Goal: Task Accomplishment & Management: Manage account settings

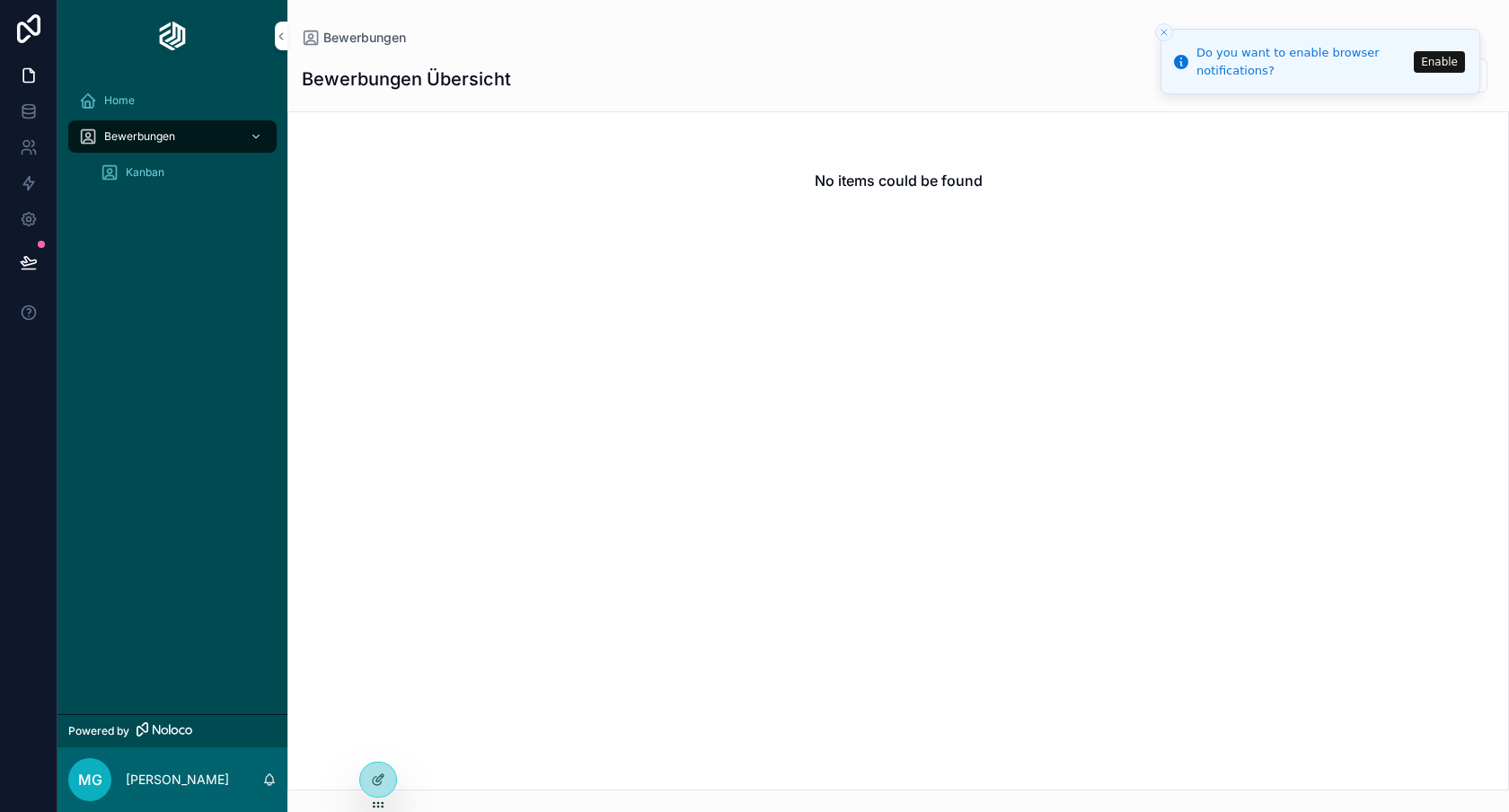
click at [0, 0] on icon at bounding box center [0, 0] width 0 height 0
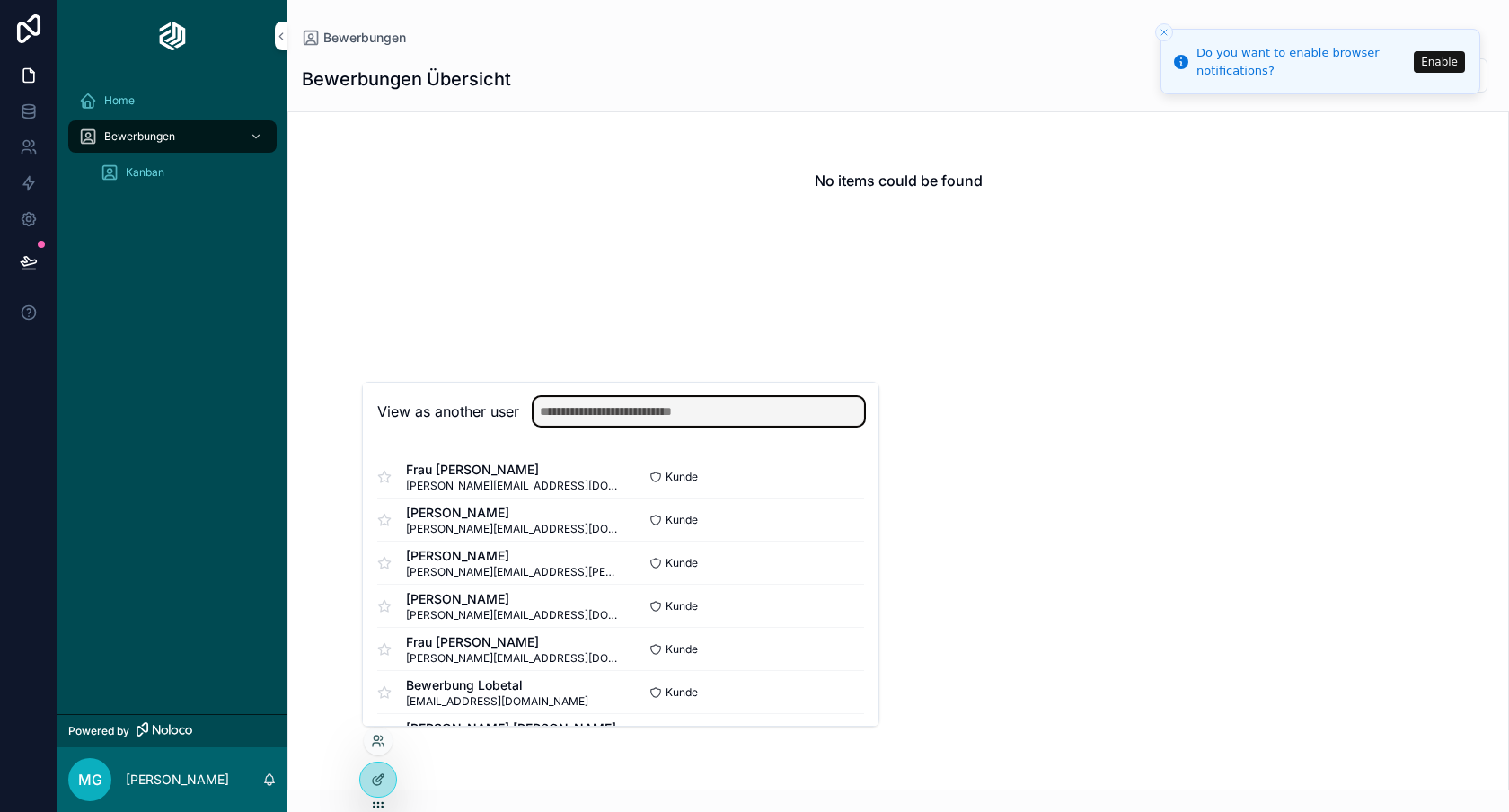
click at [644, 425] on input "text" at bounding box center [699, 411] width 330 height 29
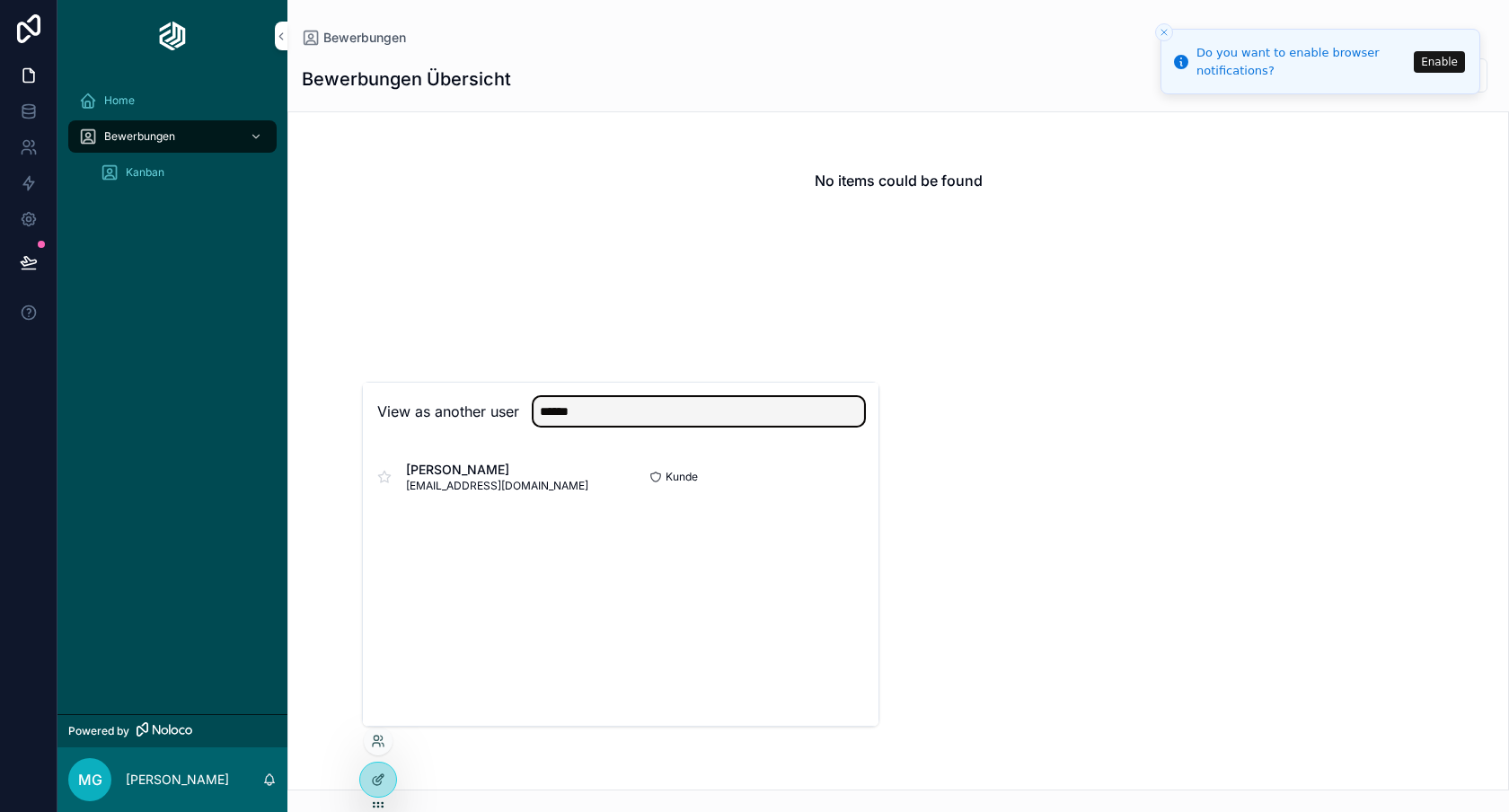
type input "******"
click at [0, 0] on button "Select" at bounding box center [0, 0] width 0 height 0
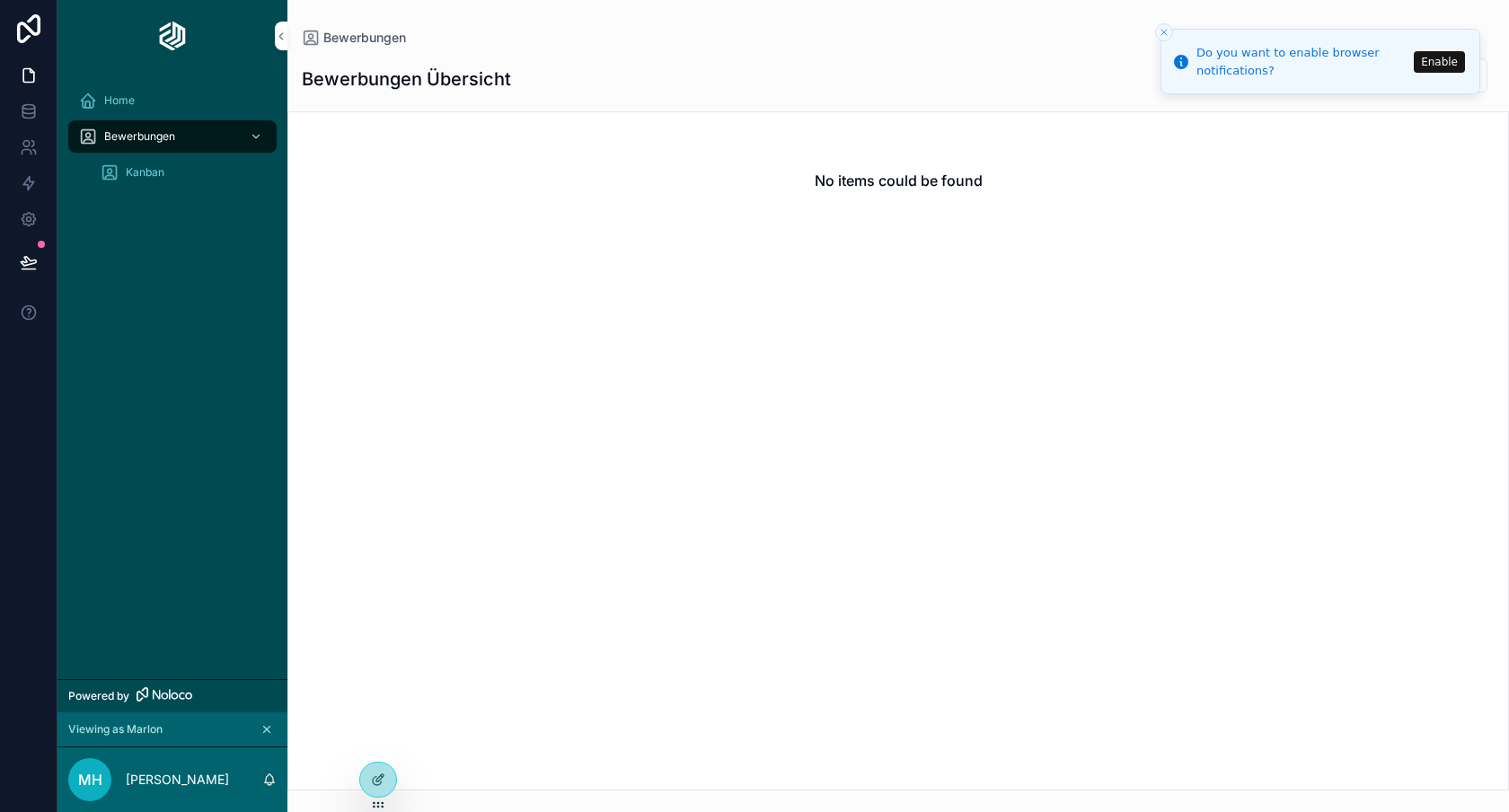
click at [1165, 28] on icon "Close toast" at bounding box center [1164, 32] width 11 height 11
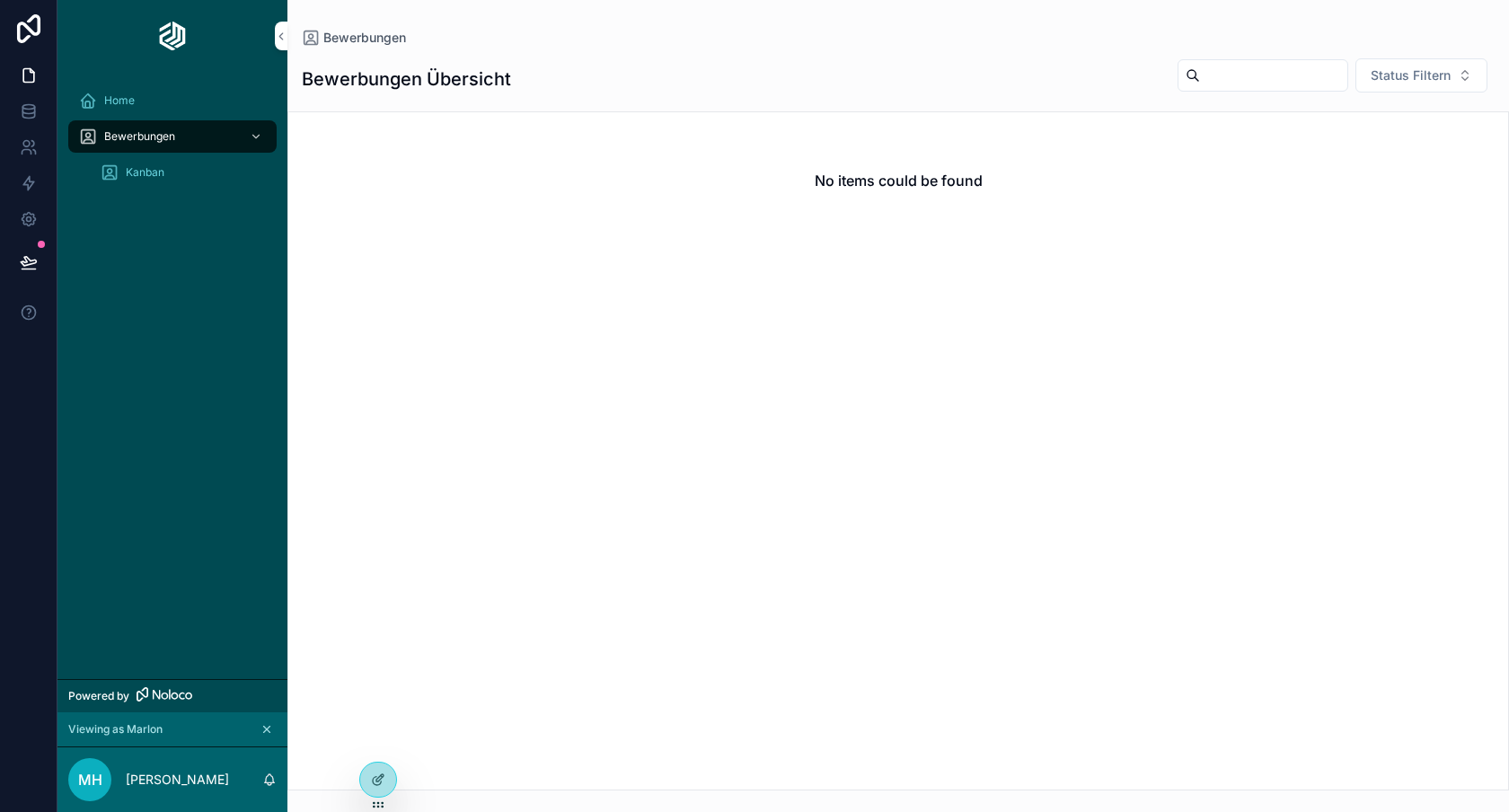
click at [123, 106] on span "Home" at bounding box center [120, 101] width 31 height 14
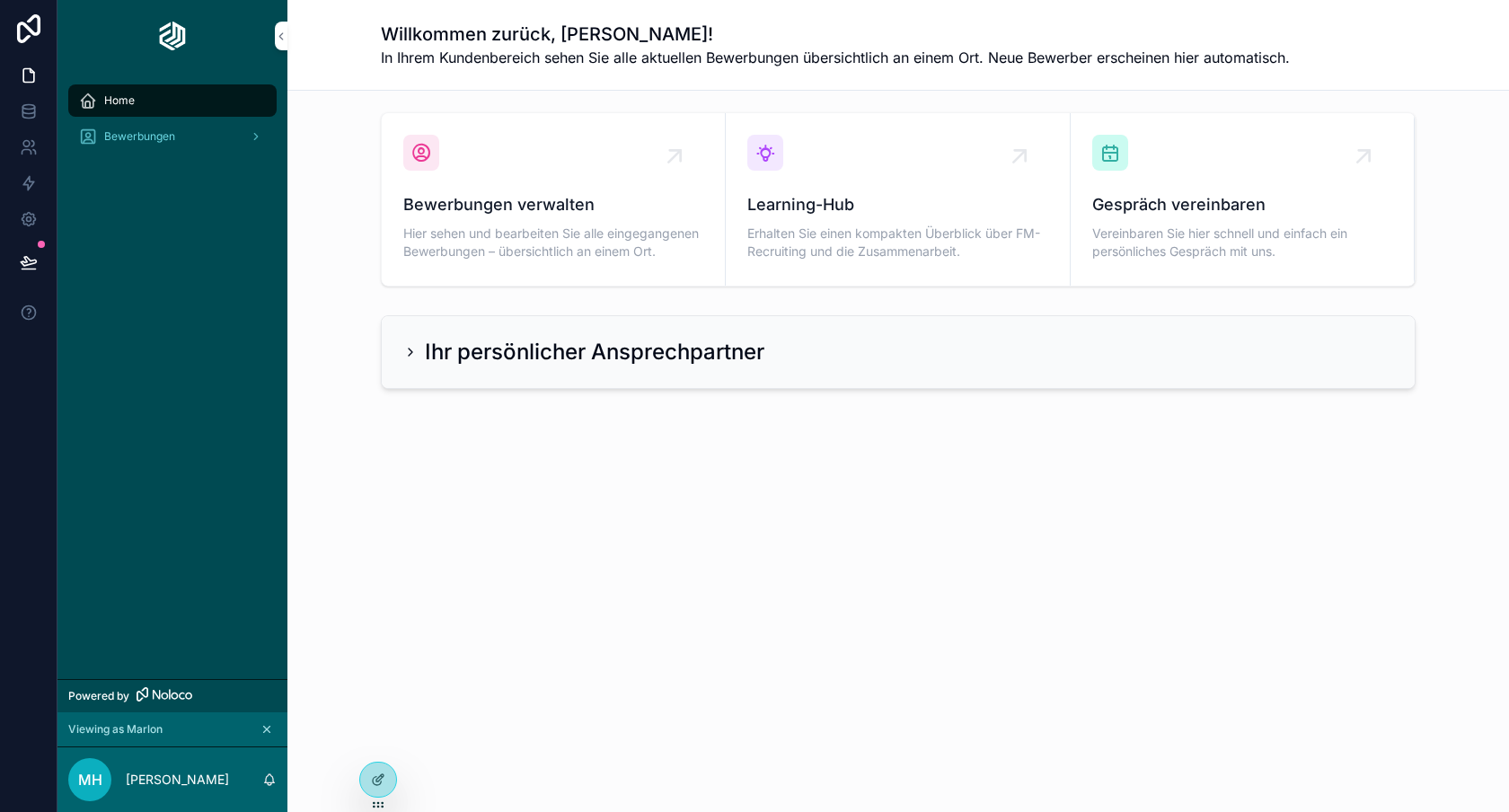
click at [131, 140] on span "Bewerbungen" at bounding box center [140, 137] width 71 height 14
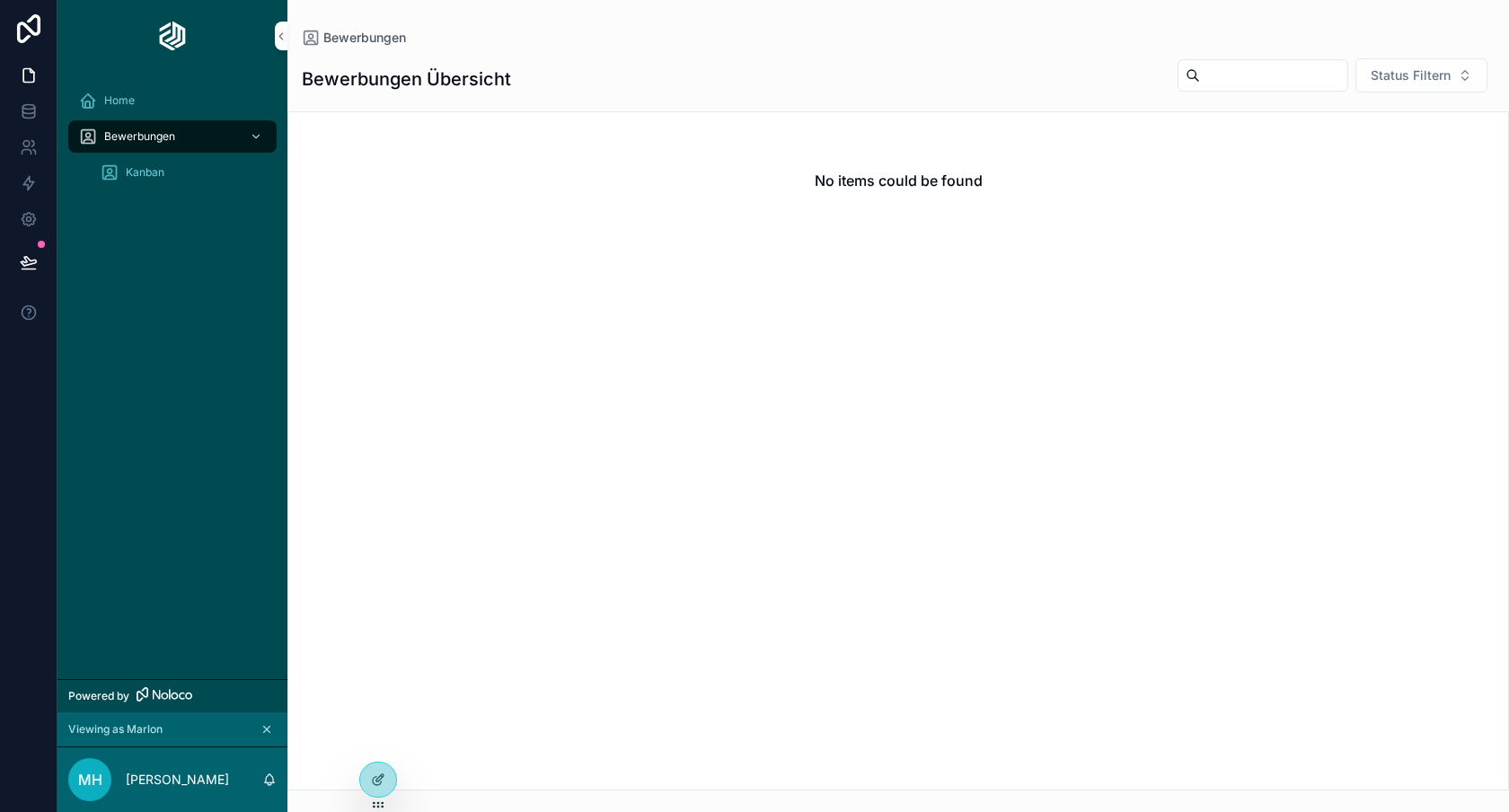
click at [142, 105] on div "Home" at bounding box center [173, 101] width 187 height 29
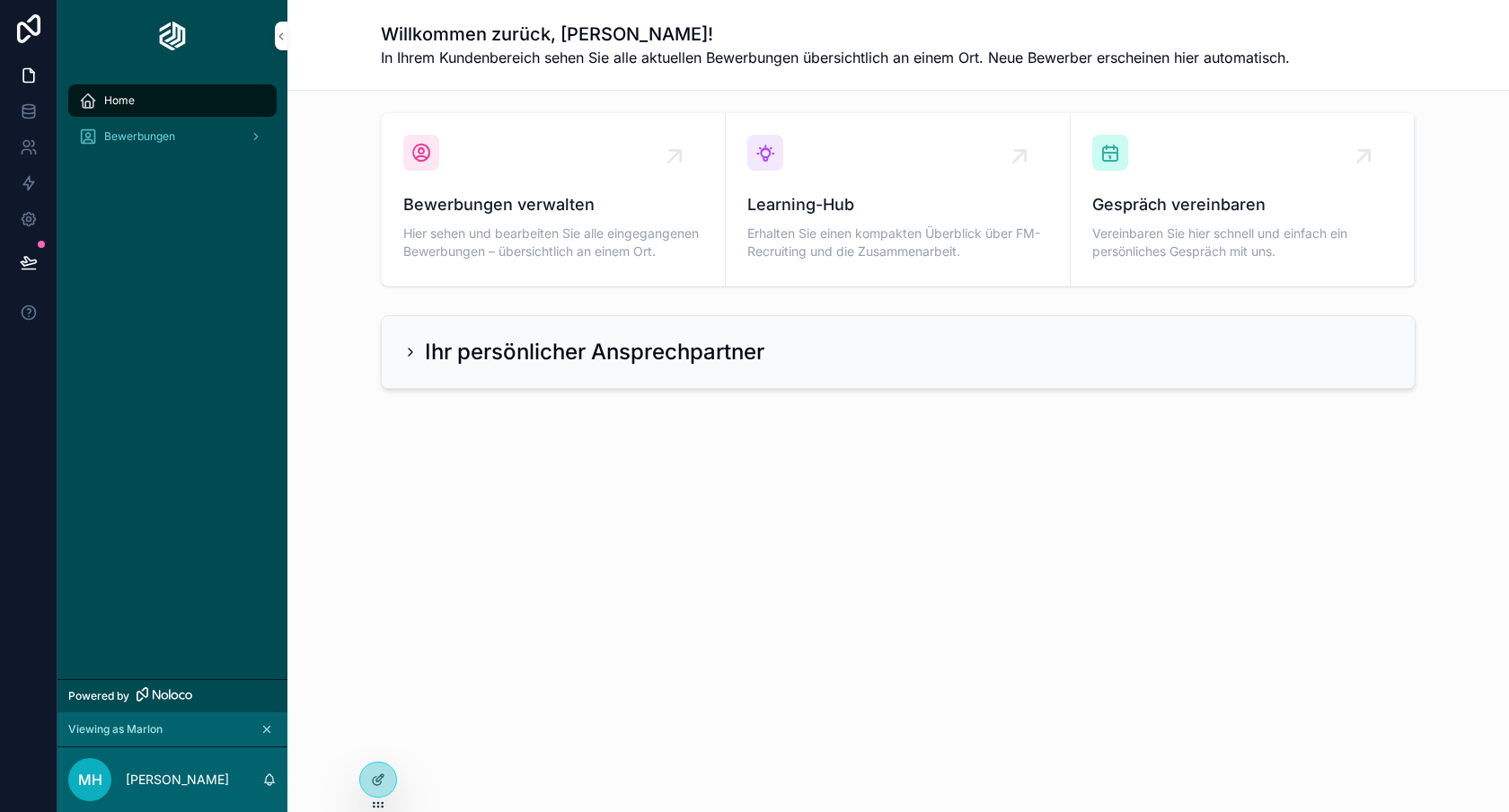
click at [457, 338] on h2 "Ihr persönlicher Ansprechpartner" at bounding box center [594, 352] width 339 height 29
click at [396, 352] on div "Ihr persönlicher Ansprechpartner" at bounding box center [898, 352] width 1033 height 72
click at [408, 349] on icon "scrollable content" at bounding box center [411, 352] width 14 height 14
click at [165, 137] on span "Bewerbungen" at bounding box center [140, 137] width 71 height 14
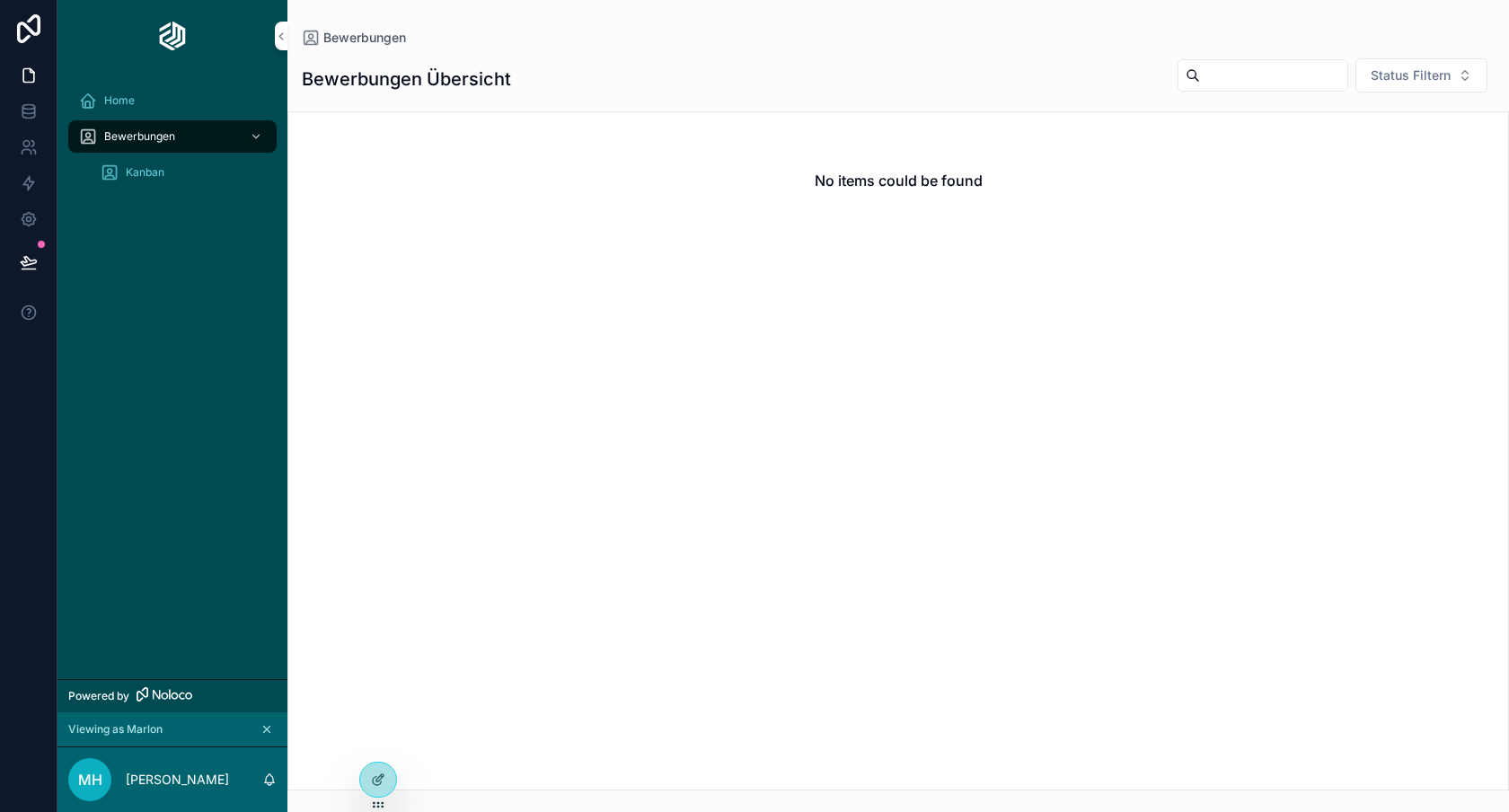
click at [171, 174] on div "Kanban" at bounding box center [184, 173] width 166 height 29
click at [113, 99] on span "Home" at bounding box center [120, 101] width 31 height 14
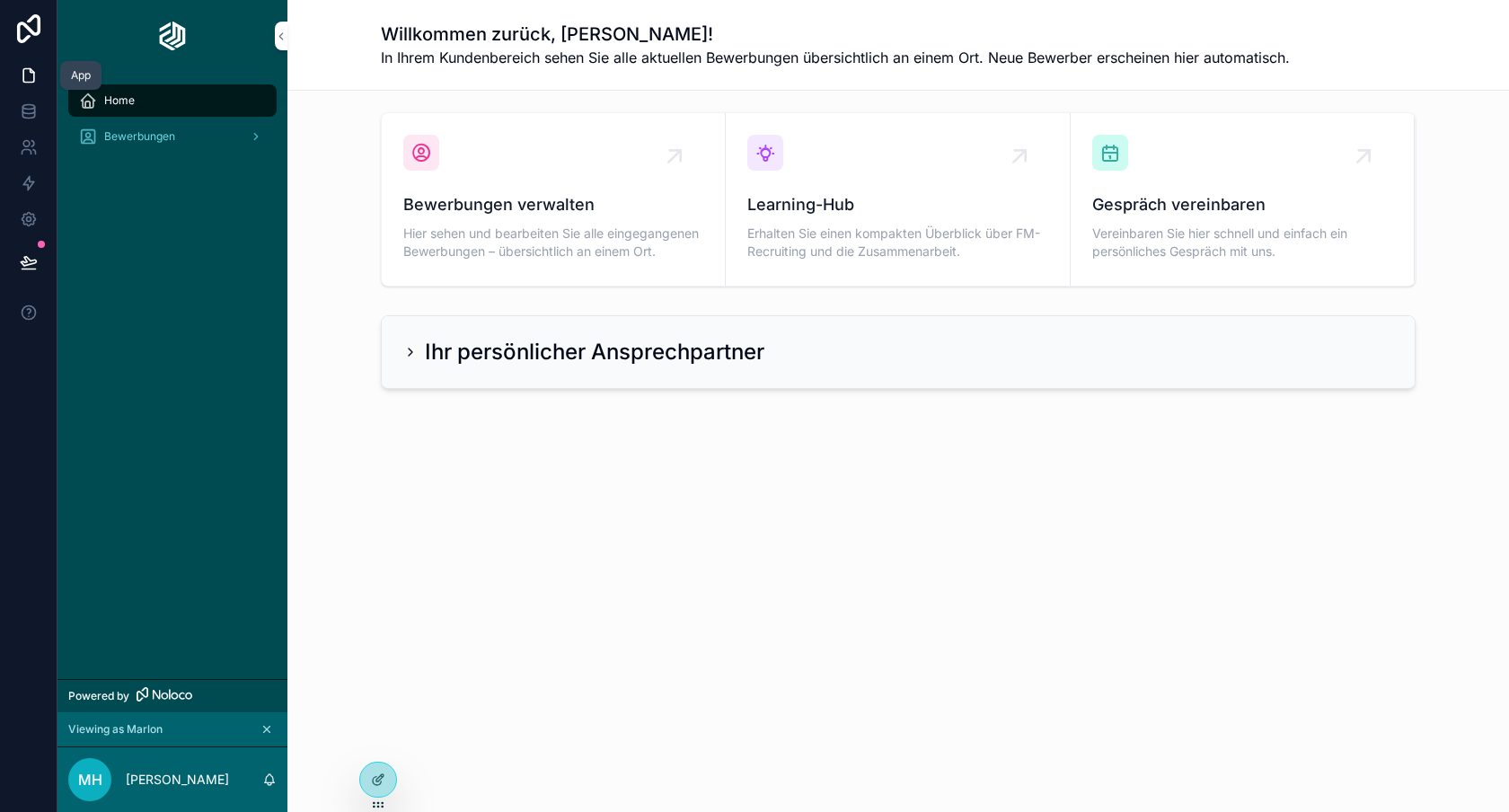
click at [27, 80] on icon at bounding box center [29, 76] width 18 height 18
click at [379, 785] on icon at bounding box center [378, 780] width 14 height 14
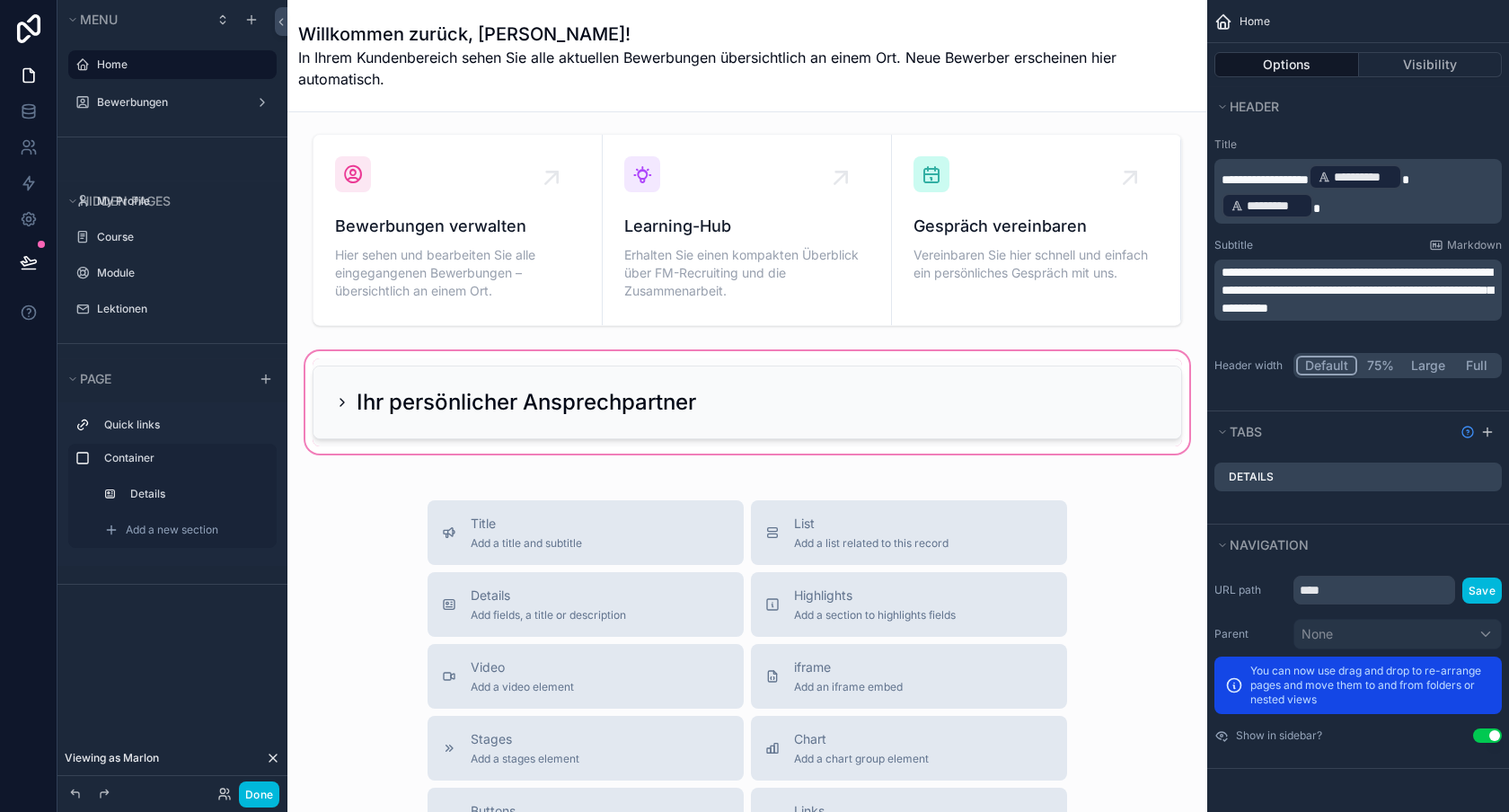
click at [592, 392] on div "scrollable content" at bounding box center [747, 402] width 891 height 110
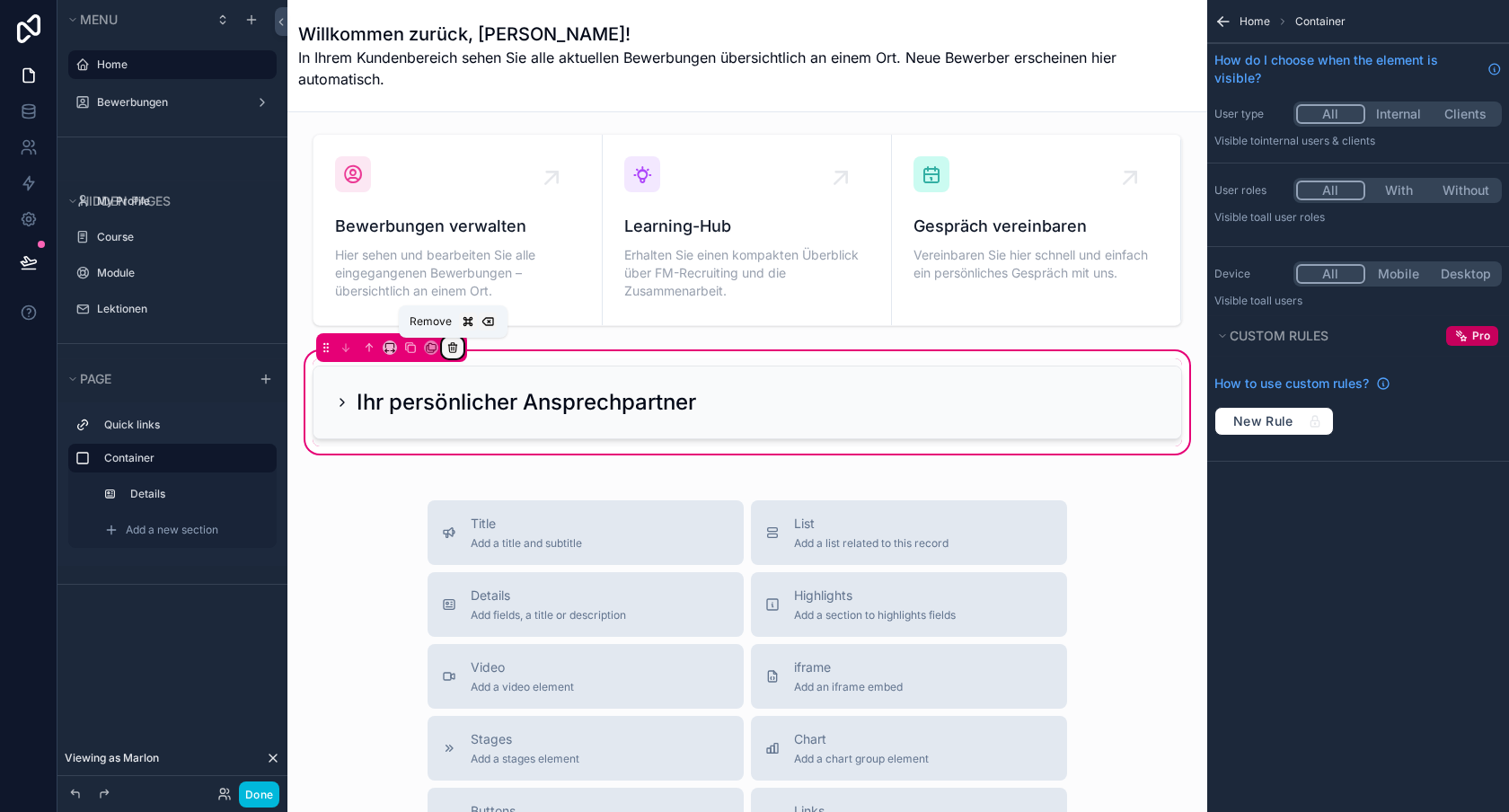
click at [447, 344] on icon "scrollable content" at bounding box center [453, 347] width 13 height 13
click at [385, 402] on div "scrollable content" at bounding box center [754, 406] width 1509 height 812
click at [671, 337] on div "Bewerbungen verwalten Hier sehen und bearbeiten Sie alle eingegangenen Bewerbun…" at bounding box center [747, 698] width 920 height 1171
click at [275, 376] on div "scrollable content" at bounding box center [266, 379] width 22 height 22
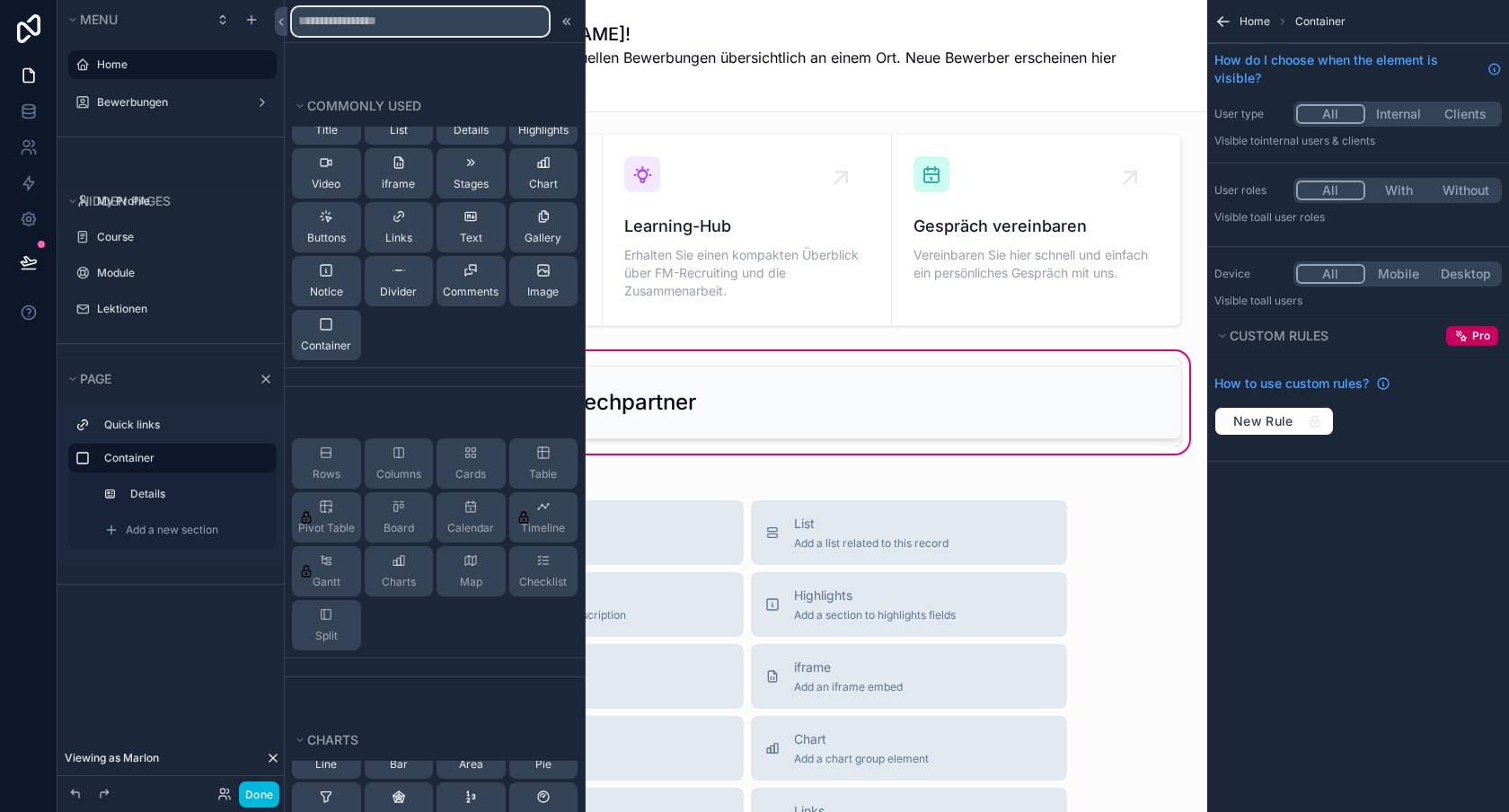
click at [377, 14] on input "text" at bounding box center [420, 22] width 257 height 29
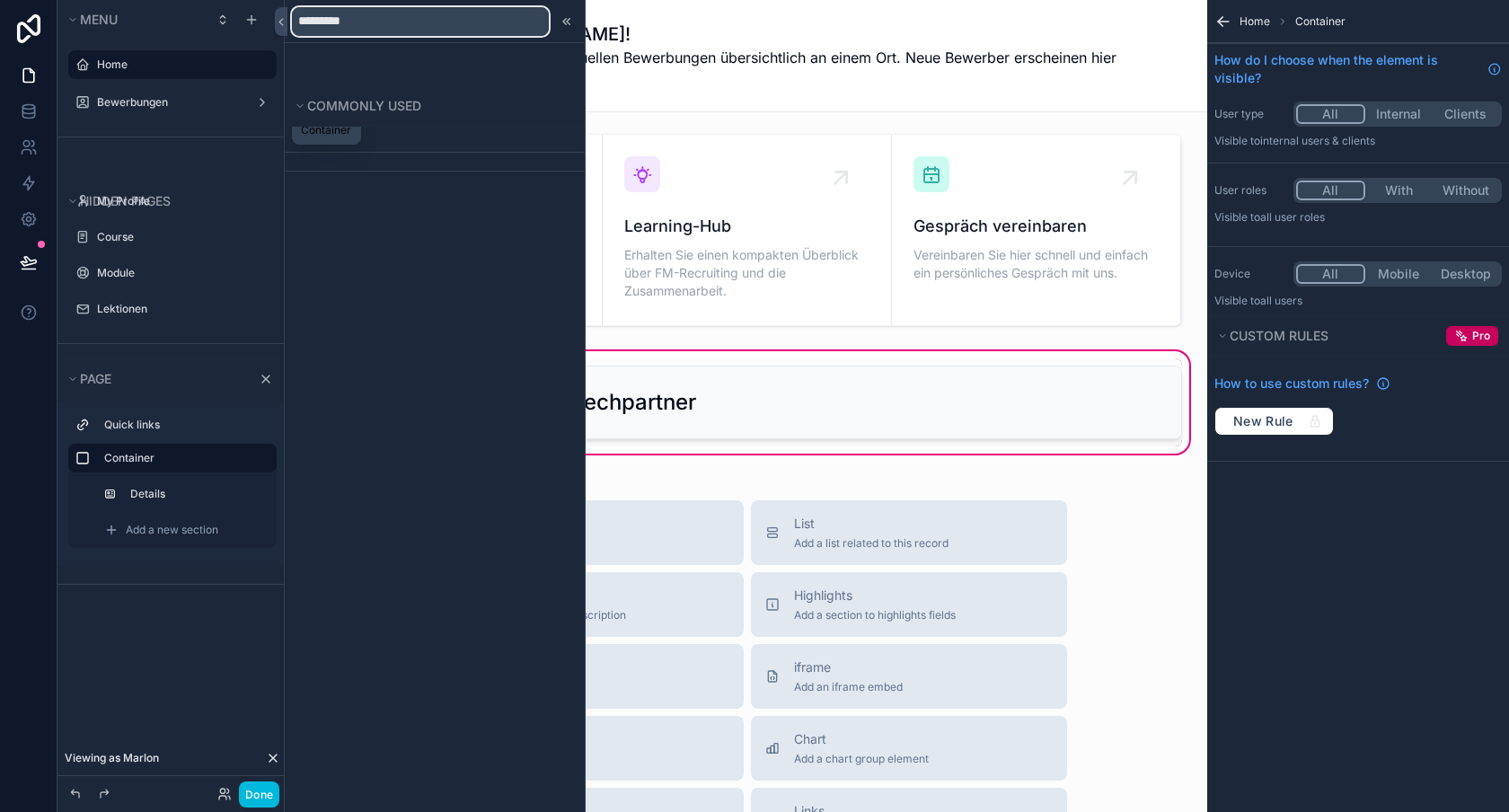
type input "*********"
click at [318, 137] on span "Container" at bounding box center [326, 131] width 50 height 14
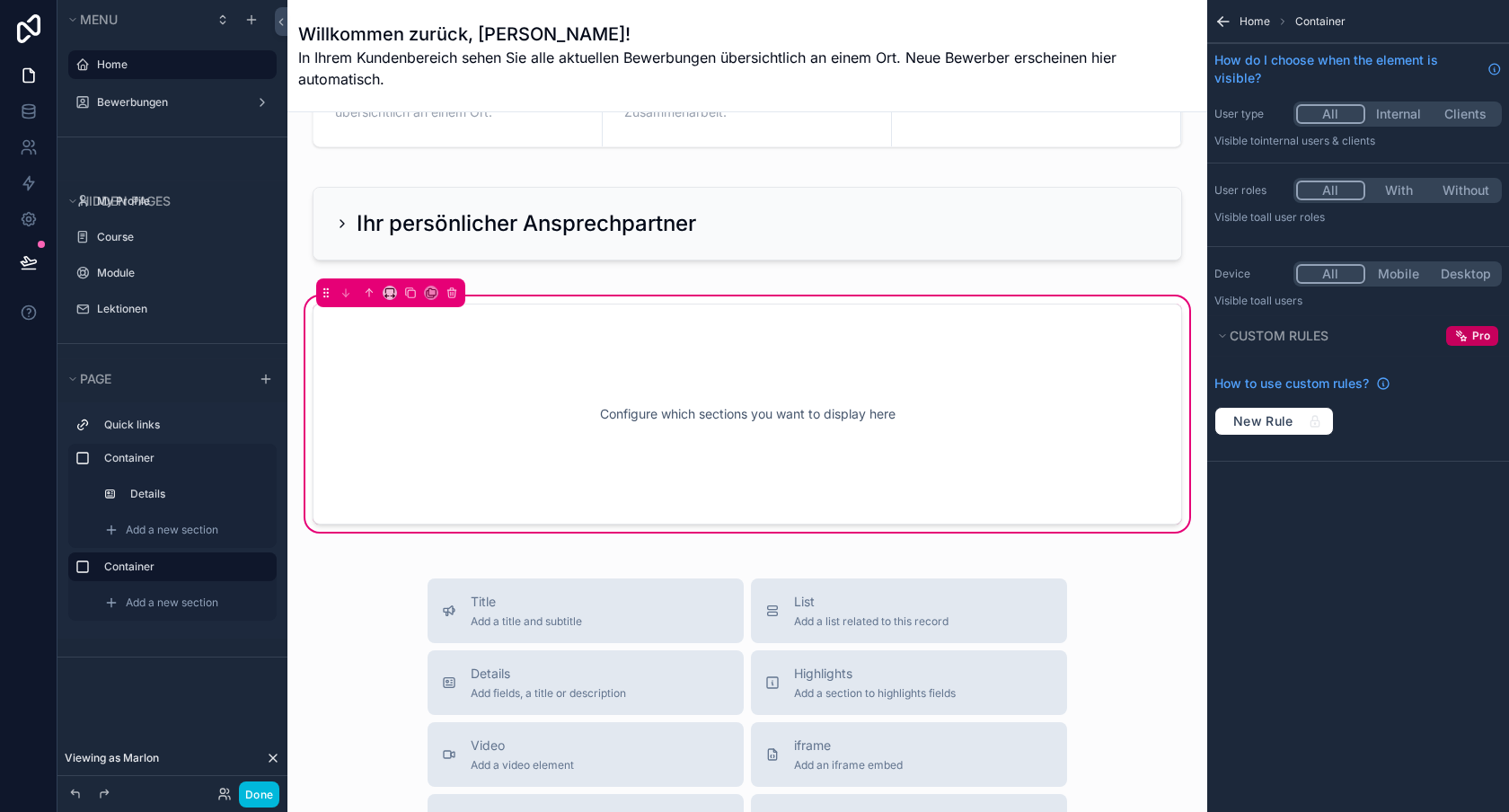
scroll to position [187, 0]
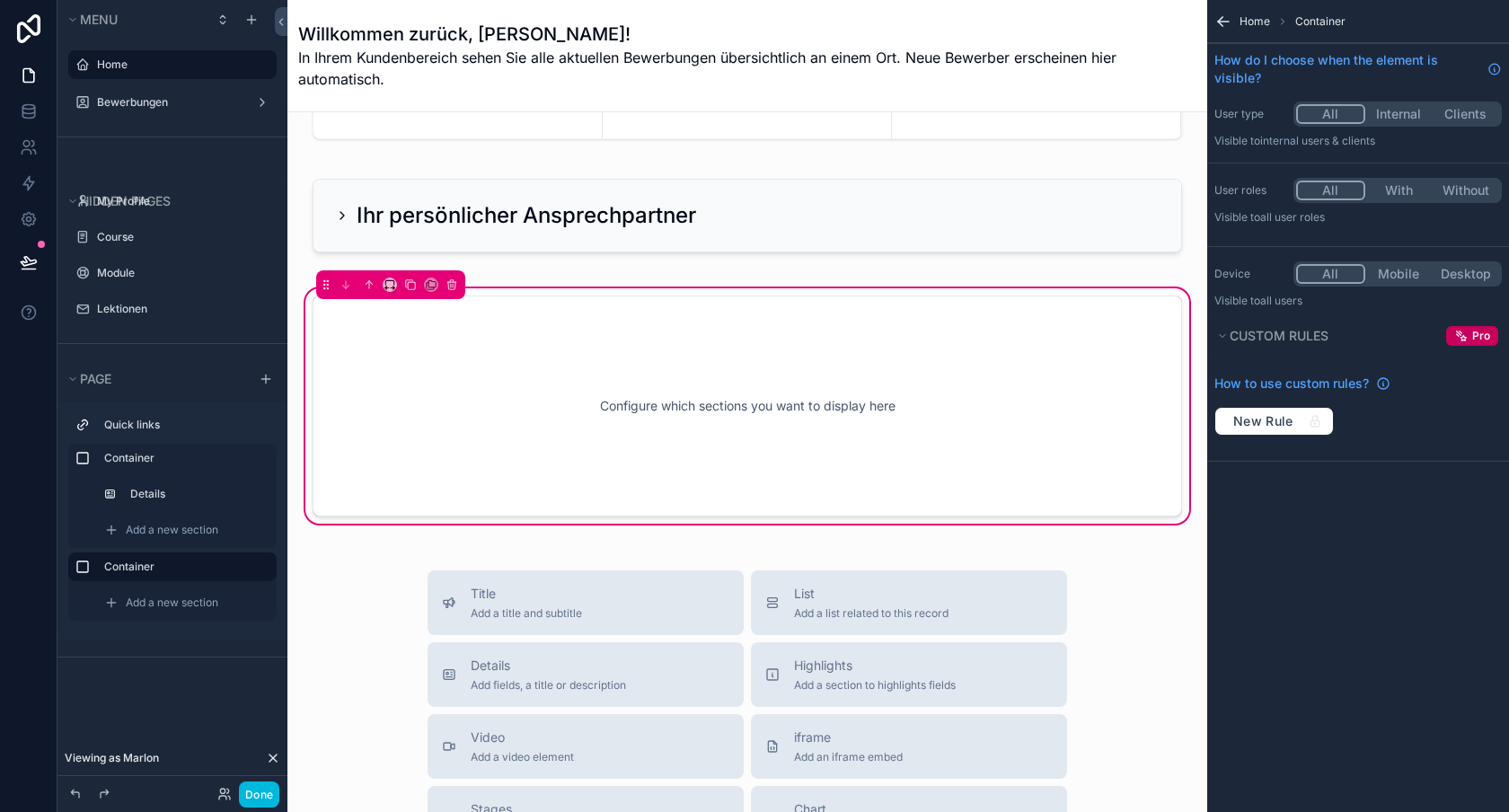
click at [547, 439] on div "Configure which sections you want to display here" at bounding box center [747, 406] width 810 height 162
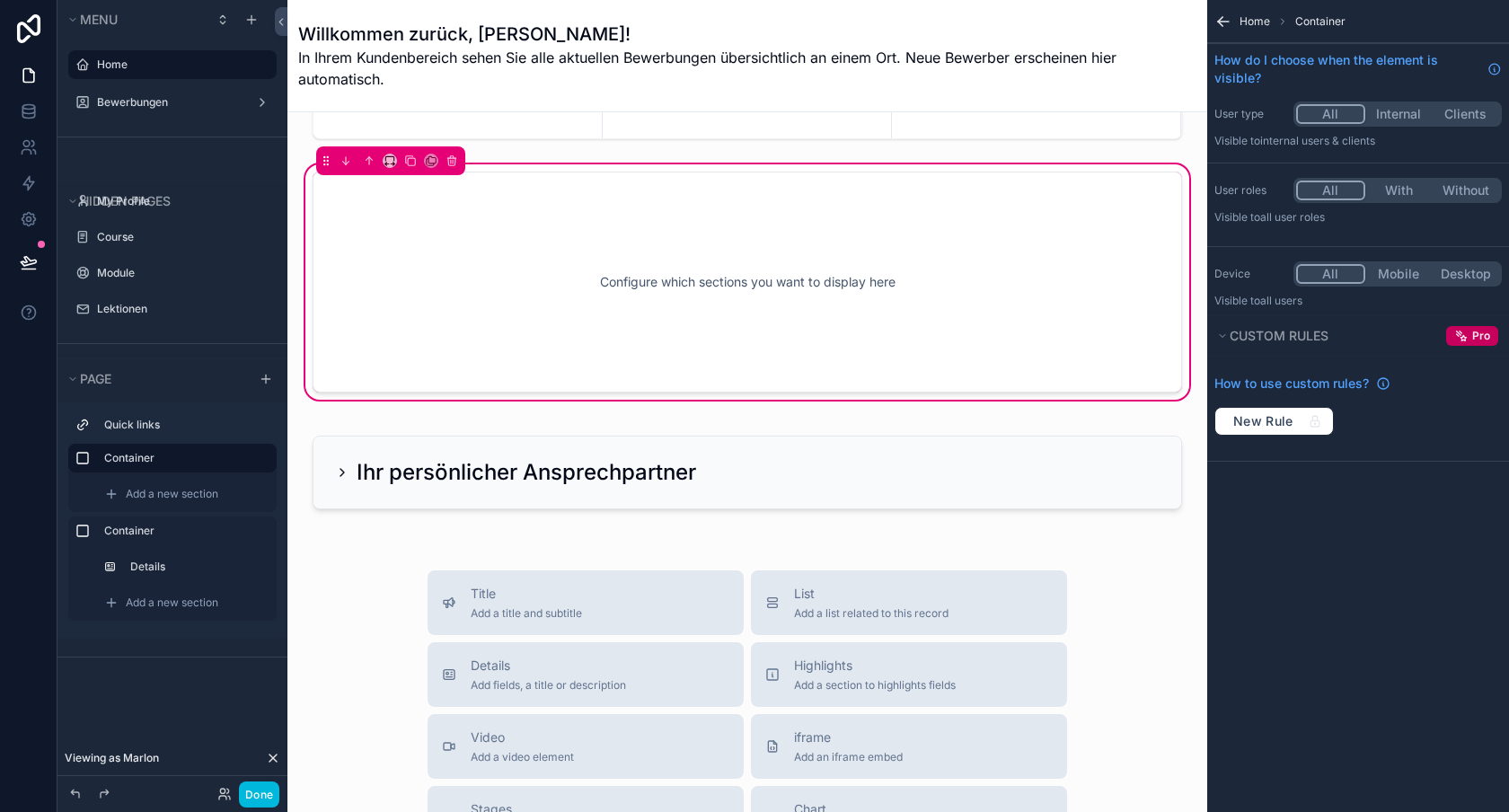
scroll to position [103, 0]
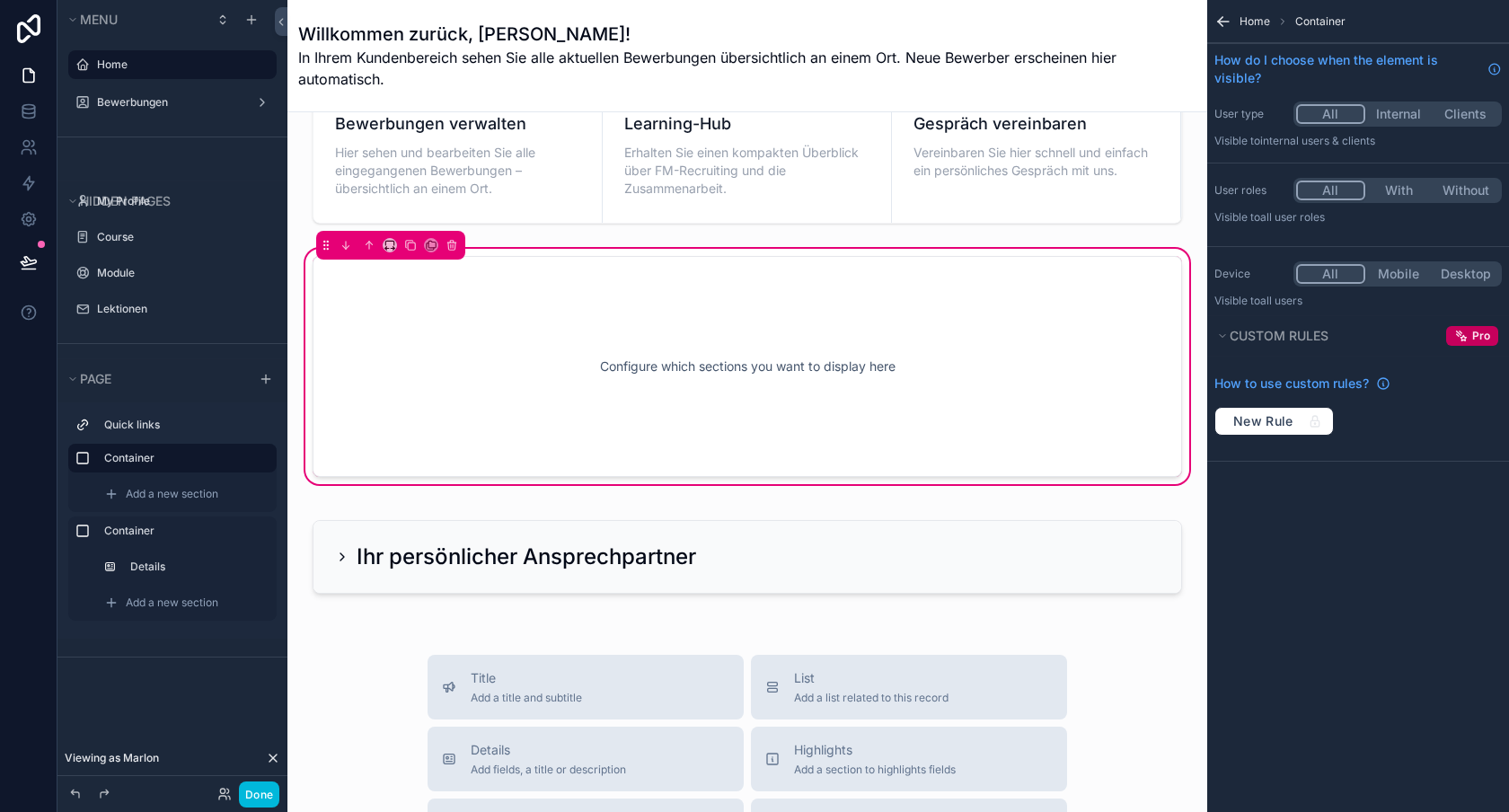
click at [586, 368] on div "Configure which sections you want to display here" at bounding box center [747, 366] width 810 height 162
click at [178, 492] on span "Add a new section" at bounding box center [172, 494] width 93 height 14
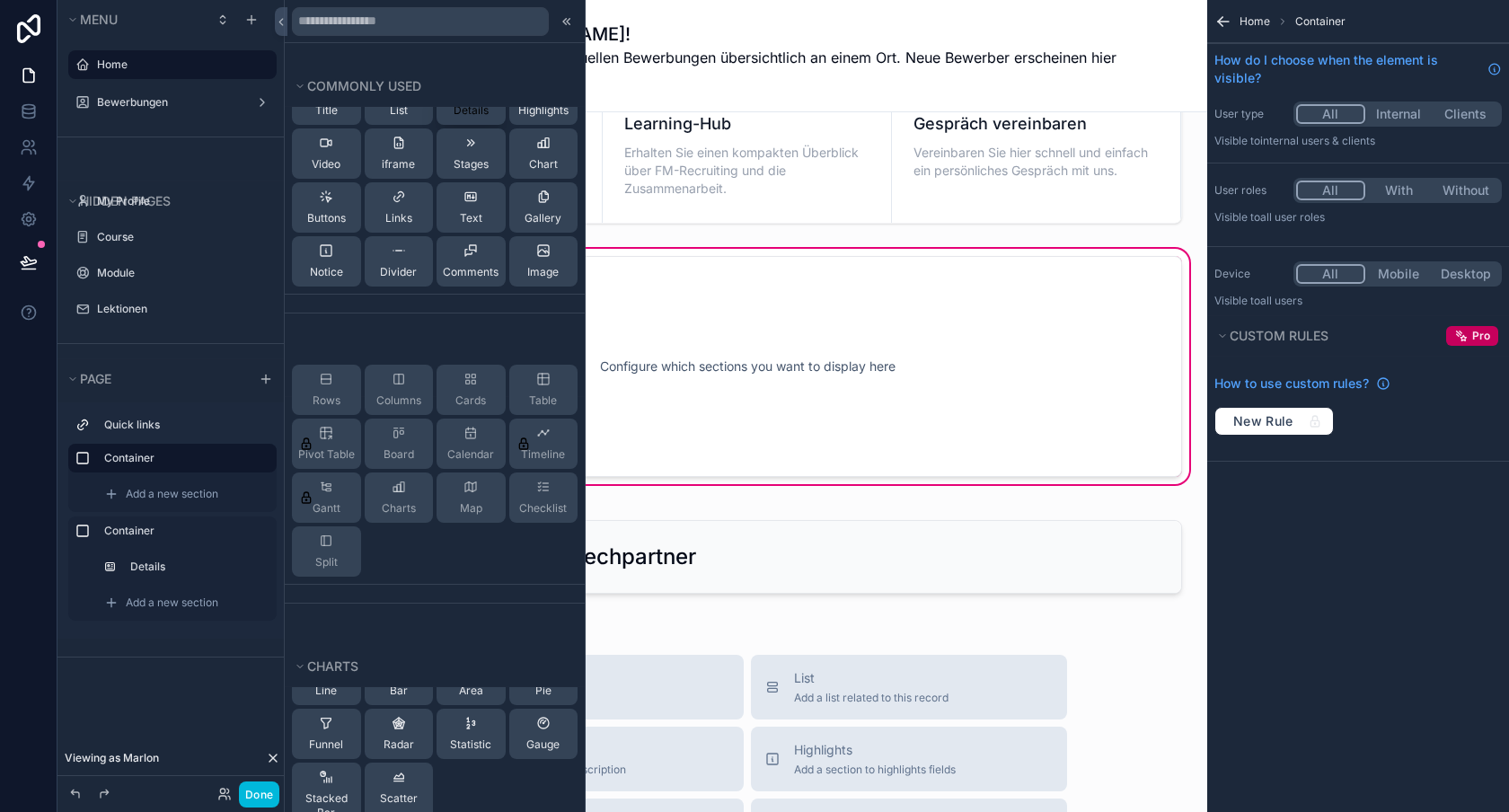
scroll to position [0, 0]
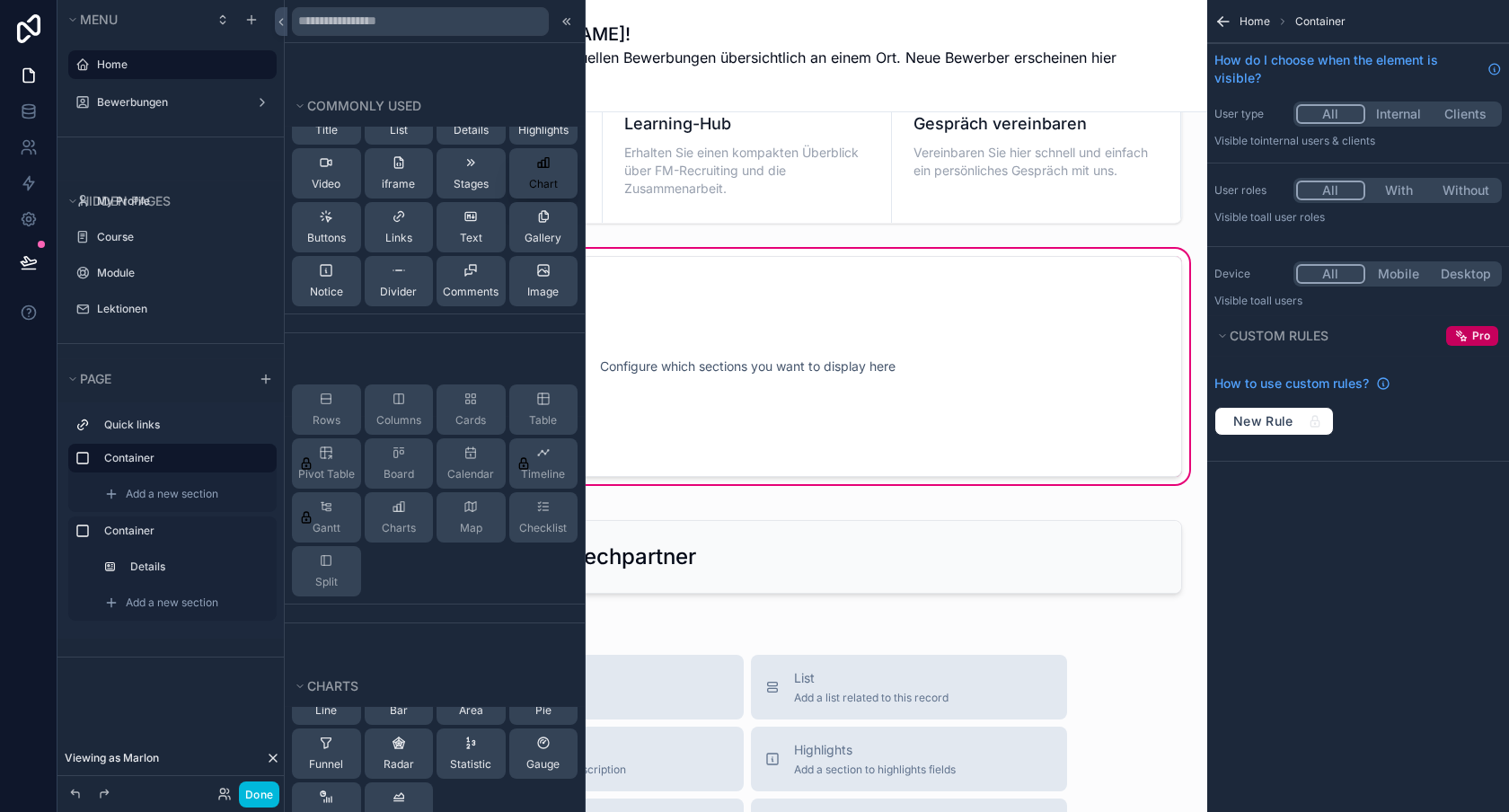
click at [534, 164] on div "Chart" at bounding box center [544, 174] width 29 height 36
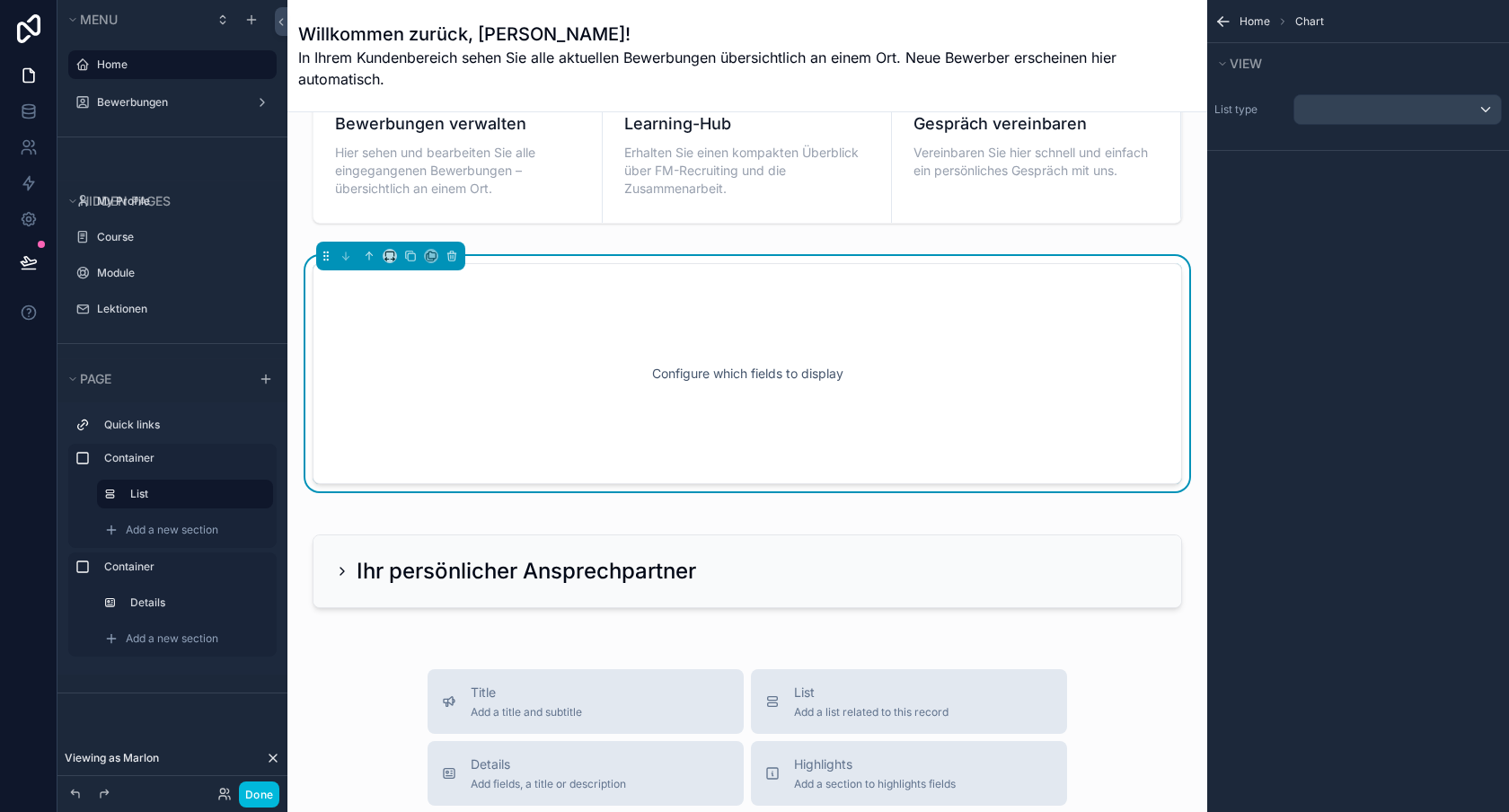
scroll to position [70, 0]
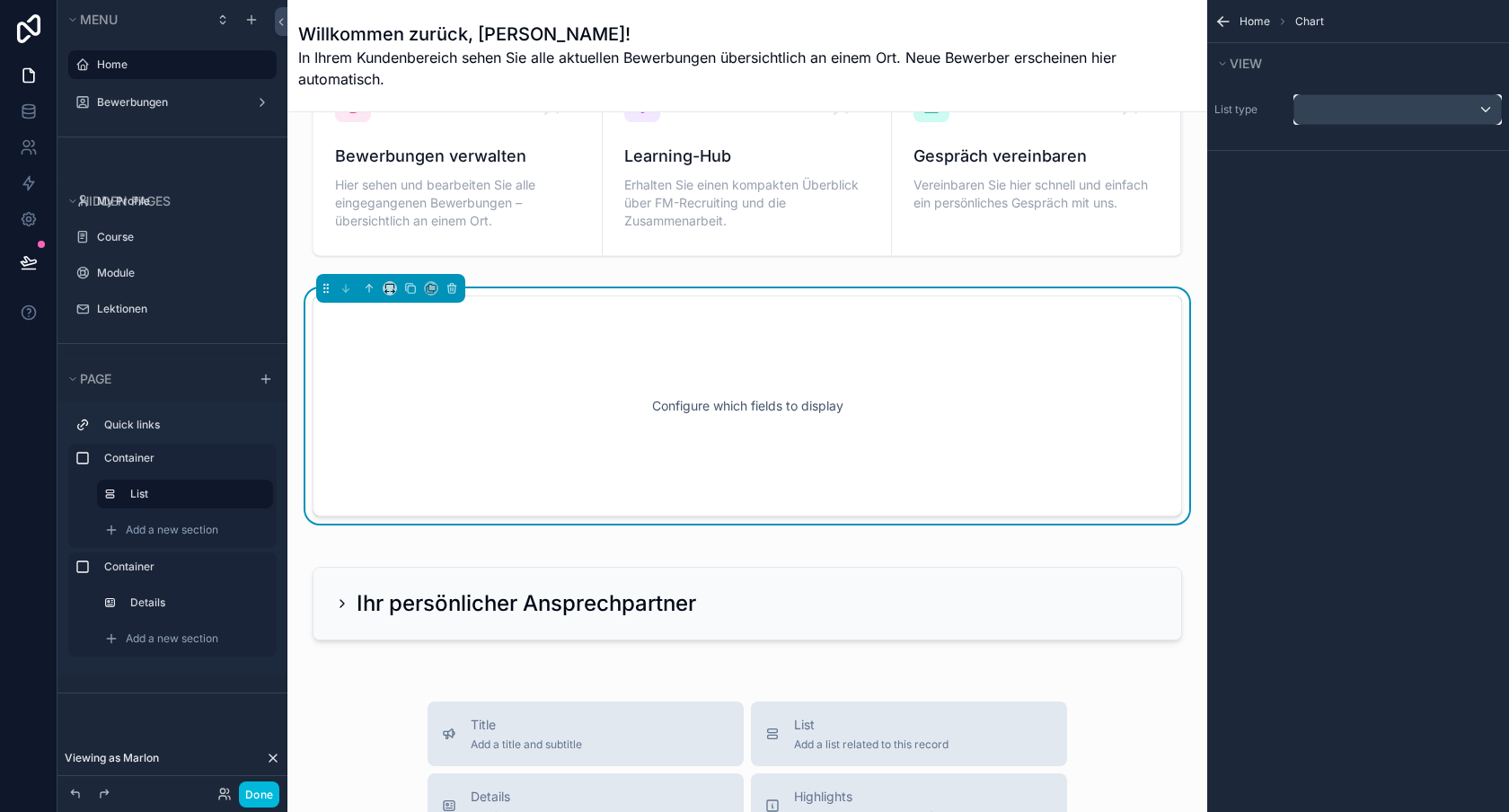
click at [1391, 118] on div "scrollable content" at bounding box center [1397, 110] width 206 height 29
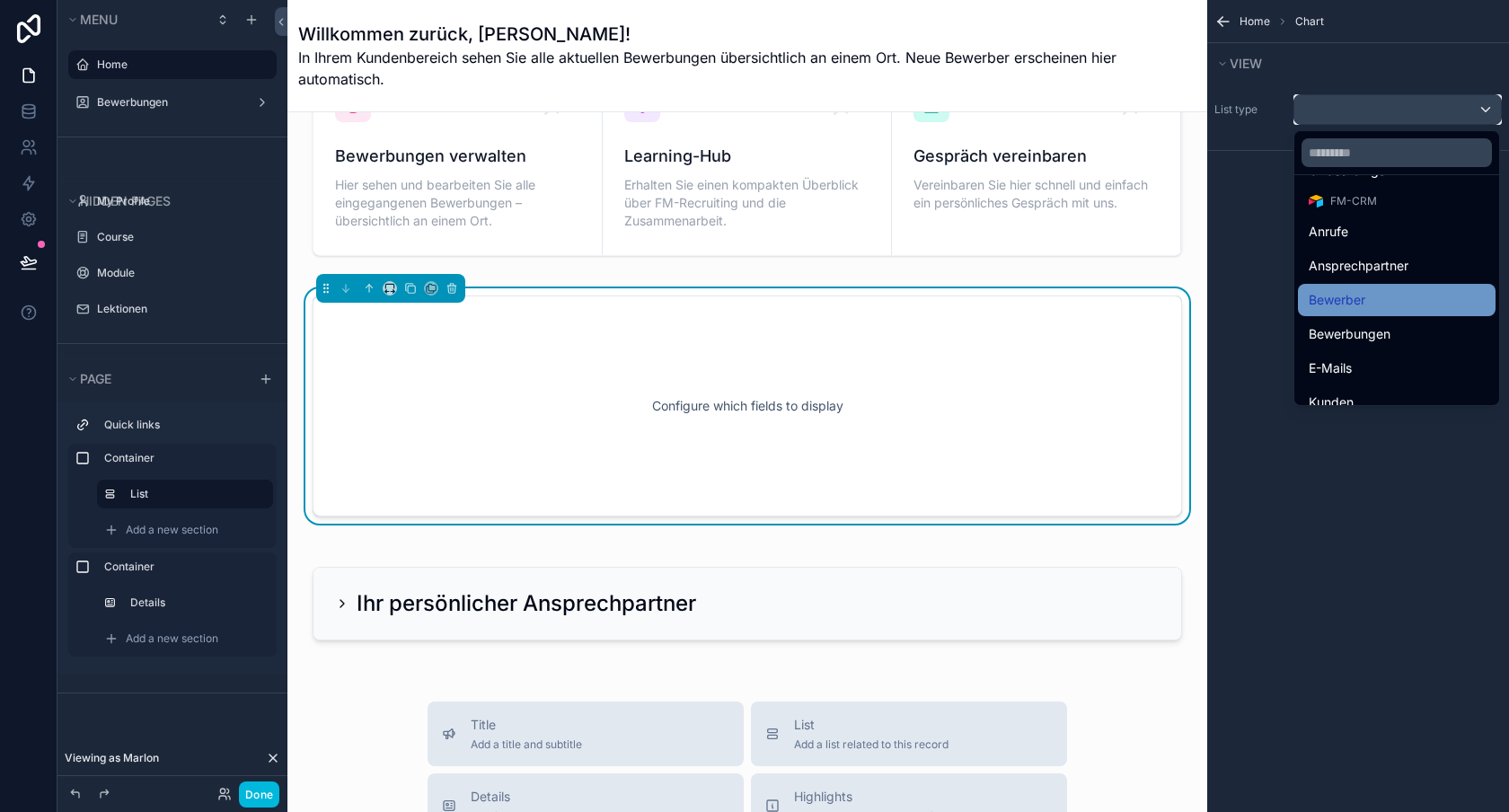
scroll to position [236, 0]
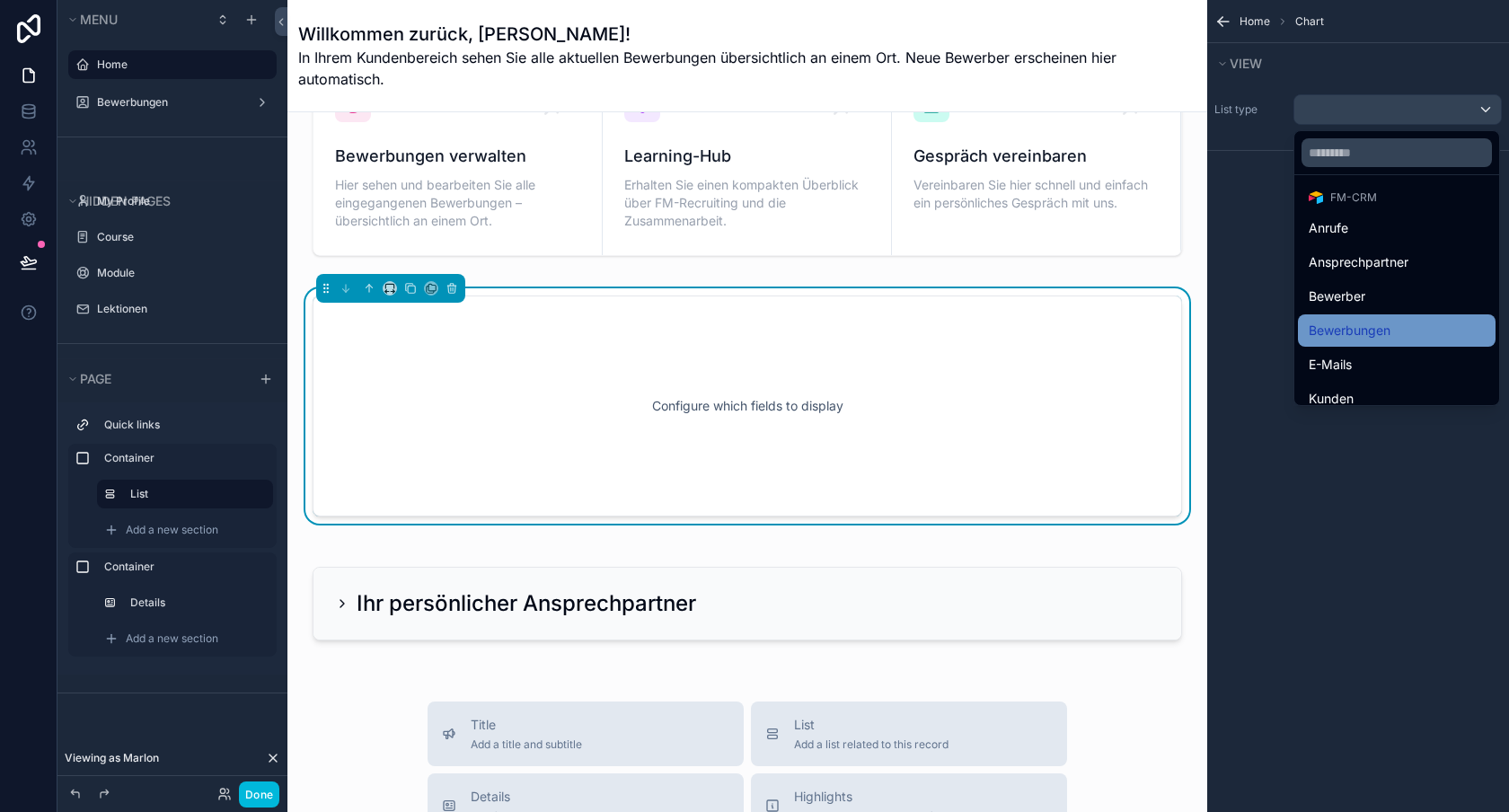
click at [1407, 329] on div "Bewerbungen" at bounding box center [1397, 330] width 176 height 22
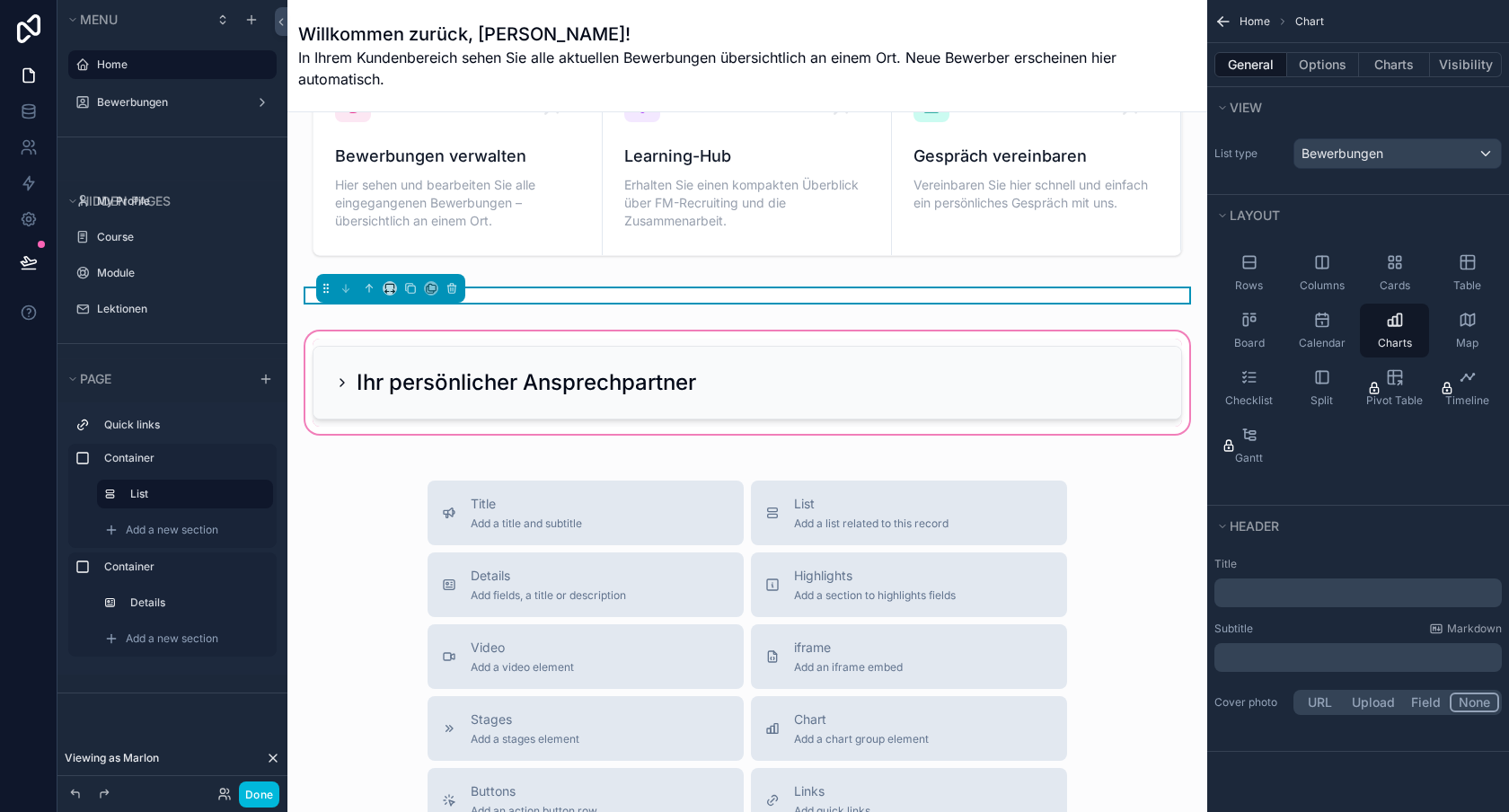
scroll to position [0, 0]
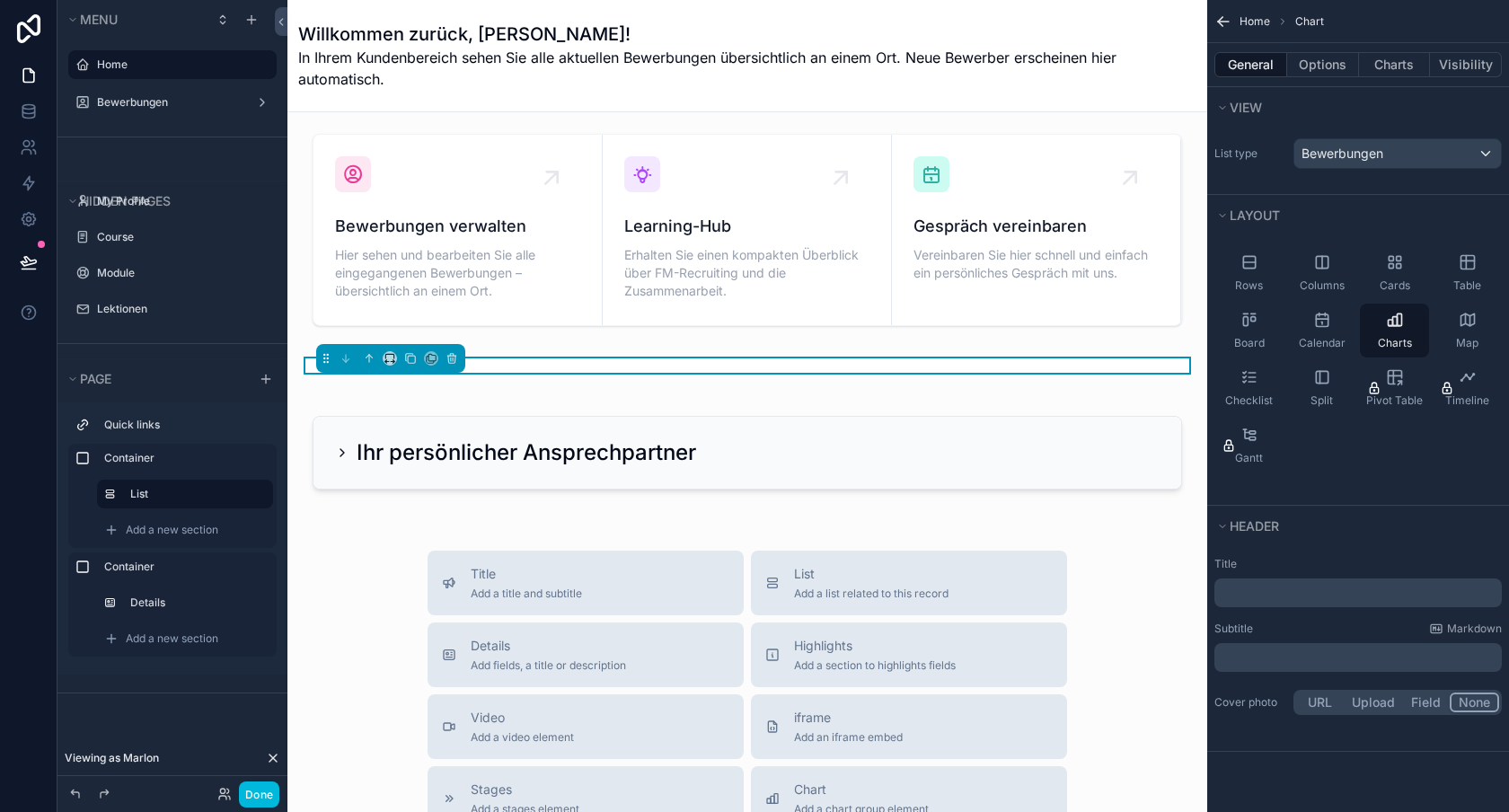
click at [215, 795] on div "Done" at bounding box center [243, 794] width 71 height 26
click at [226, 795] on icon at bounding box center [224, 794] width 14 height 14
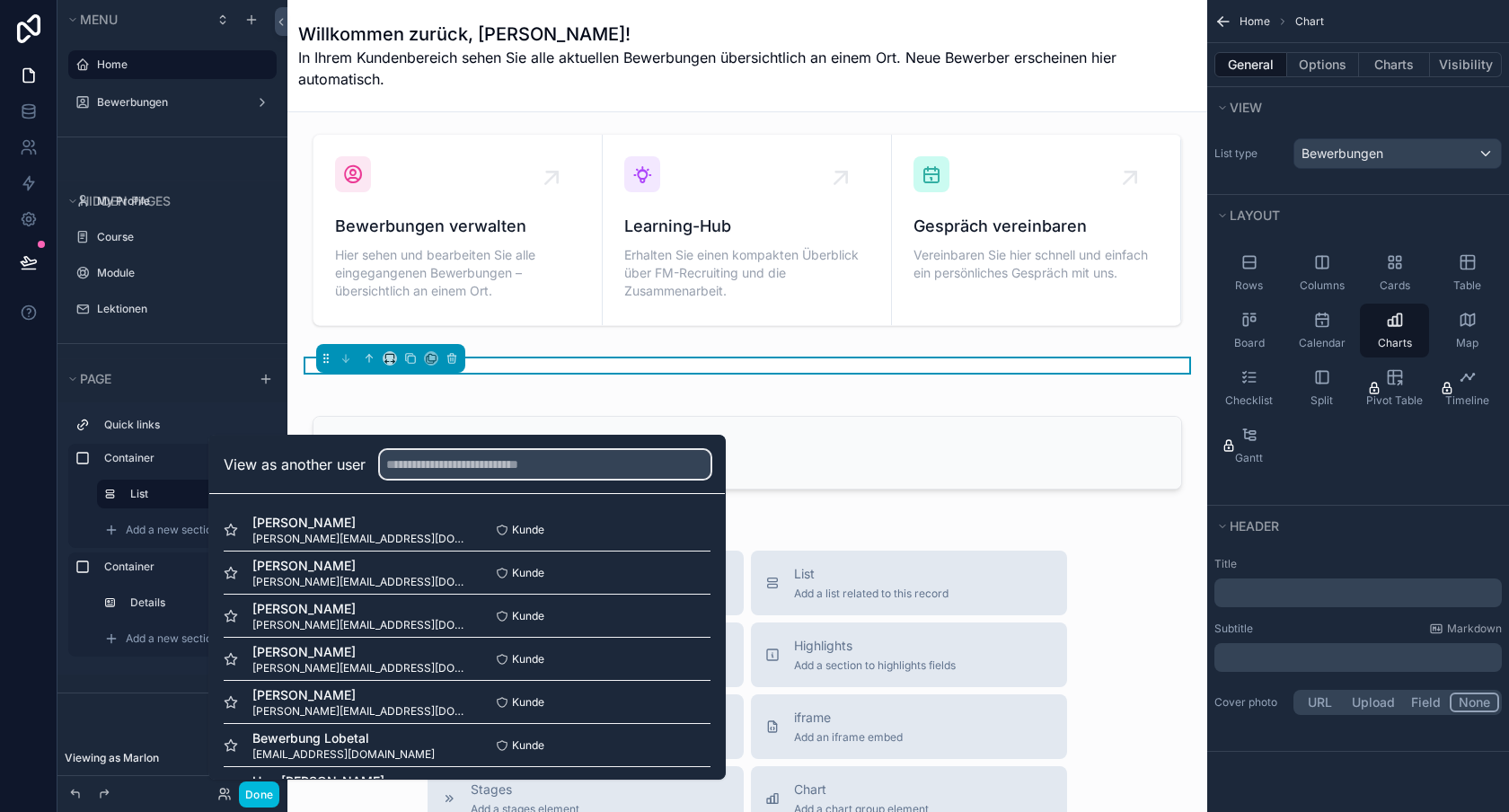
click at [490, 471] on input "text" at bounding box center [545, 465] width 330 height 29
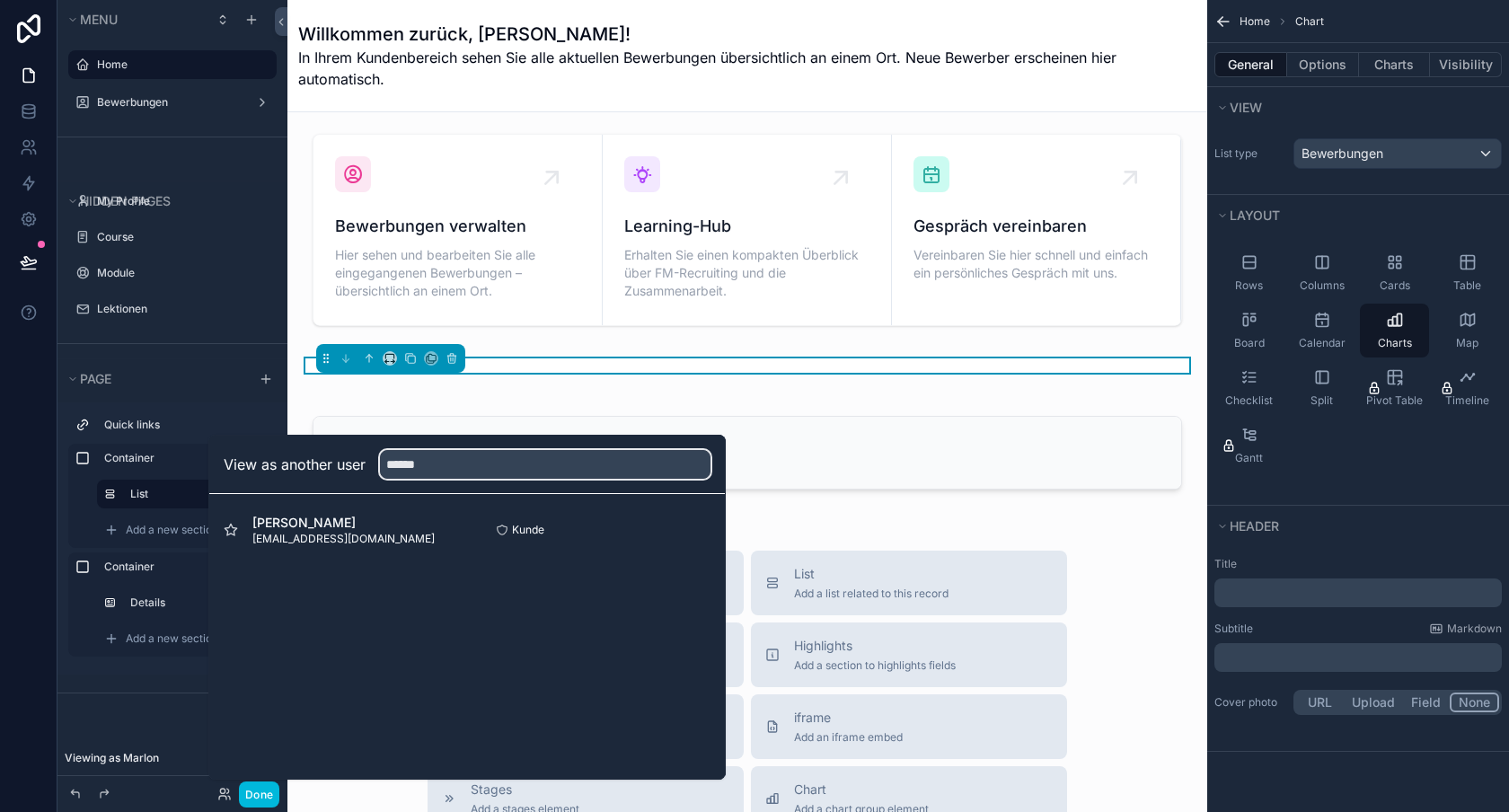
type input "******"
click at [0, 0] on button "Select" at bounding box center [0, 0] width 0 height 0
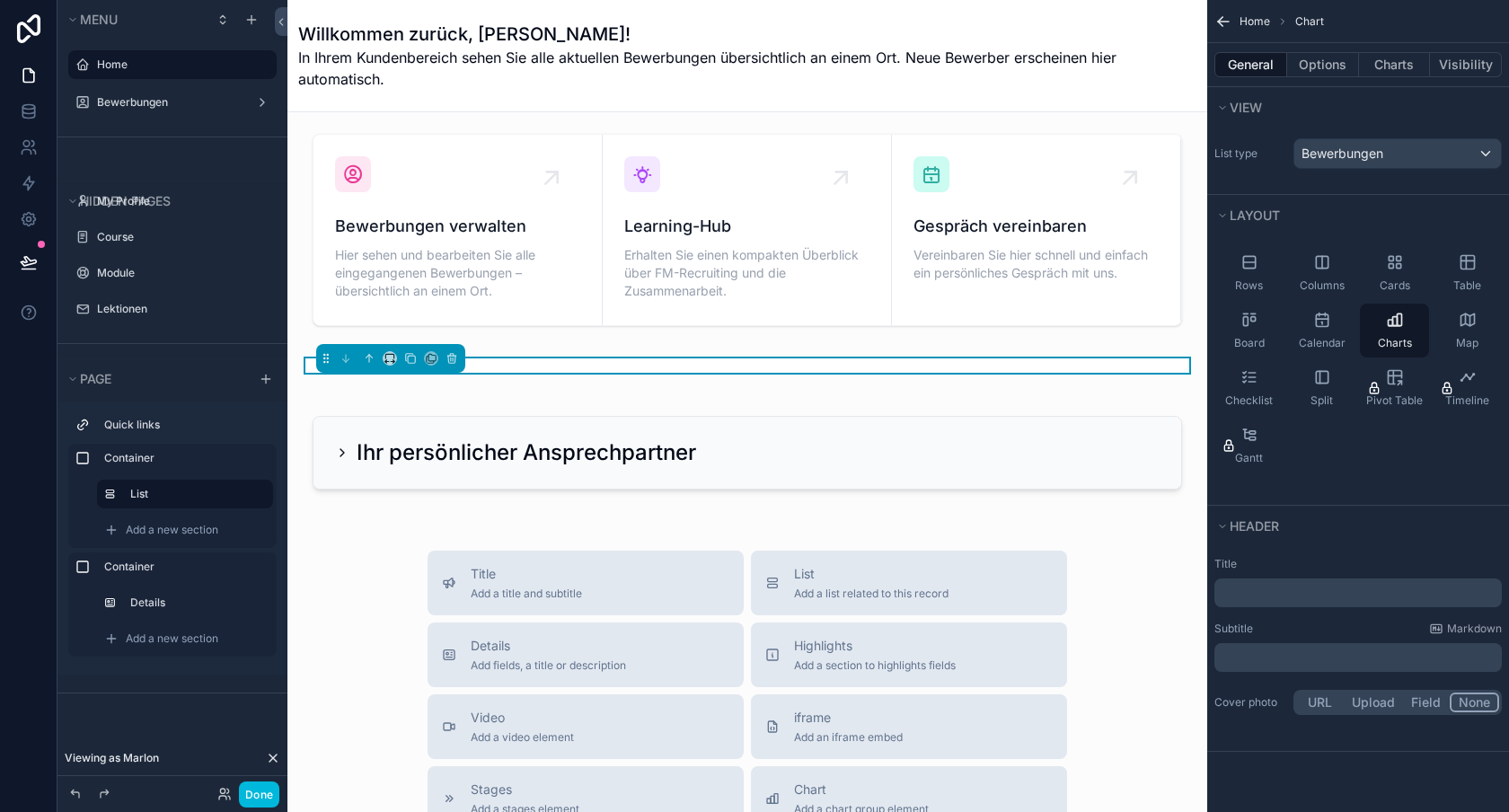
click at [165, 792] on div at bounding box center [137, 794] width 144 height 22
click at [267, 787] on button "Done" at bounding box center [258, 794] width 41 height 26
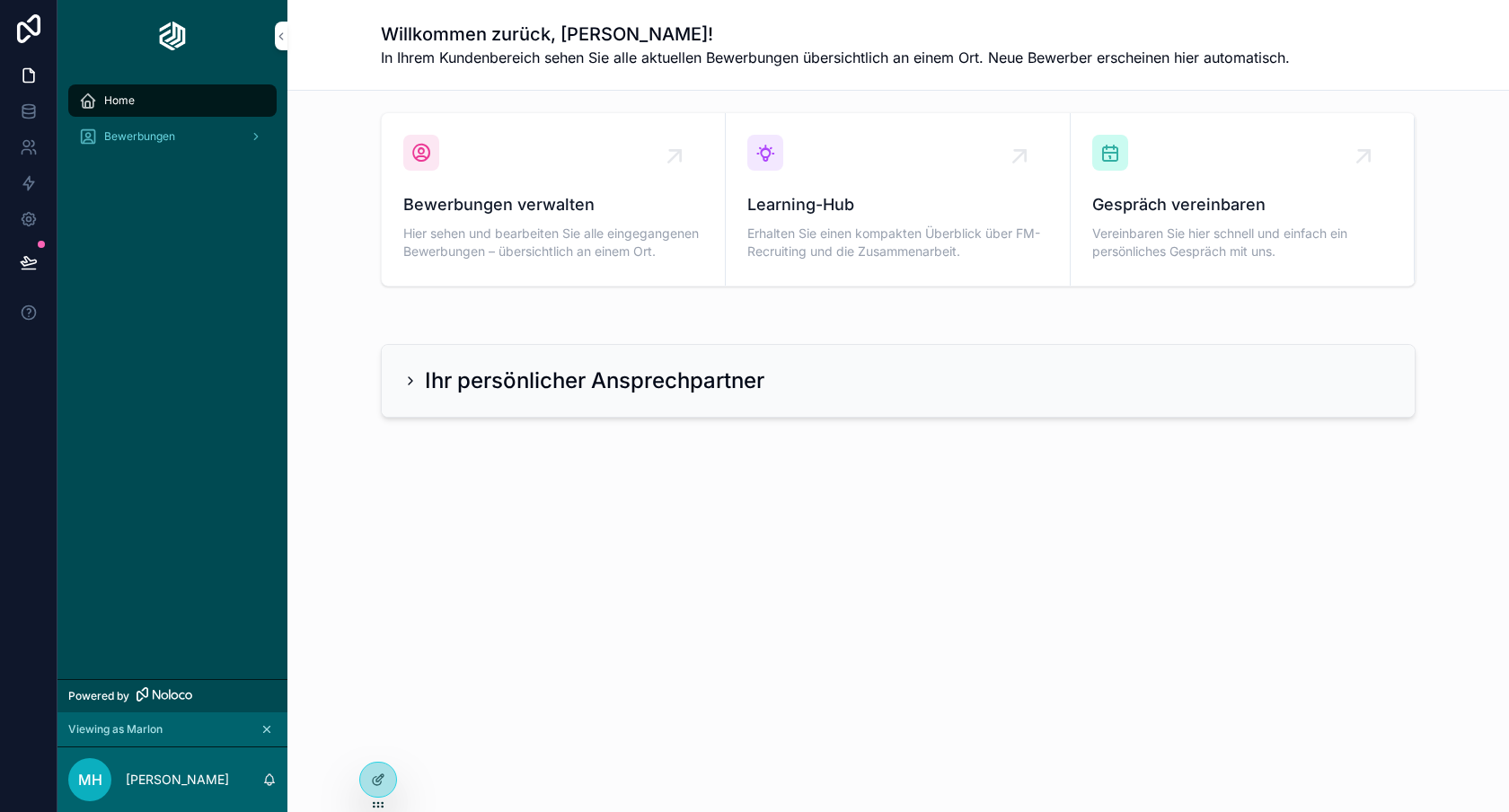
click at [191, 140] on div "Bewerbungen" at bounding box center [173, 137] width 187 height 29
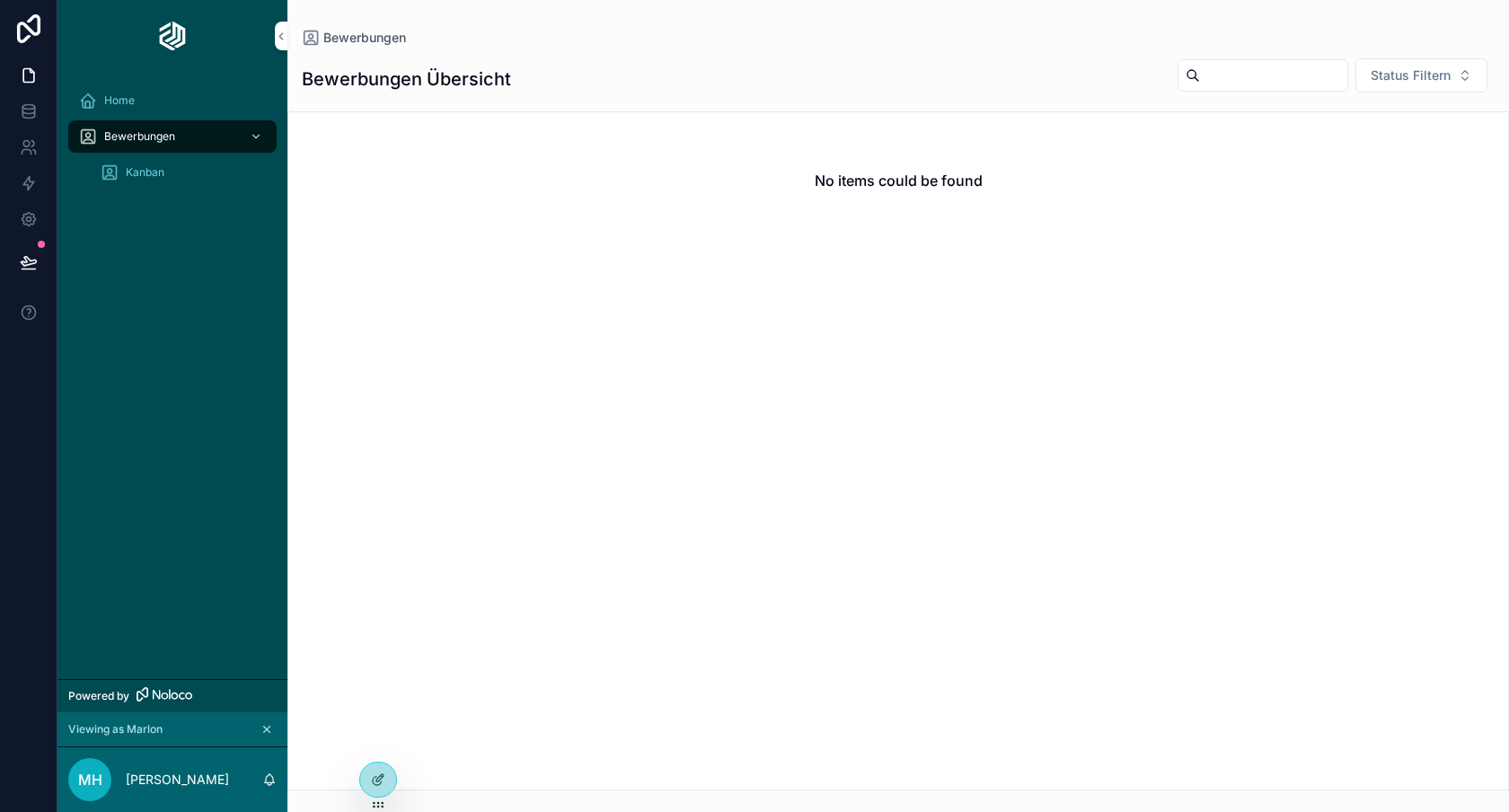
click at [175, 174] on div "Kanban" at bounding box center [184, 173] width 166 height 29
click at [181, 169] on div "Kanban" at bounding box center [184, 173] width 166 height 29
click at [178, 112] on div "Home" at bounding box center [173, 101] width 187 height 29
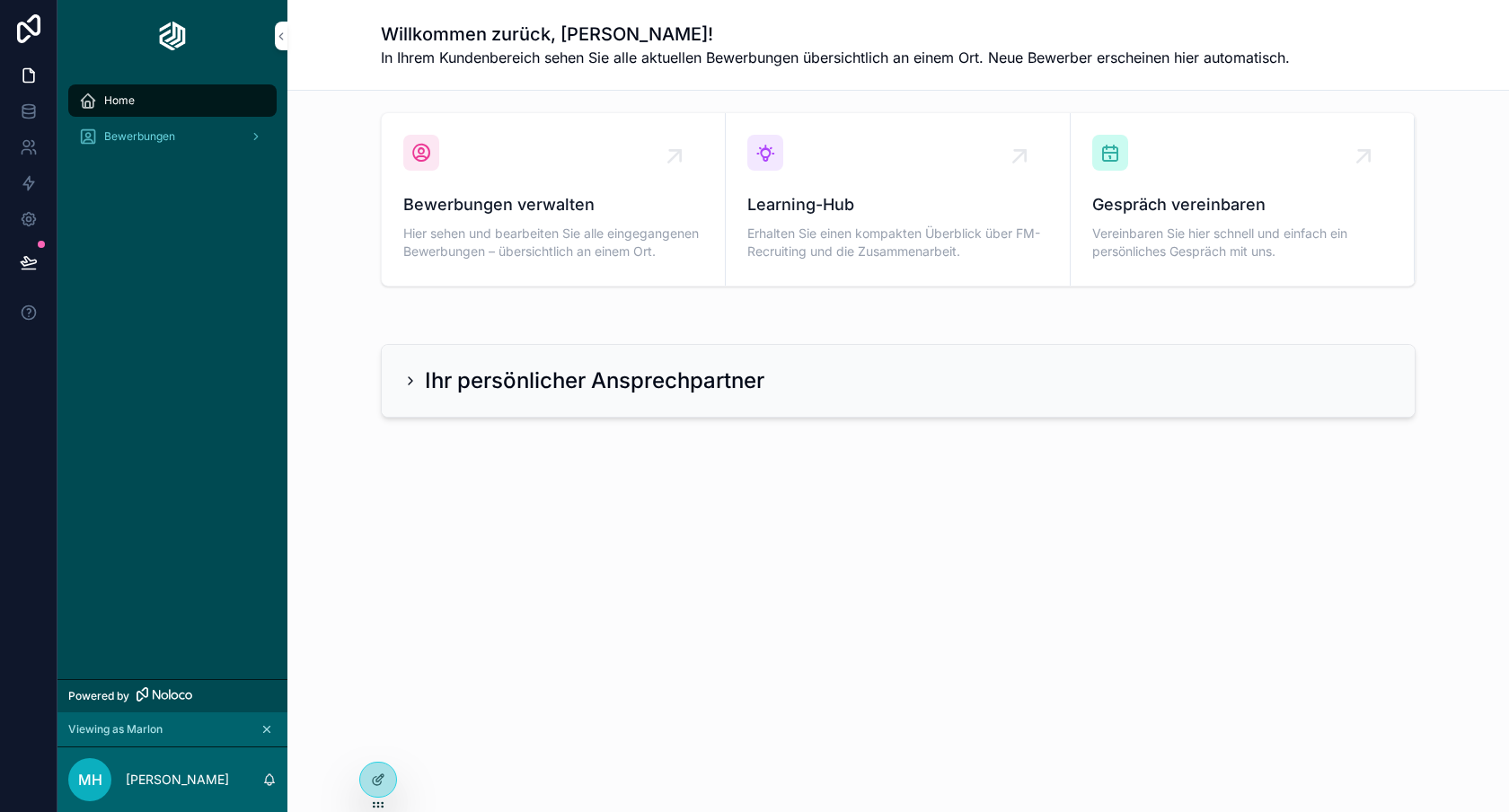
click at [217, 131] on div "Bewerbungen" at bounding box center [173, 137] width 187 height 29
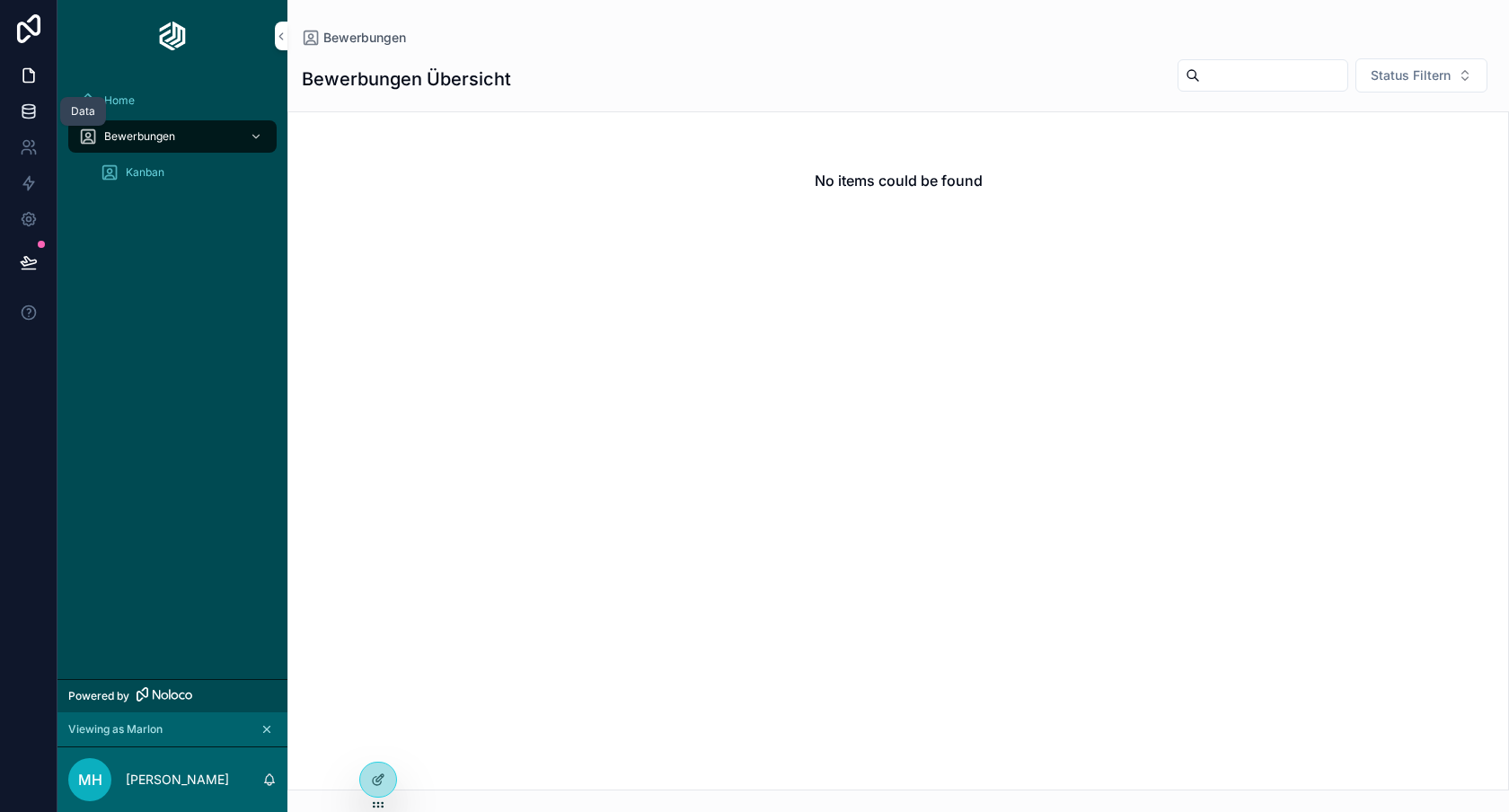
click at [21, 109] on icon at bounding box center [29, 112] width 18 height 18
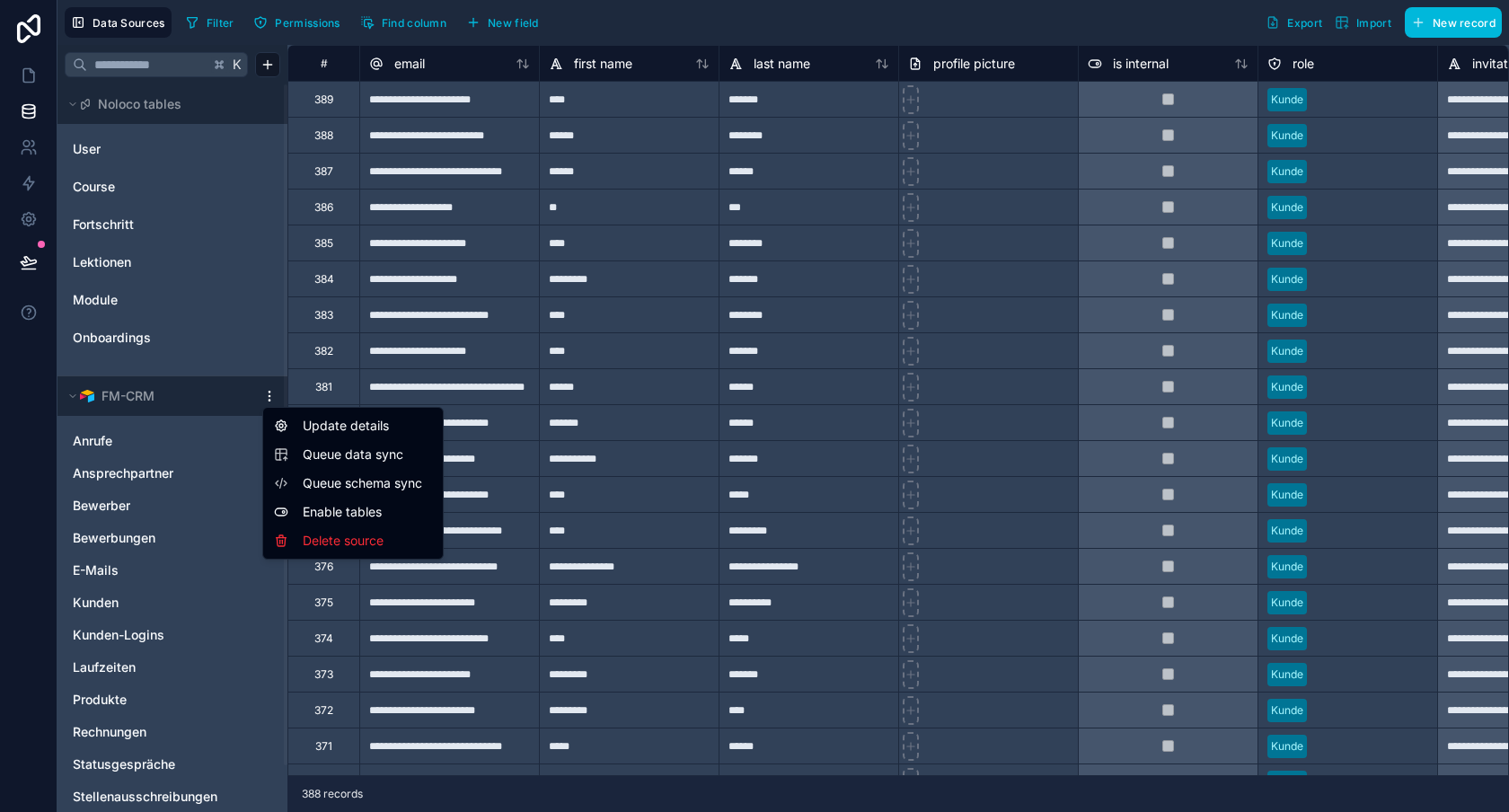
click at [271, 399] on html "**********" at bounding box center [754, 406] width 1509 height 812
click at [363, 456] on span "Queue data sync" at bounding box center [367, 455] width 130 height 18
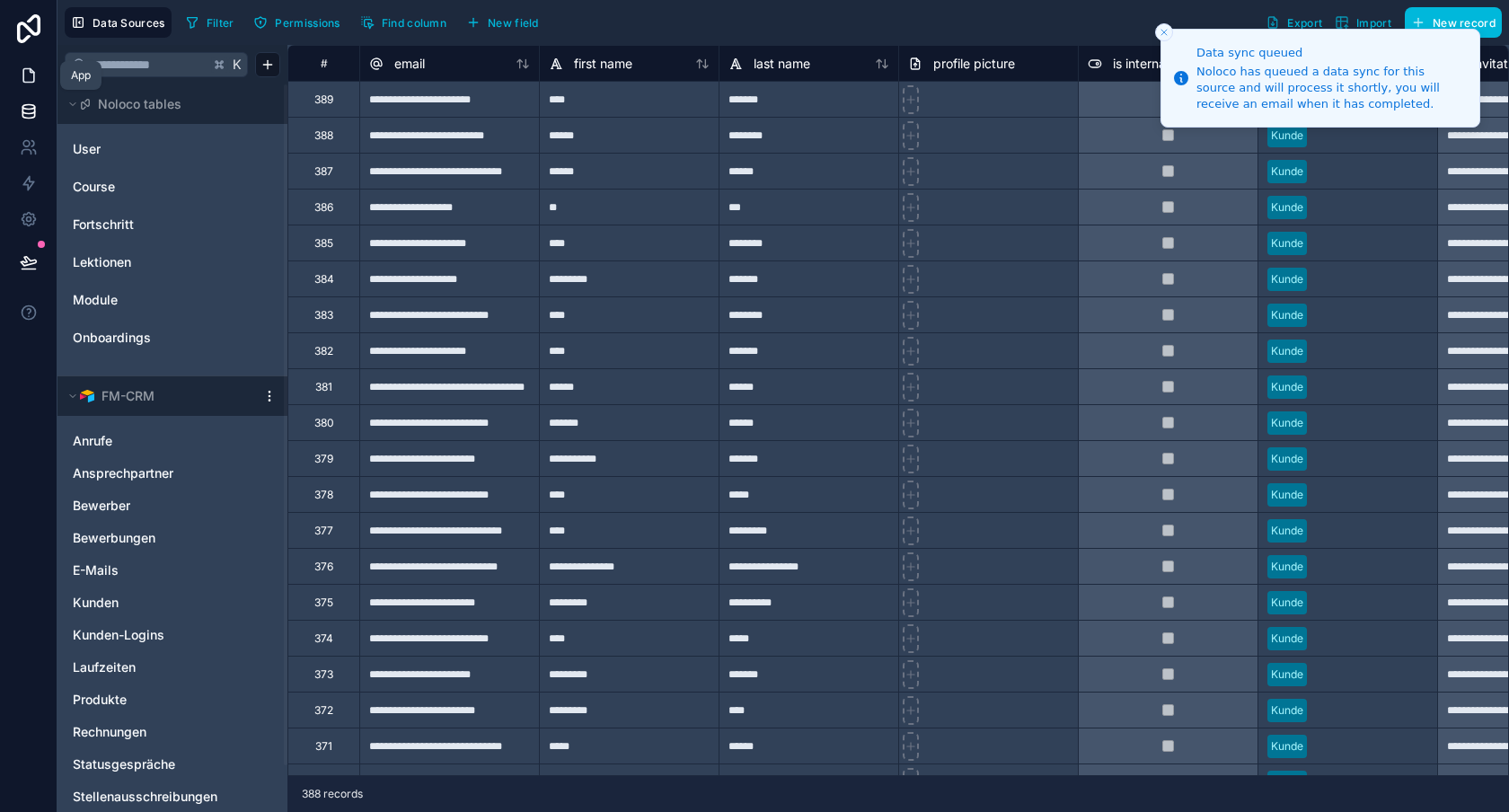
click at [20, 68] on icon at bounding box center [29, 76] width 18 height 18
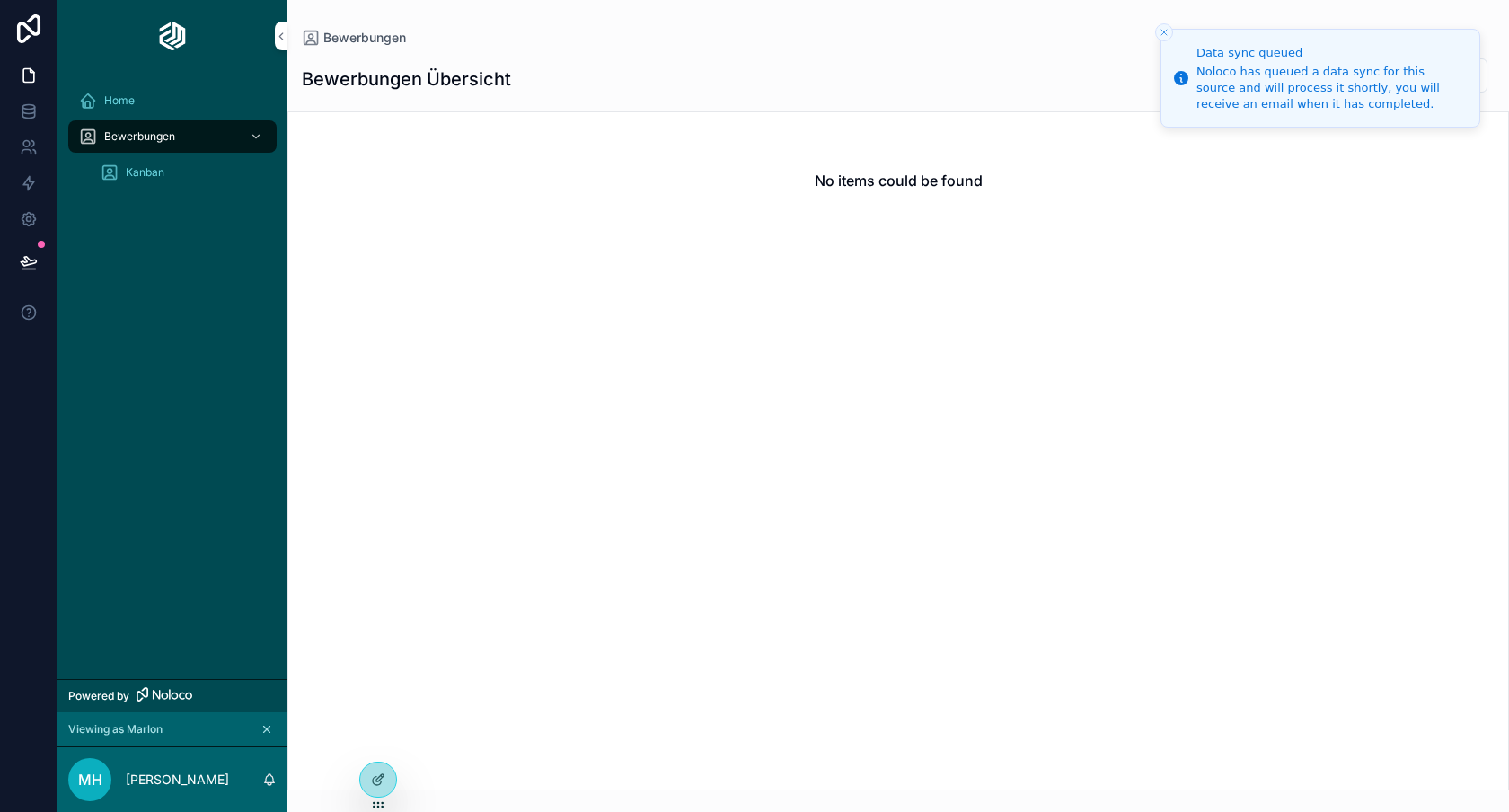
click at [202, 192] on div "Home Bewerbungen Kanban" at bounding box center [172, 142] width 230 height 140
click at [195, 174] on div "Kanban" at bounding box center [184, 173] width 166 height 29
click at [175, 178] on div "Kanban" at bounding box center [184, 173] width 166 height 29
click at [177, 140] on div "Bewerbungen" at bounding box center [173, 137] width 187 height 29
click at [177, 108] on div "Home" at bounding box center [173, 101] width 187 height 29
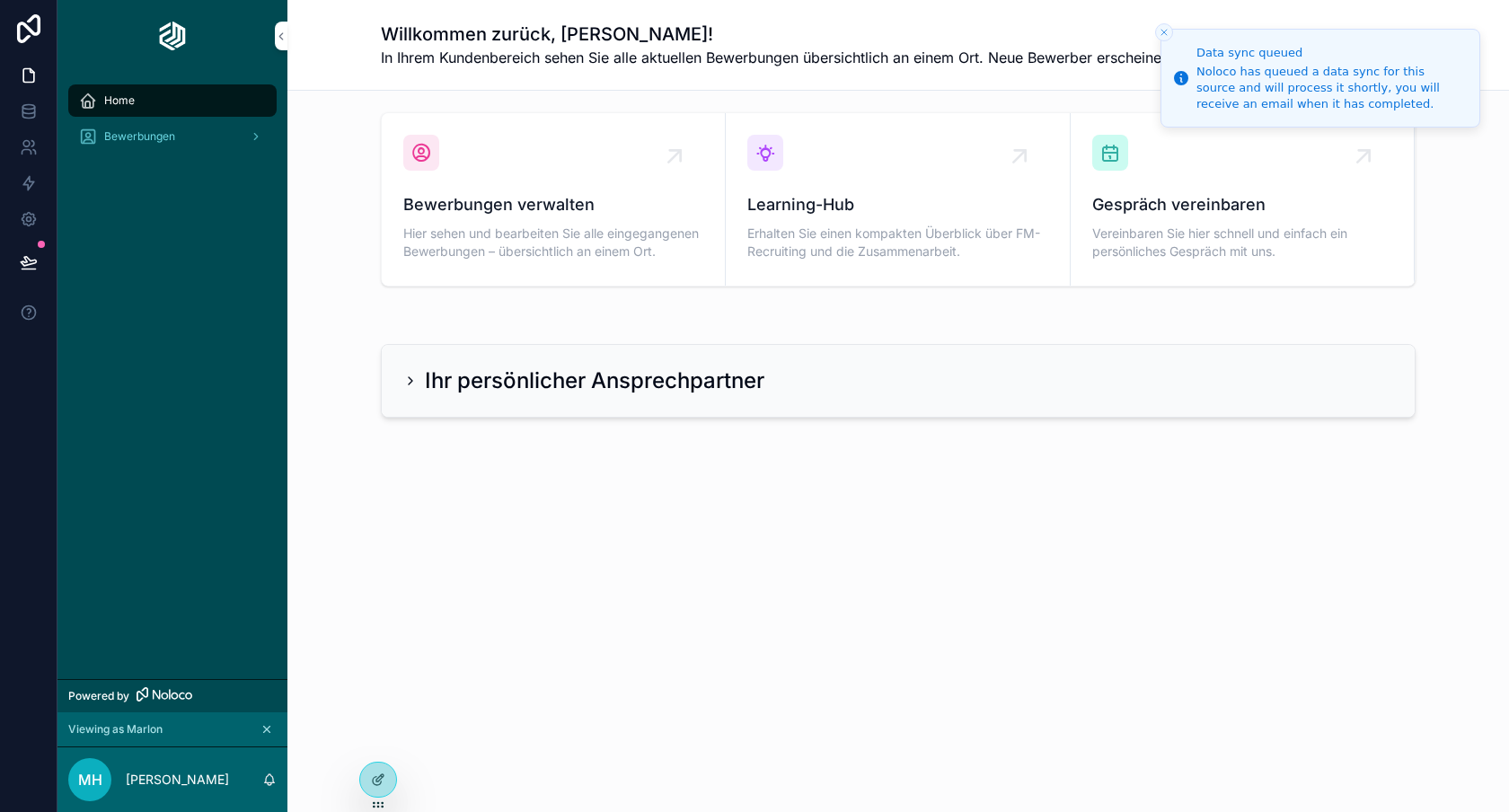
click at [178, 135] on div "Bewerbungen" at bounding box center [173, 137] width 187 height 29
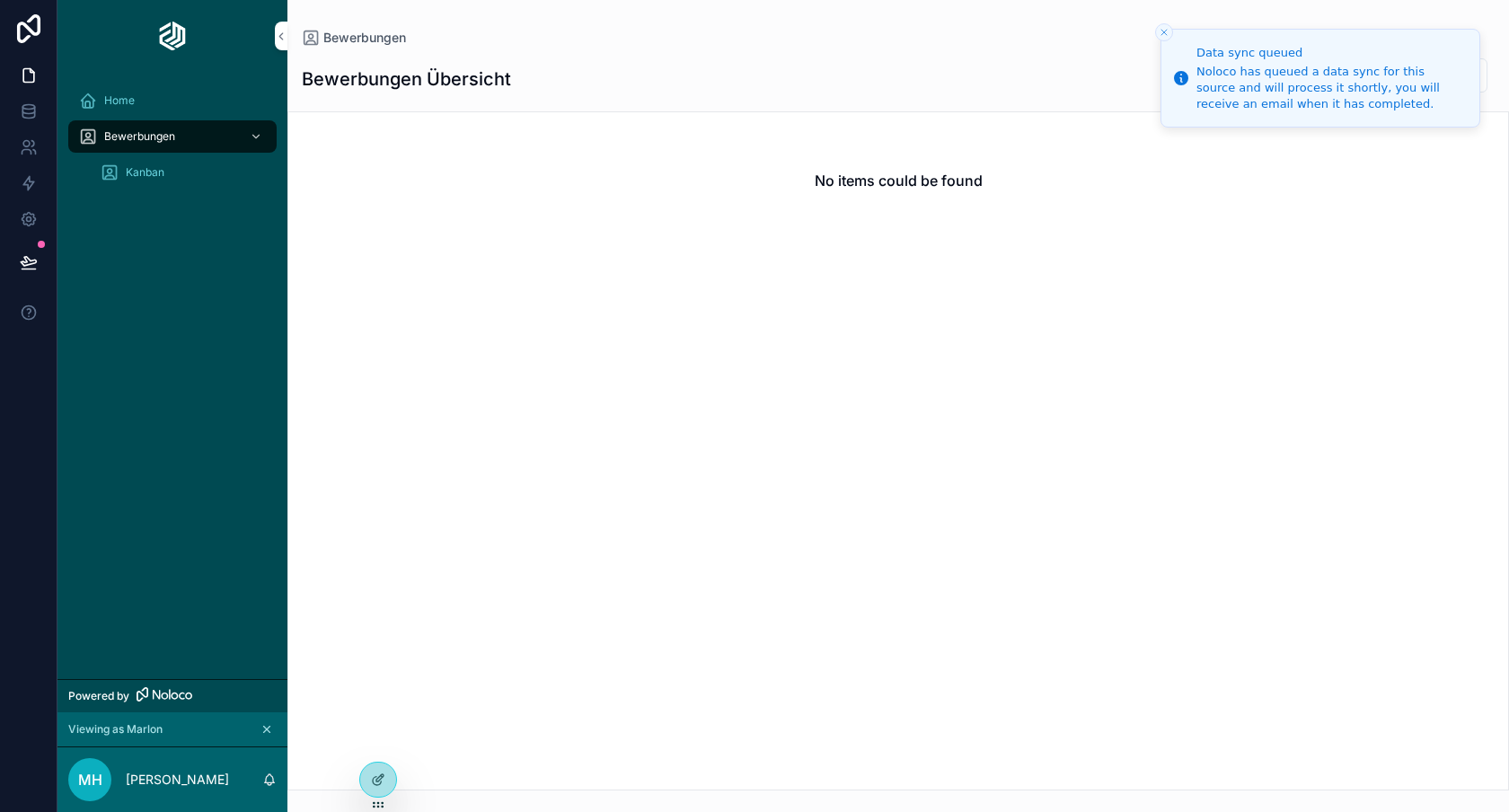
click at [179, 163] on div "Kanban" at bounding box center [184, 173] width 166 height 29
click at [1164, 23] on button "Close toast" at bounding box center [1164, 32] width 18 height 18
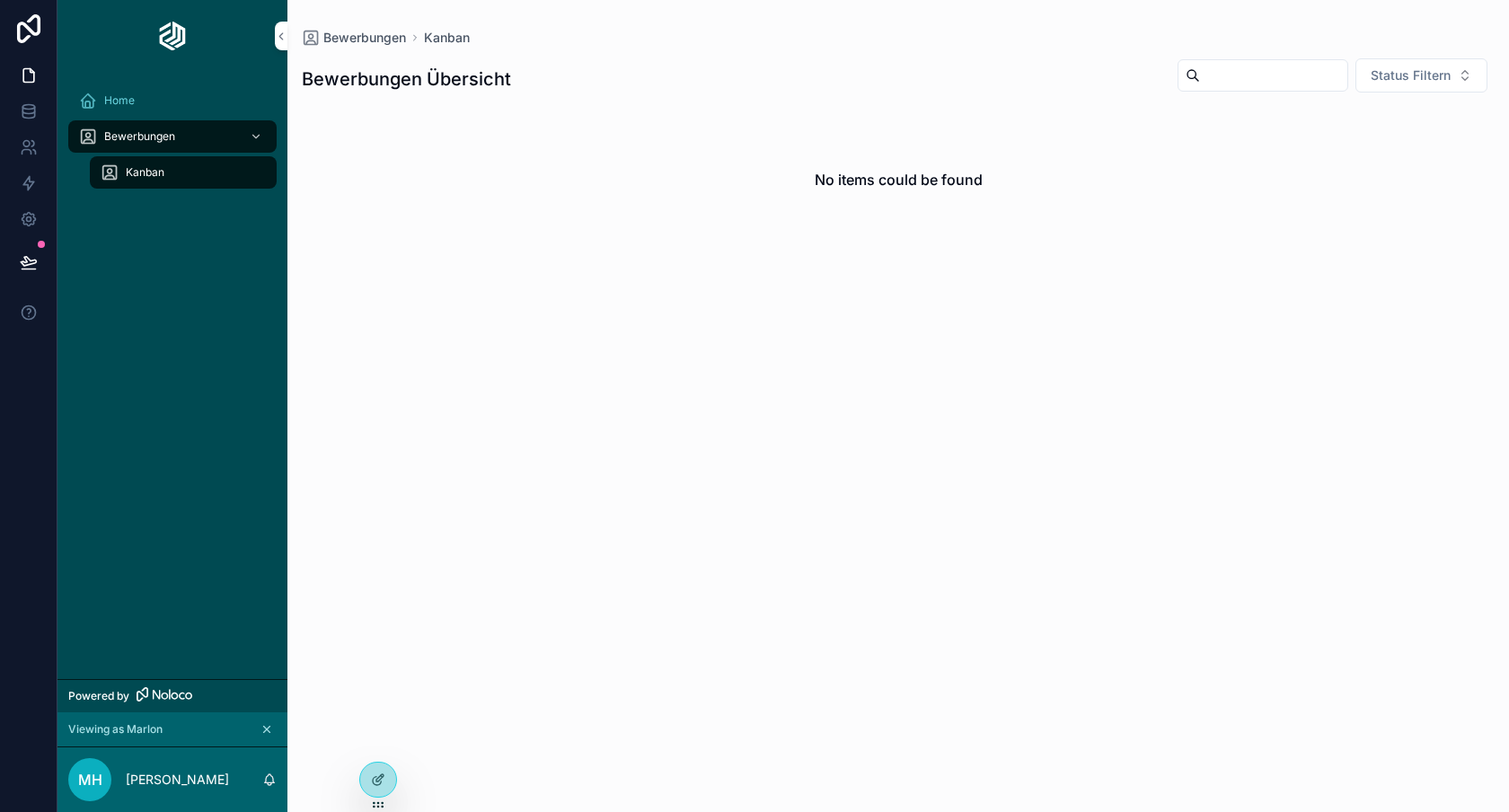
click at [146, 99] on div "Home" at bounding box center [173, 101] width 187 height 29
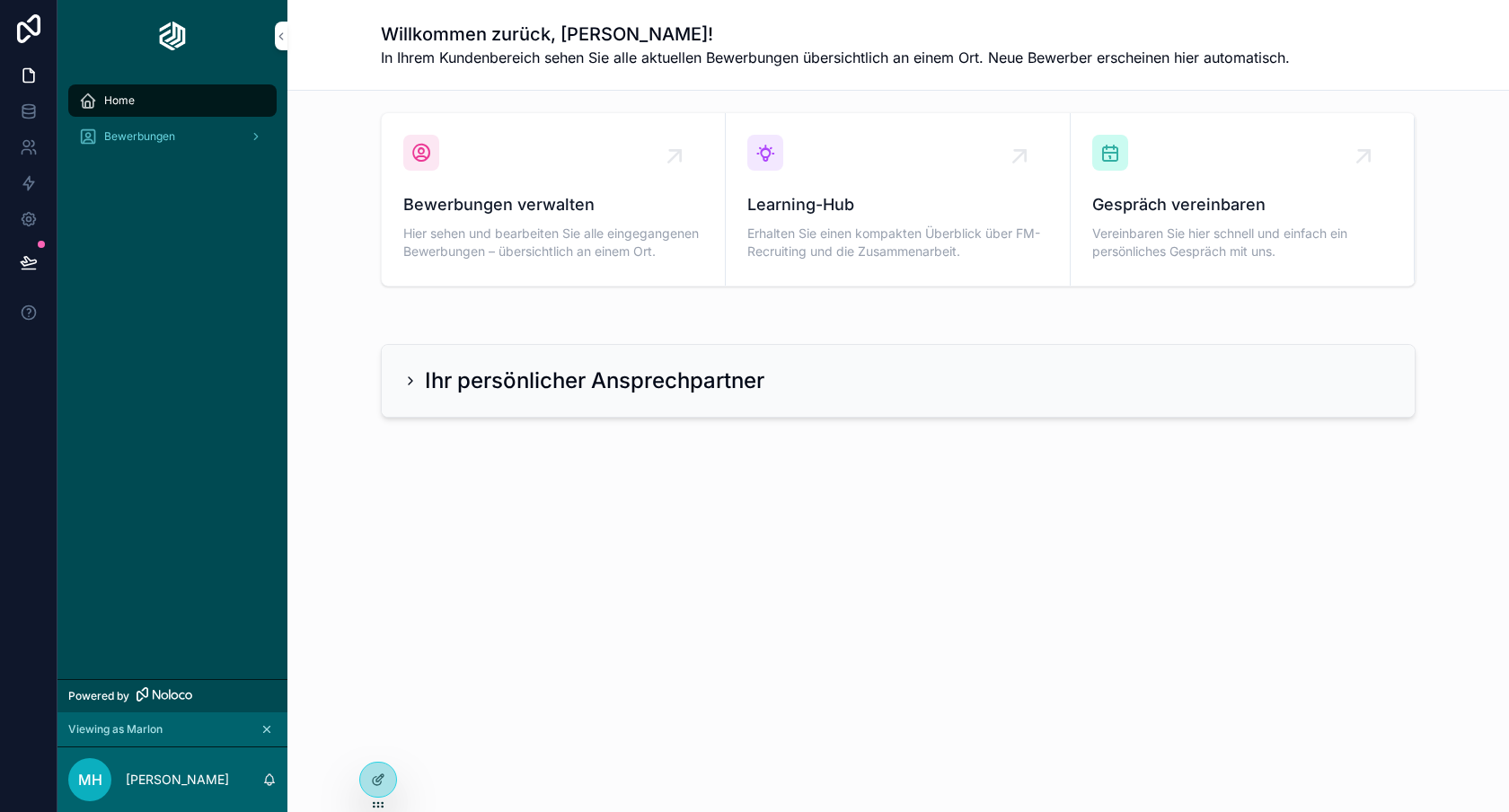
click at [146, 126] on div "Bewerbungen" at bounding box center [173, 137] width 187 height 29
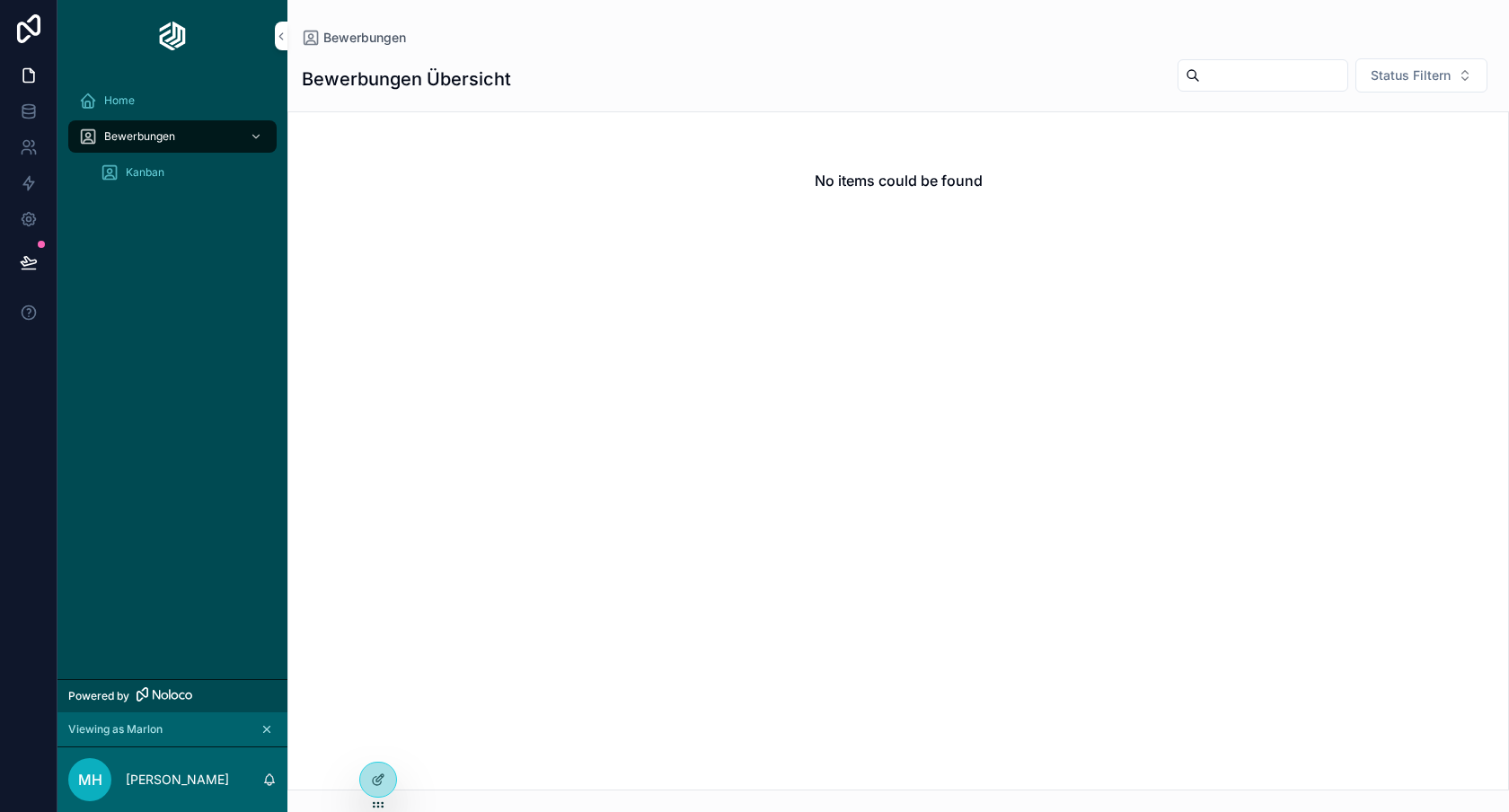
click at [164, 179] on span "Kanban" at bounding box center [145, 173] width 39 height 14
click at [165, 137] on span "Bewerbungen" at bounding box center [140, 137] width 71 height 14
click at [176, 103] on div "Home" at bounding box center [173, 101] width 187 height 29
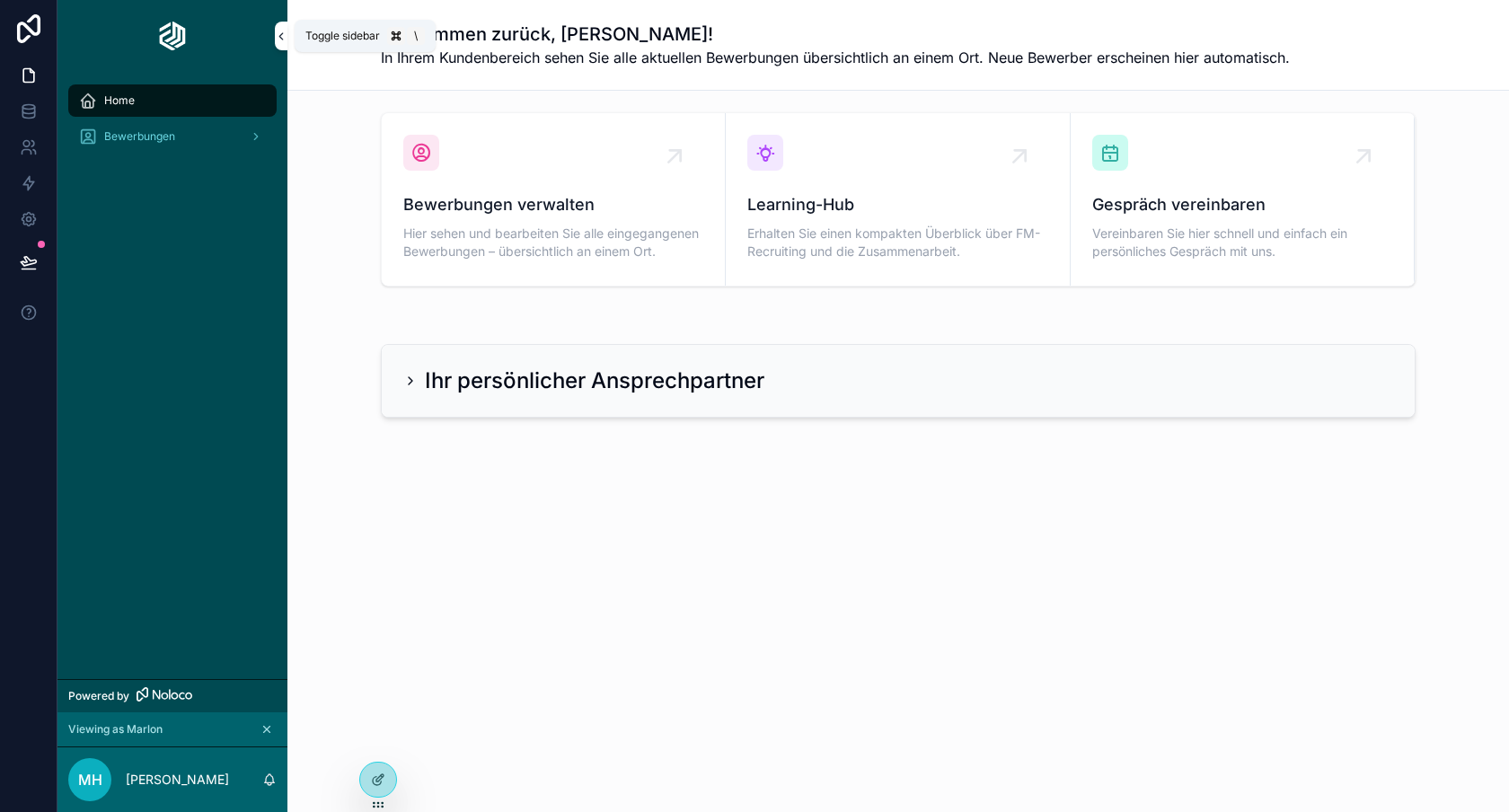
click at [275, 30] on icon "scrollable content" at bounding box center [281, 36] width 13 height 14
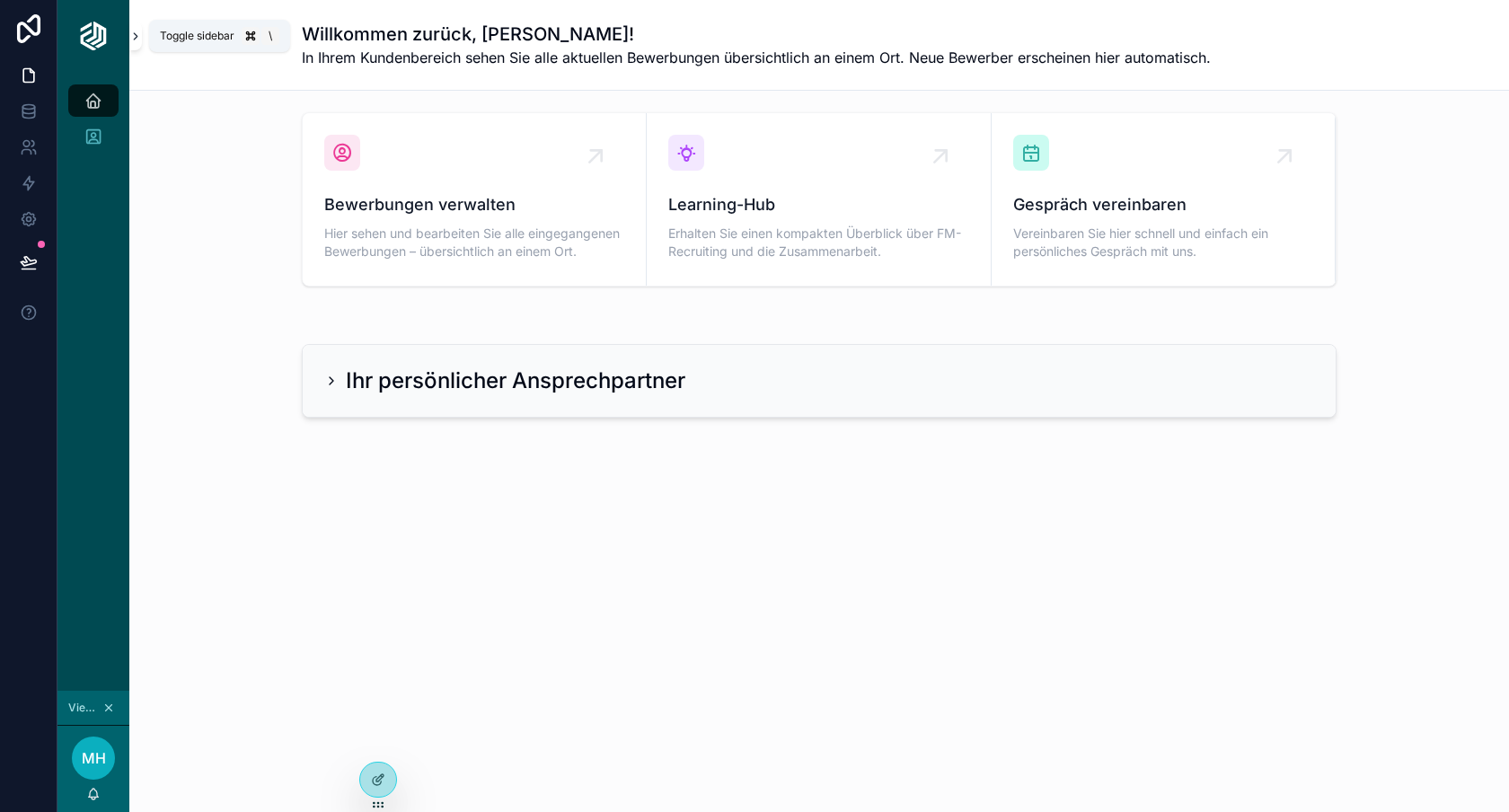
click at [139, 33] on icon "scrollable content" at bounding box center [136, 36] width 13 height 14
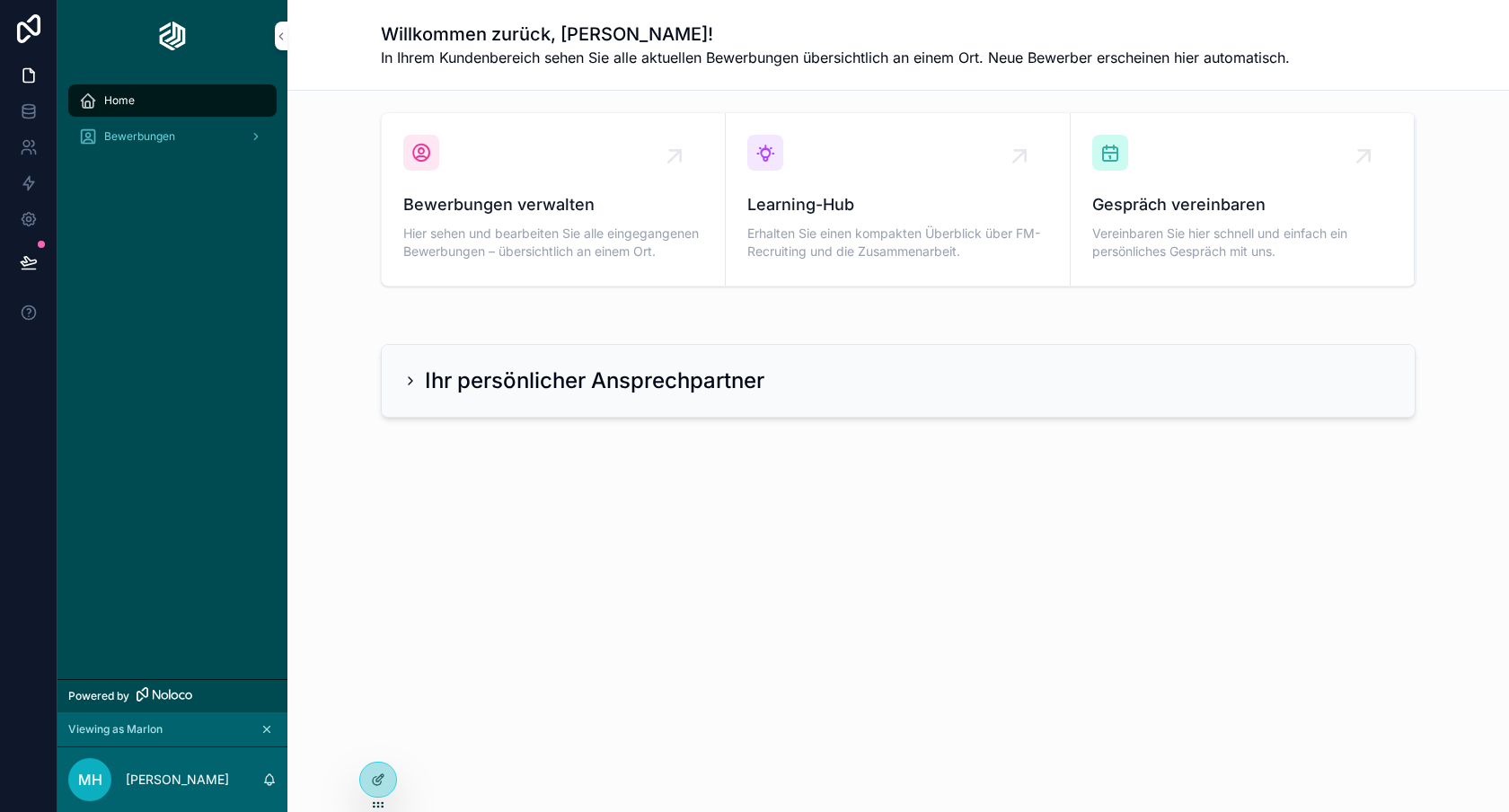
click at [133, 147] on div "Bewerbungen" at bounding box center [173, 137] width 187 height 29
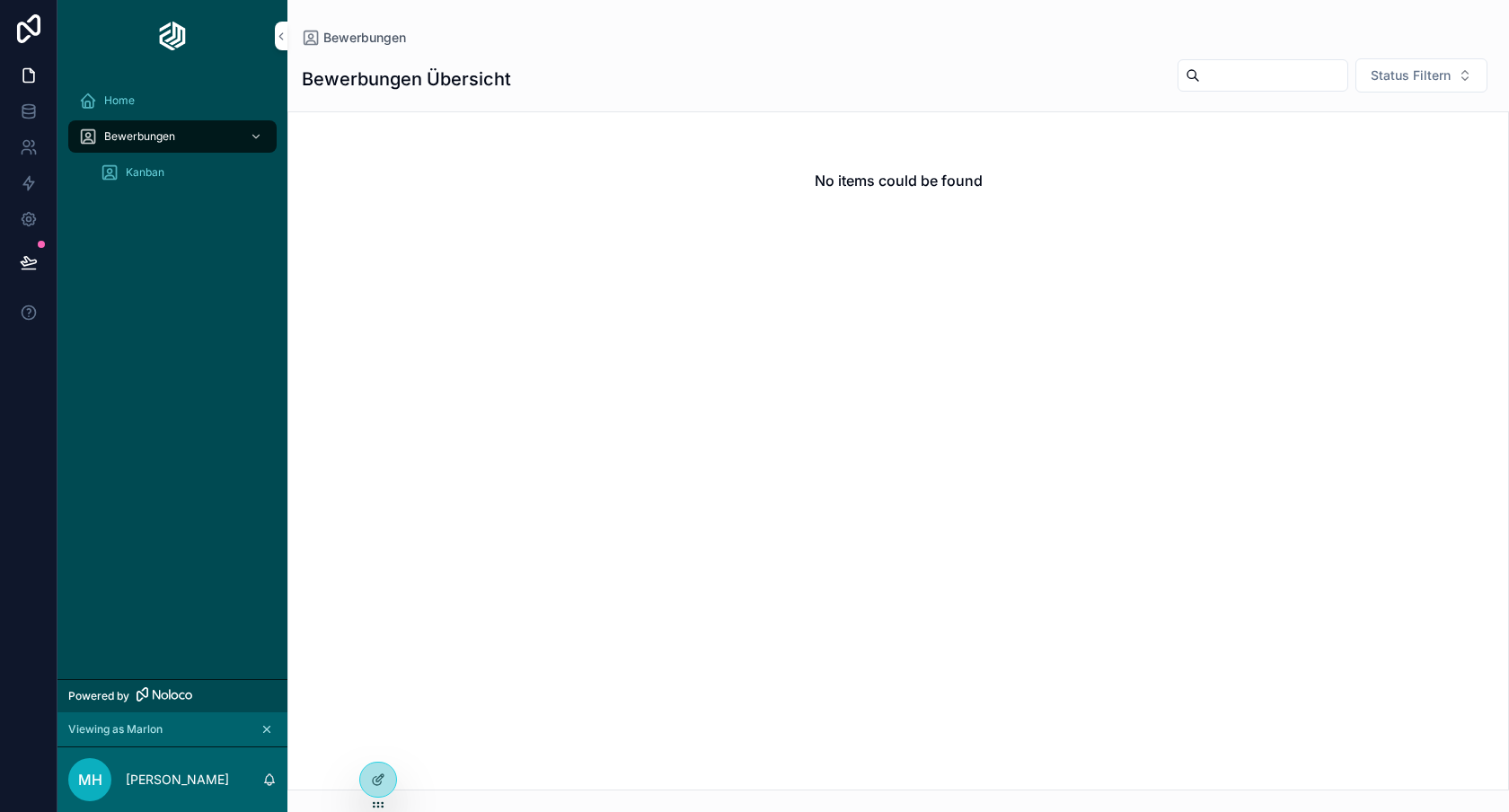
click at [149, 162] on div "Kanban" at bounding box center [184, 173] width 166 height 29
click at [160, 132] on span "Bewerbungen" at bounding box center [140, 137] width 71 height 14
click at [160, 164] on div "Kanban" at bounding box center [184, 173] width 166 height 29
click at [160, 104] on div "Home" at bounding box center [173, 101] width 187 height 29
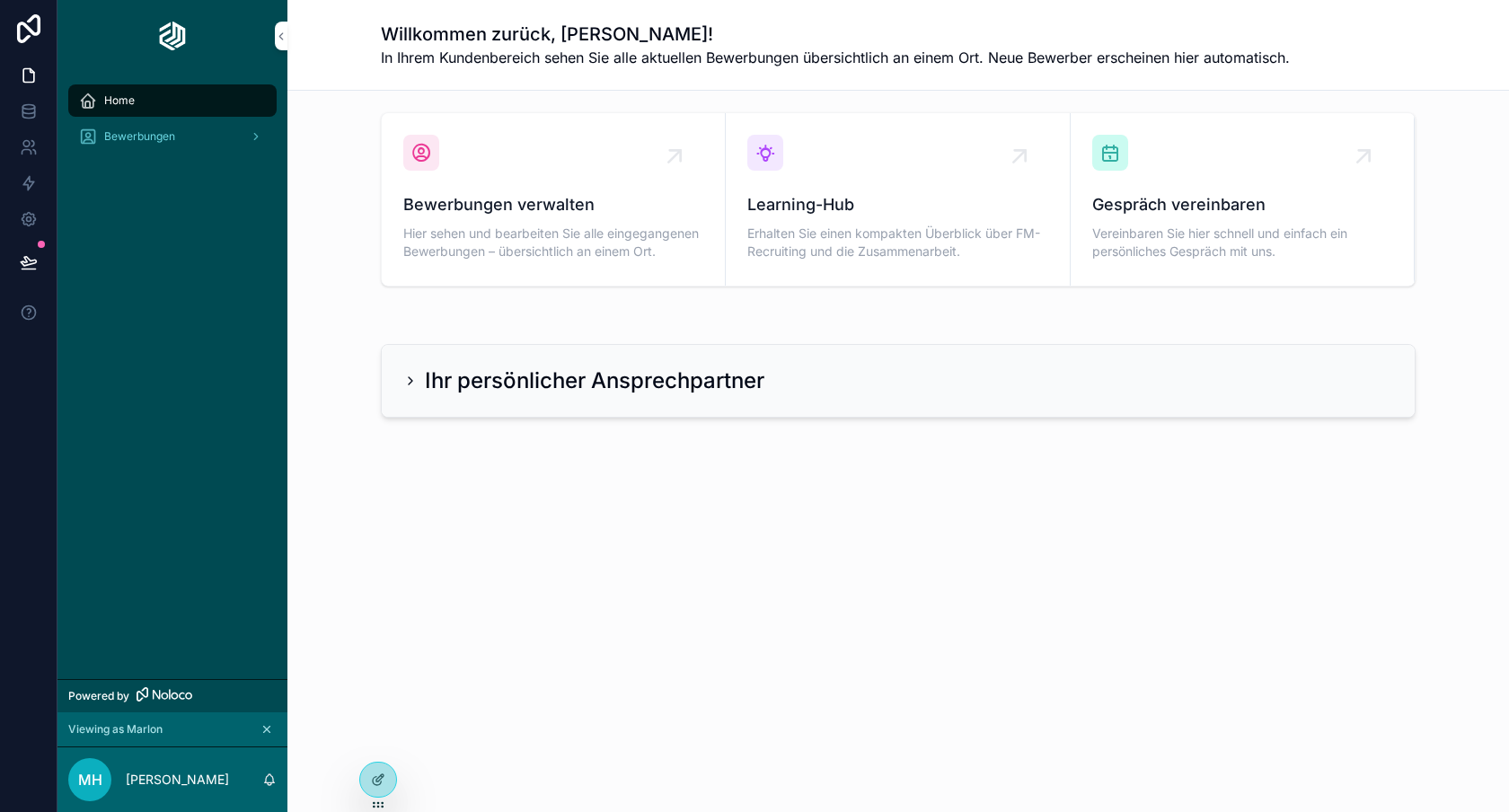
click at [158, 134] on span "Bewerbungen" at bounding box center [140, 137] width 71 height 14
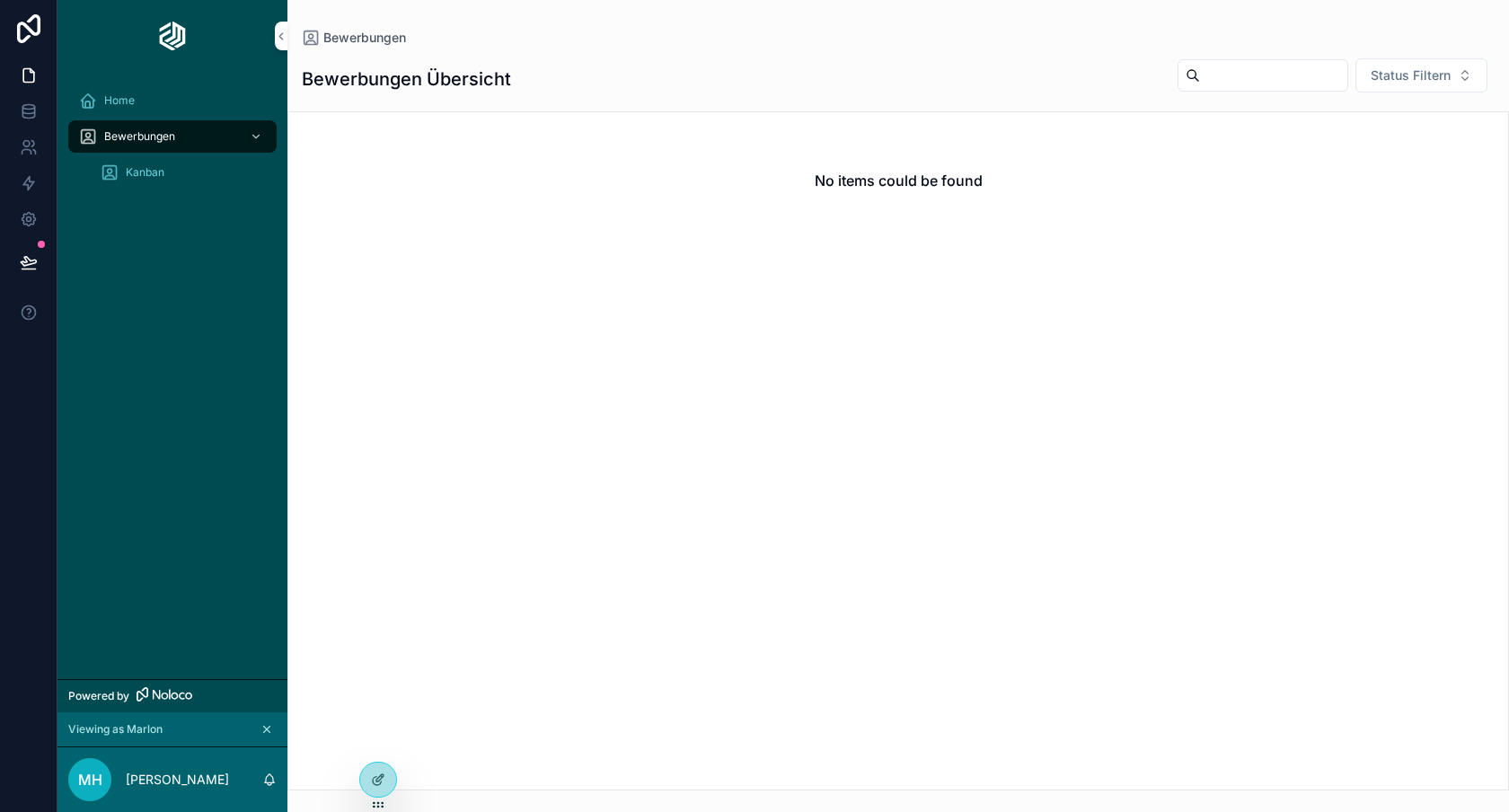
click at [176, 98] on div "Home" at bounding box center [173, 101] width 187 height 29
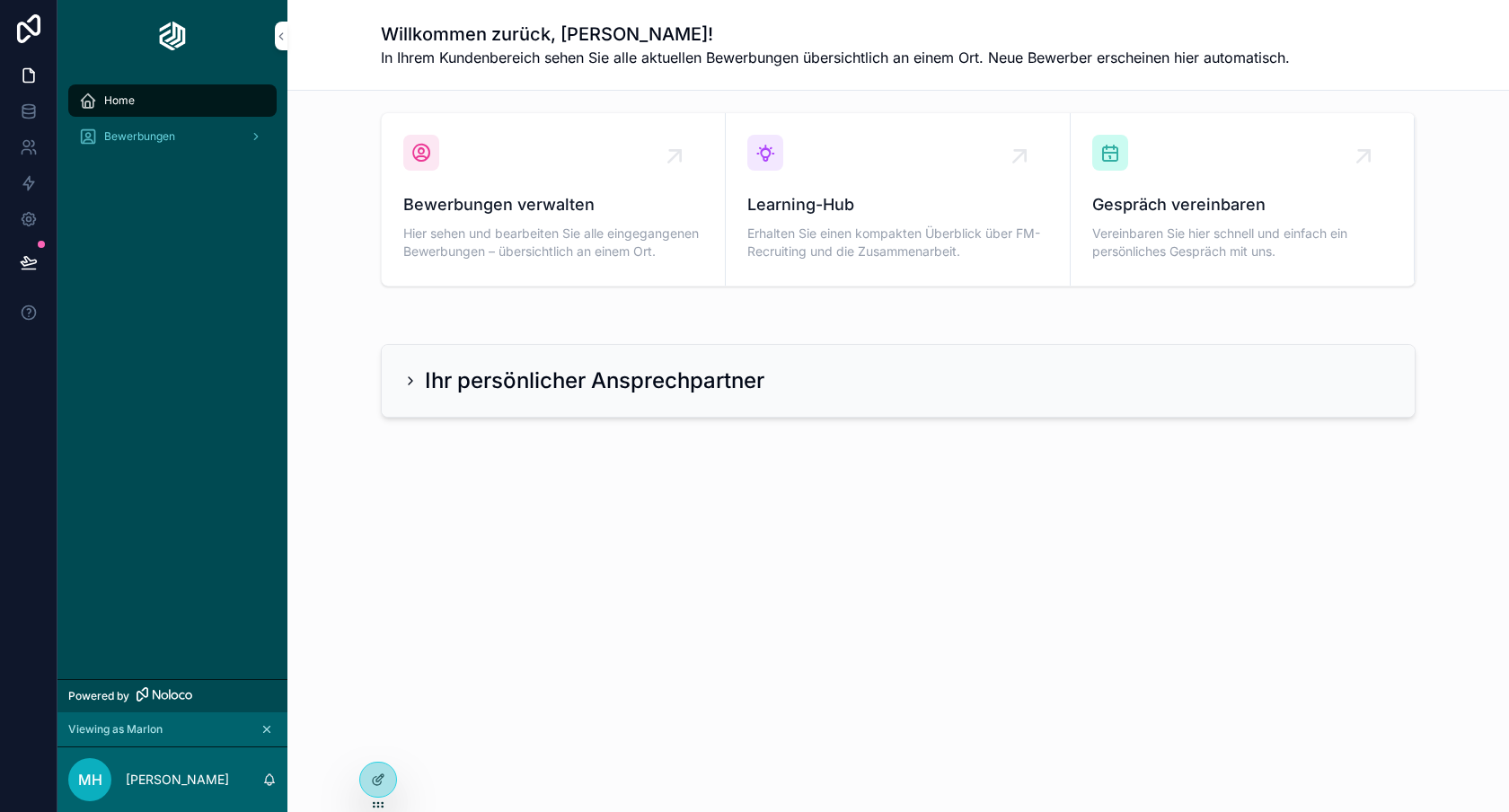
click at [167, 138] on span "Bewerbungen" at bounding box center [140, 137] width 71 height 14
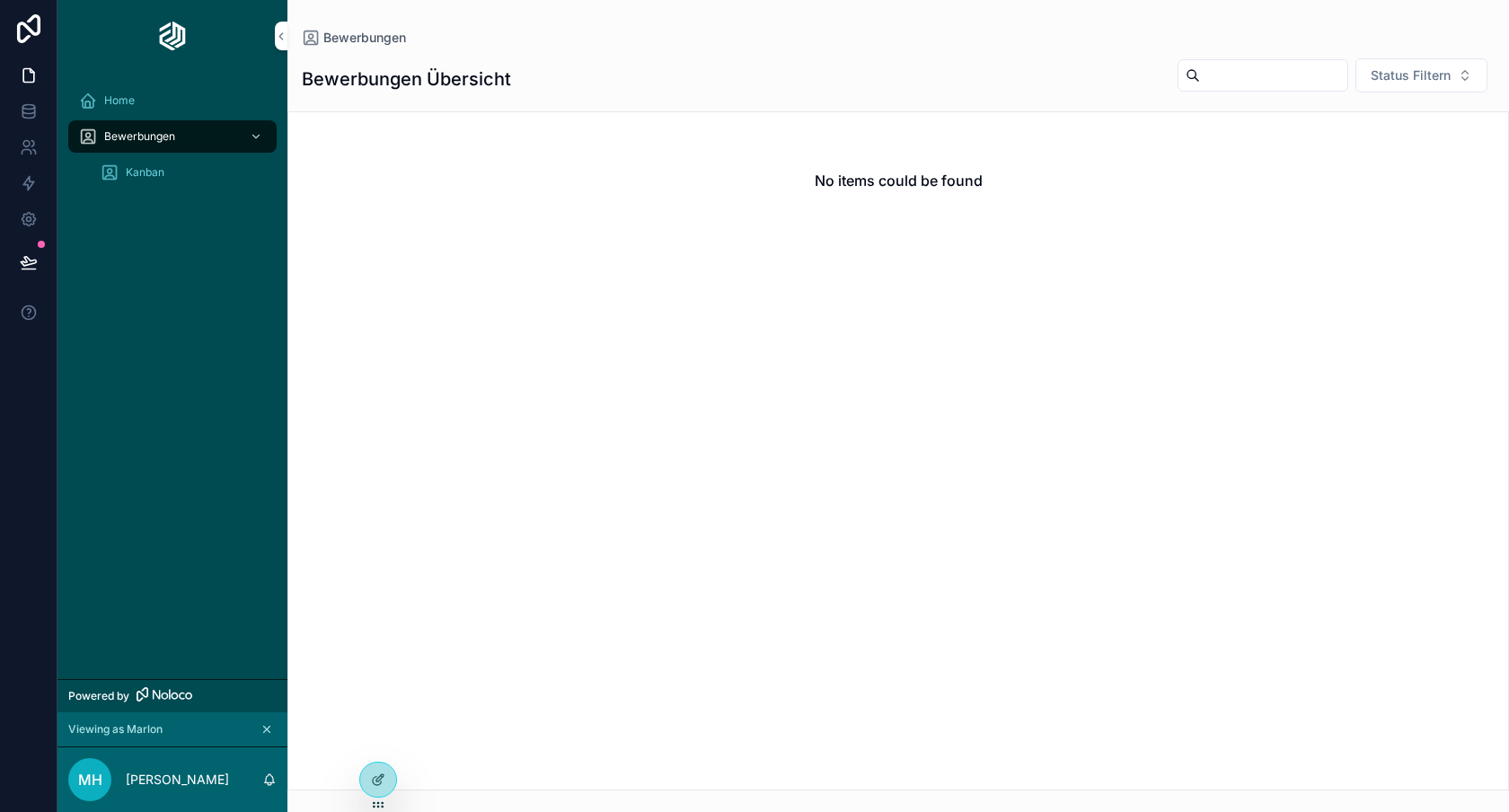
click at [178, 96] on div "Home" at bounding box center [173, 101] width 187 height 29
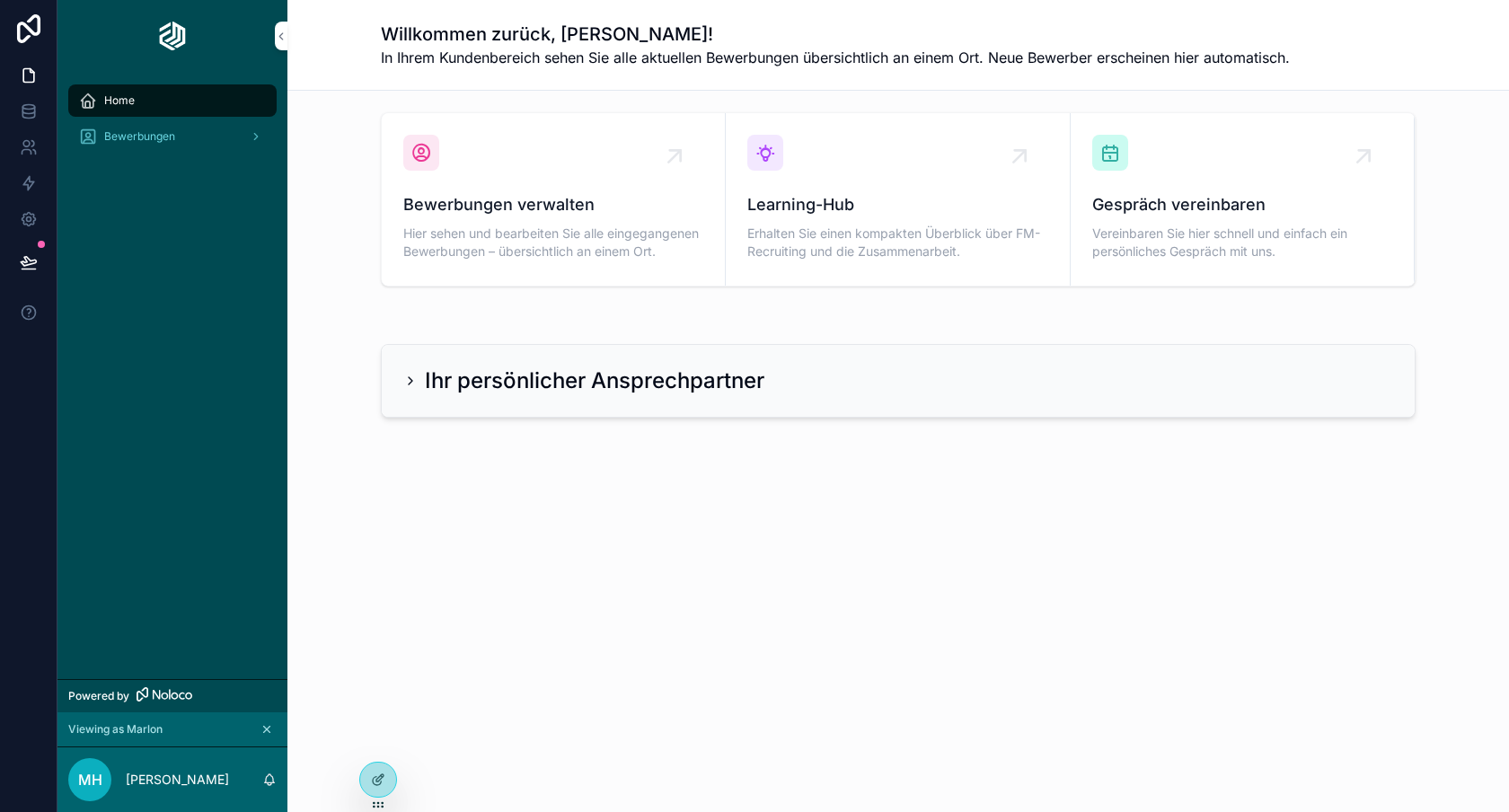
click at [169, 125] on div "Bewerbungen" at bounding box center [173, 137] width 187 height 29
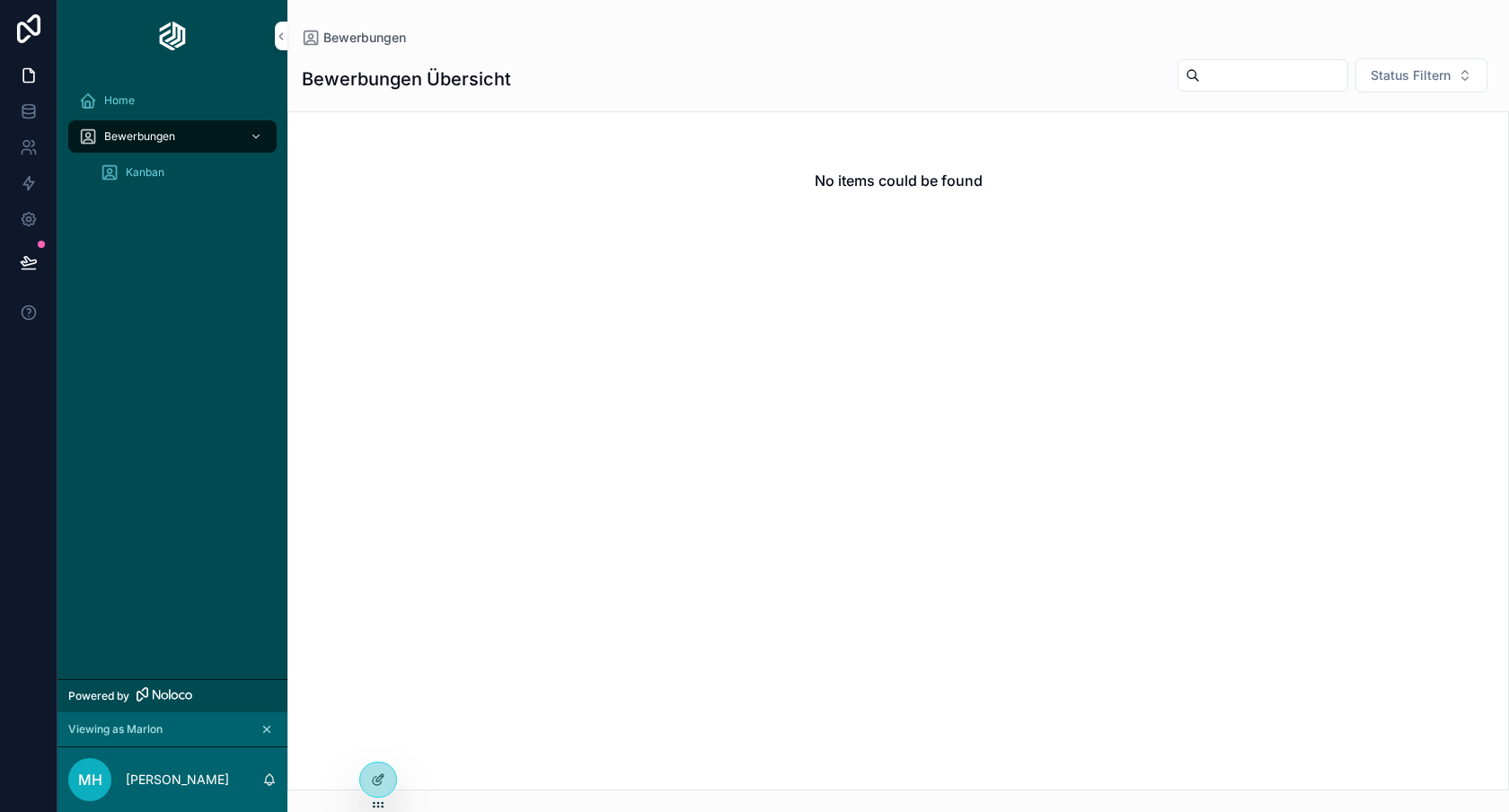
click at [171, 161] on div "Kanban" at bounding box center [184, 173] width 166 height 29
click at [180, 130] on div "Bewerbungen" at bounding box center [173, 137] width 187 height 29
click at [162, 167] on span "Kanban" at bounding box center [145, 173] width 39 height 14
click at [165, 142] on span "Bewerbungen" at bounding box center [140, 137] width 71 height 14
click at [160, 176] on span "Kanban" at bounding box center [145, 173] width 39 height 14
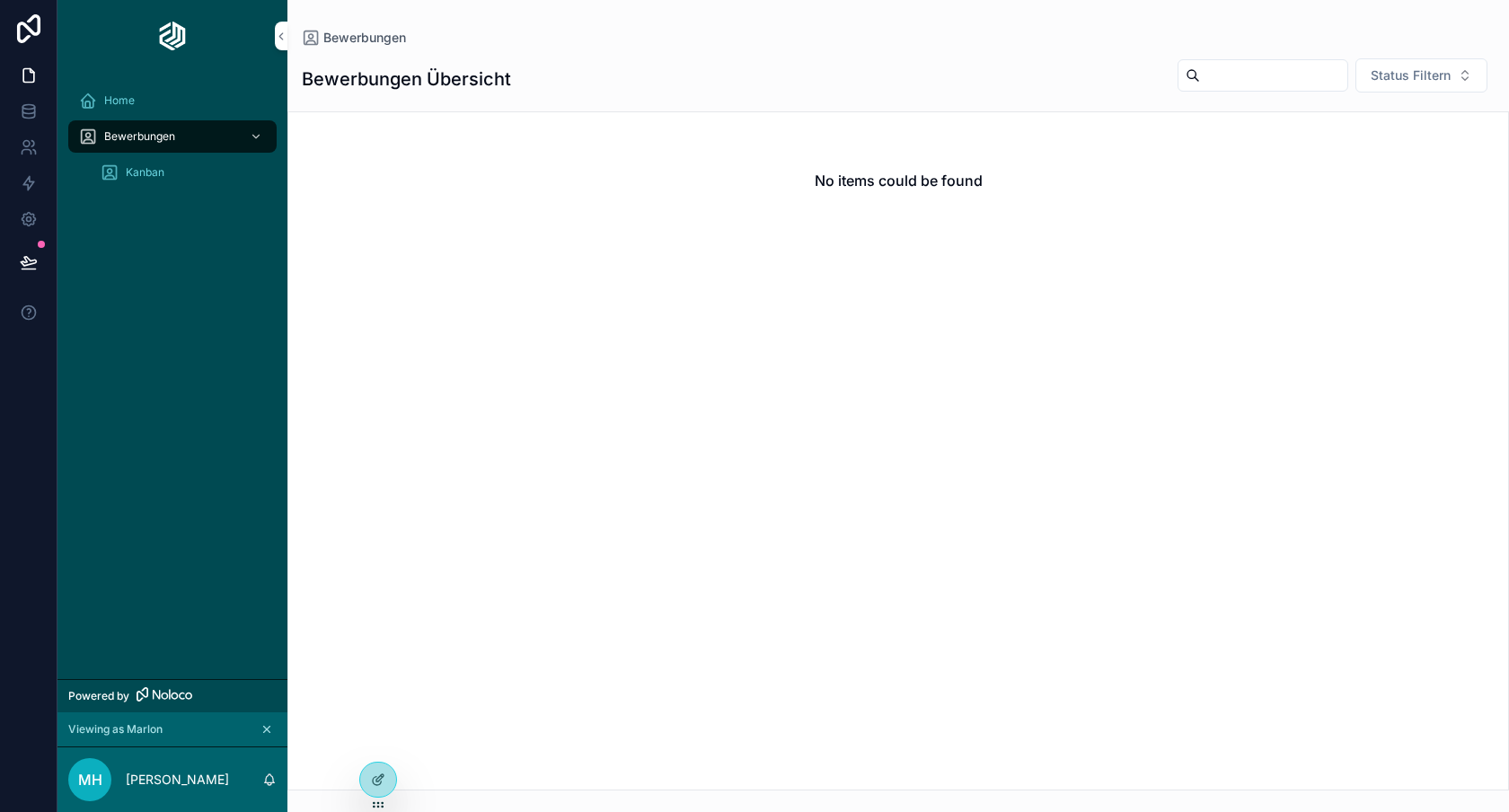
click at [160, 176] on span "Kanban" at bounding box center [145, 173] width 39 height 14
click at [27, 106] on icon at bounding box center [29, 112] width 18 height 18
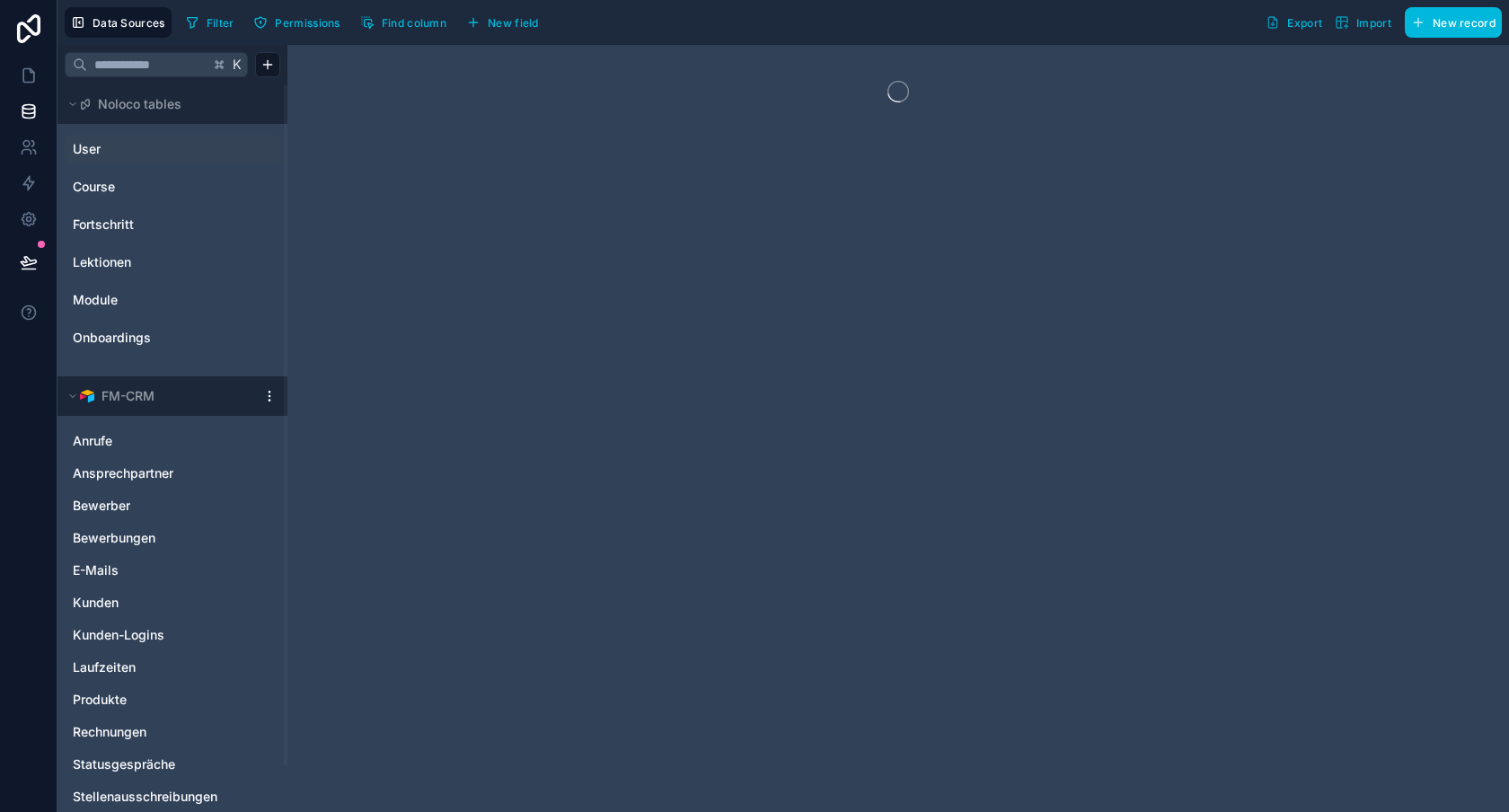
click at [167, 148] on link "User" at bounding box center [146, 149] width 146 height 18
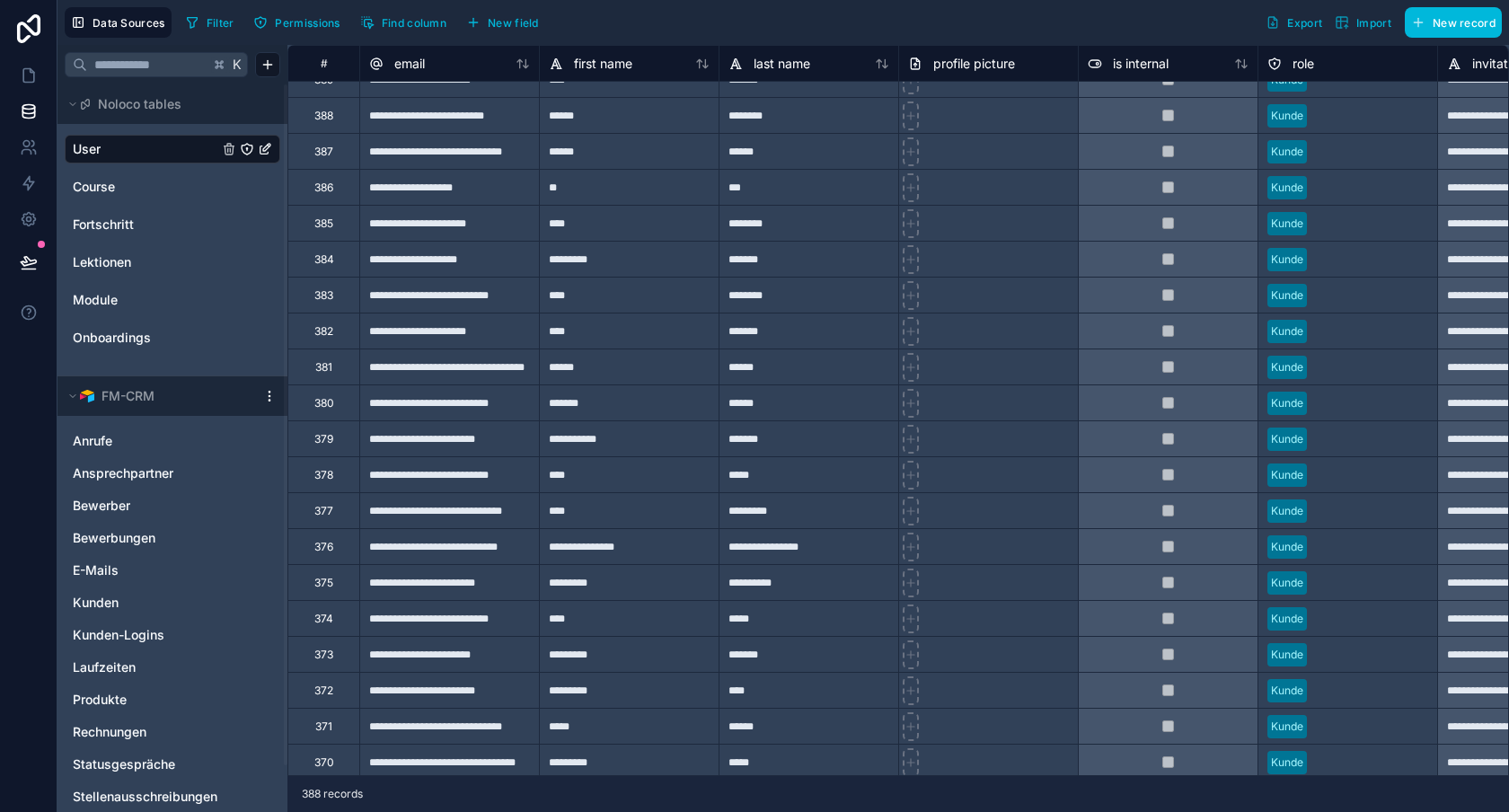
scroll to position [24, 0]
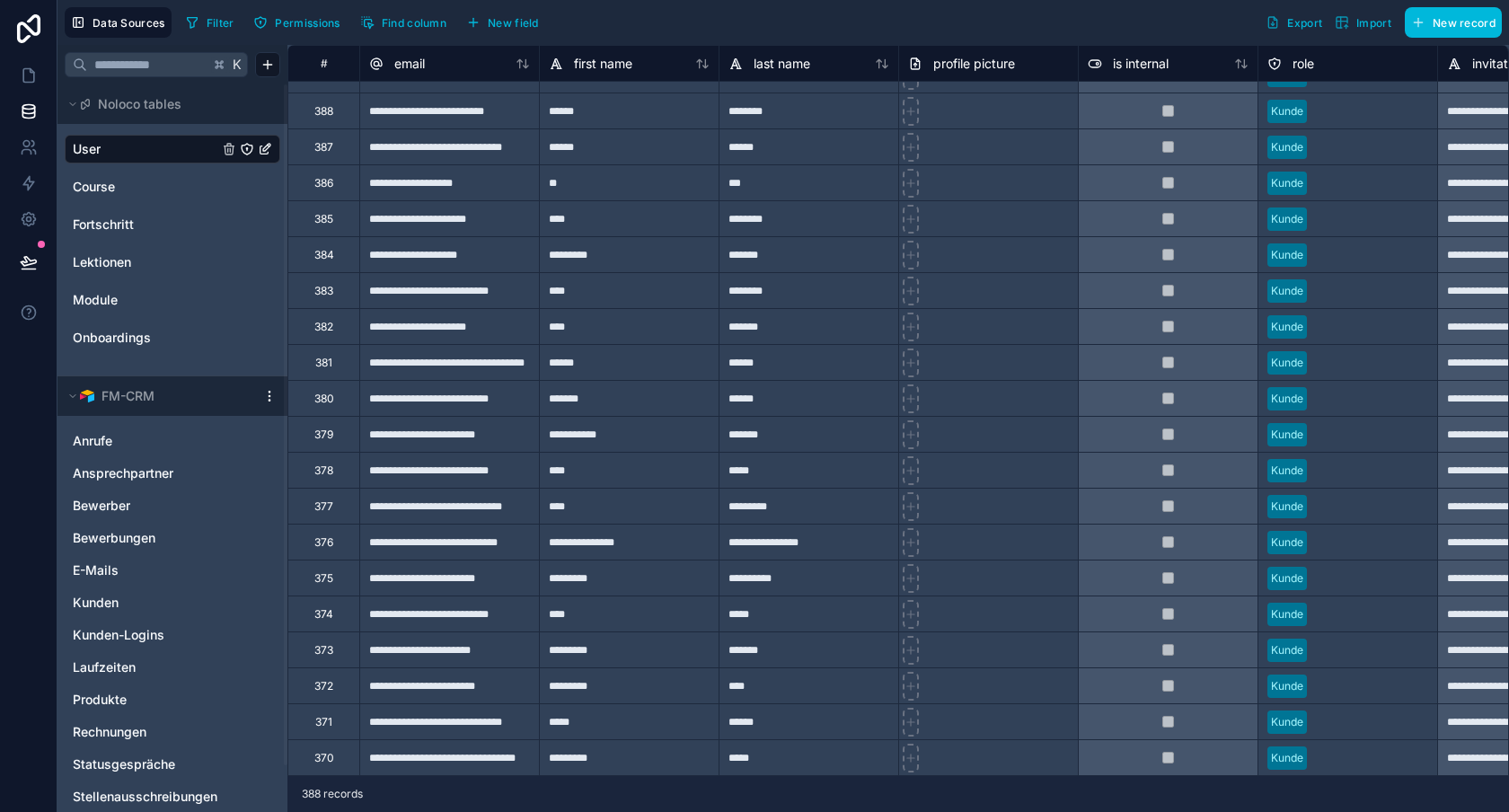
click at [607, 308] on div "****" at bounding box center [629, 326] width 180 height 36
click at [216, 24] on span "Filter" at bounding box center [220, 23] width 28 height 14
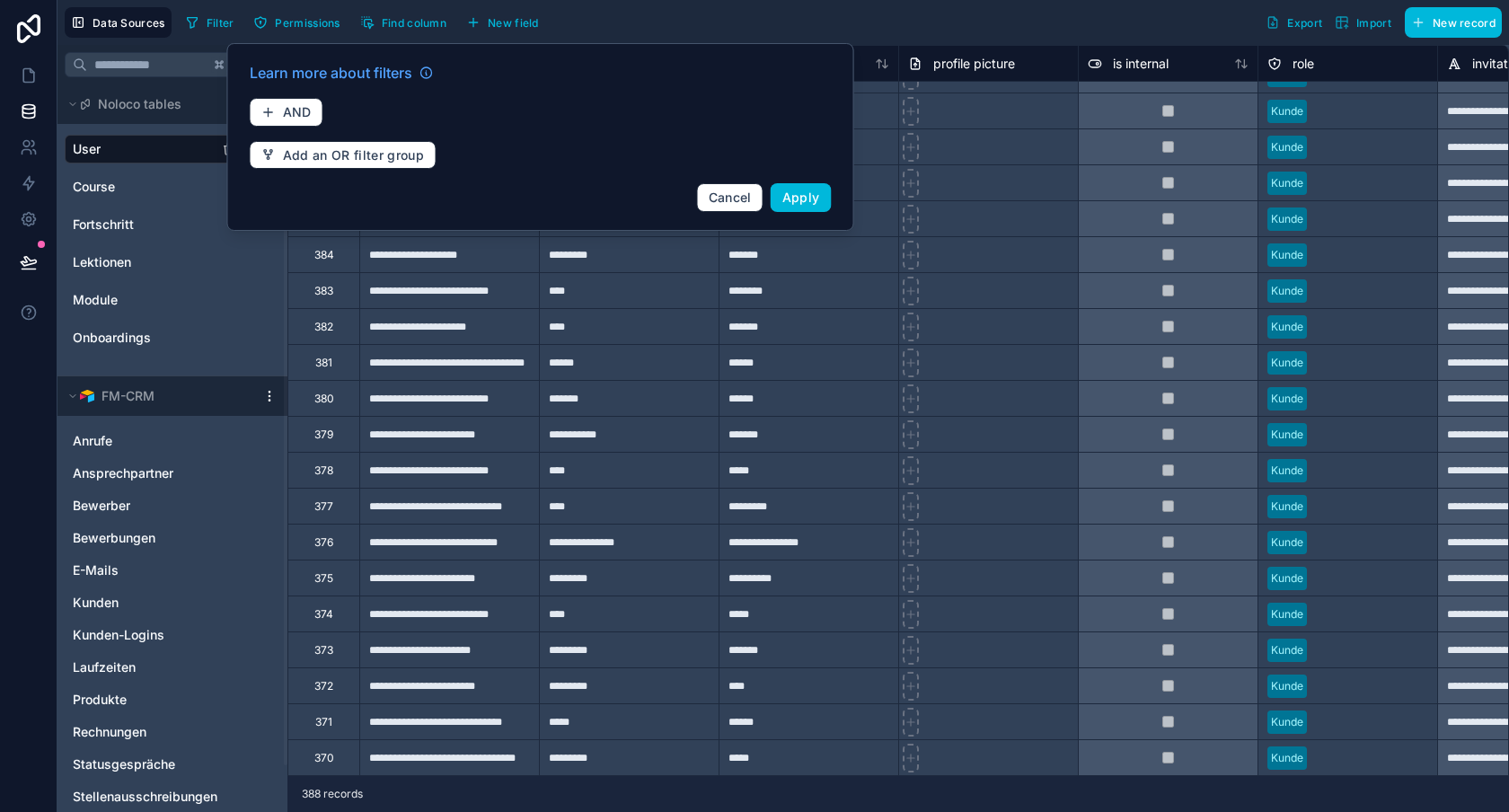
click at [317, 127] on div "Learn more about filters AND Add an OR filter group Cancel Apply" at bounding box center [540, 137] width 603 height 172
click at [304, 98] on button "AND" at bounding box center [286, 113] width 74 height 29
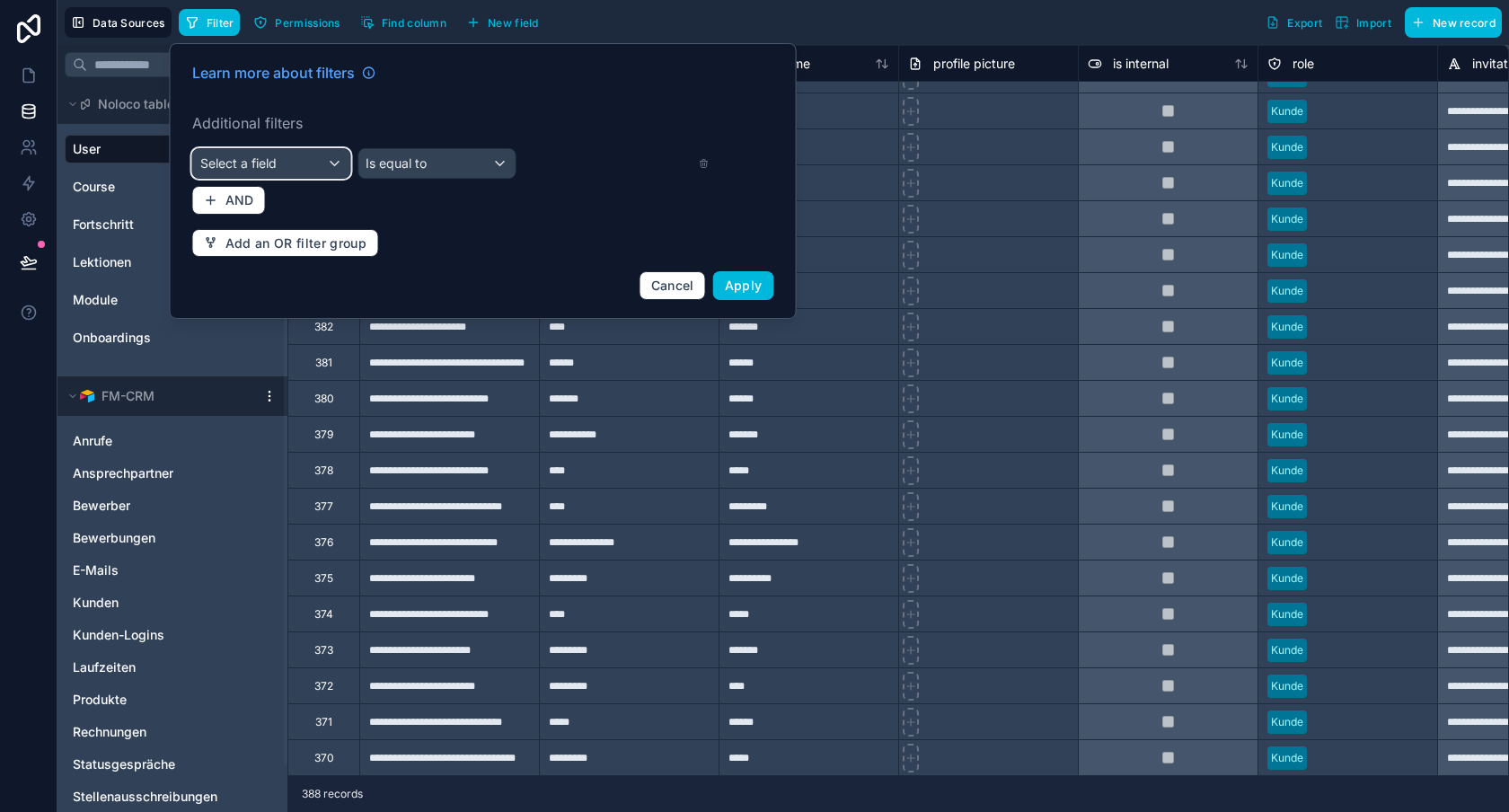
click at [250, 166] on span "Select a field" at bounding box center [238, 163] width 77 height 15
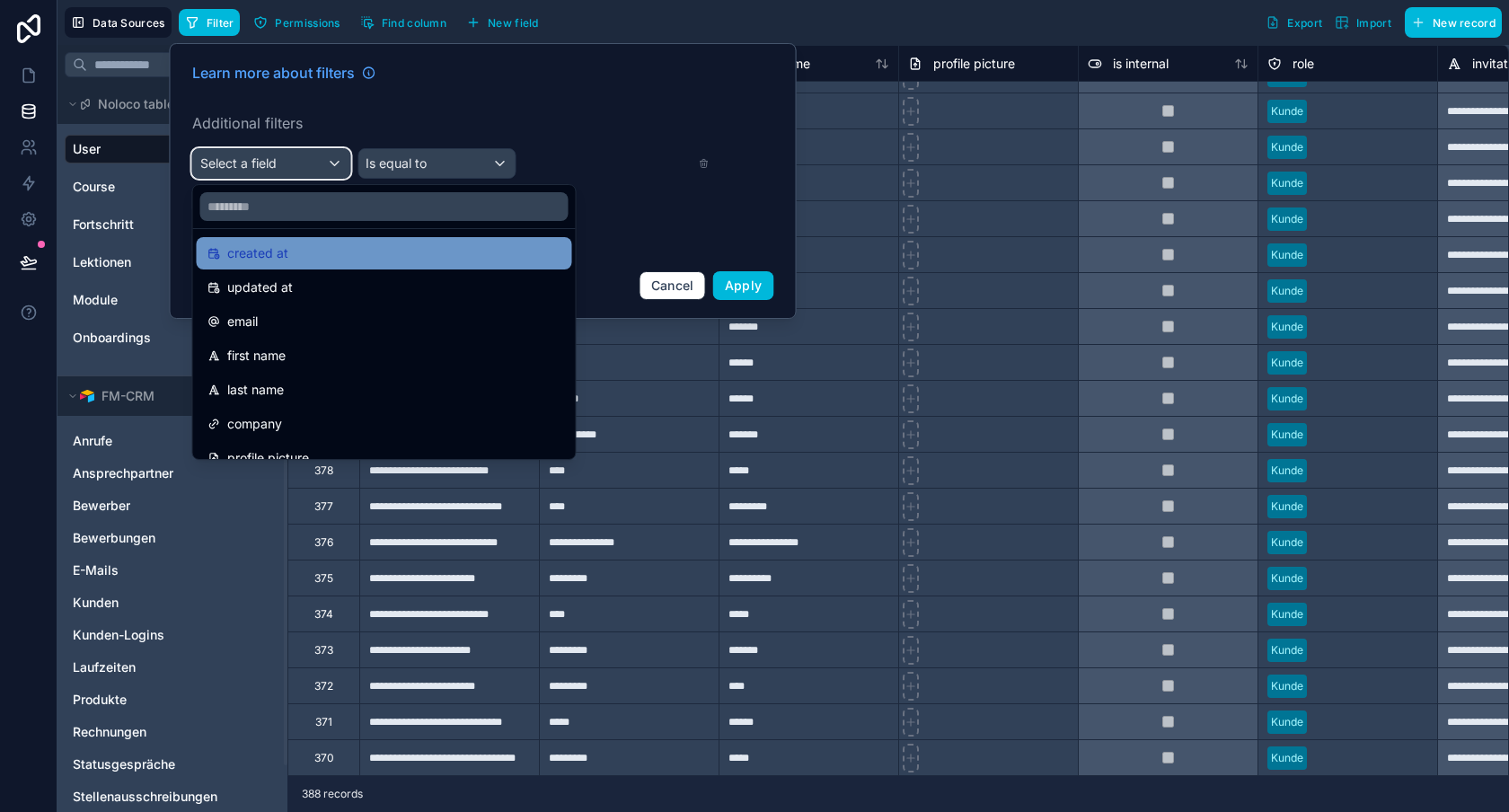
scroll to position [74, 0]
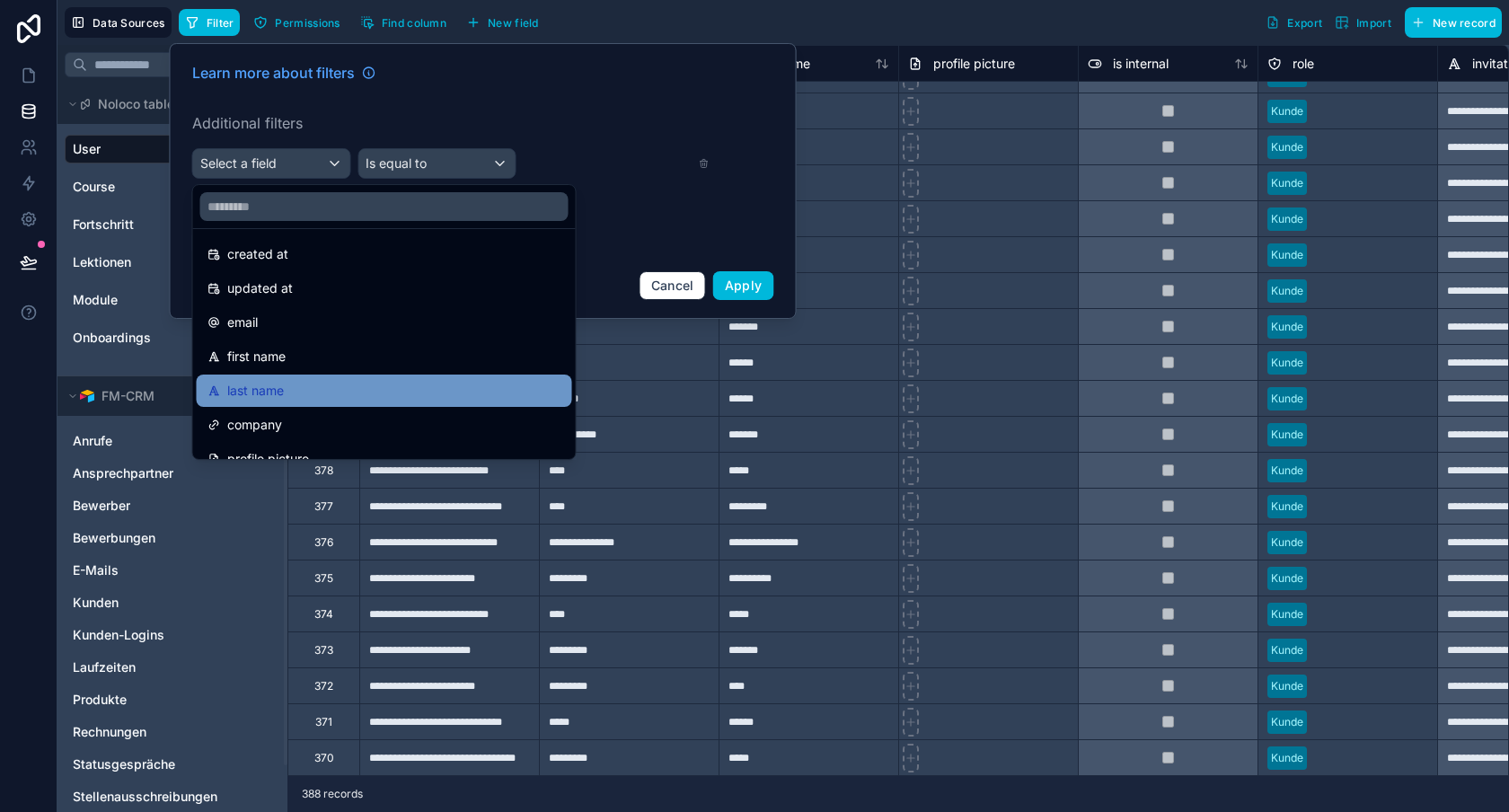
click at [322, 374] on ul "id uuid created at updated at email first name last name company profile pictur…" at bounding box center [384, 343] width 383 height 230
click at [322, 374] on div "last name" at bounding box center [384, 391] width 375 height 32
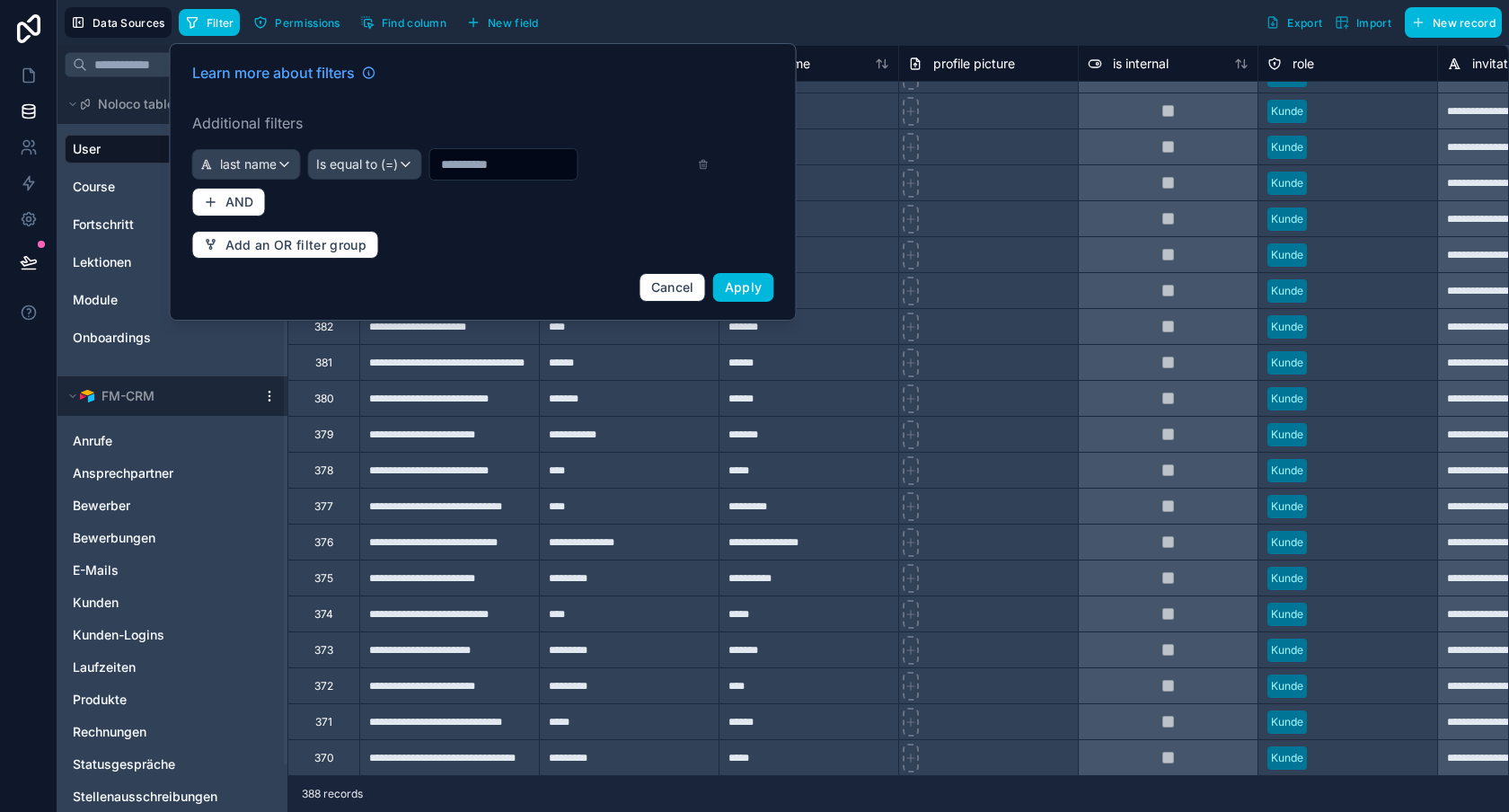
click at [487, 149] on div at bounding box center [504, 165] width 149 height 32
click at [489, 160] on input "text" at bounding box center [504, 165] width 148 height 25
type input "******"
click at [745, 277] on button "Apply" at bounding box center [744, 287] width 61 height 29
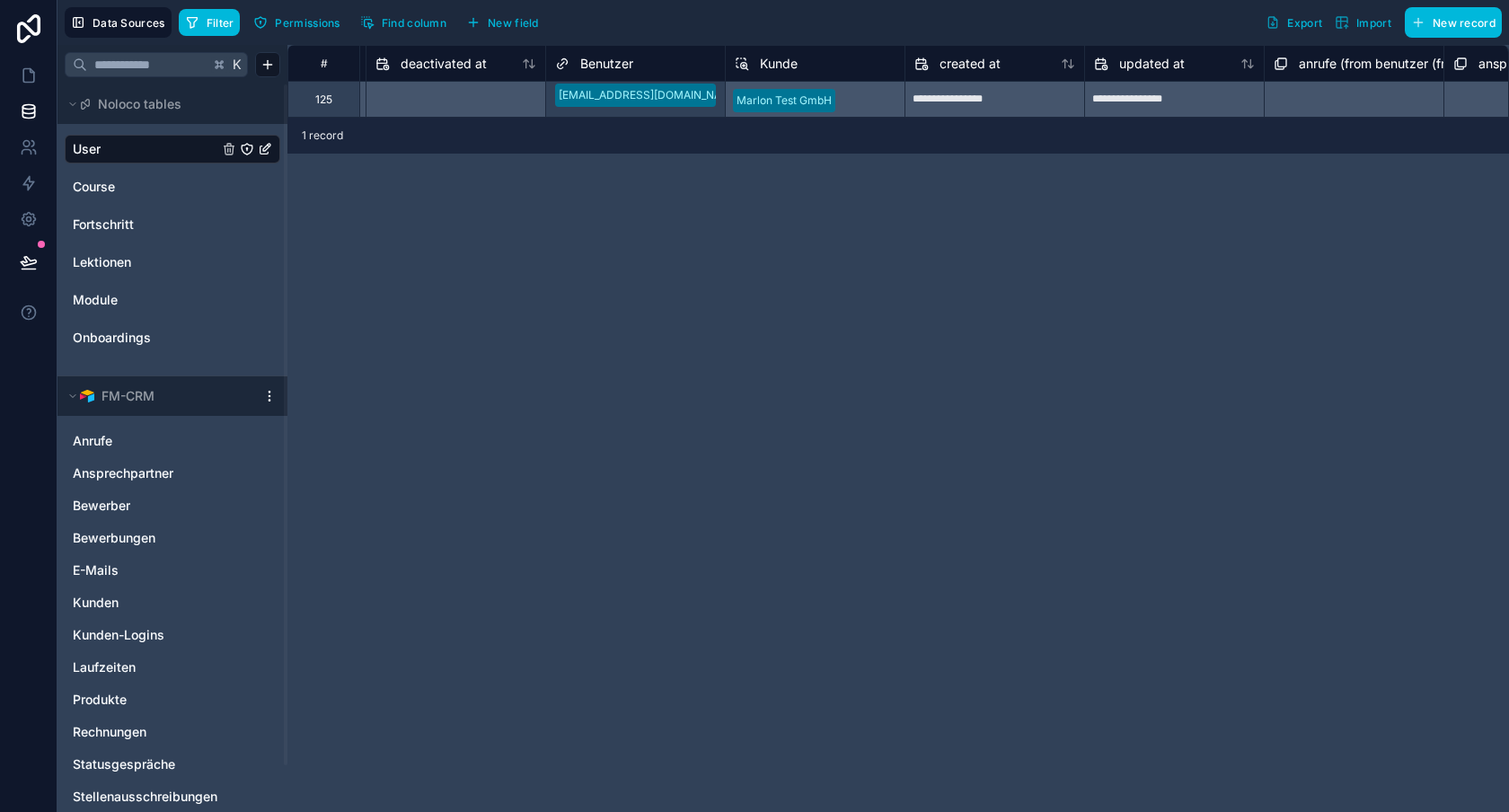
scroll to position [0, 1575]
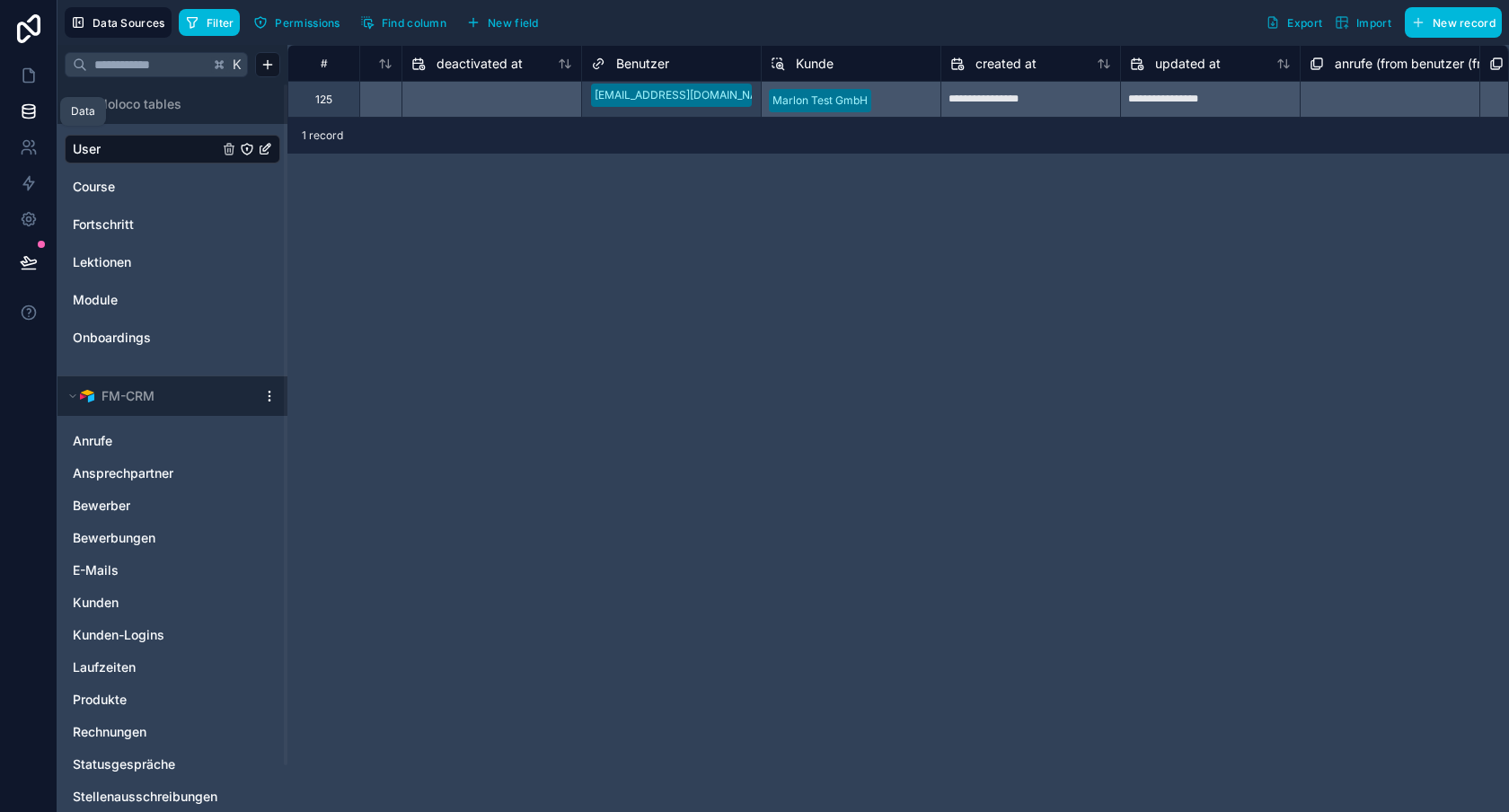
click at [24, 122] on link at bounding box center [28, 112] width 57 height 36
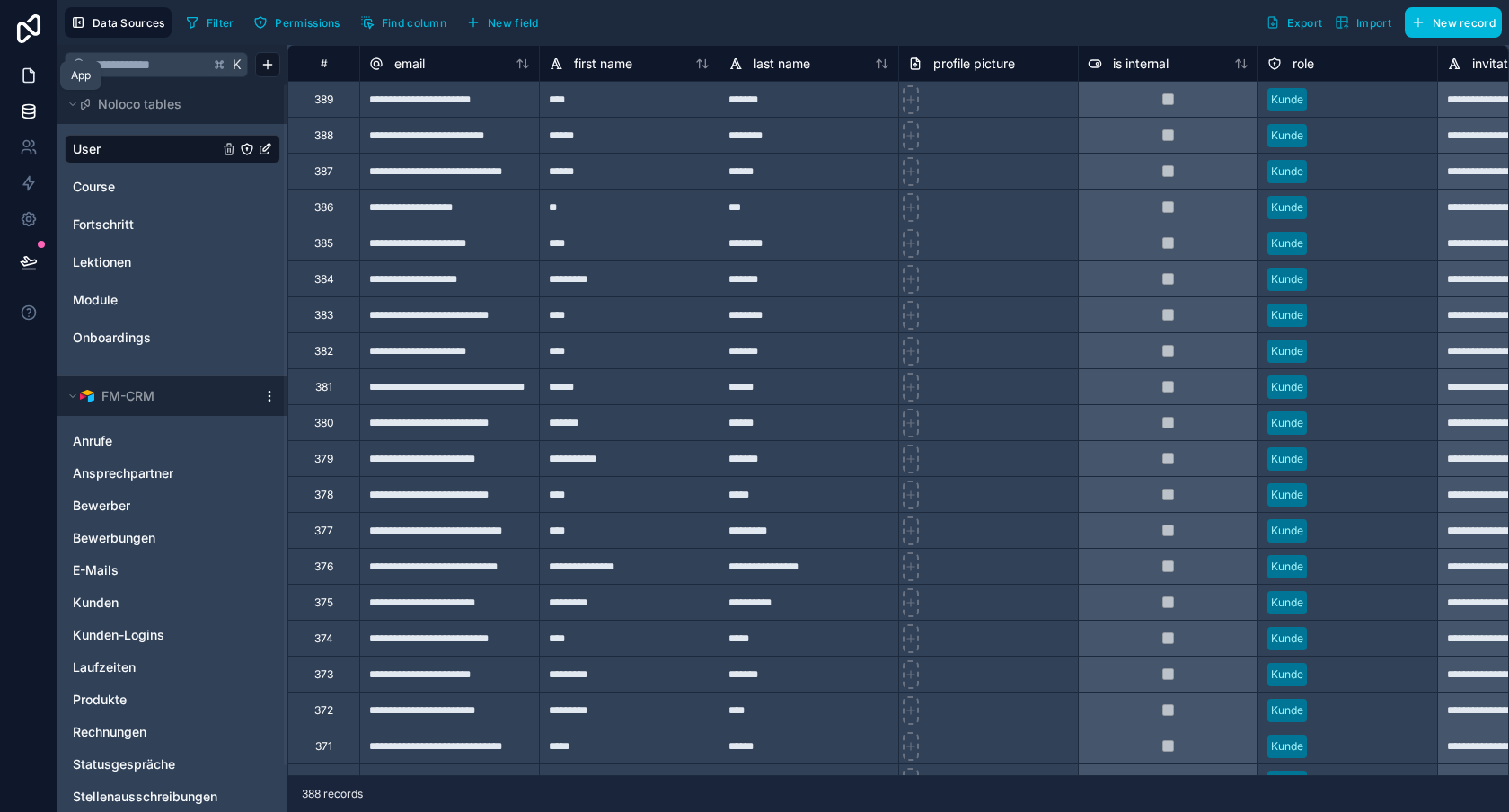
click at [38, 65] on link at bounding box center [28, 76] width 57 height 36
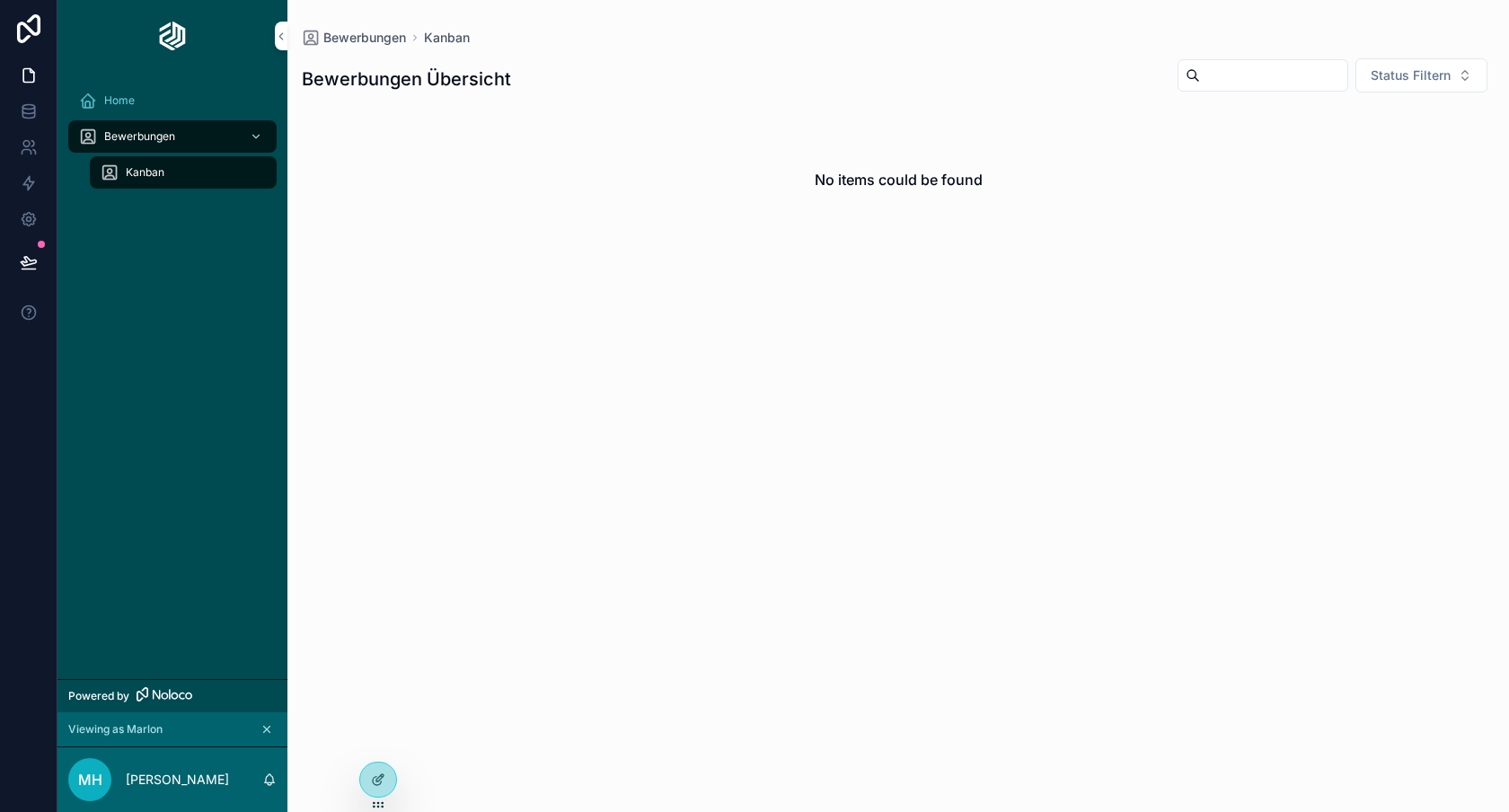
click at [173, 125] on div "Bewerbungen" at bounding box center [173, 137] width 187 height 29
click at [171, 104] on div "Home" at bounding box center [173, 101] width 187 height 29
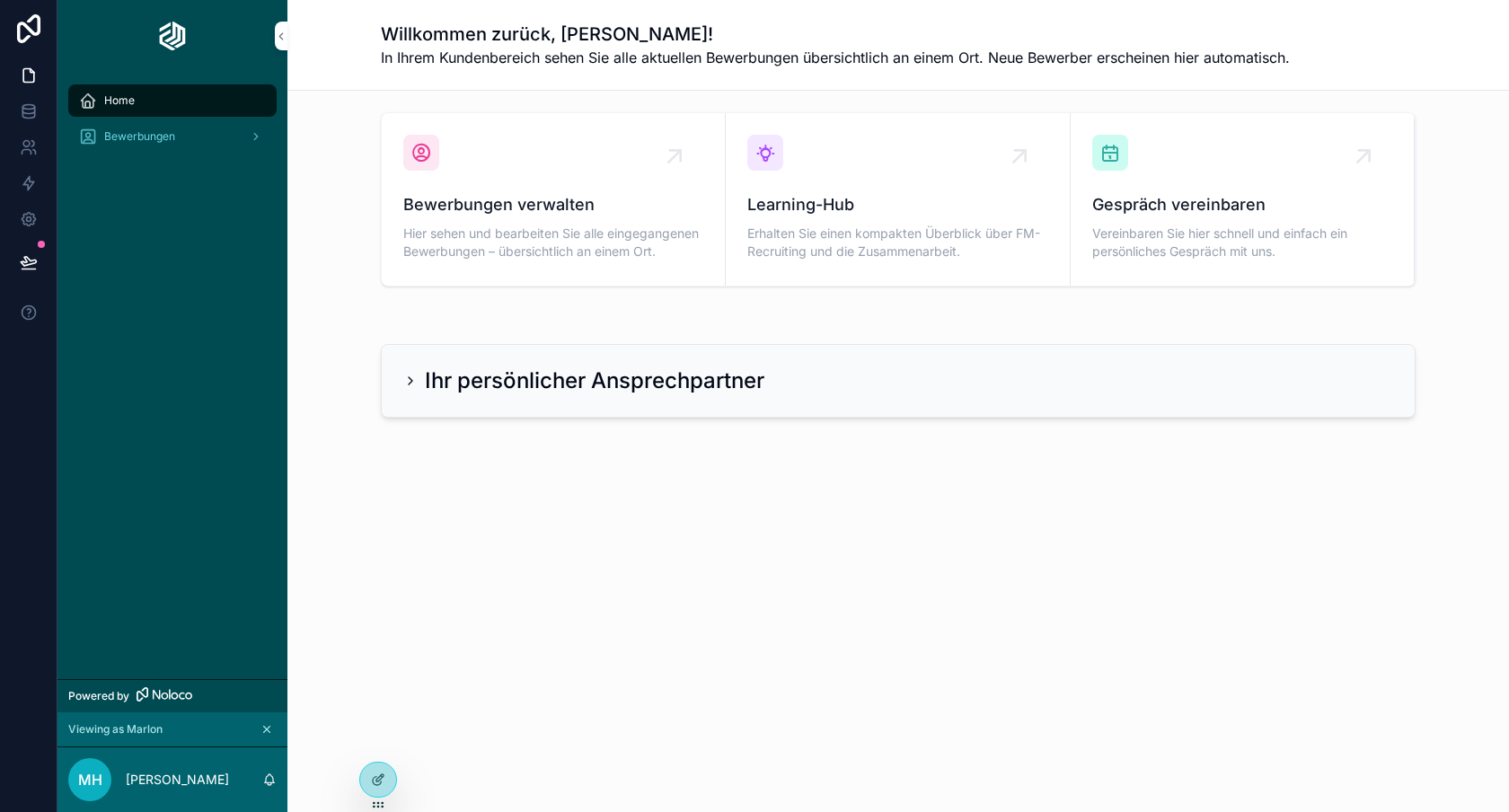
click at [167, 145] on div "Bewerbungen" at bounding box center [173, 137] width 187 height 29
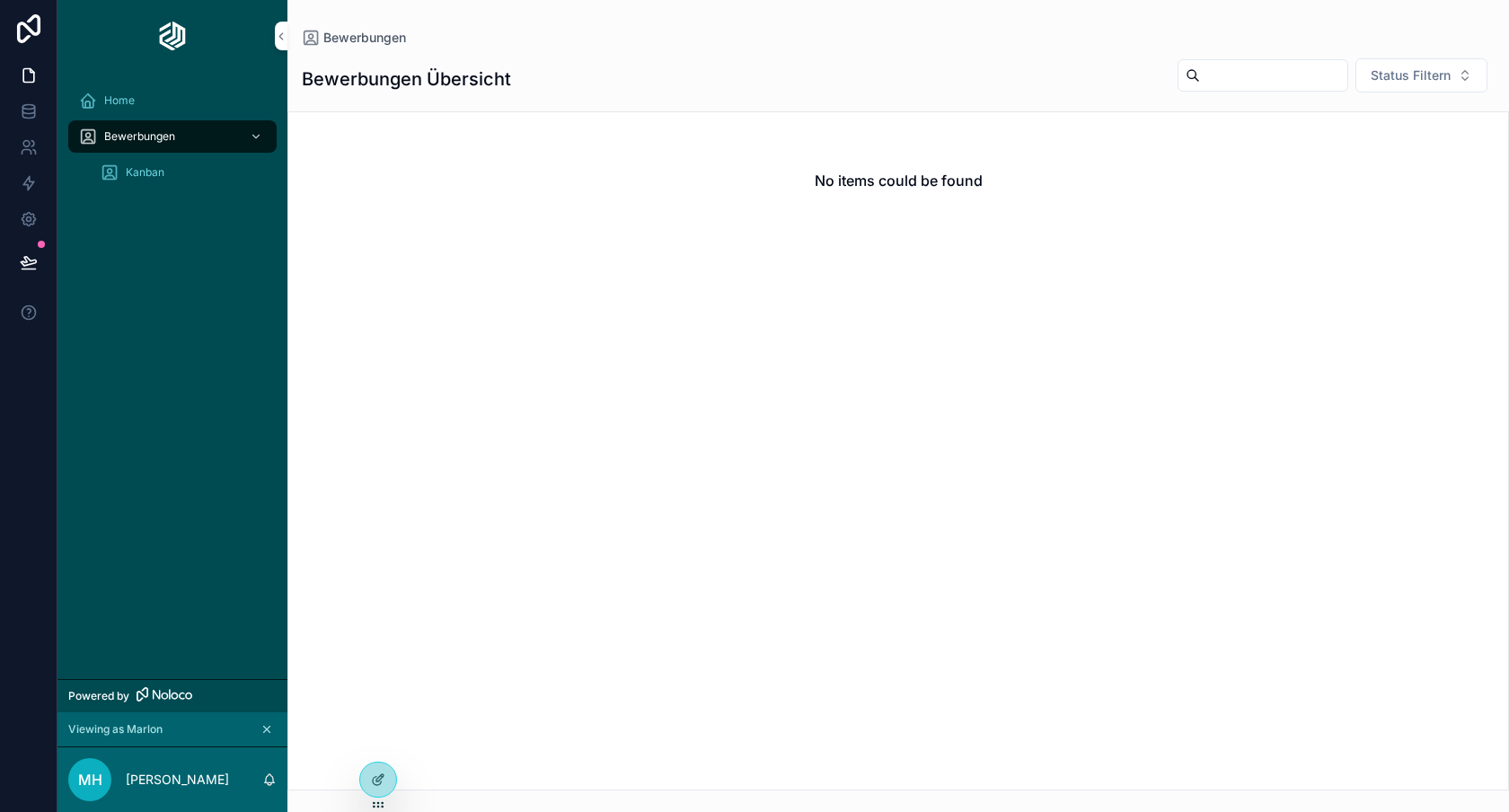
click at [160, 166] on span "Kanban" at bounding box center [145, 173] width 39 height 14
click at [164, 144] on div "Bewerbungen" at bounding box center [173, 137] width 187 height 29
click at [172, 113] on div "Home" at bounding box center [173, 101] width 187 height 29
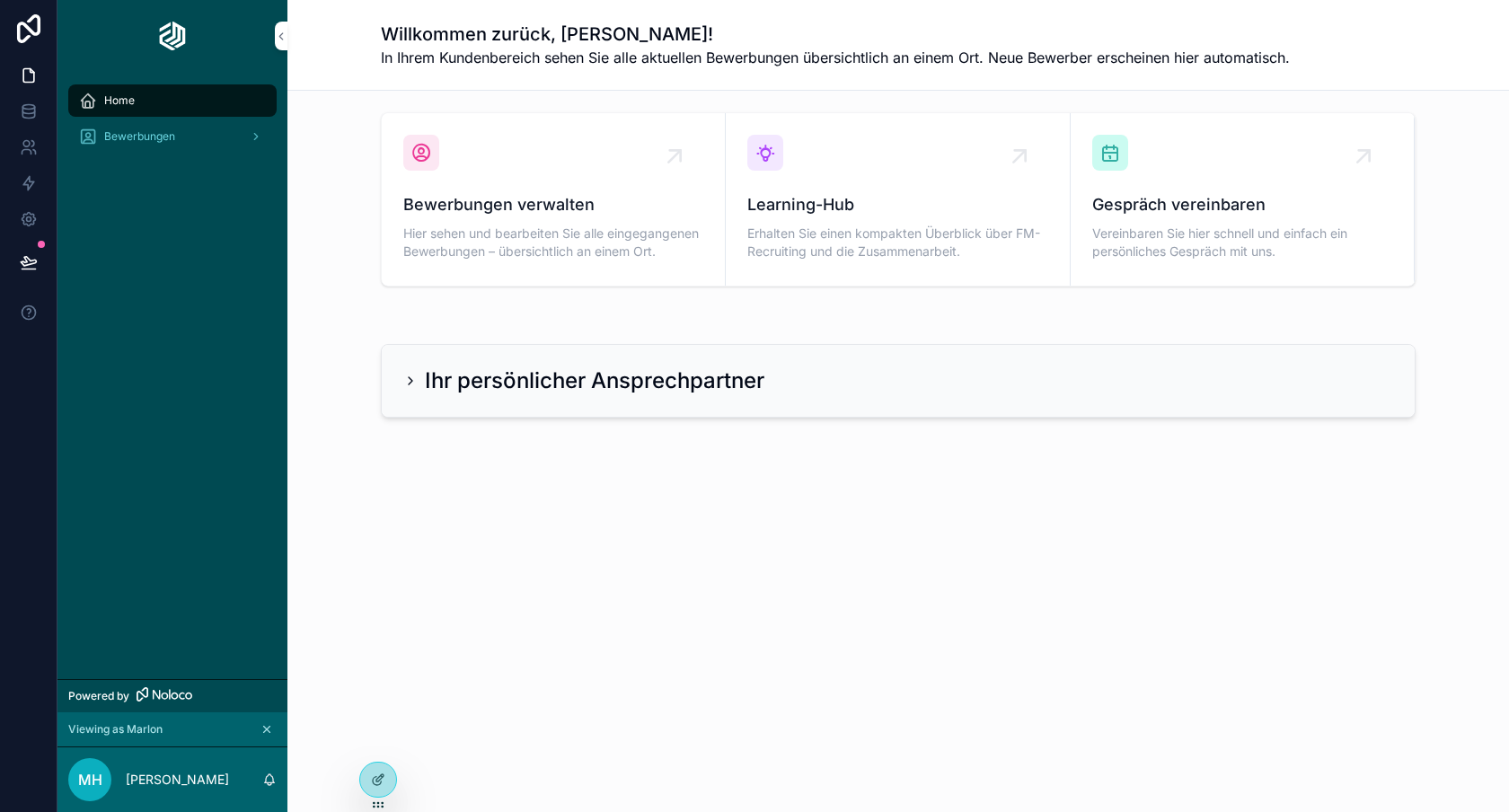
click at [122, 130] on span "Bewerbungen" at bounding box center [140, 137] width 71 height 14
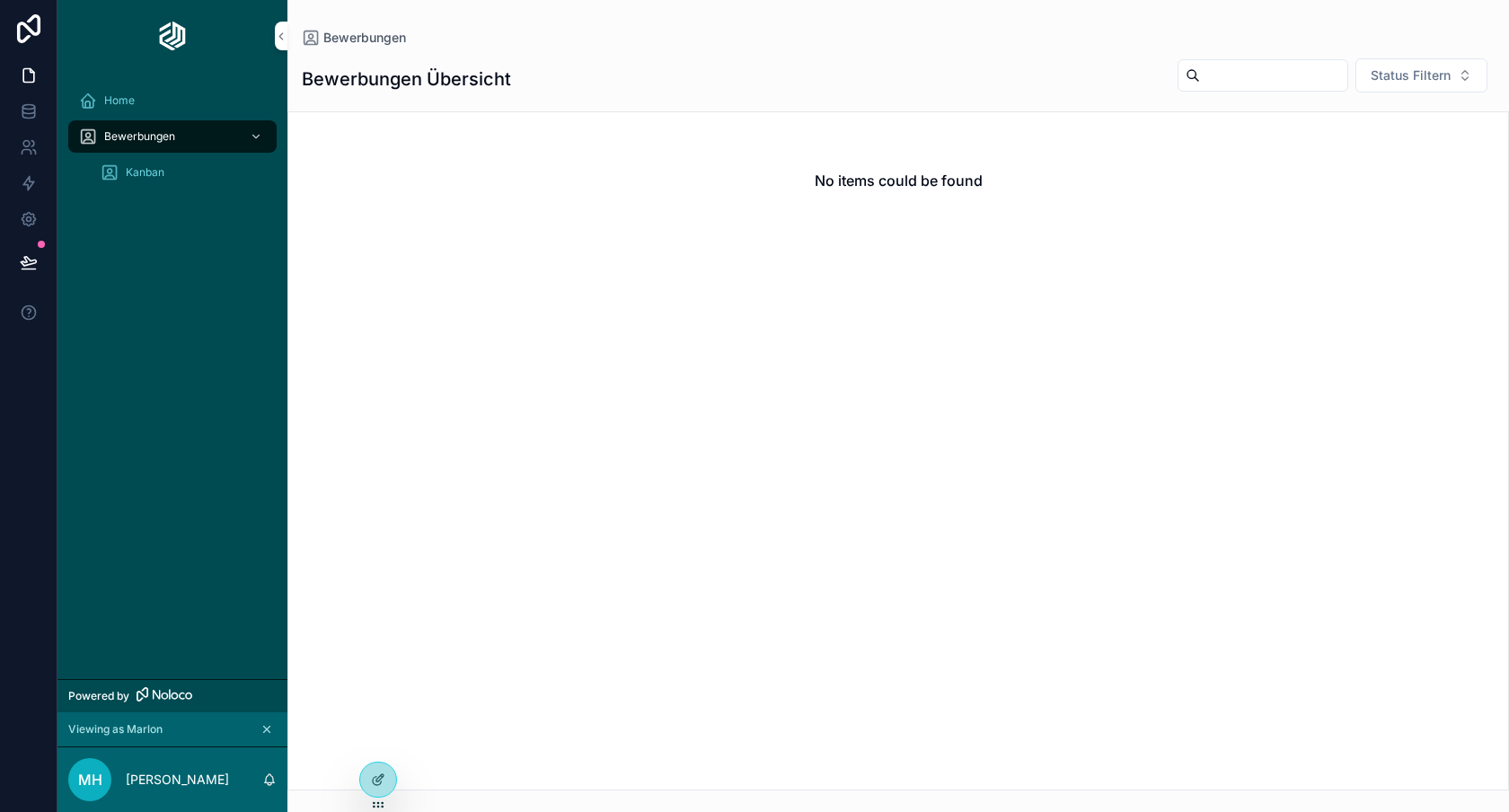
click at [167, 166] on div "Kanban" at bounding box center [184, 173] width 166 height 29
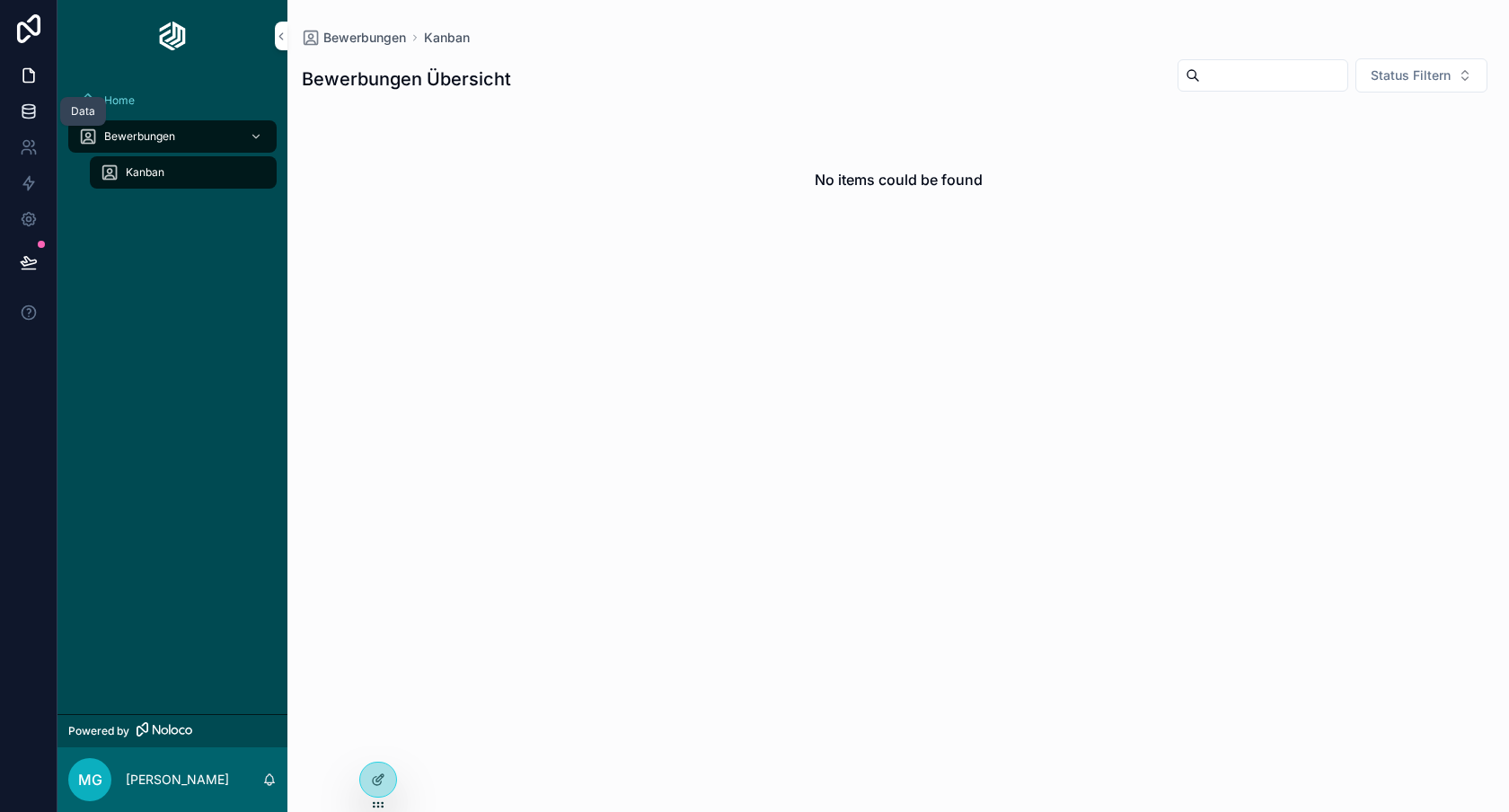
click at [21, 103] on icon at bounding box center [29, 112] width 18 height 18
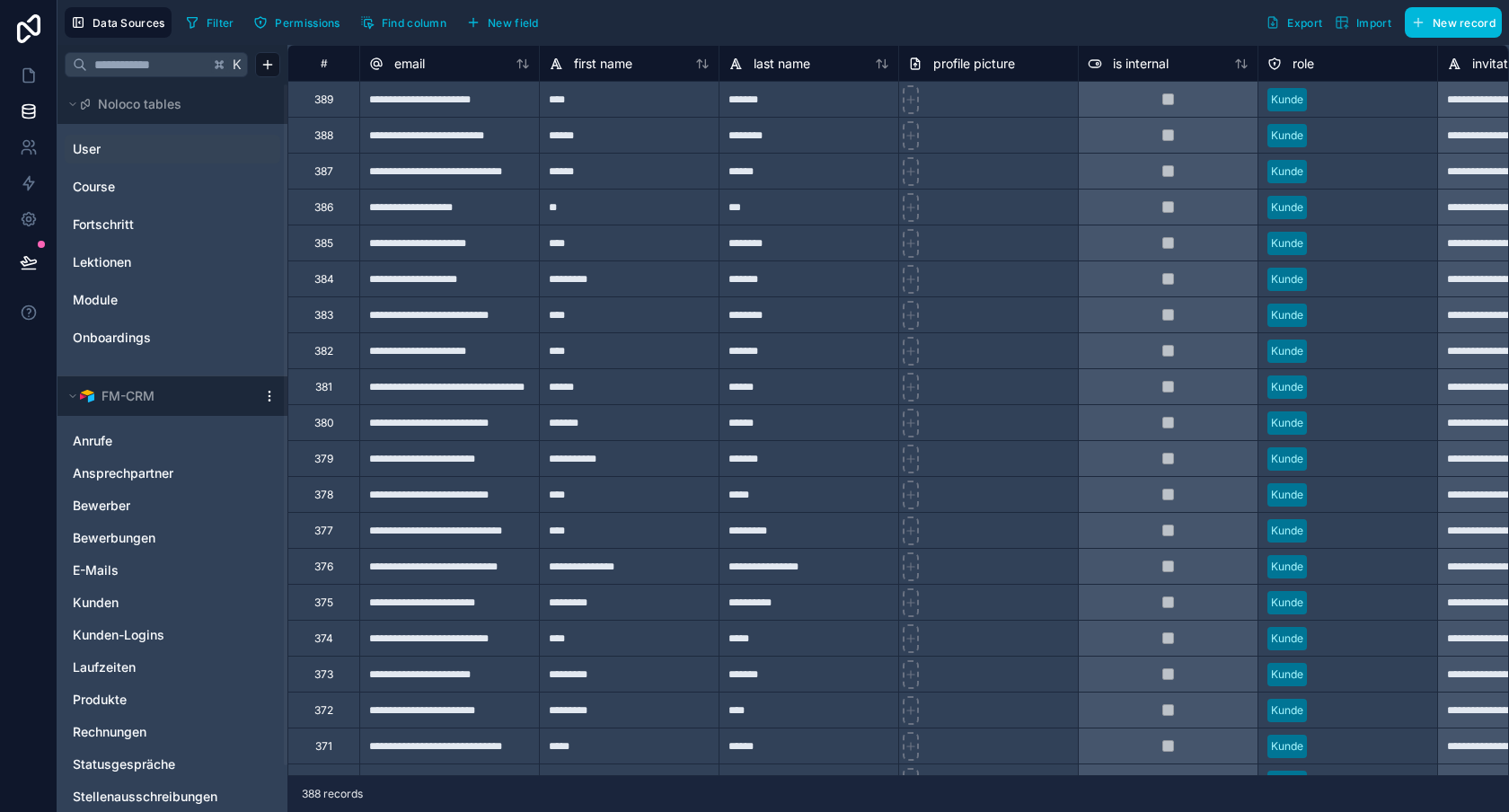
click at [154, 139] on div "User" at bounding box center [172, 149] width 215 height 29
click at [228, 18] on span "Filter" at bounding box center [220, 23] width 28 height 14
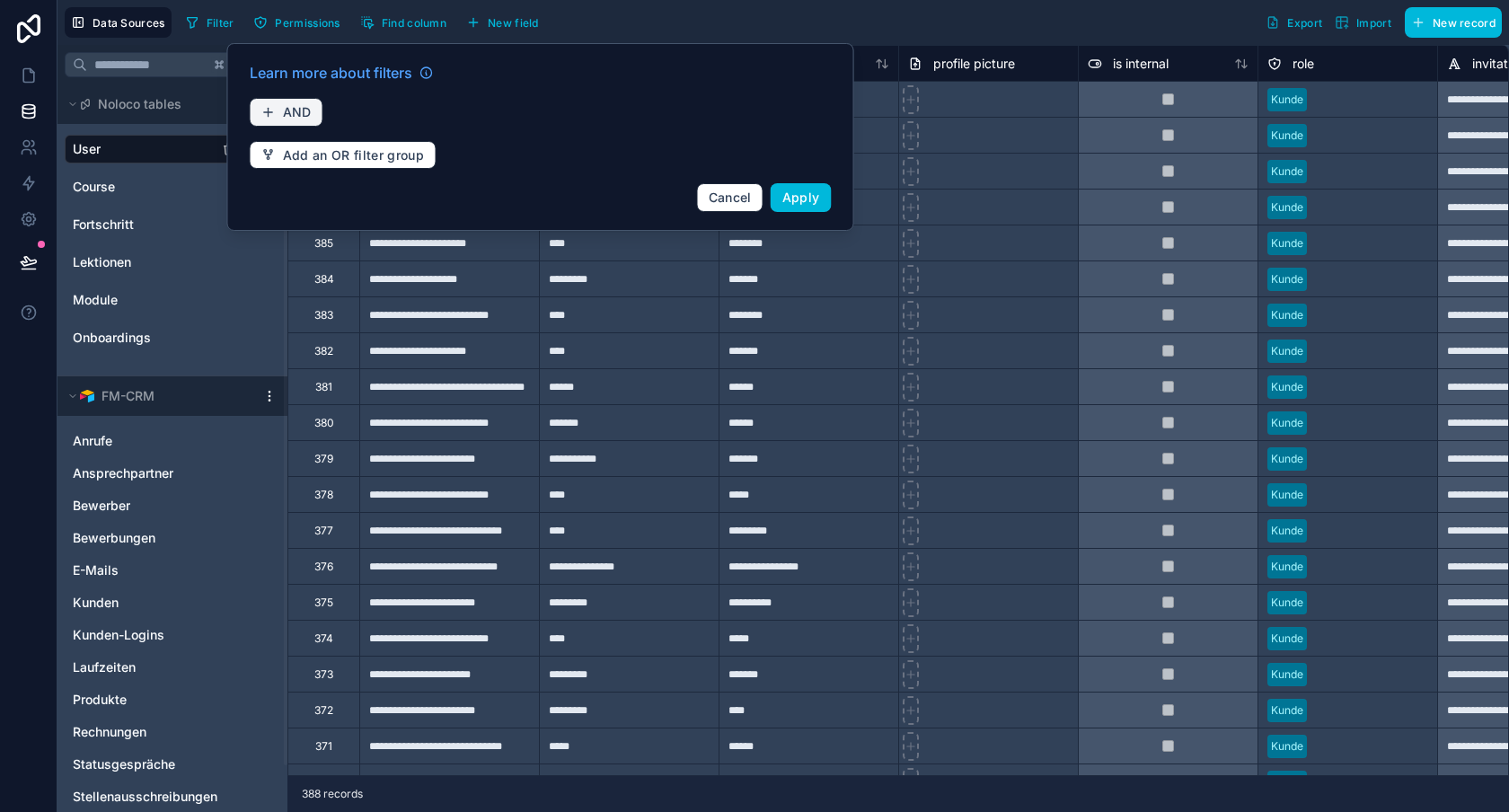
click at [307, 103] on button "AND" at bounding box center [286, 113] width 74 height 29
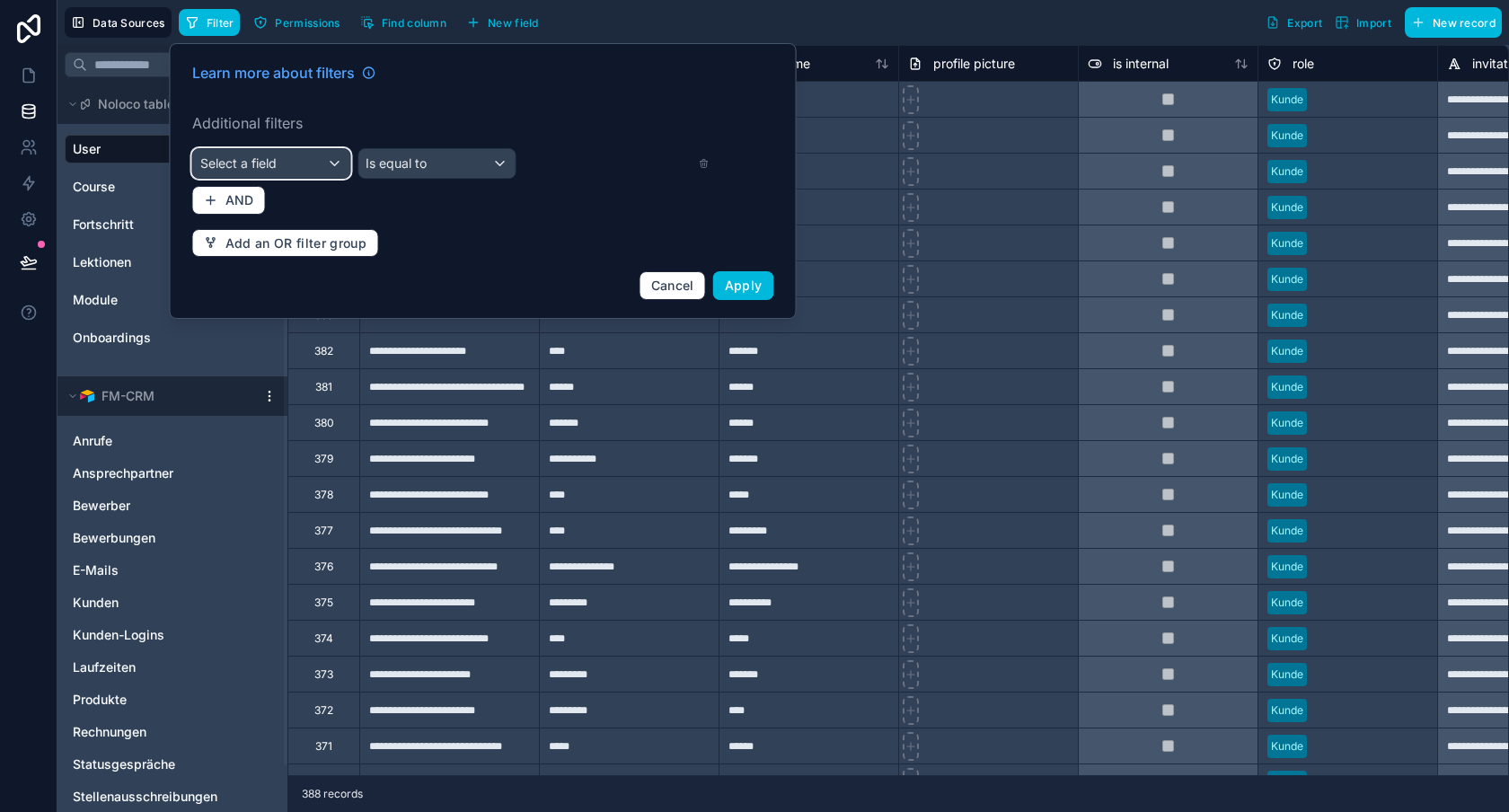
click at [294, 162] on div "Select a field" at bounding box center [272, 164] width 158 height 29
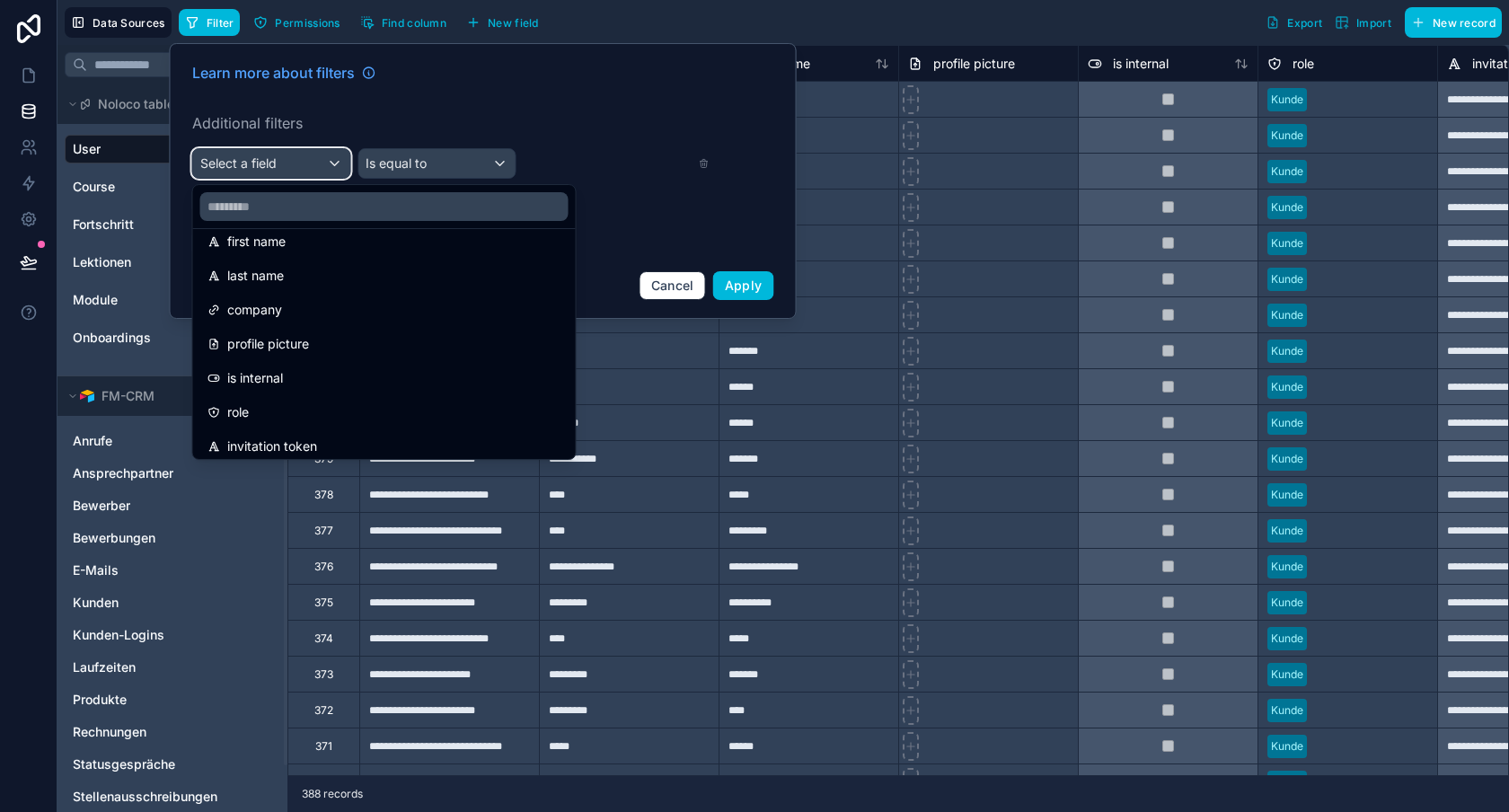
scroll to position [168, 0]
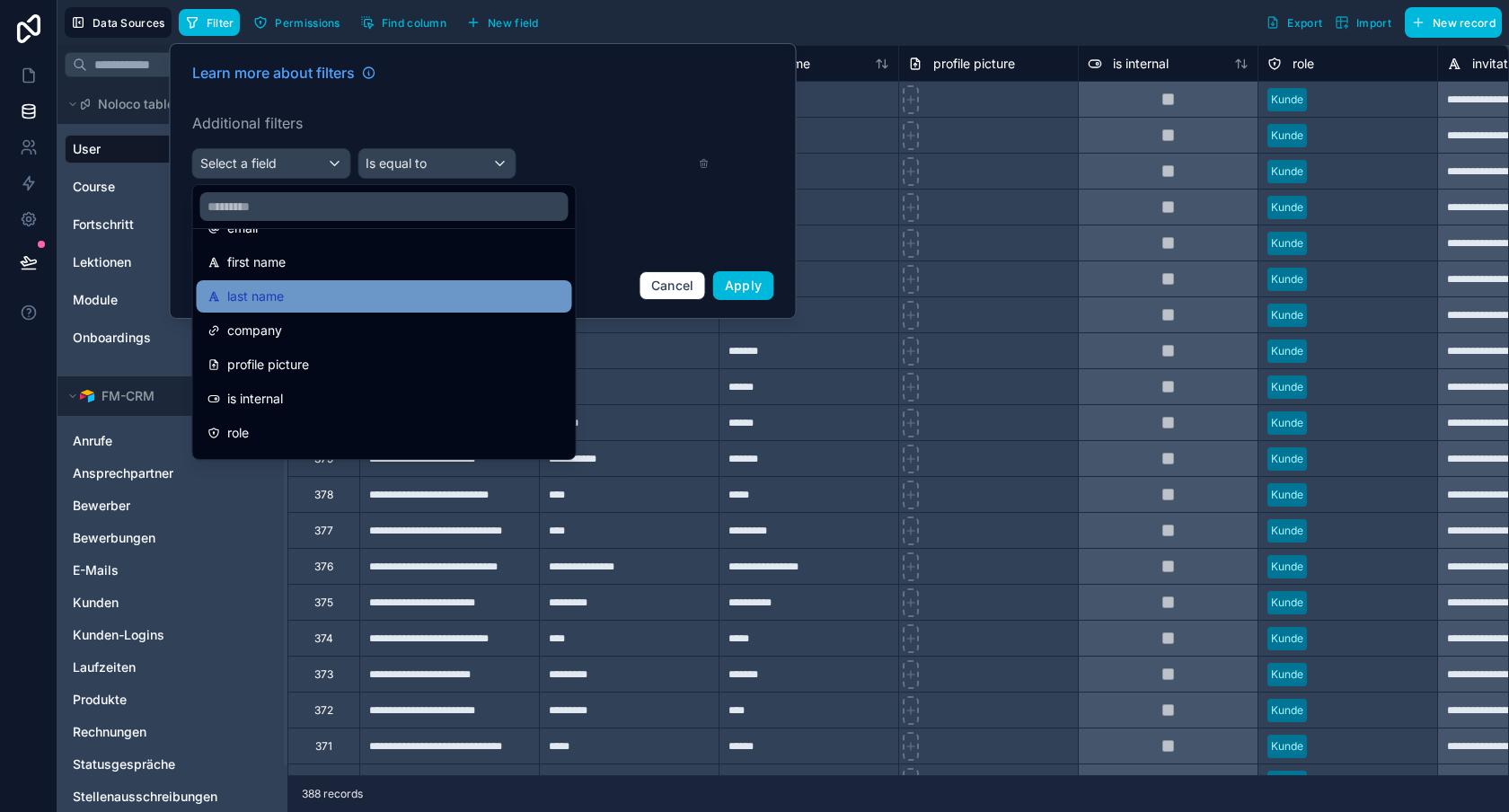
click at [328, 299] on div "last name" at bounding box center [384, 296] width 354 height 22
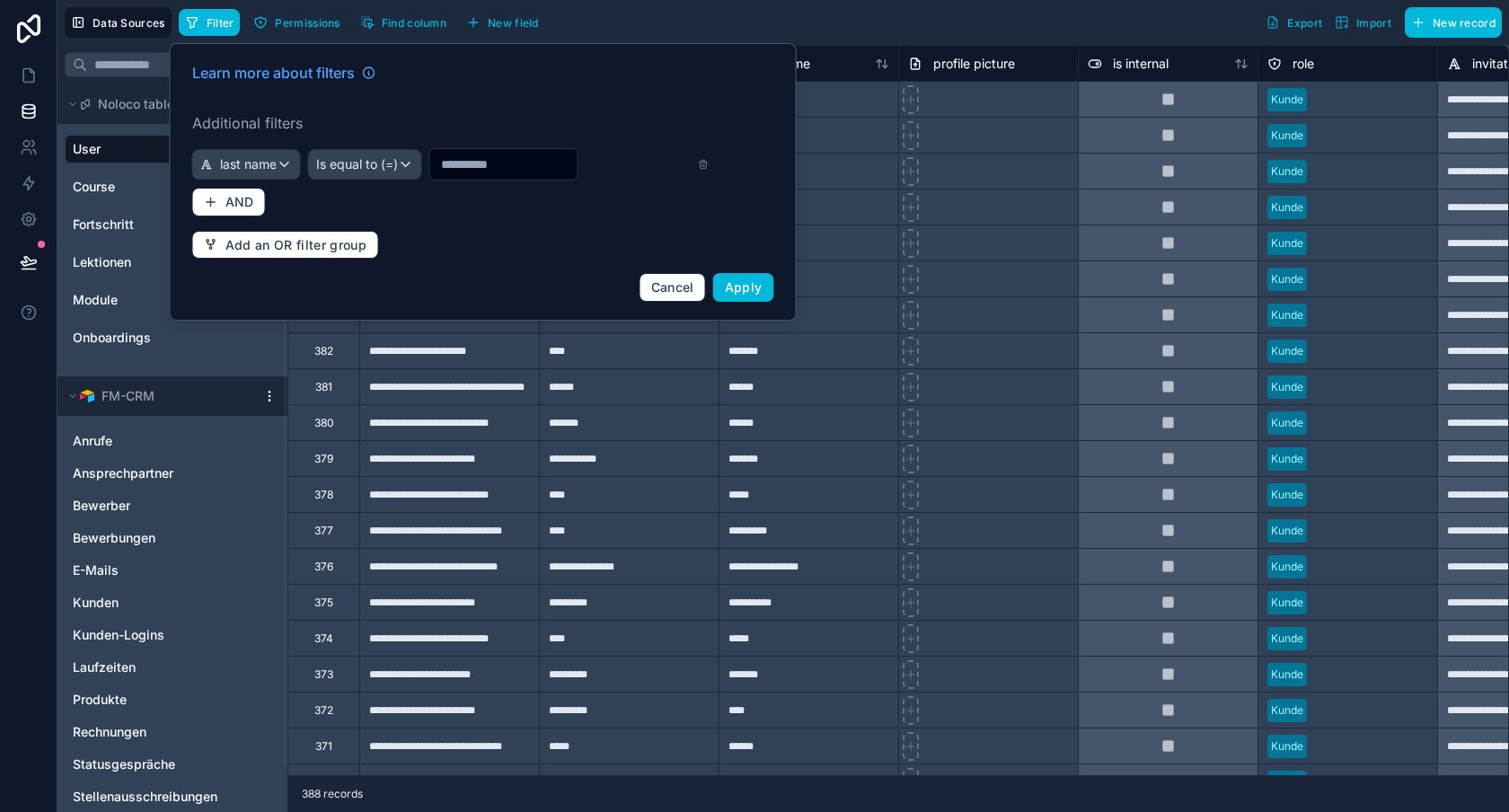
click at [468, 159] on input "text" at bounding box center [504, 165] width 148 height 25
click at [470, 157] on input "text" at bounding box center [504, 165] width 148 height 25
type input "*"
type input "******"
click at [743, 280] on span "Apply" at bounding box center [744, 286] width 38 height 15
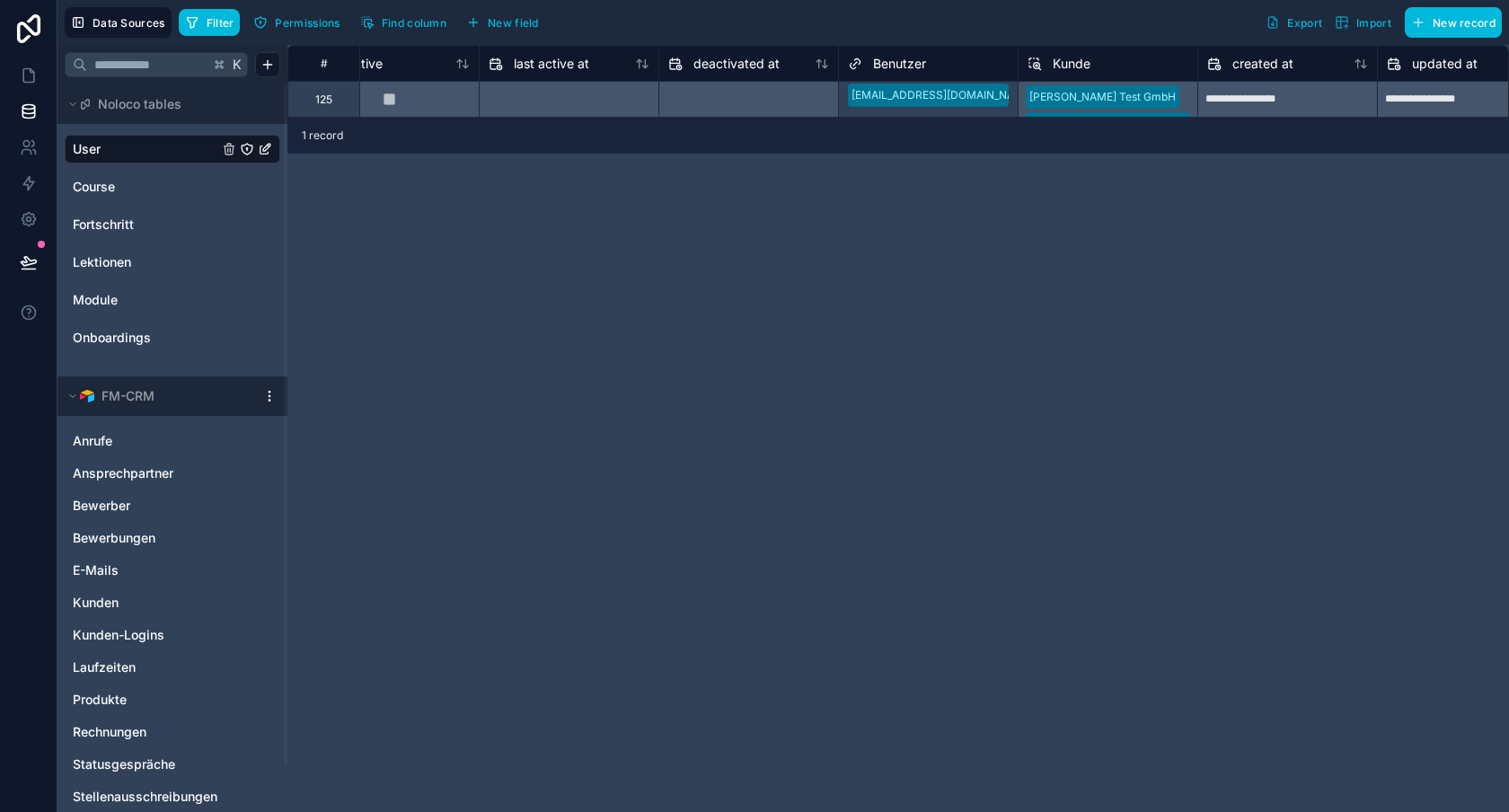
scroll to position [0, 1330]
click at [1136, 93] on div "Marlon Test GmbH Seniorenpflegeheim Lindenriek Wöhler GmbH" at bounding box center [1096, 99] width 180 height 36
click at [1123, 94] on div "Marlon Test GmbH Seniorenpflegeheim Lindenriek Wöhler GmbH" at bounding box center [1096, 98] width 180 height 36
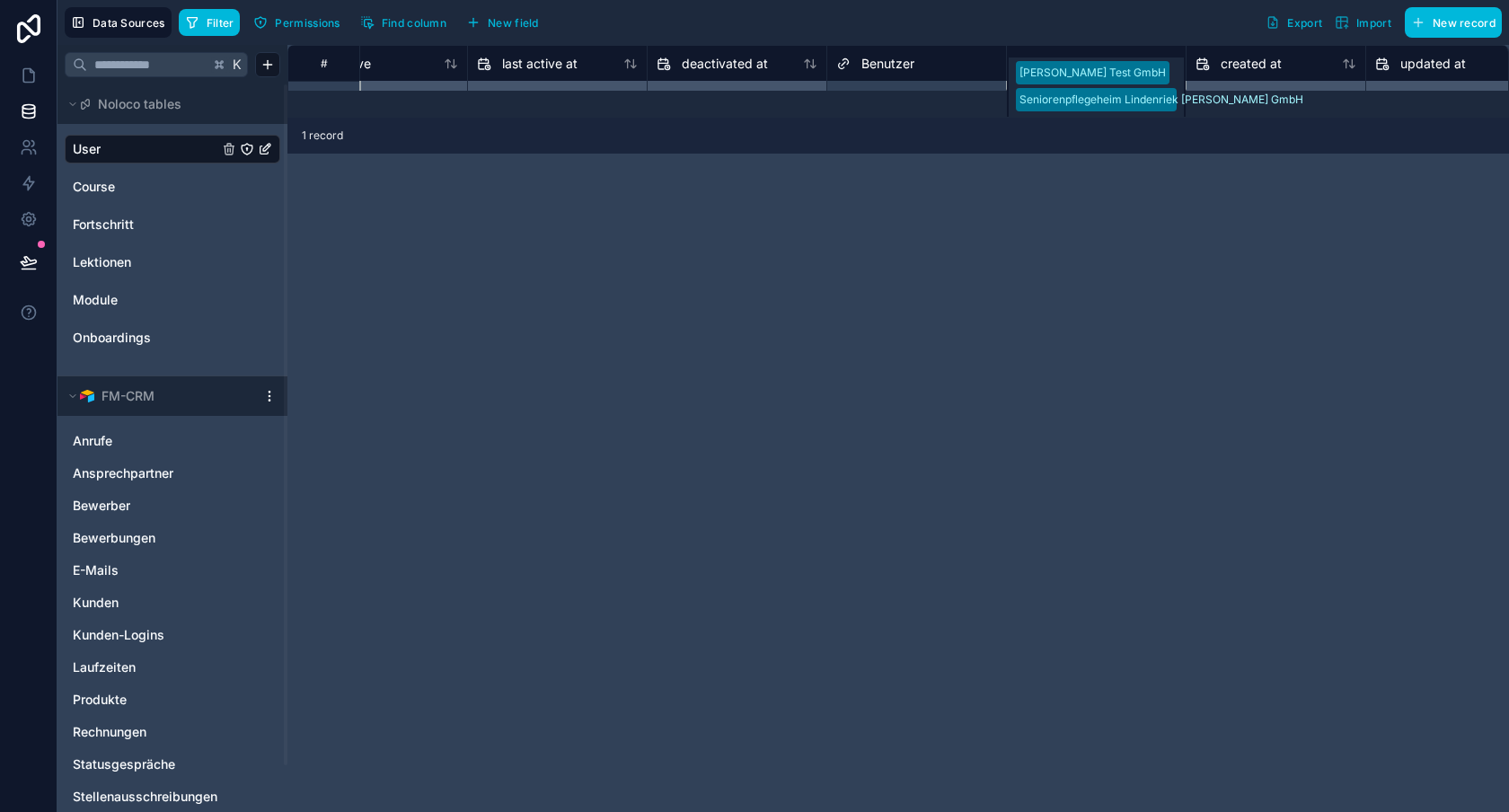
scroll to position [0, 1330]
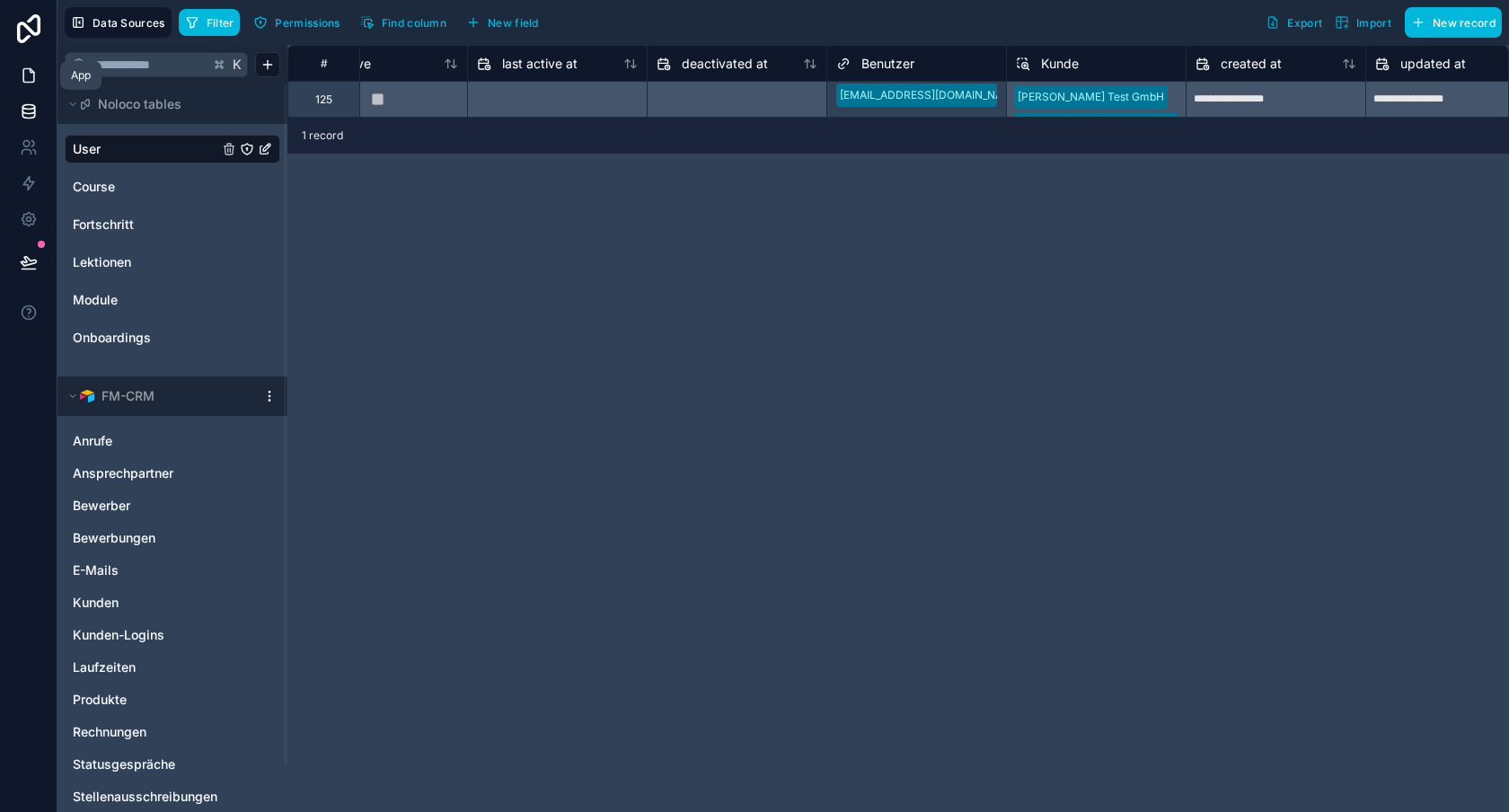
click at [30, 69] on icon at bounding box center [29, 76] width 11 height 14
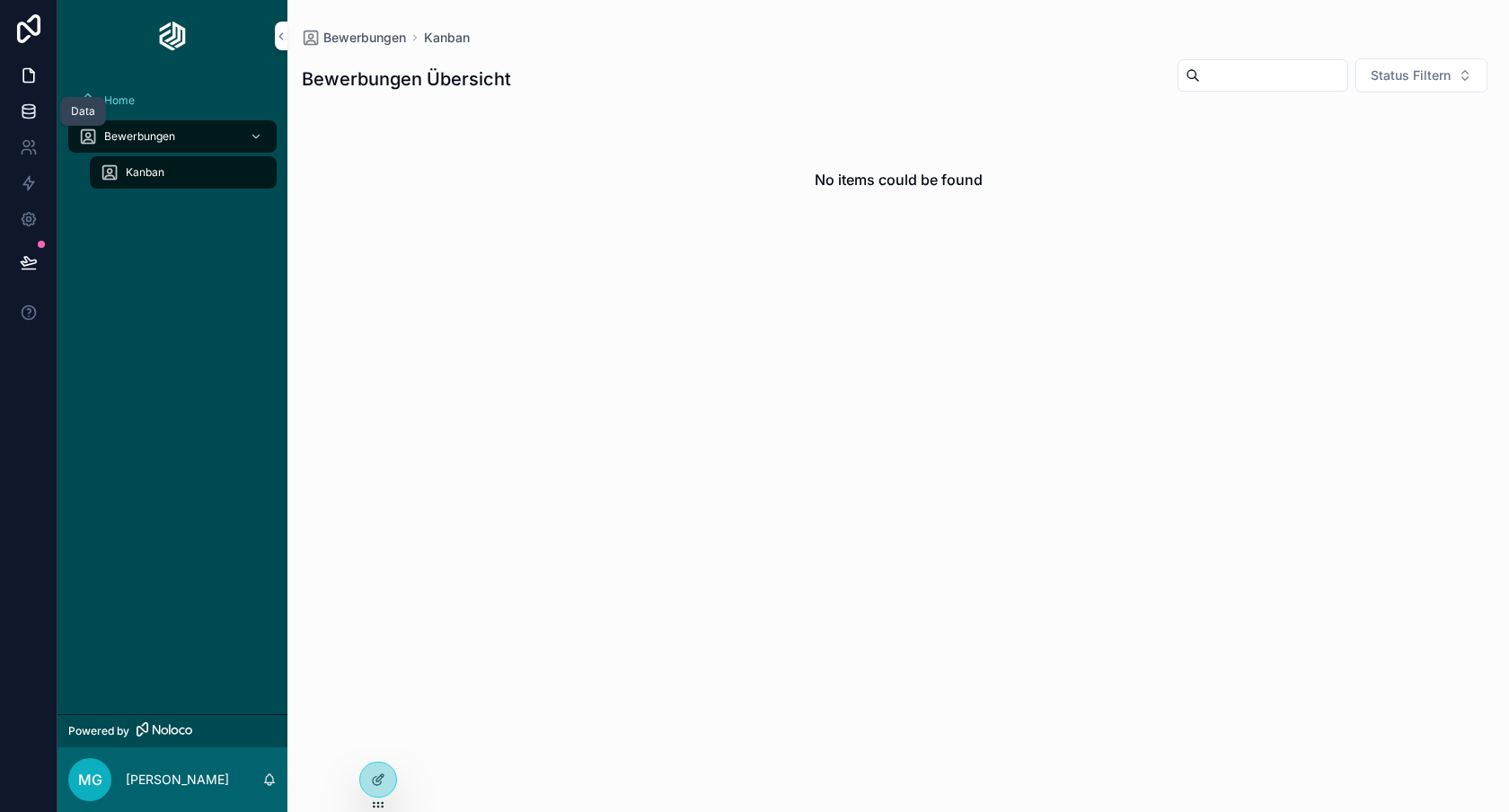
click at [23, 120] on icon at bounding box center [29, 112] width 18 height 18
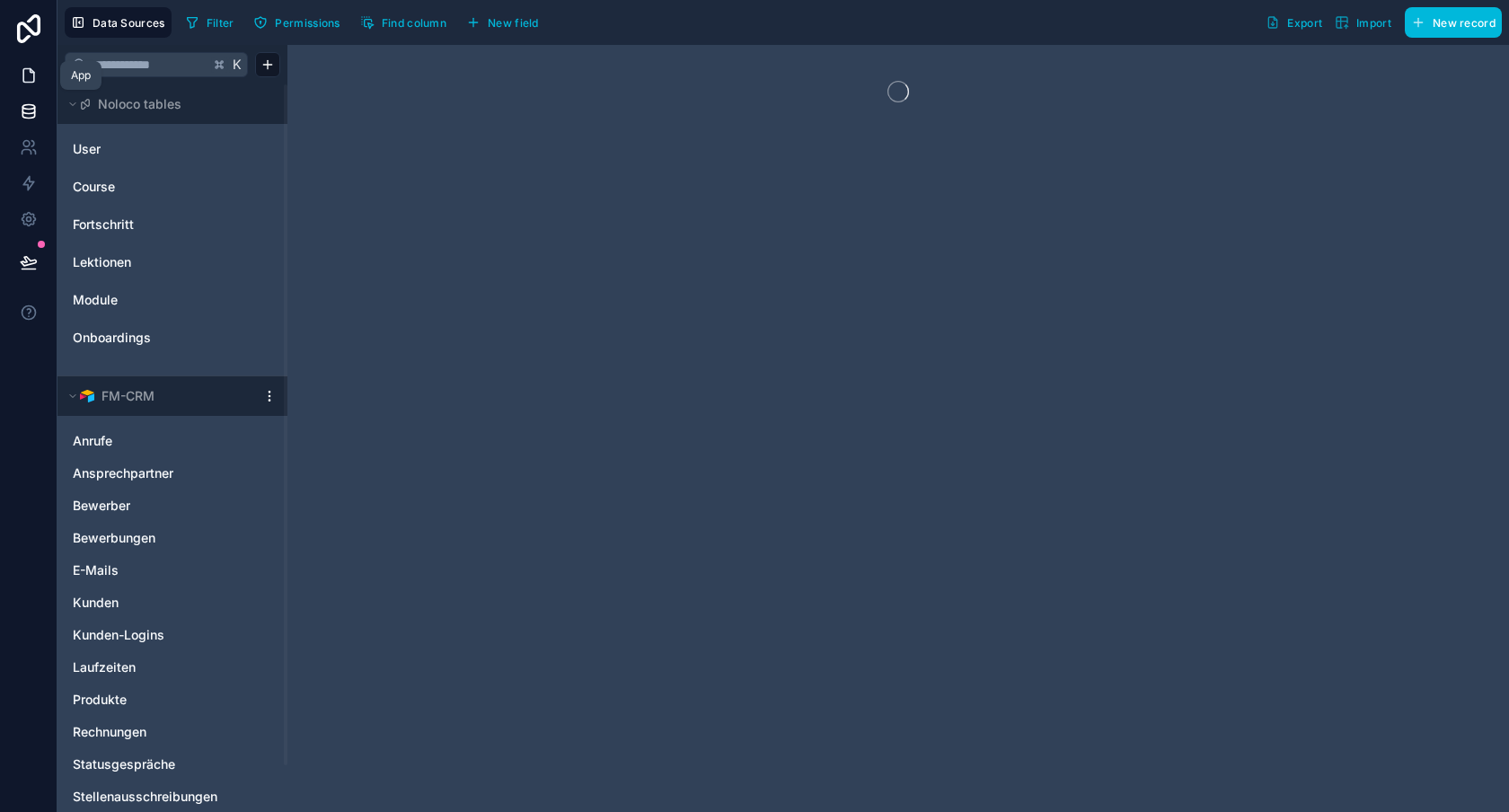
click at [44, 69] on link at bounding box center [28, 76] width 57 height 36
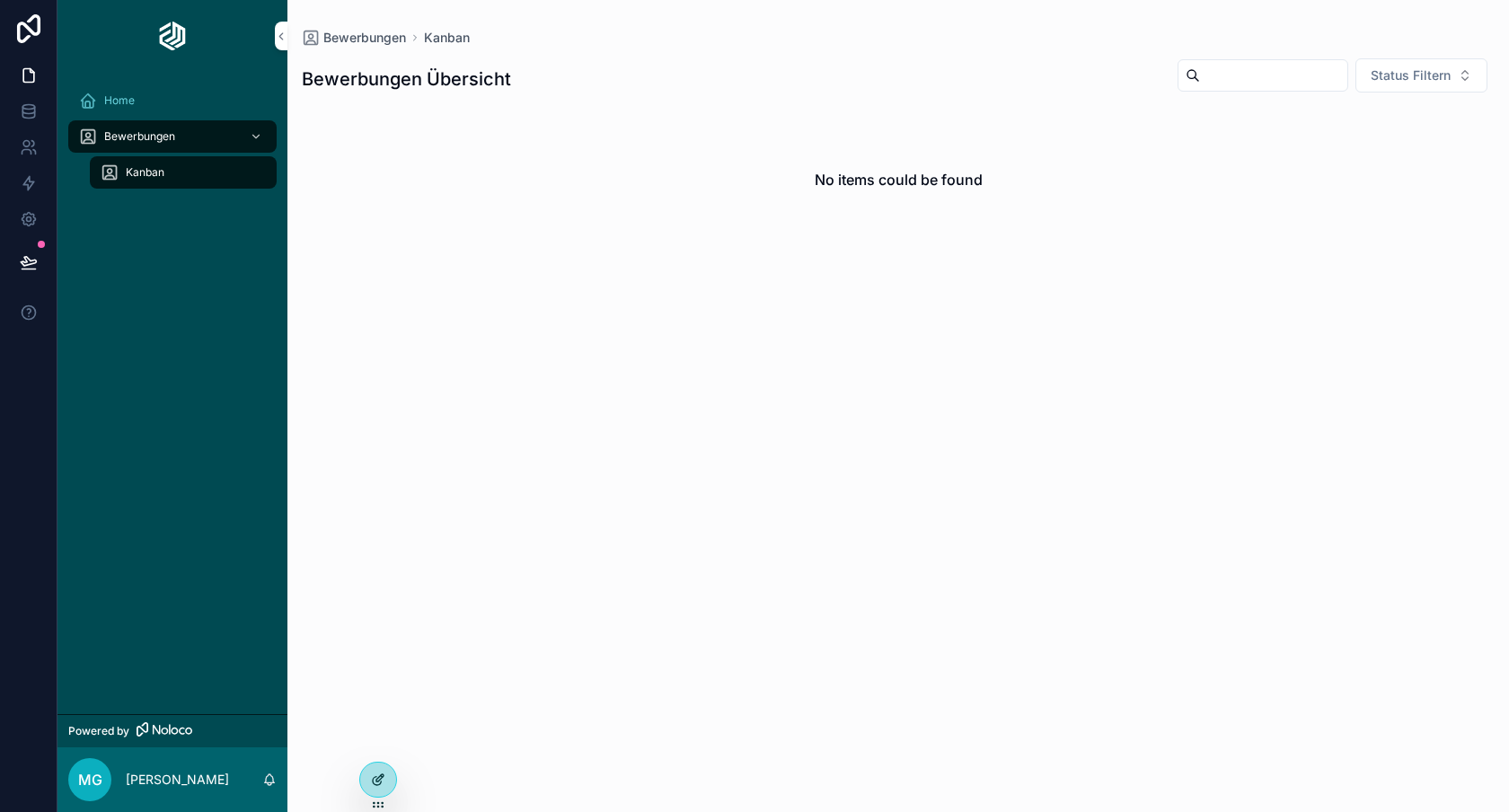
click at [376, 773] on icon at bounding box center [378, 780] width 14 height 14
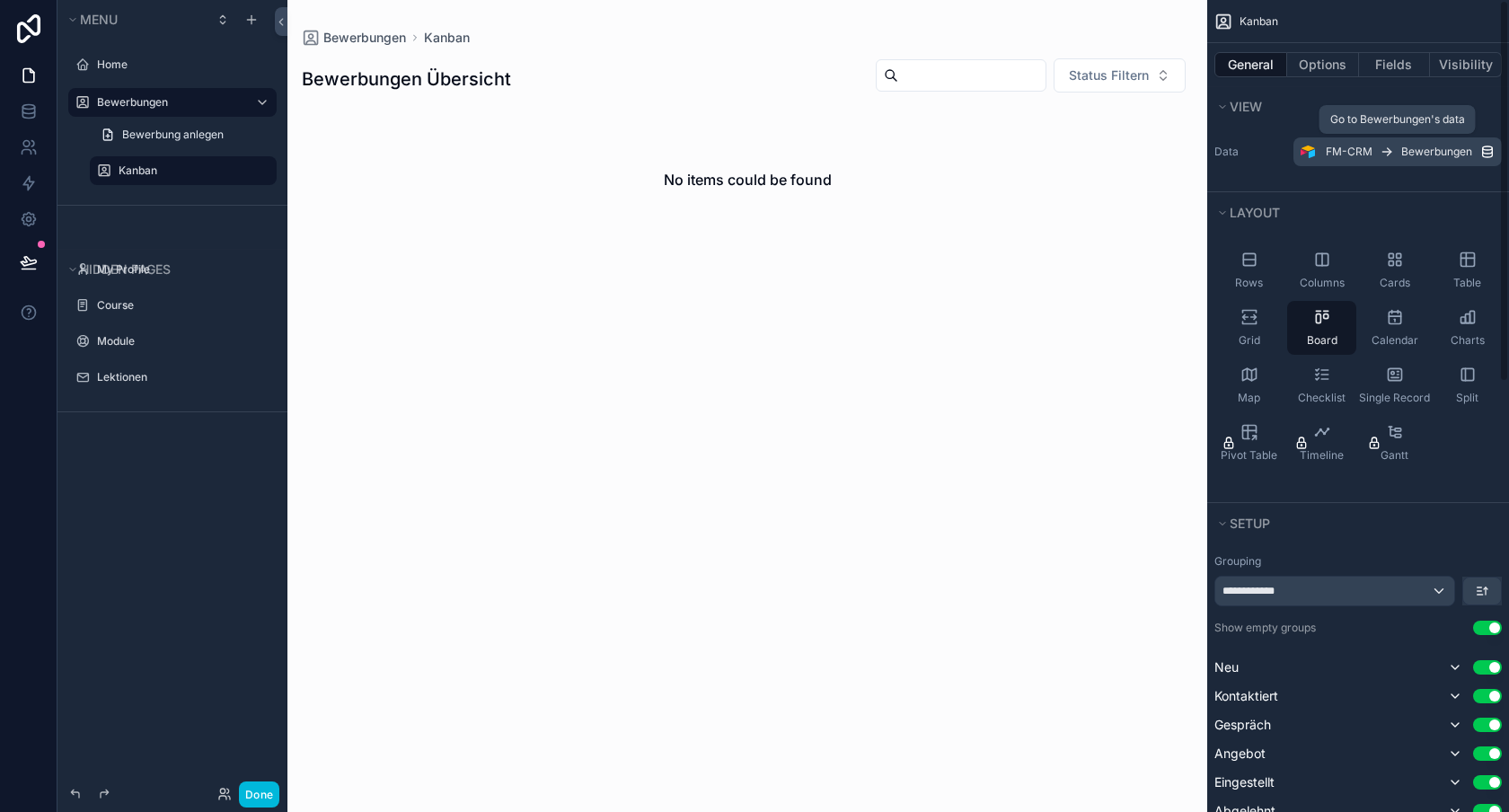
click at [1484, 150] on icon "scrollable content" at bounding box center [1487, 152] width 14 height 14
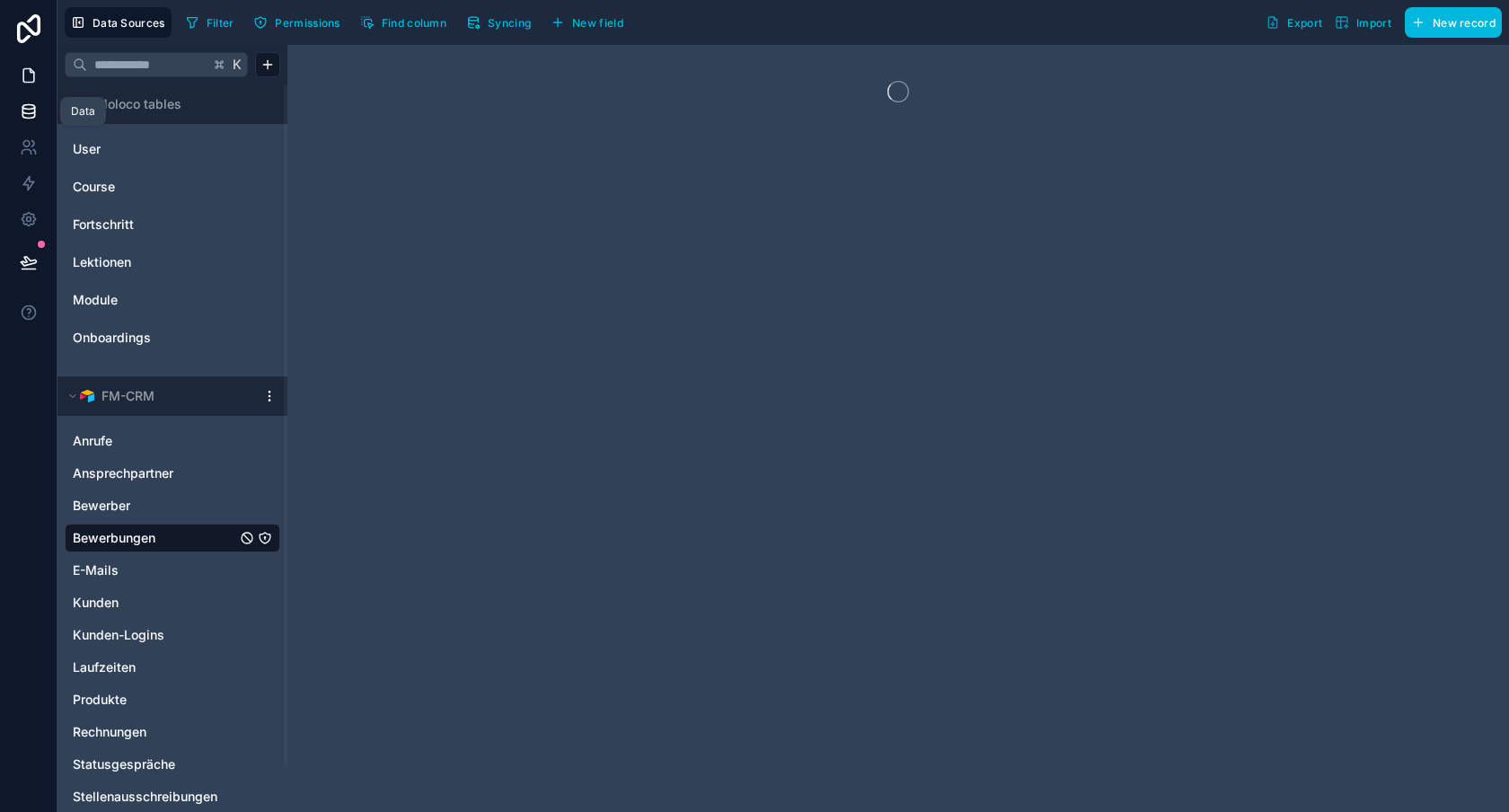
click at [29, 84] on icon at bounding box center [29, 76] width 18 height 18
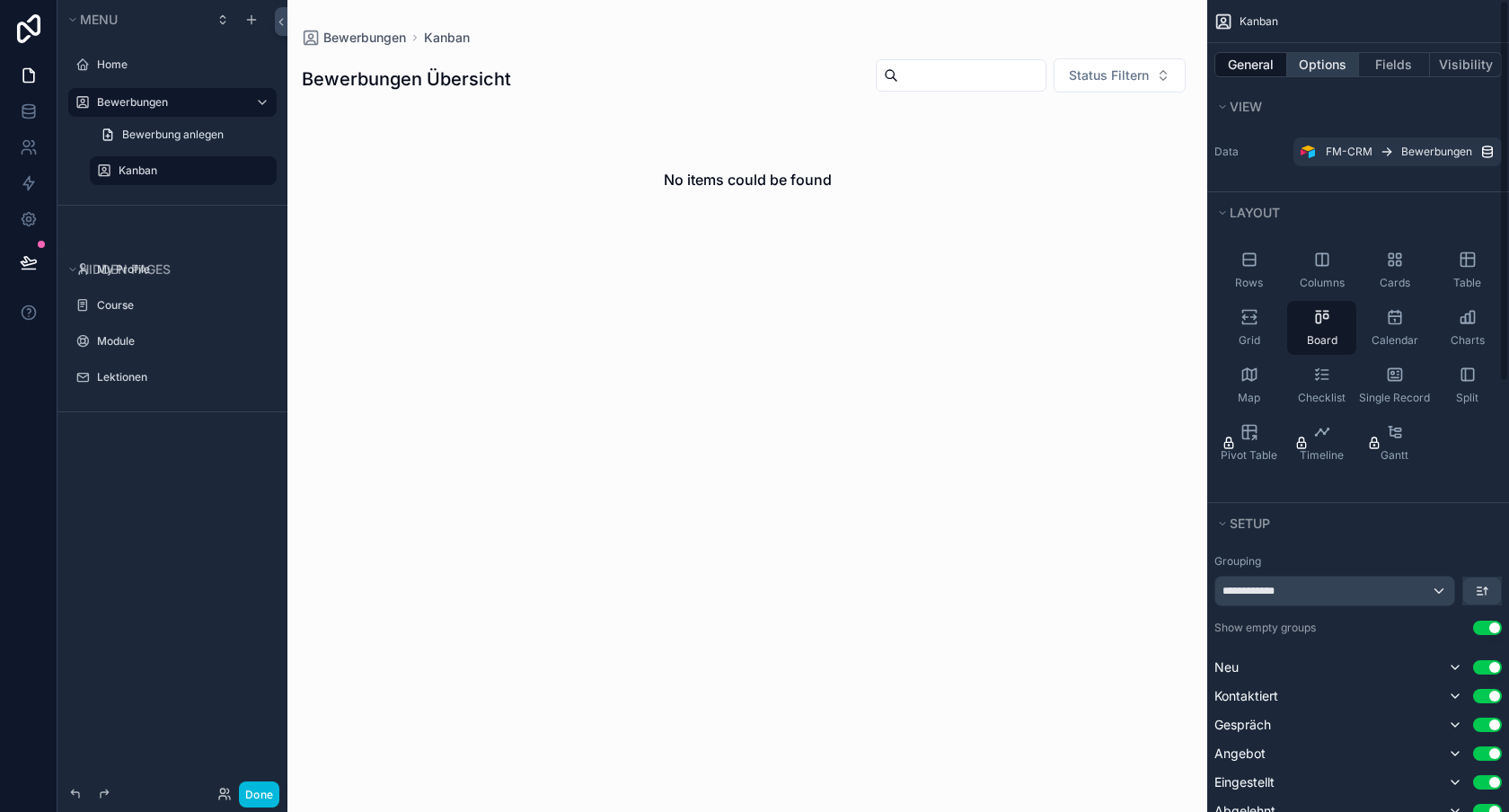
click at [1325, 68] on button "Options" at bounding box center [1324, 65] width 72 height 25
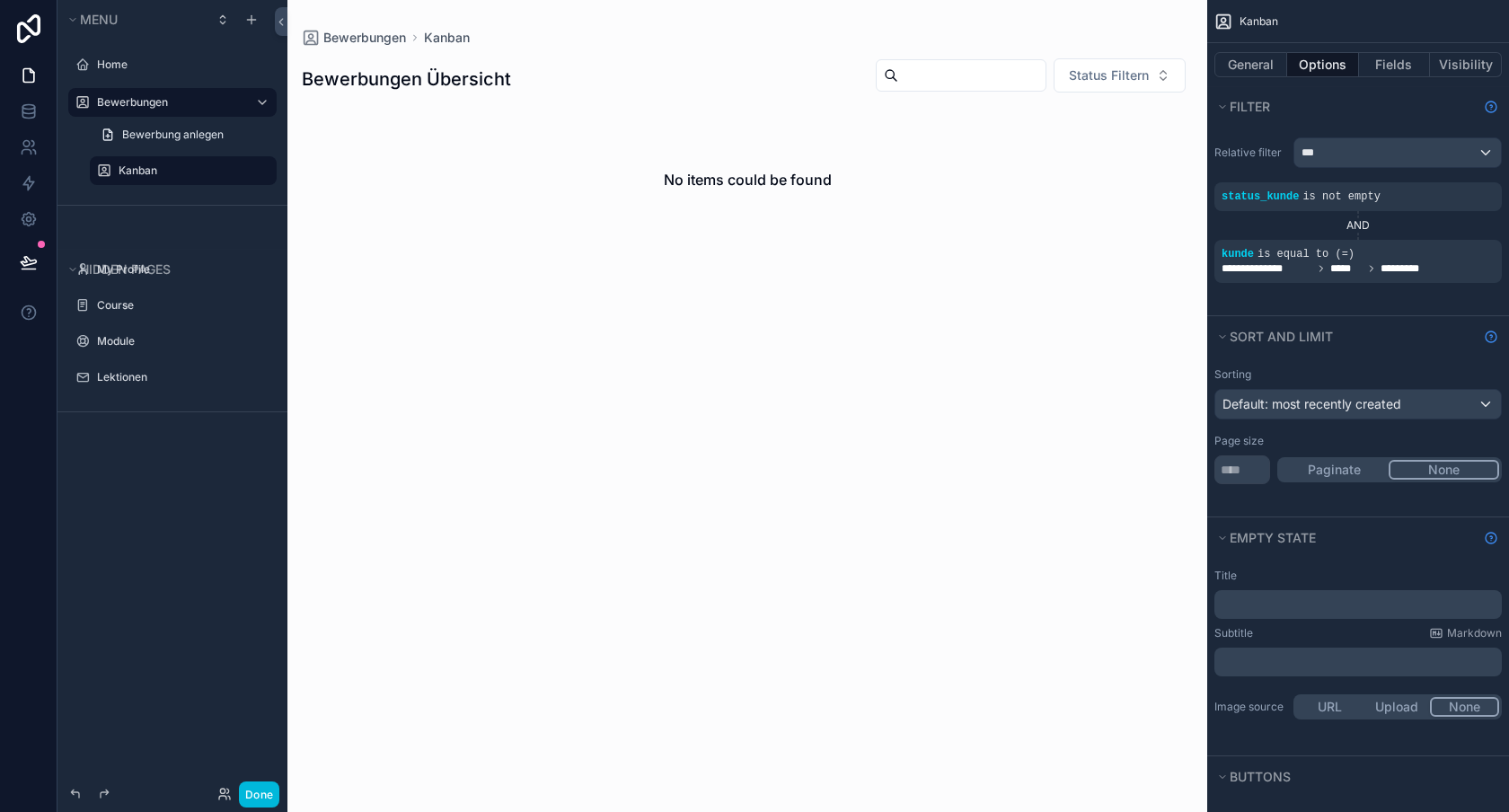
click at [1342, 269] on span "*****" at bounding box center [1347, 268] width 32 height 14
click at [21, 113] on icon at bounding box center [29, 112] width 18 height 18
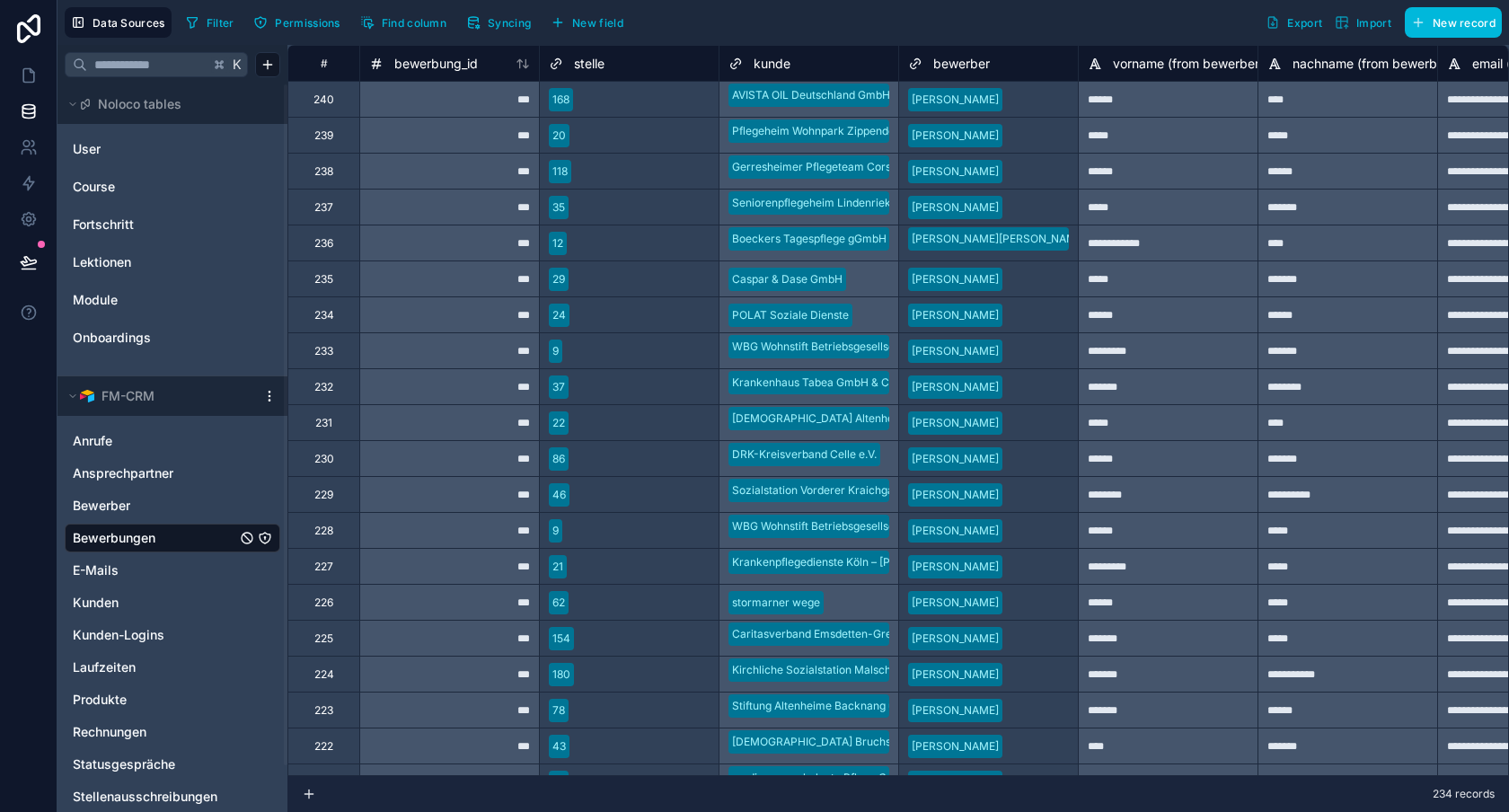
click at [235, 16] on button "Filter" at bounding box center [210, 23] width 62 height 27
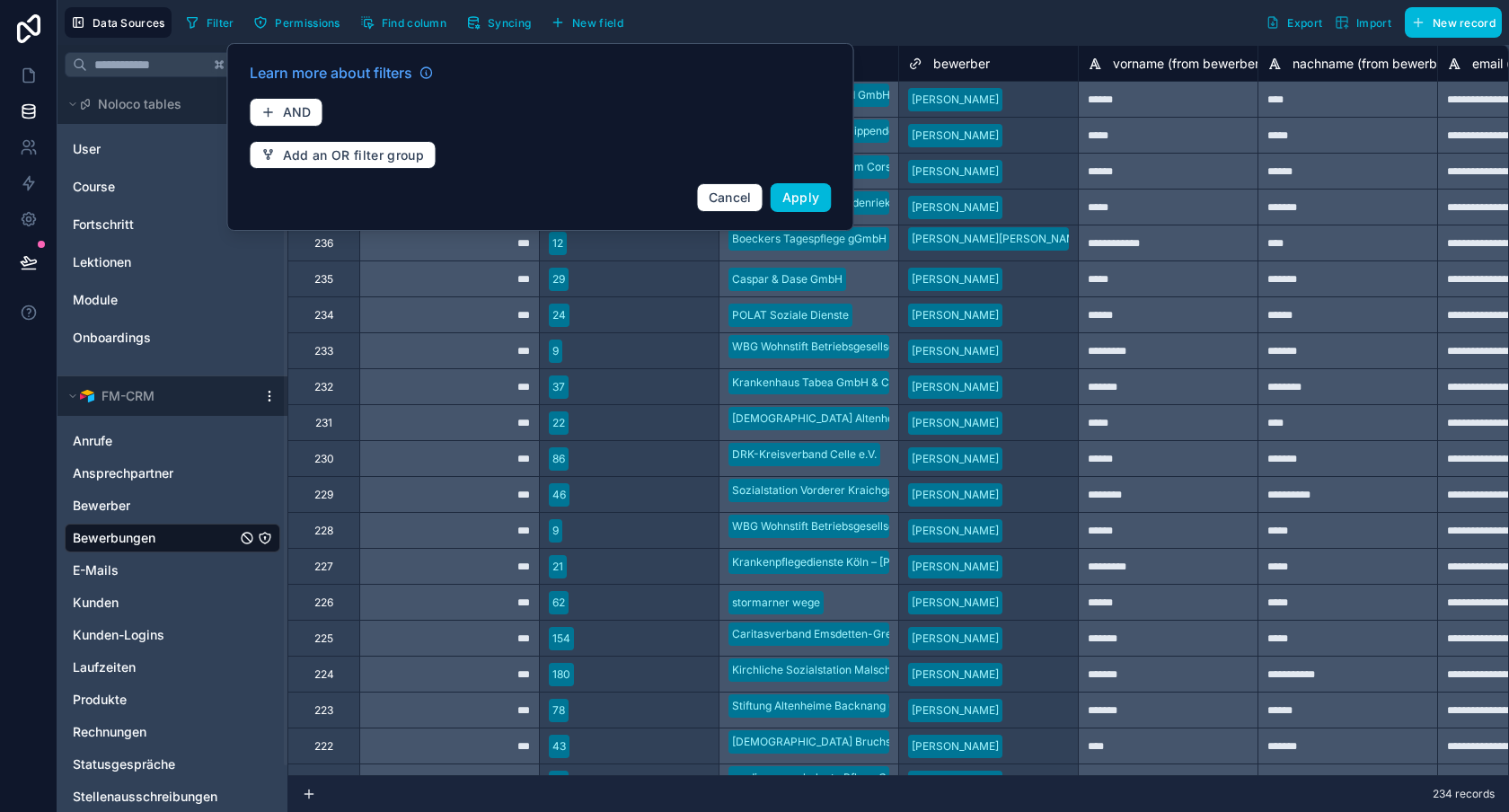
click at [300, 90] on div "Learn more about filters" at bounding box center [540, 77] width 583 height 29
click at [300, 111] on span "AND" at bounding box center [297, 113] width 29 height 16
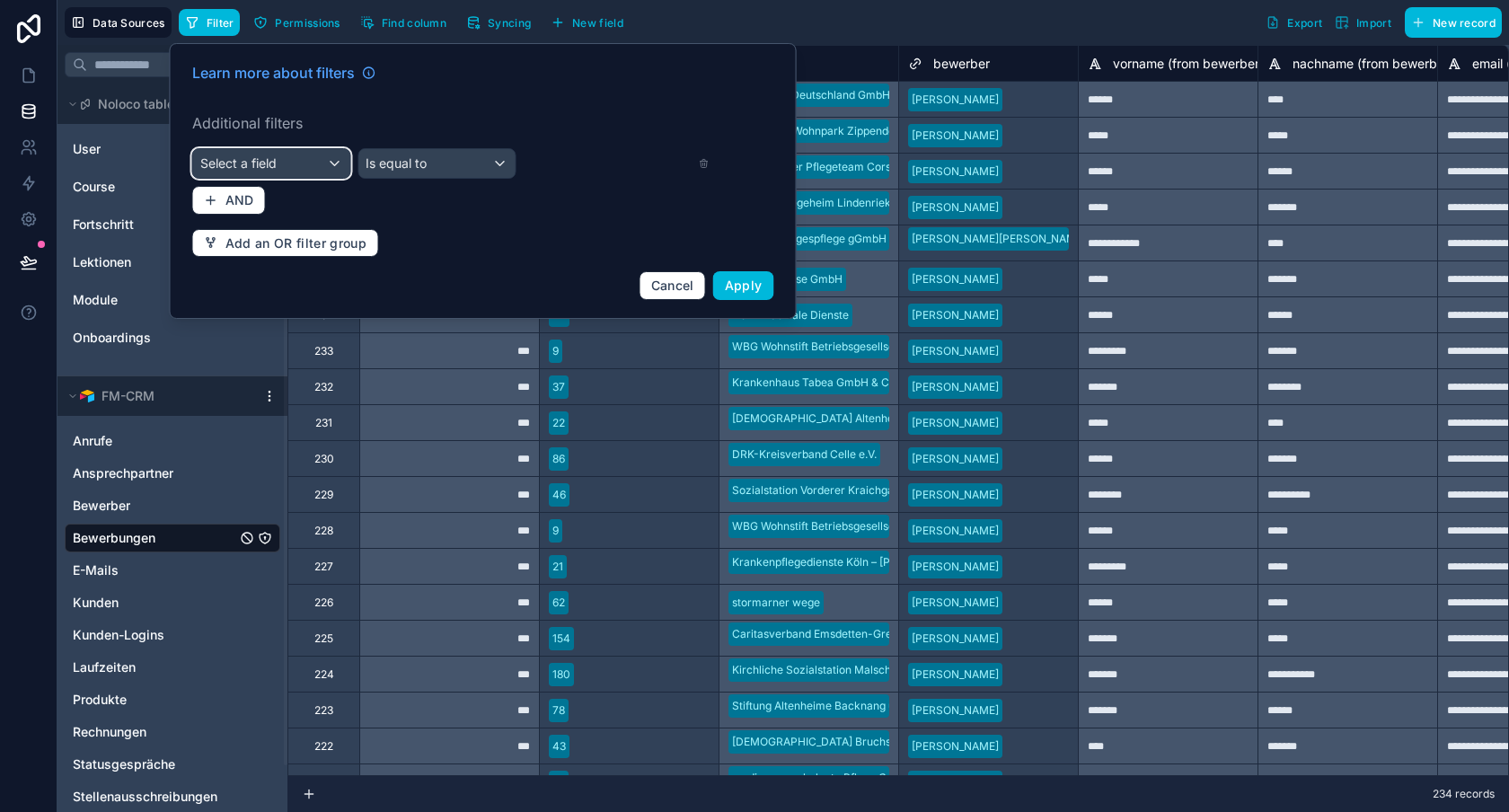
click at [218, 163] on span "Select a field" at bounding box center [238, 163] width 77 height 15
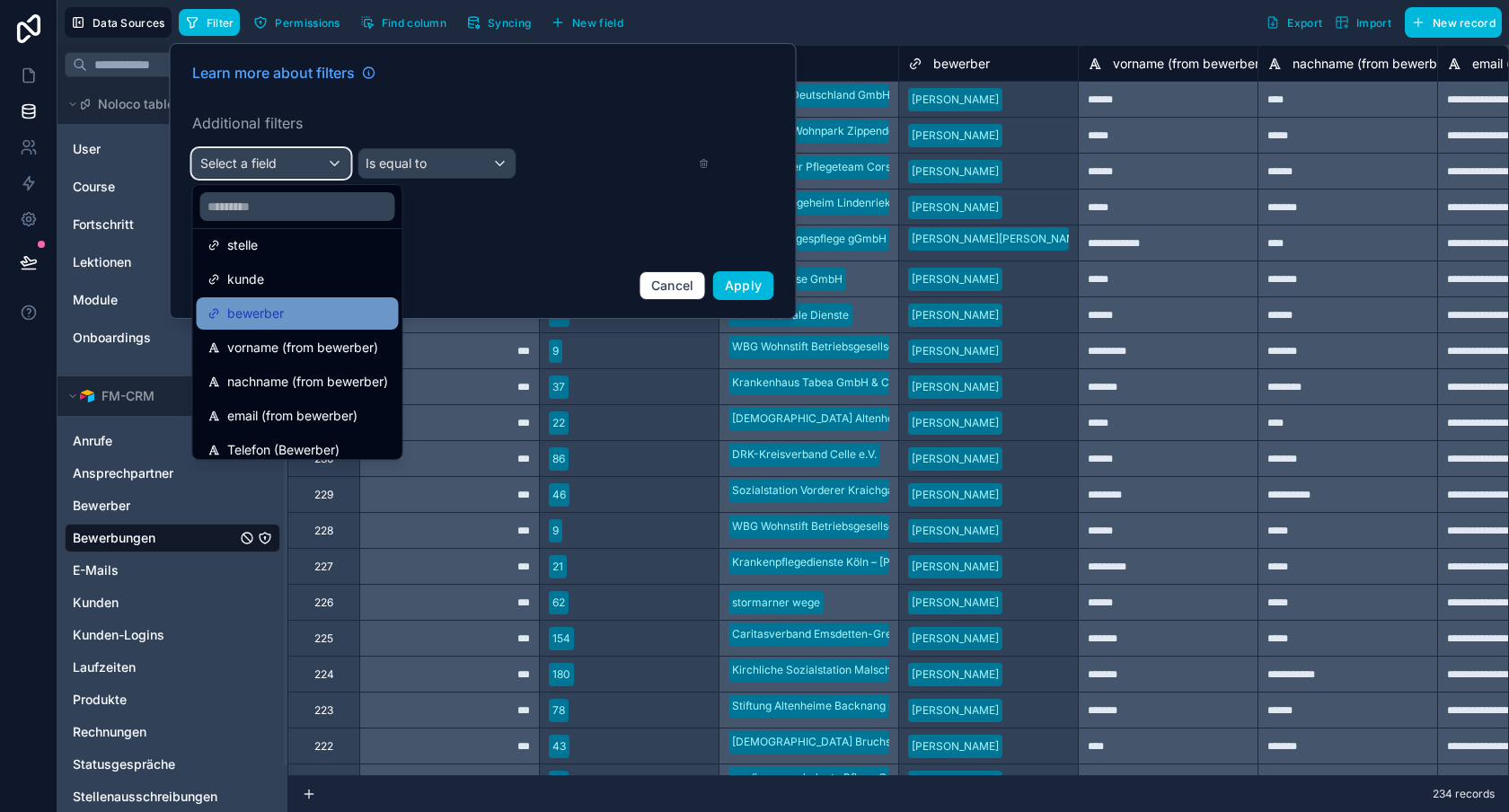
scroll to position [191, 0]
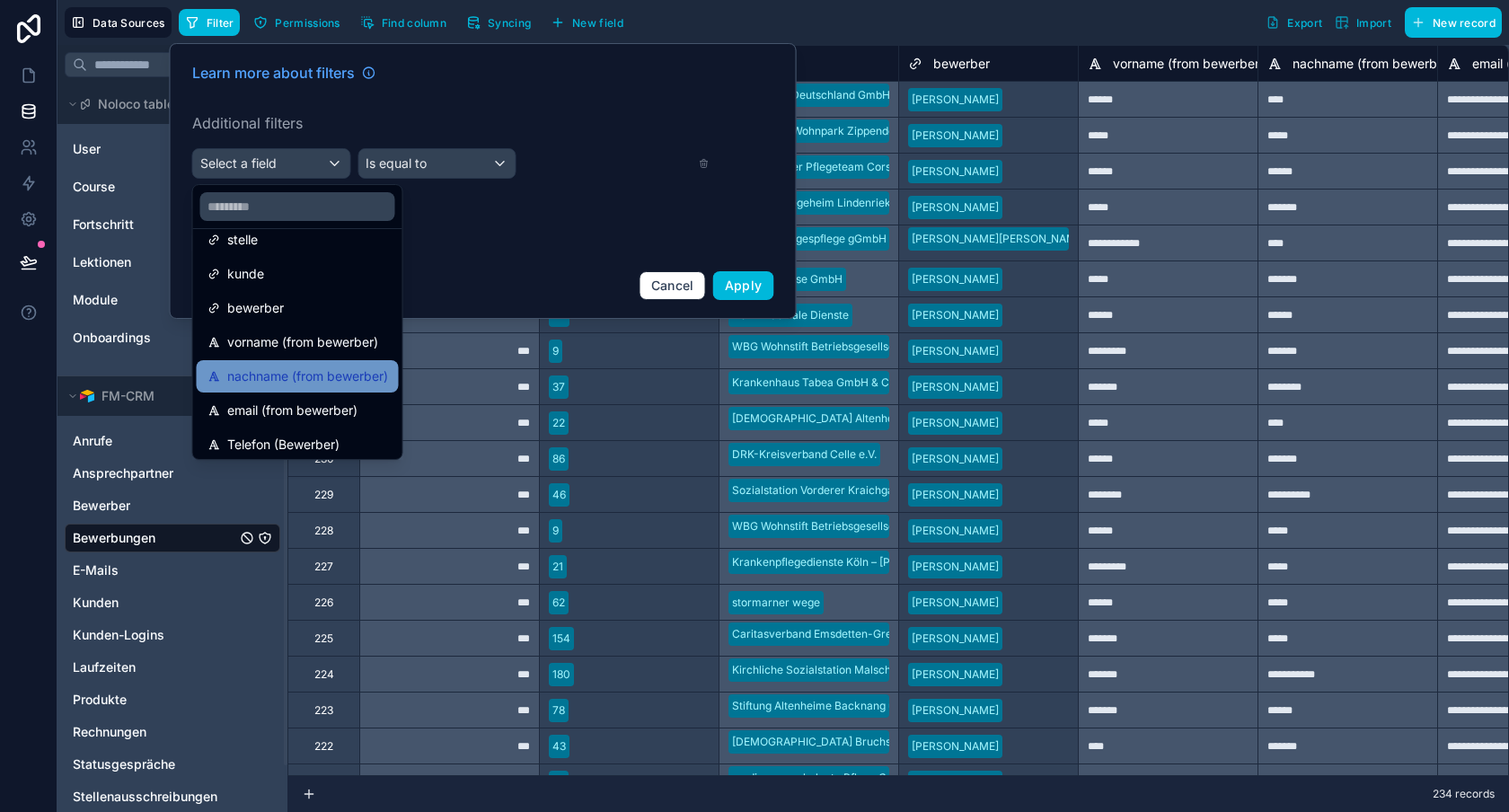
click at [352, 381] on span "nachname (from bewerber)" at bounding box center [307, 376] width 161 height 22
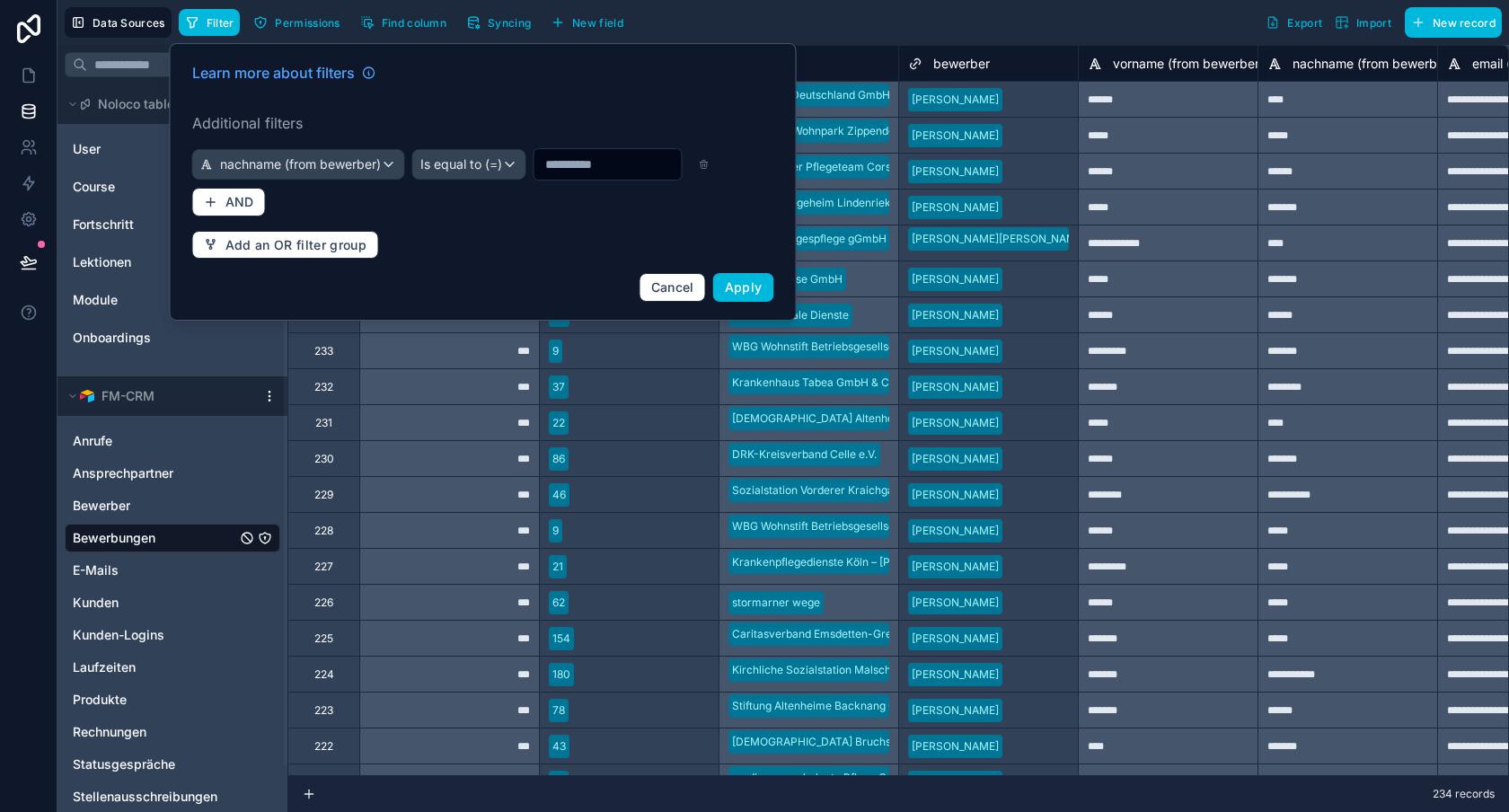
click at [534, 181] on div at bounding box center [609, 165] width 149 height 32
click at [535, 177] on input "text" at bounding box center [609, 165] width 148 height 25
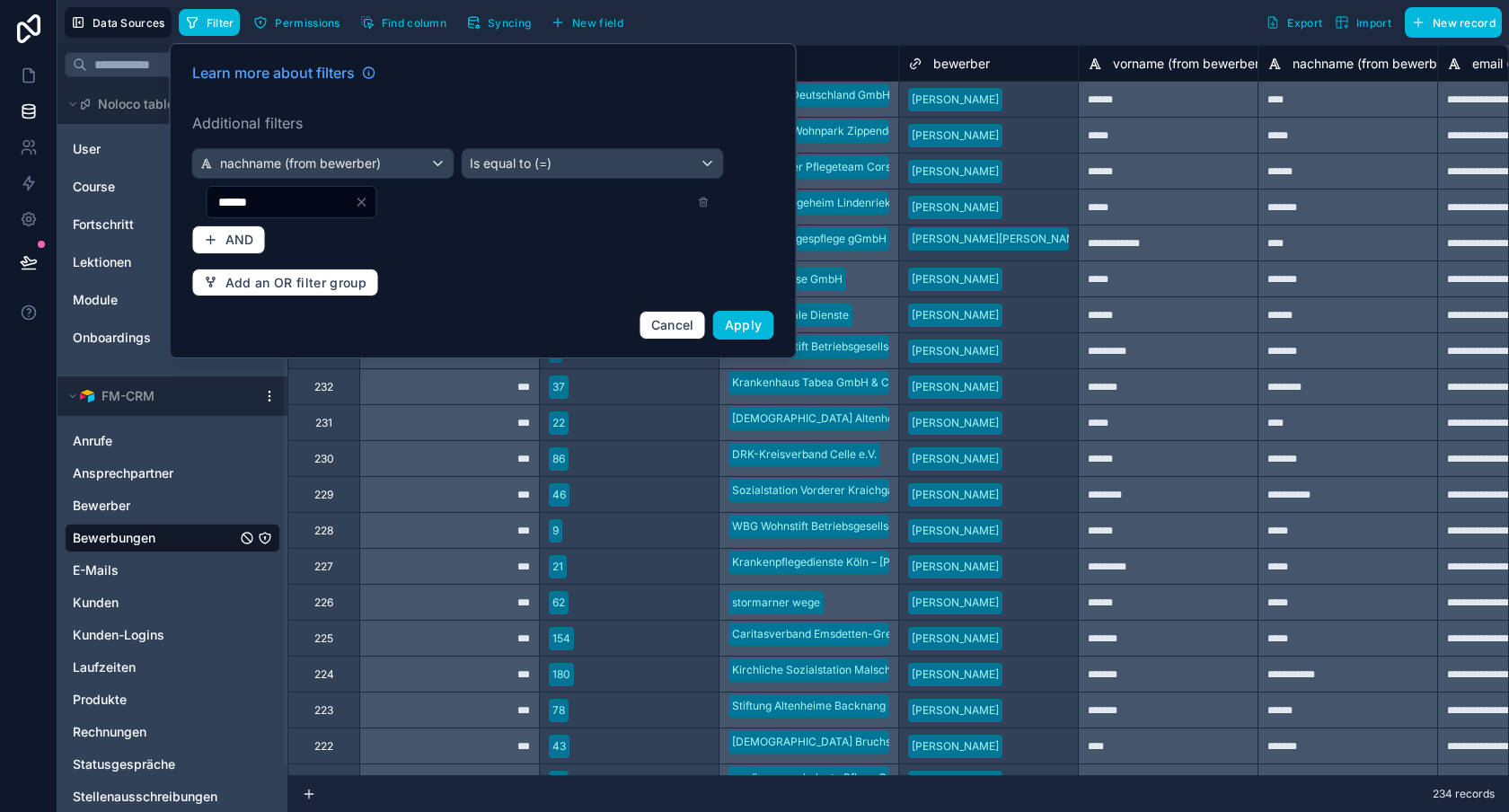
type input "******"
click at [752, 330] on span "Apply" at bounding box center [744, 324] width 38 height 15
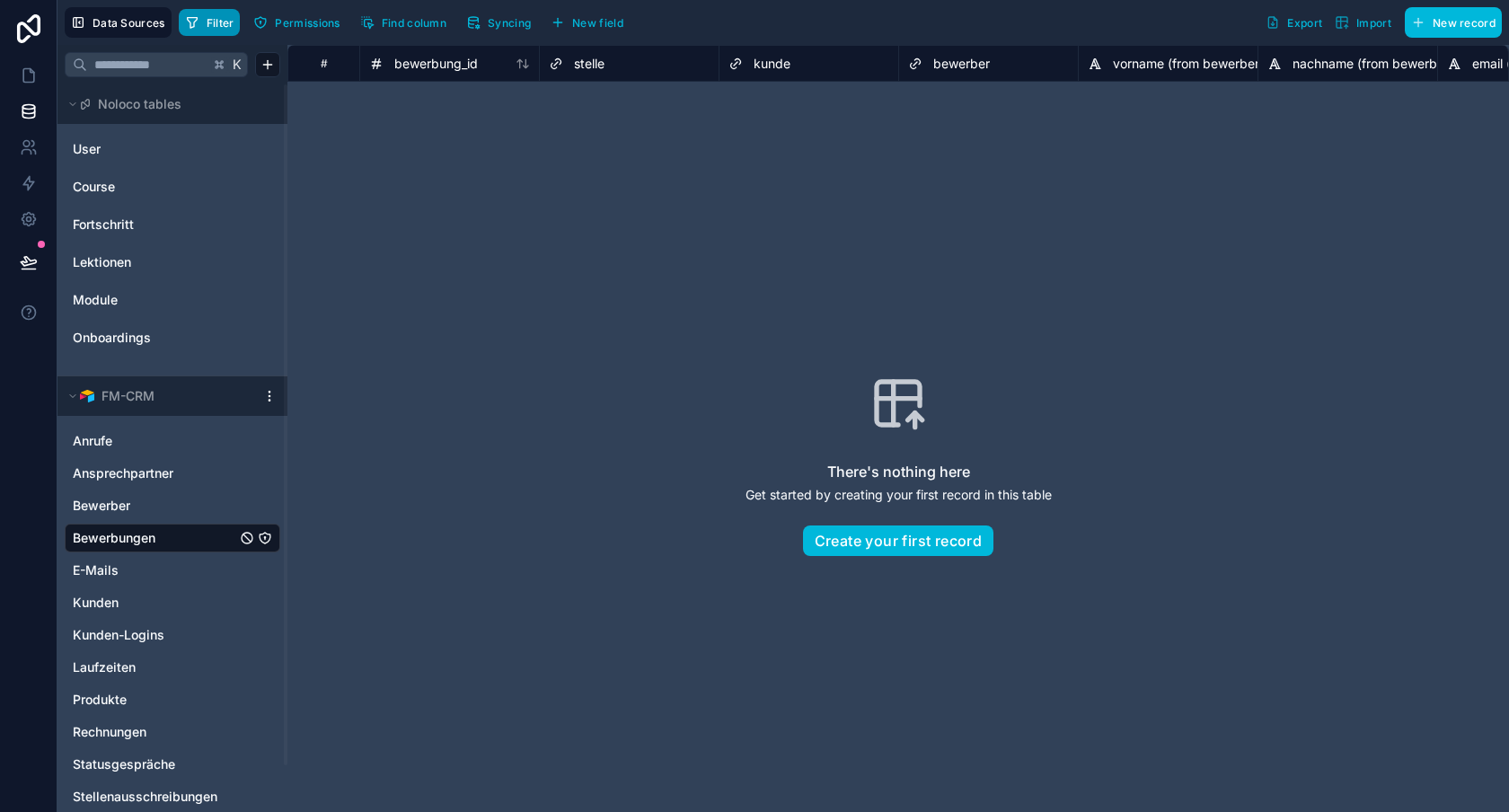
click at [210, 27] on span "Filter" at bounding box center [220, 23] width 28 height 14
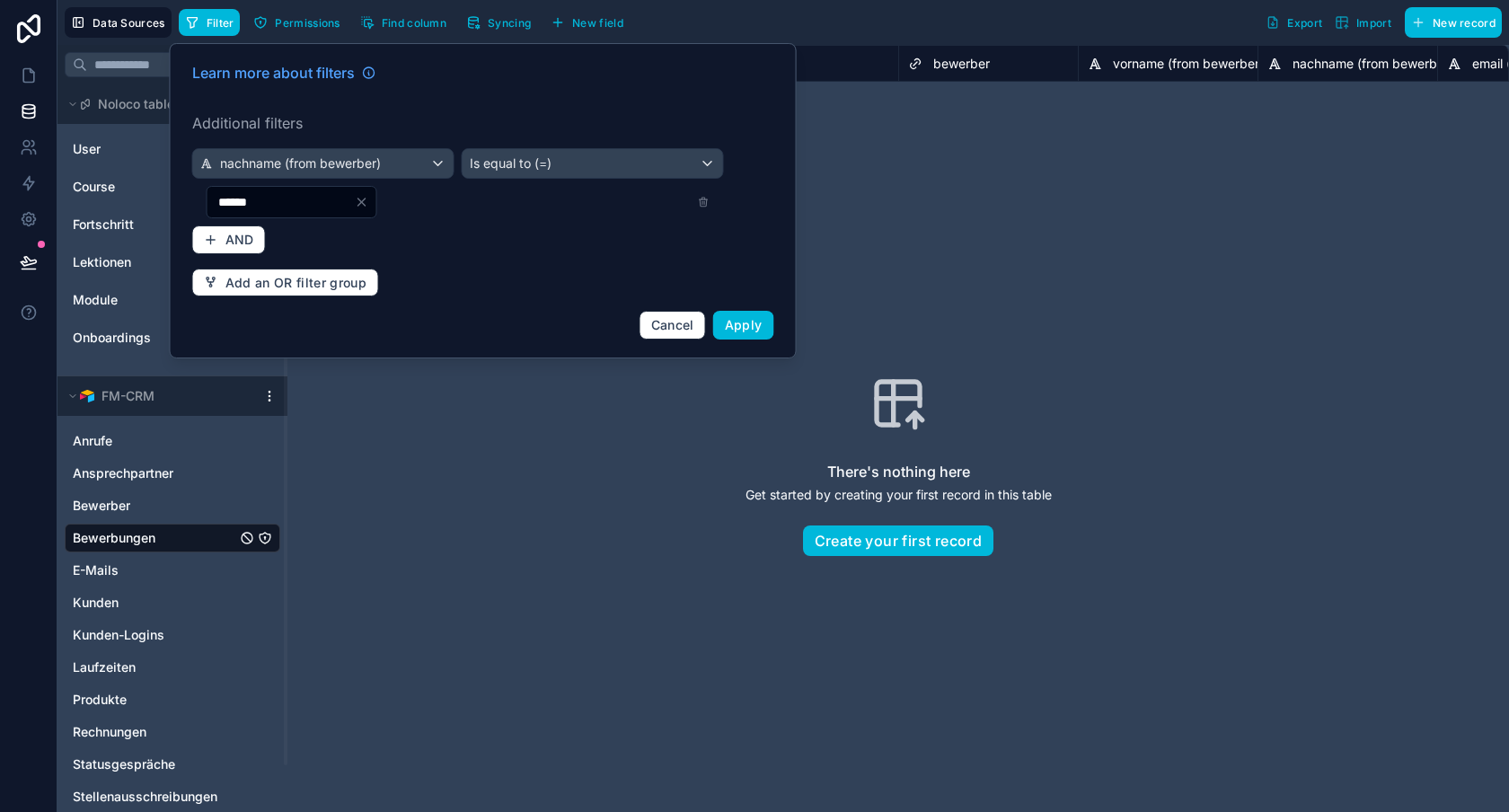
click at [292, 202] on input "******" at bounding box center [281, 203] width 148 height 25
drag, startPoint x: 292, startPoint y: 202, endPoint x: 163, endPoint y: 199, distance: 129.0
click at [163, 199] on div "Data Sources Filter Permissions Find column Syncing New field Export Import New…" at bounding box center [783, 406] width 1451 height 812
type input "******"
click at [744, 330] on span "Apply" at bounding box center [744, 324] width 38 height 15
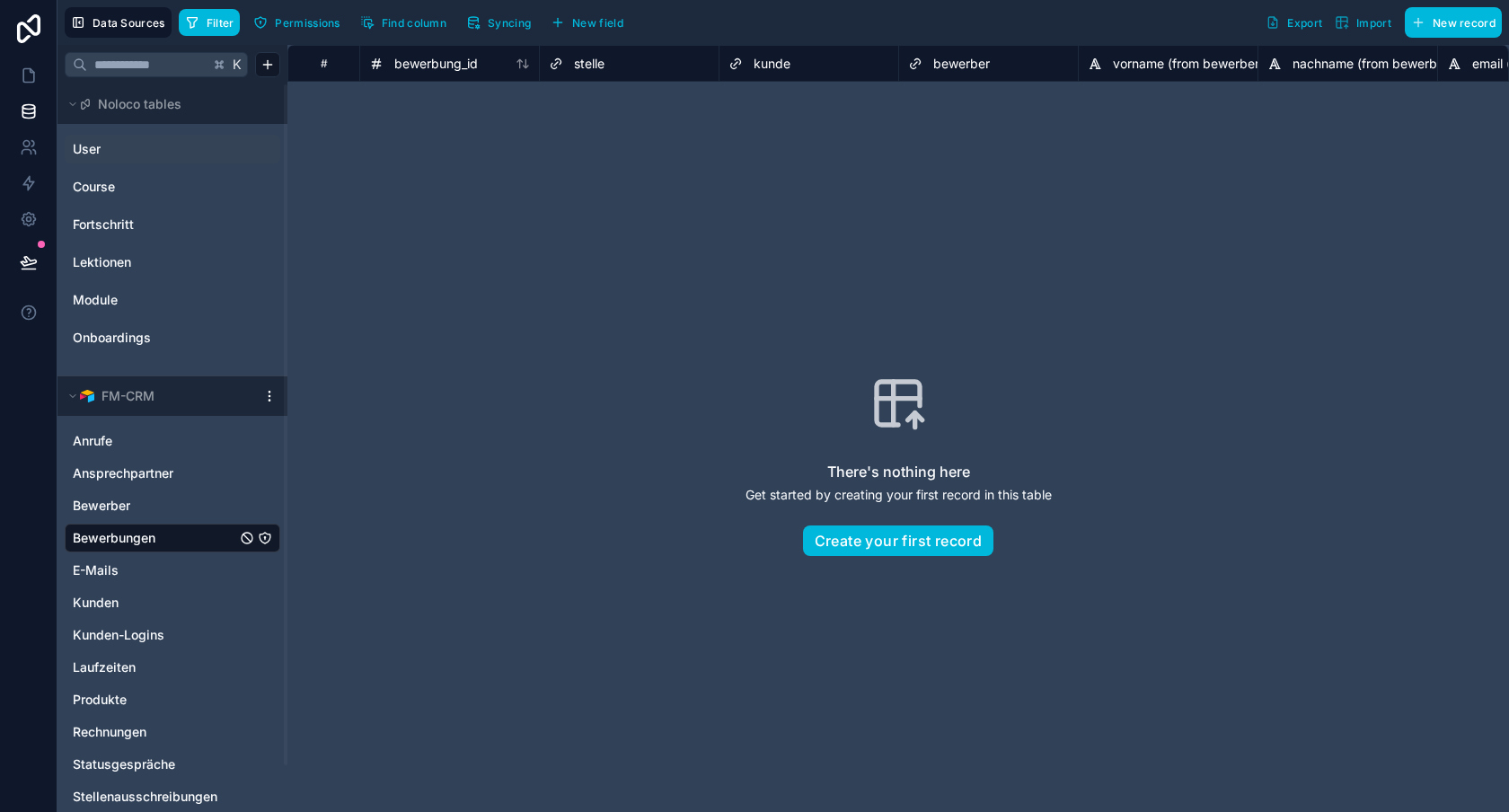
click at [115, 144] on link "User" at bounding box center [146, 149] width 146 height 18
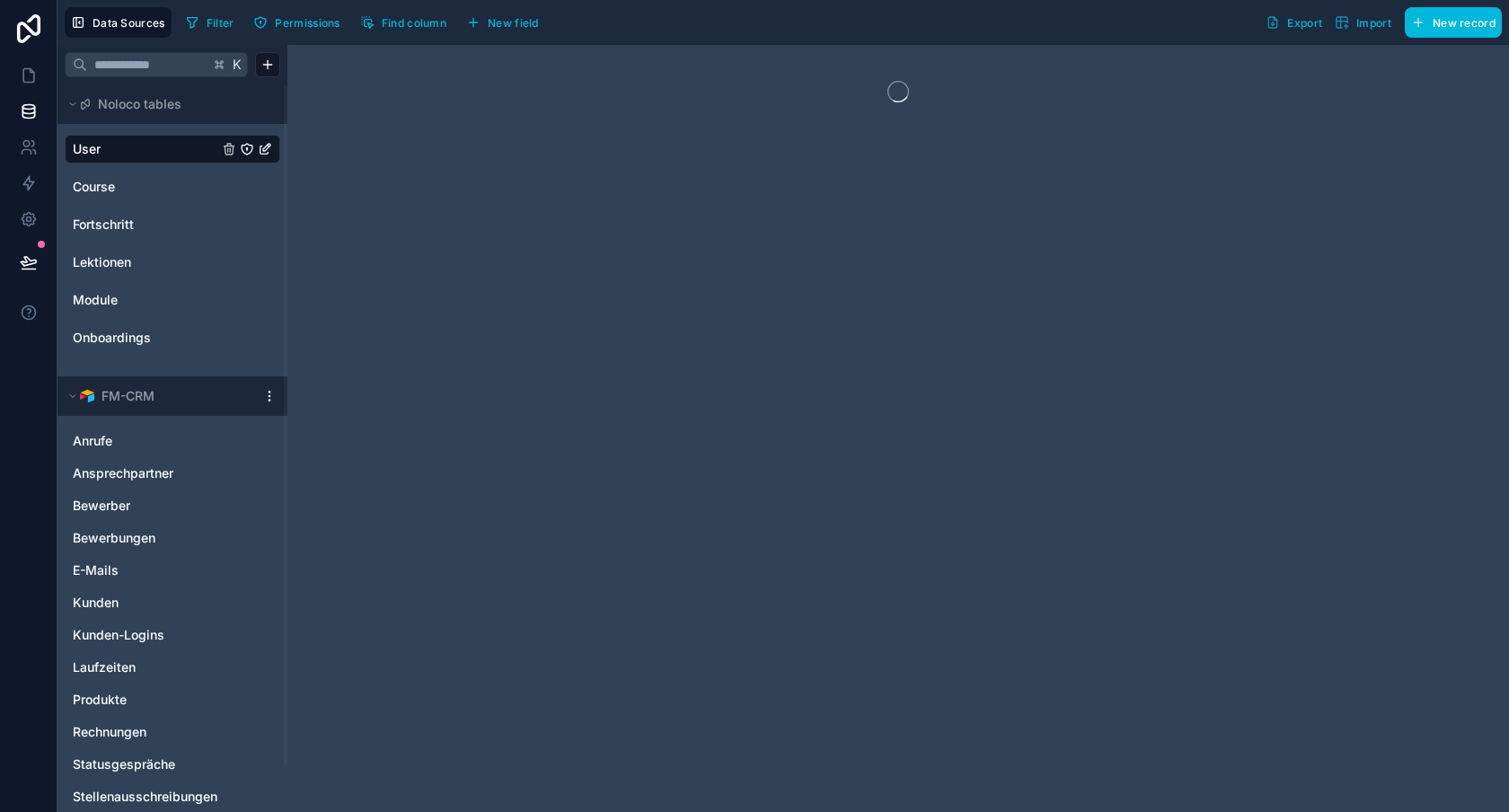
click at [213, 19] on span "Filter" at bounding box center [220, 23] width 28 height 14
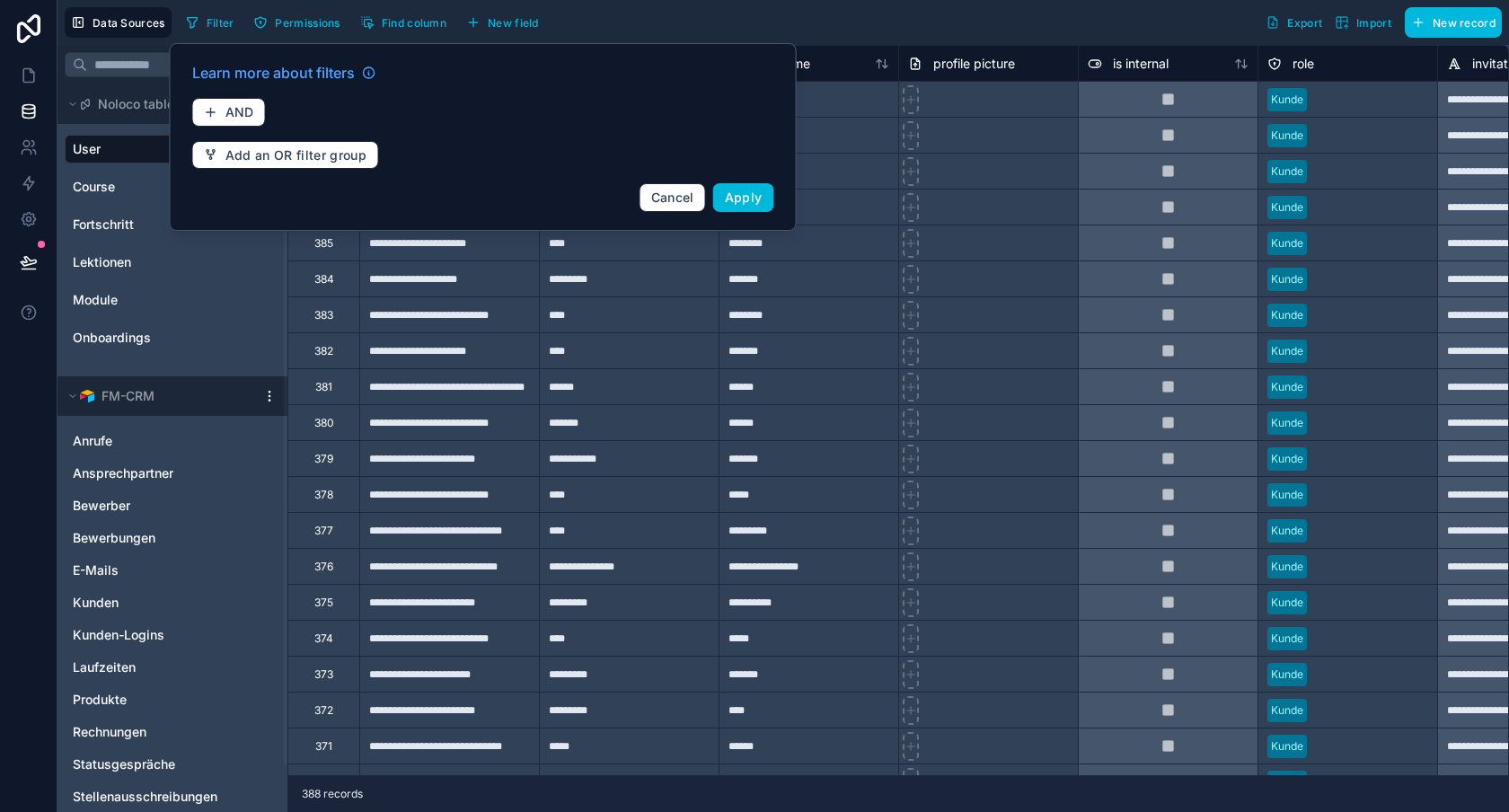
click at [234, 95] on div "Learn more about filters AND Add an OR filter group Cancel Apply" at bounding box center [483, 137] width 603 height 172
click at [233, 105] on span "AND" at bounding box center [239, 113] width 29 height 16
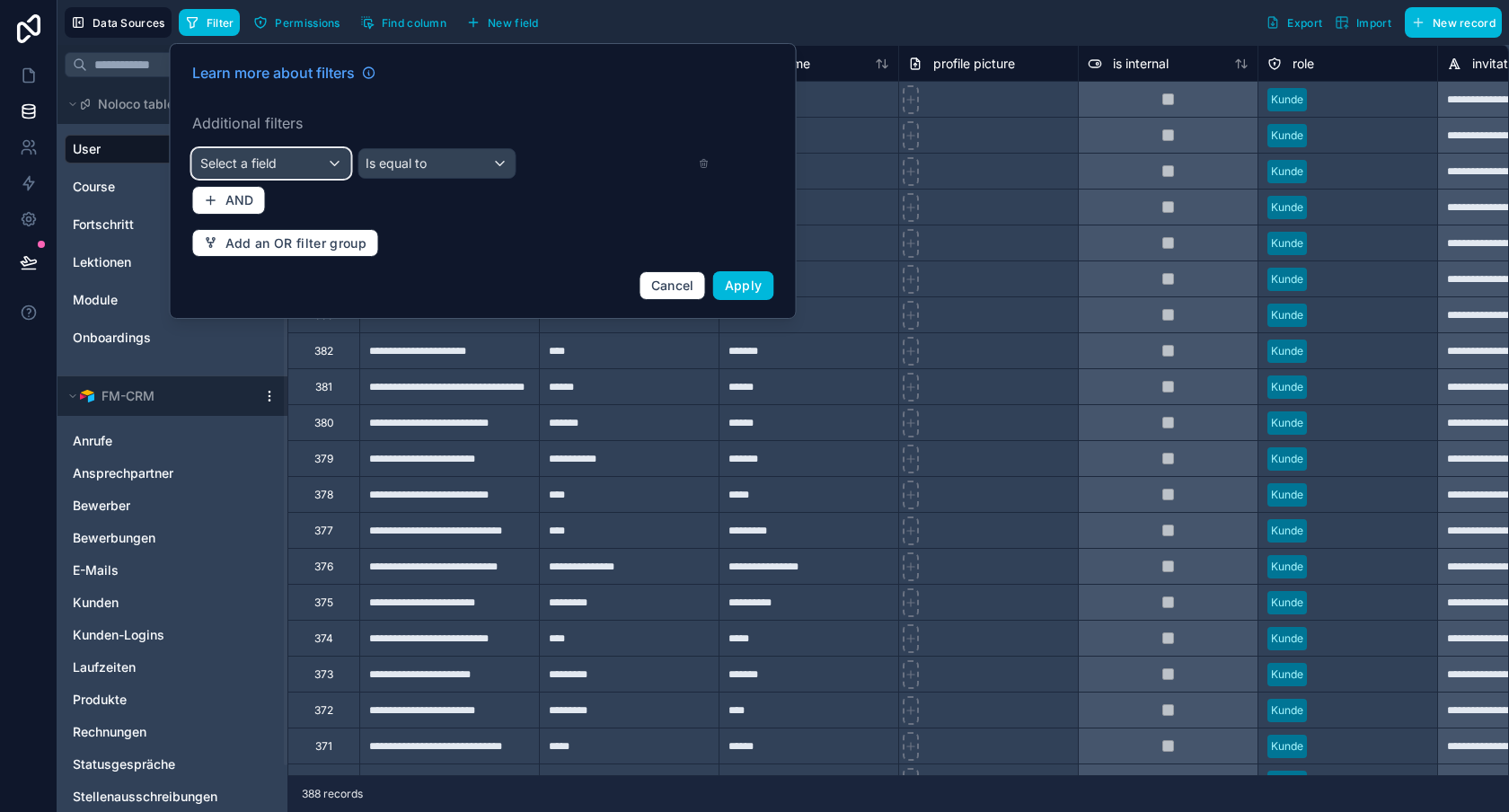
click at [289, 173] on div "Select a field" at bounding box center [272, 164] width 158 height 29
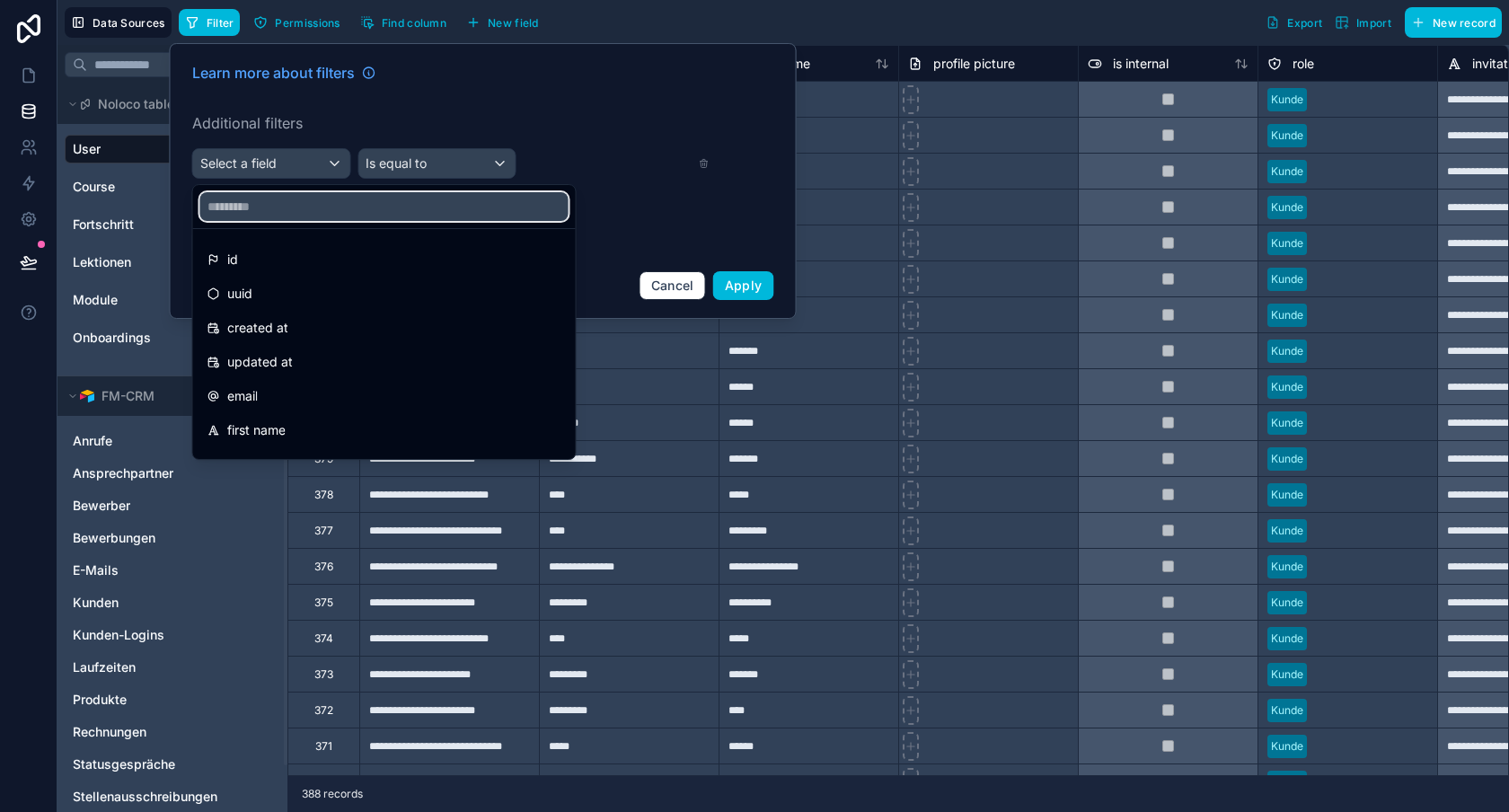
click at [336, 196] on input "text" at bounding box center [384, 207] width 368 height 29
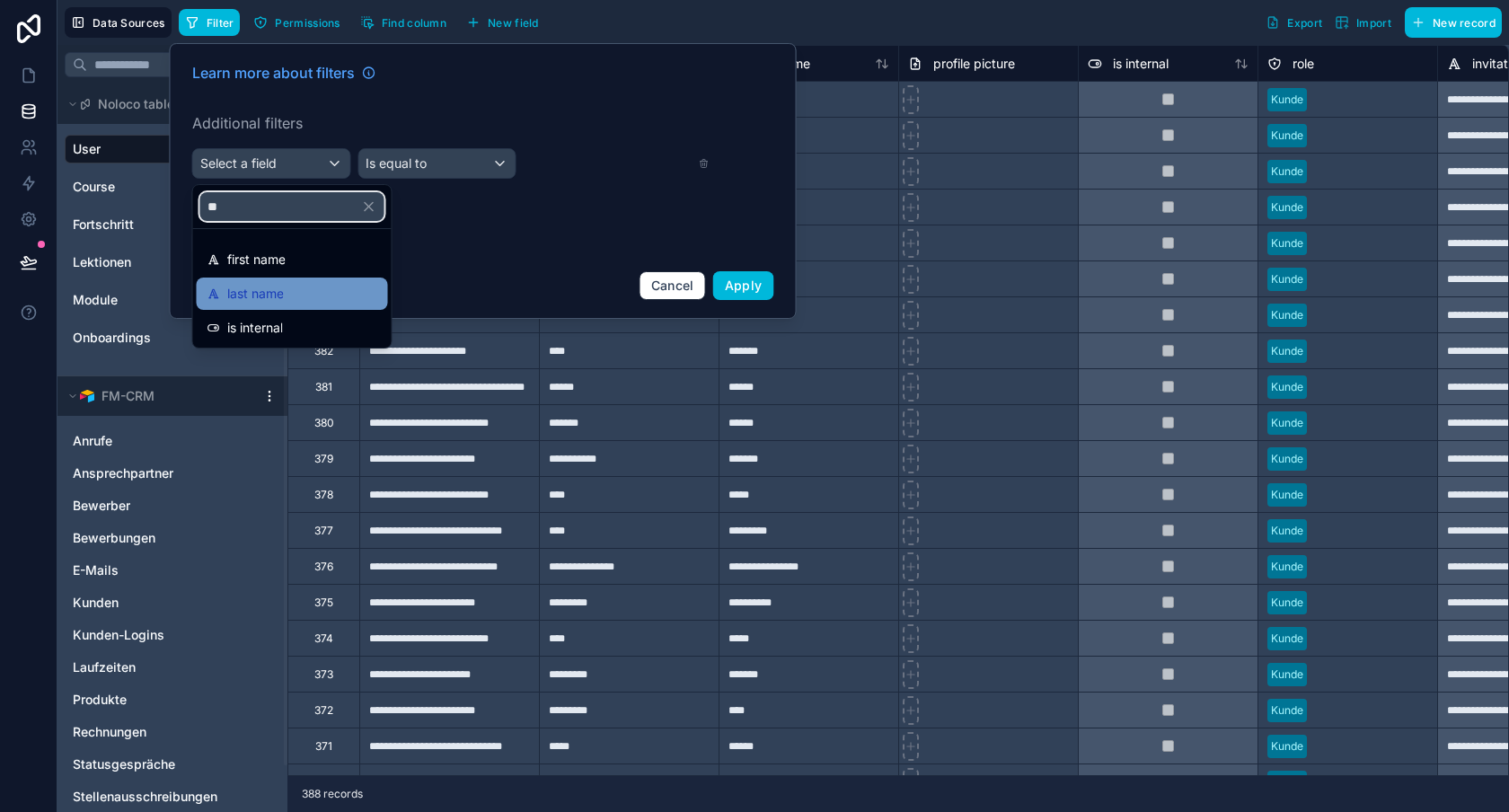
type input "**"
click at [308, 289] on div "last name" at bounding box center [292, 293] width 170 height 22
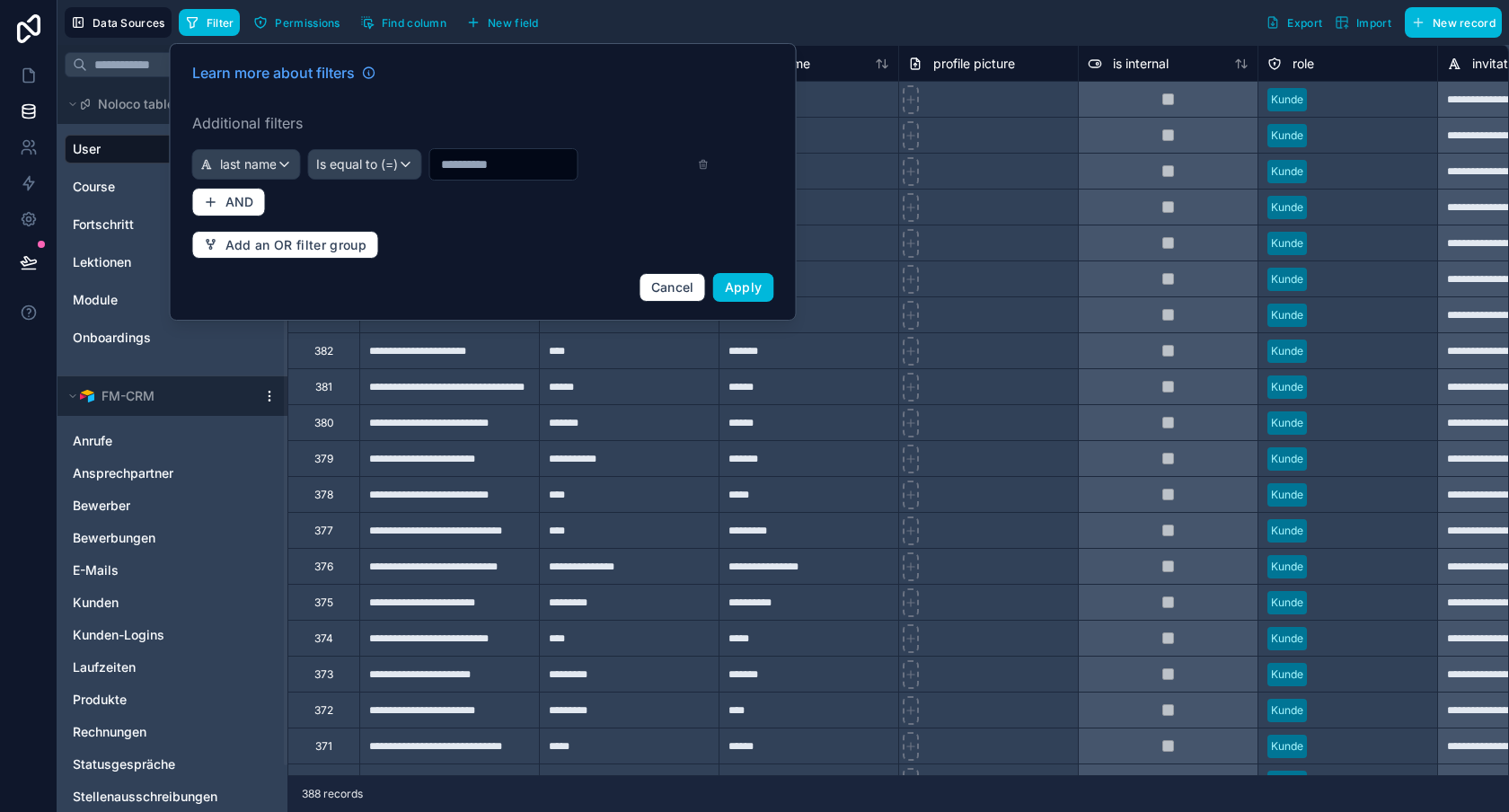
click at [496, 152] on input "text" at bounding box center [504, 165] width 148 height 25
type input "******"
click at [752, 278] on button "Apply" at bounding box center [744, 287] width 61 height 29
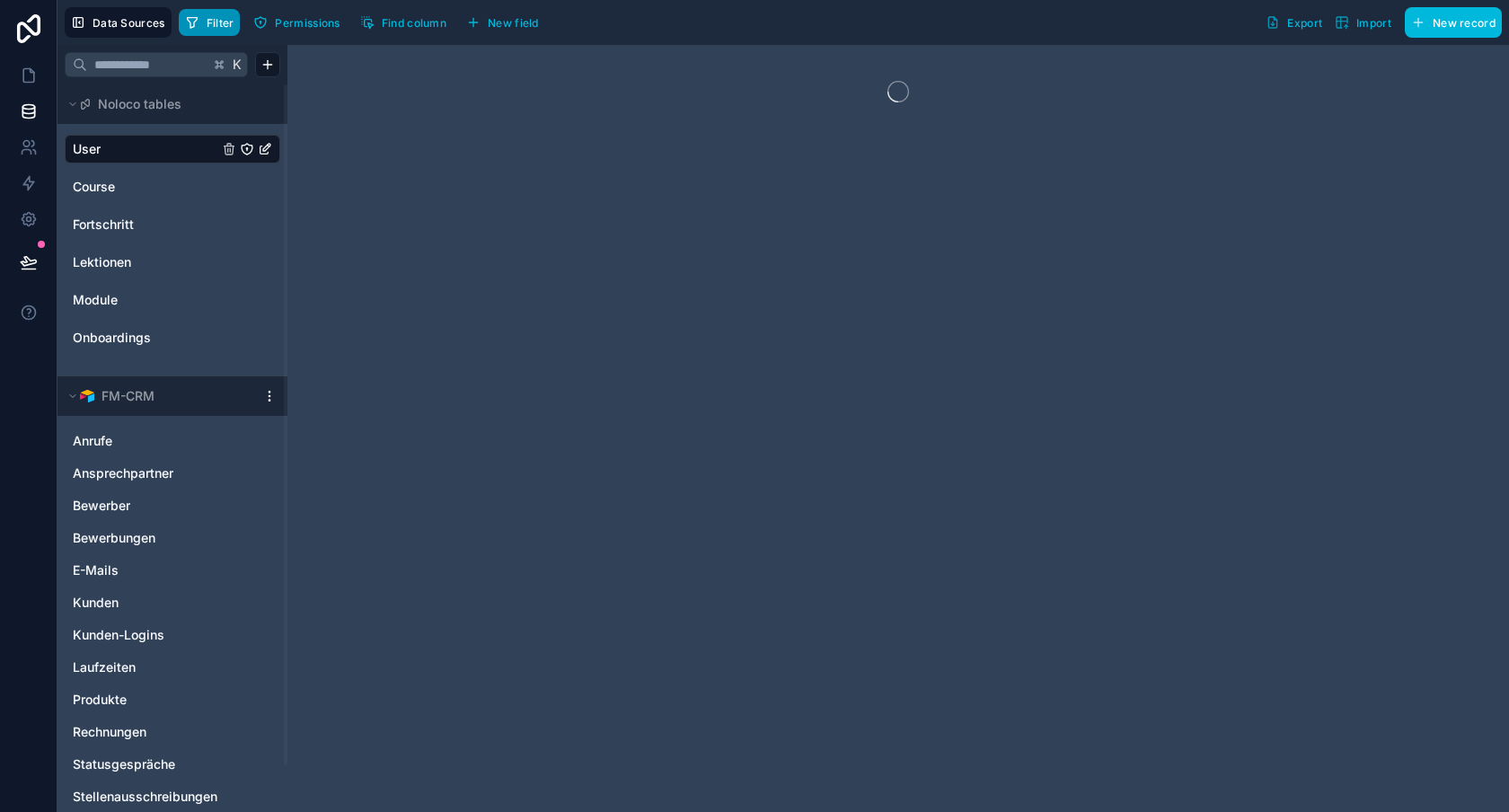
click at [206, 25] on span "Filter" at bounding box center [220, 23] width 28 height 14
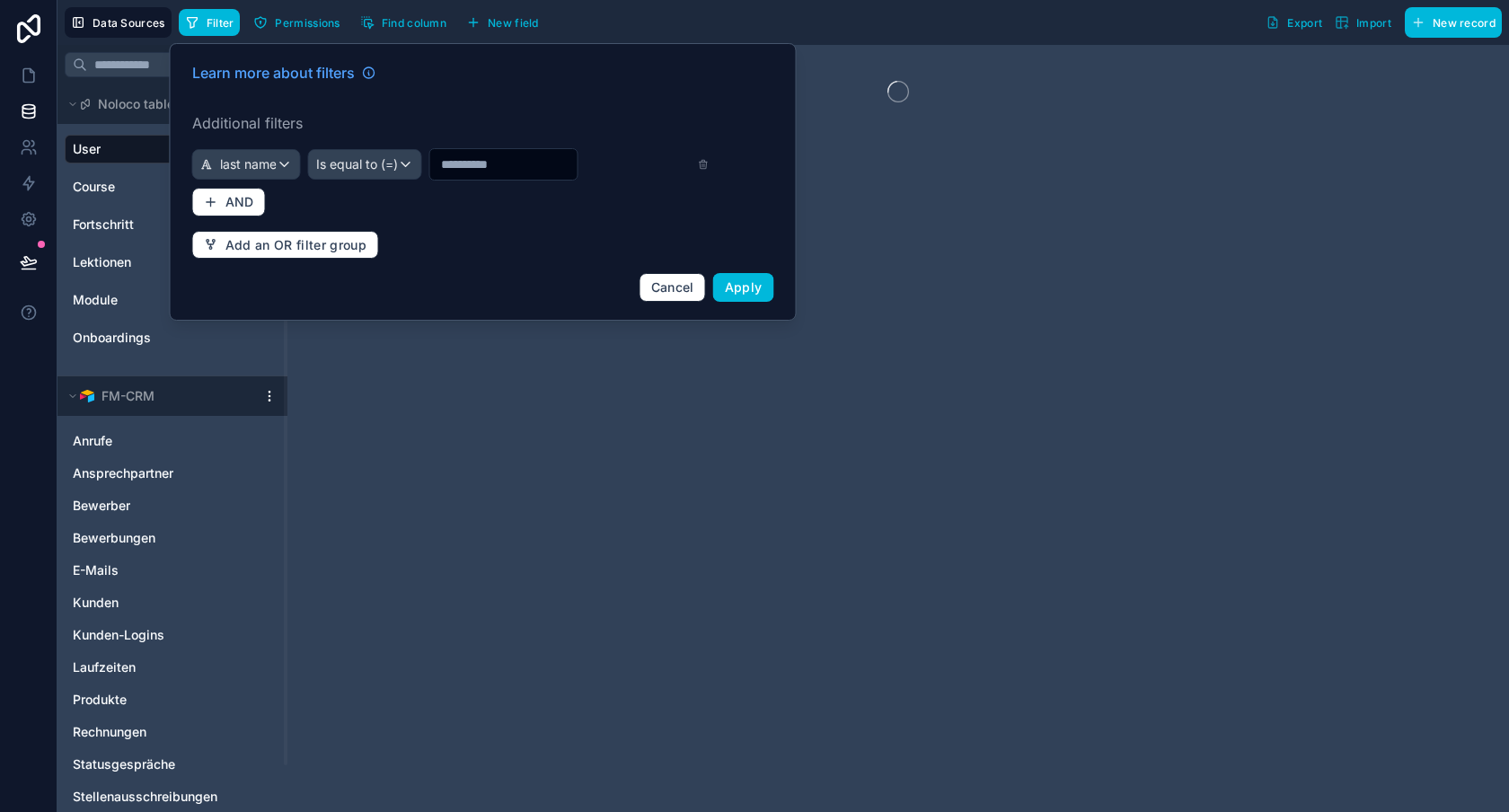
click at [509, 160] on input "text" at bounding box center [504, 165] width 148 height 25
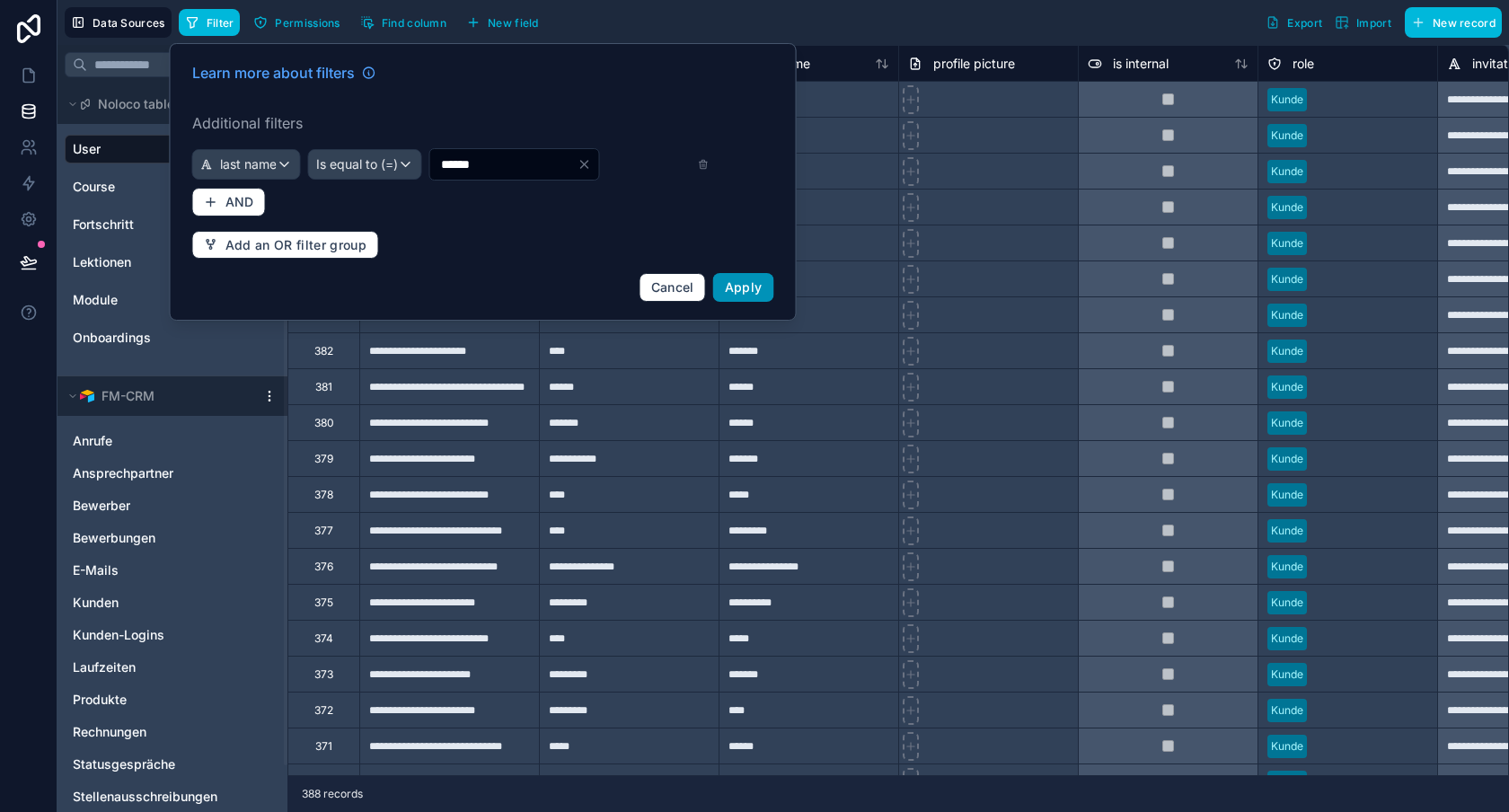
type input "******"
click at [751, 301] on button "Apply" at bounding box center [744, 287] width 61 height 29
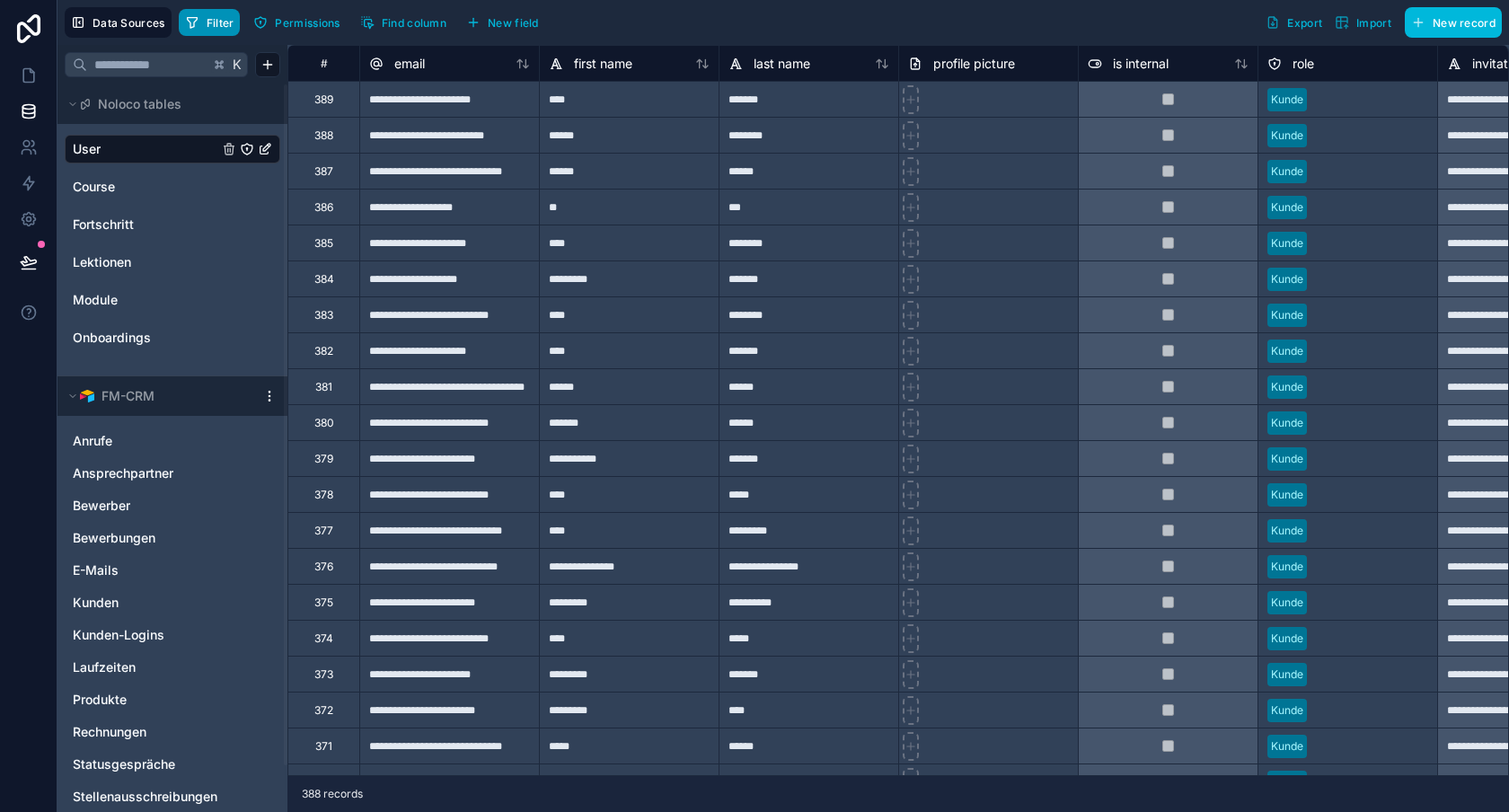
click at [228, 14] on button "Filter" at bounding box center [210, 23] width 62 height 27
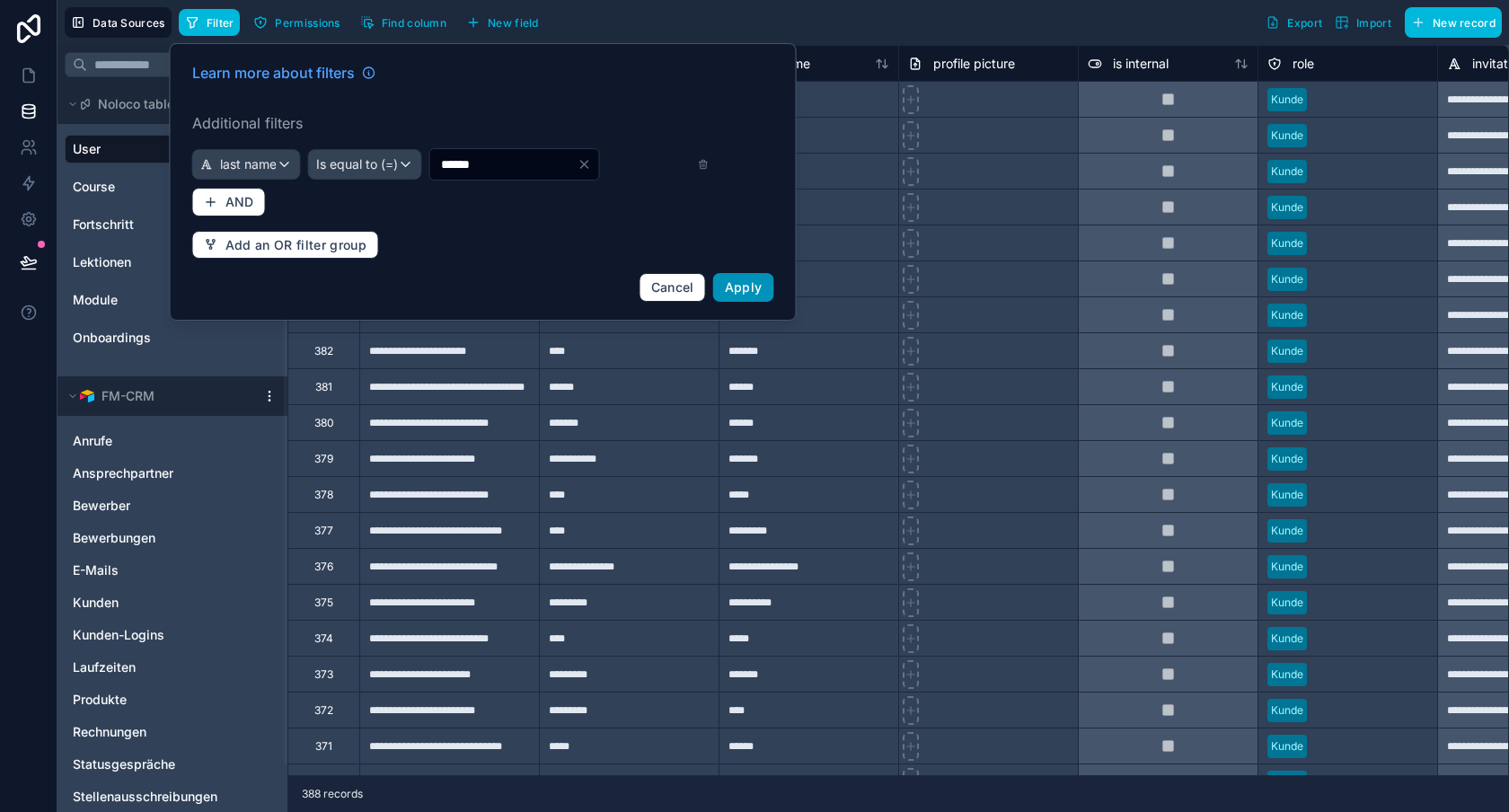
click at [745, 283] on span "Apply" at bounding box center [744, 286] width 38 height 15
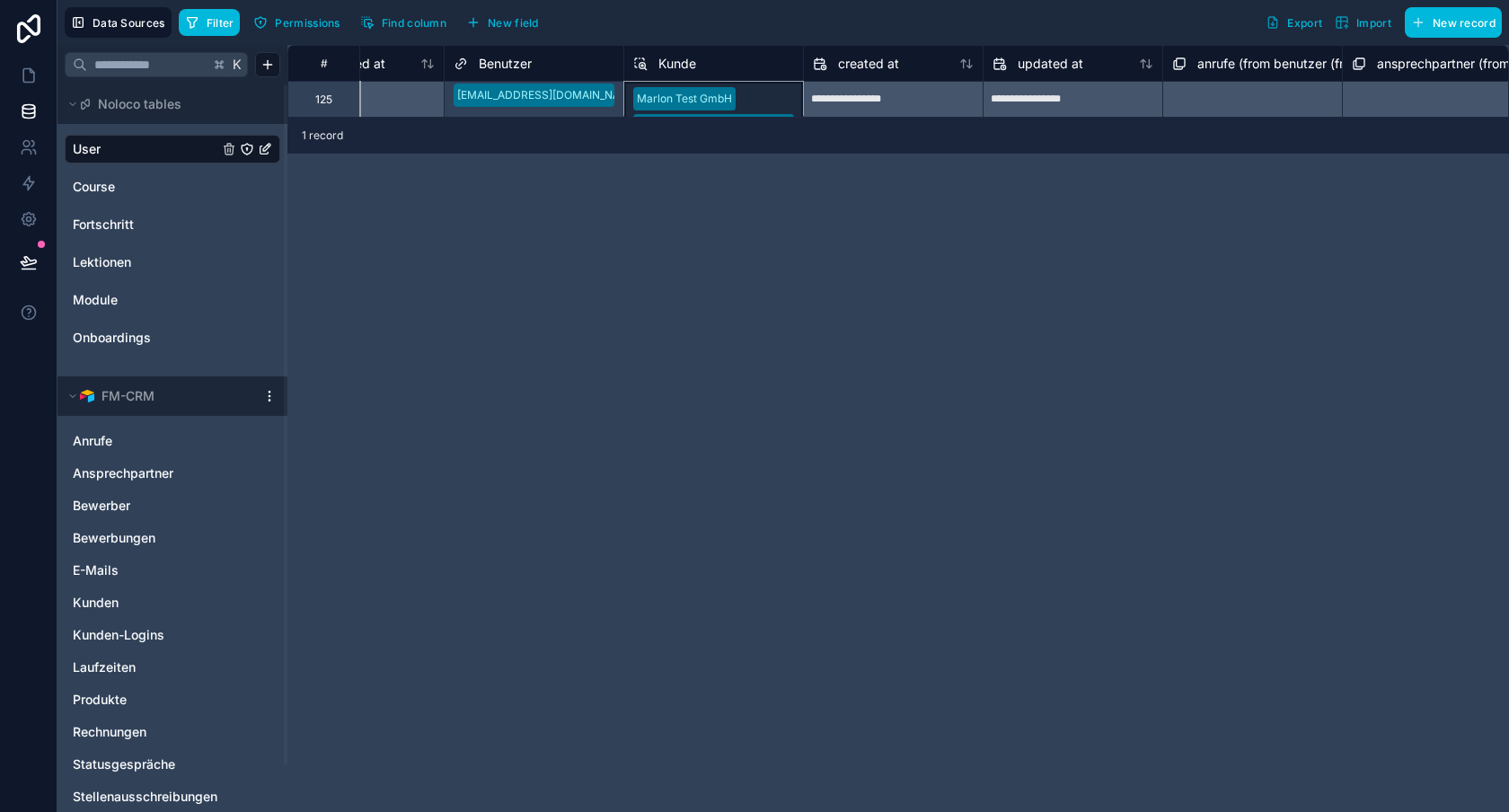
scroll to position [1, 1712]
click at [737, 93] on div "Marlon Test GmbH Seniorenpflegeheim Lindenriek Wöhler GmbH" at bounding box center [713, 98] width 180 height 36
click at [728, 90] on div "Marlon Test GmbH Seniorenpflegeheim Lindenriek Wöhler GmbH" at bounding box center [713, 98] width 180 height 36
click at [745, 102] on div "Marlon Test GmbH Seniorenpflegeheim Lindenriek Wöhler GmbH" at bounding box center [713, 98] width 180 height 36
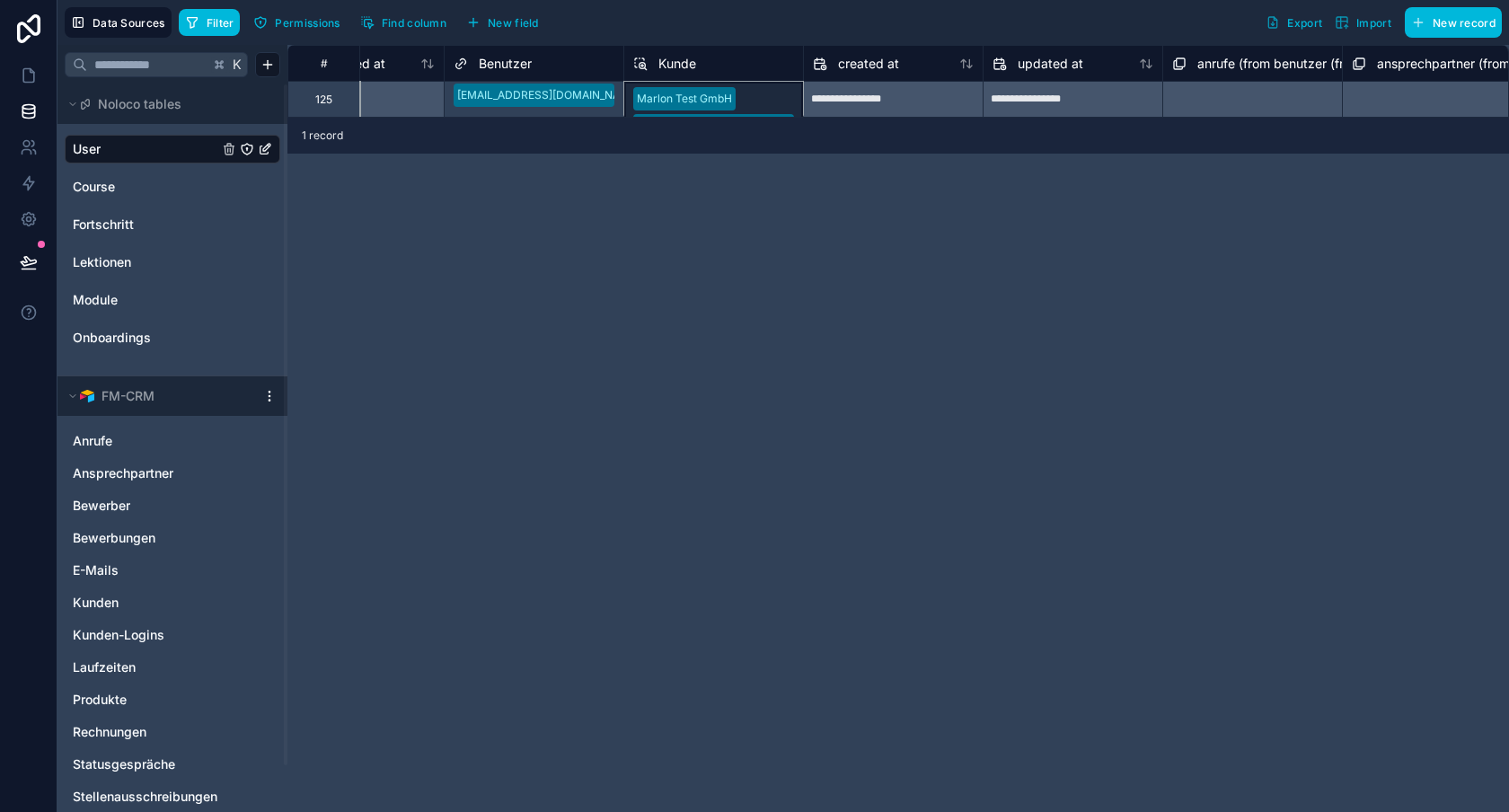
click at [695, 95] on div "Marlon Test GmbH Seniorenpflegeheim Lindenriek Wöhler GmbH" at bounding box center [713, 99] width 180 height 36
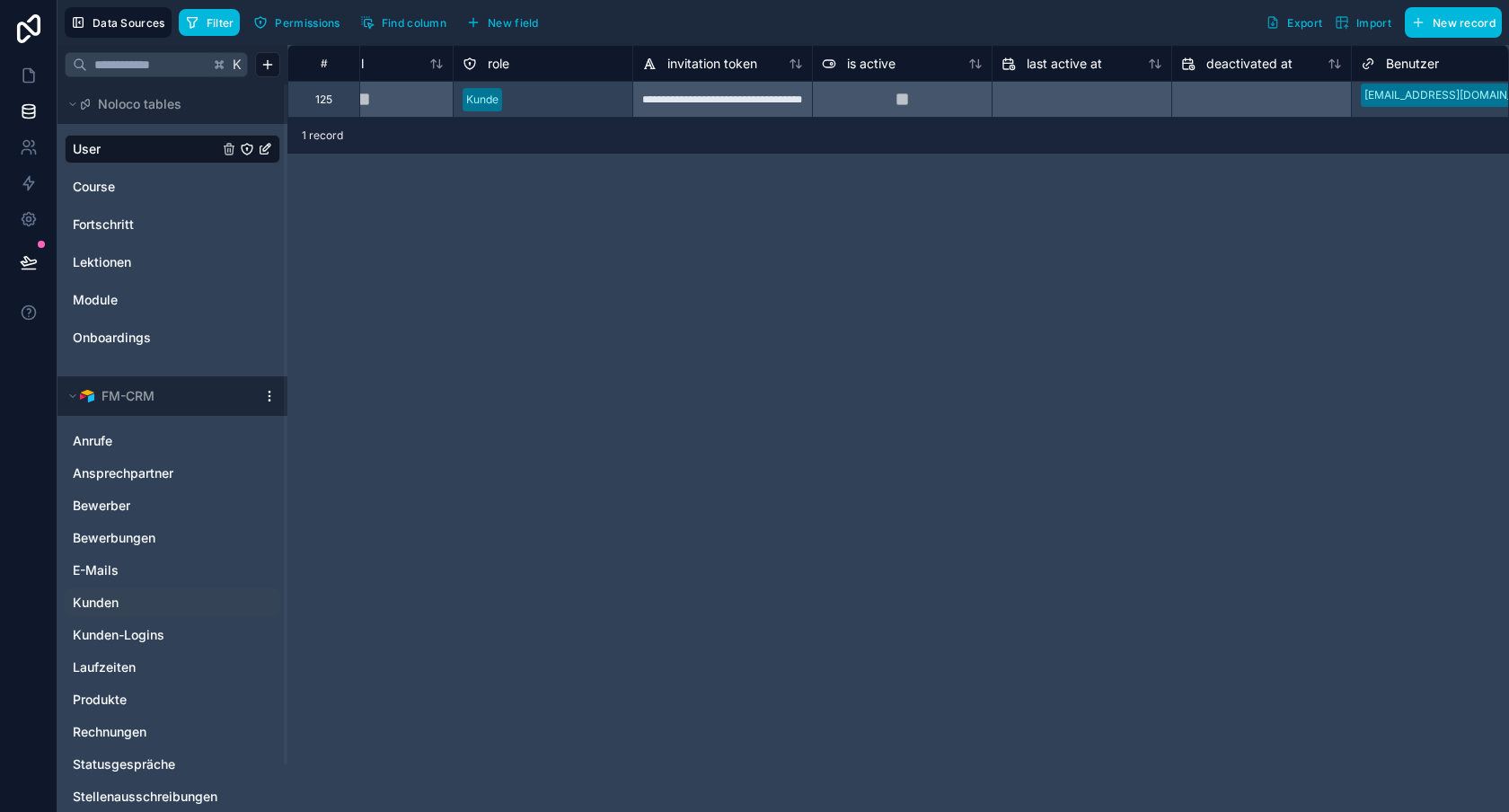
scroll to position [17, 0]
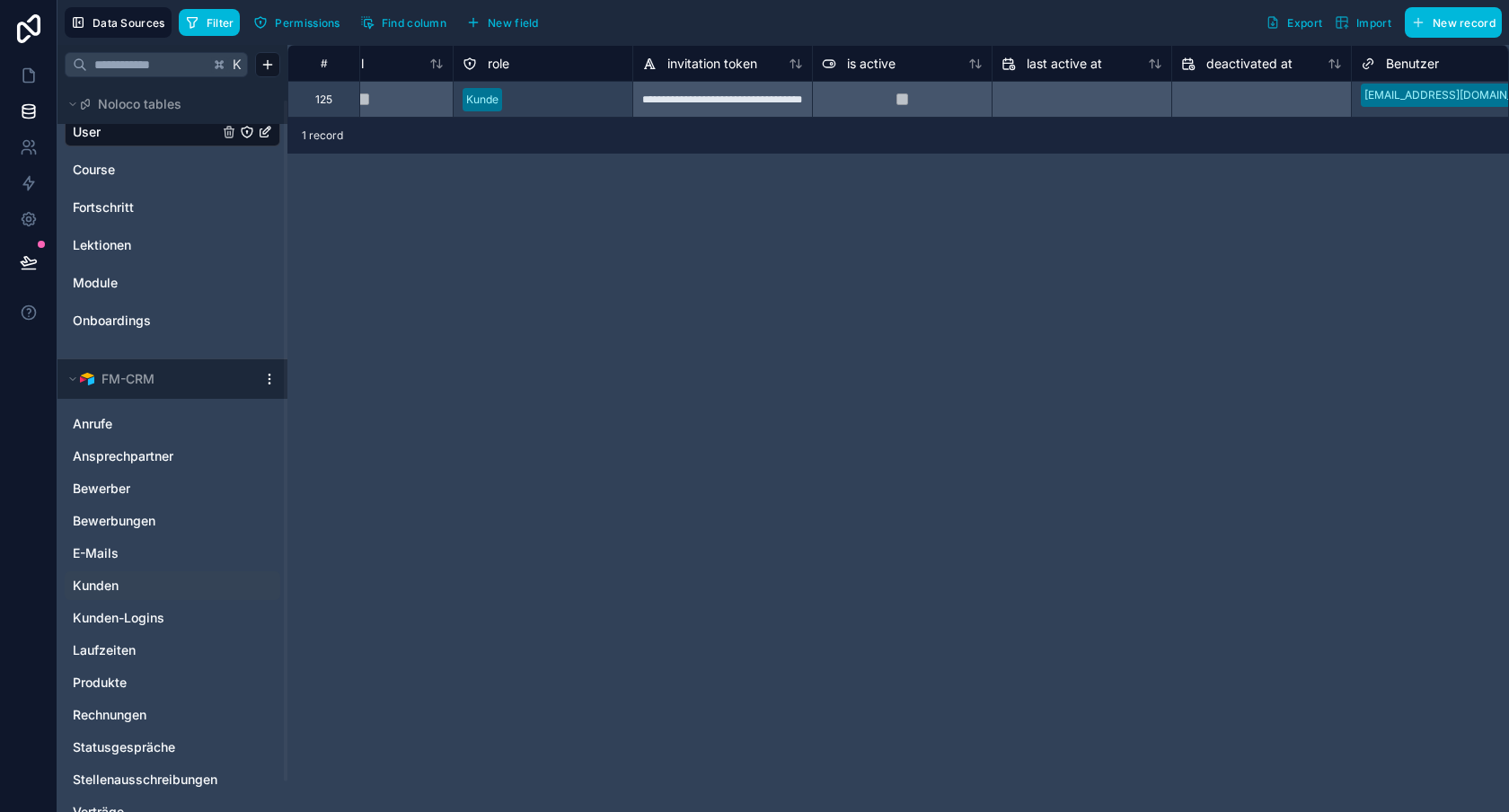
click at [119, 583] on link "Kunden" at bounding box center [155, 586] width 164 height 18
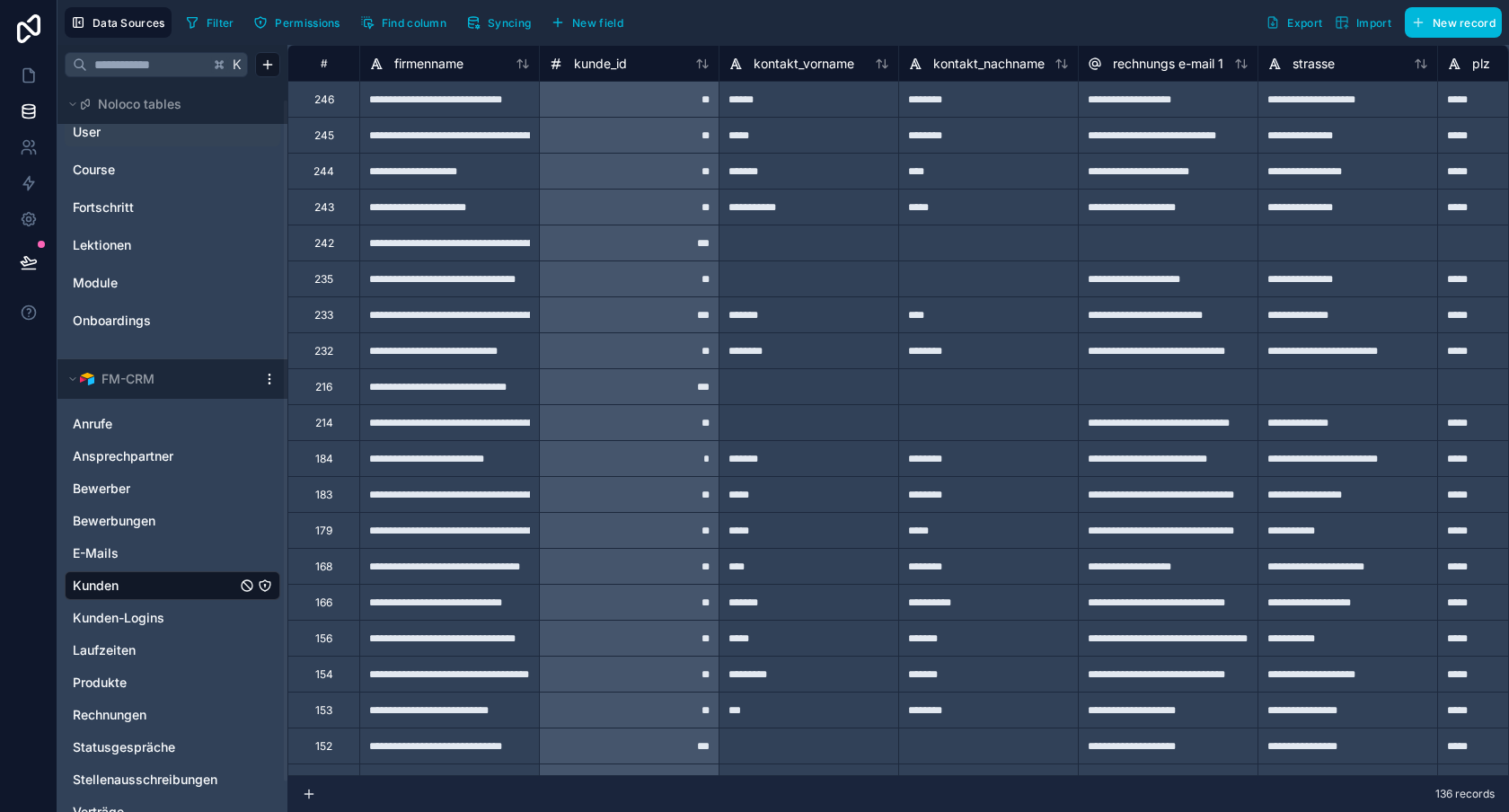
click at [217, 29] on span "Filter" at bounding box center [220, 23] width 28 height 14
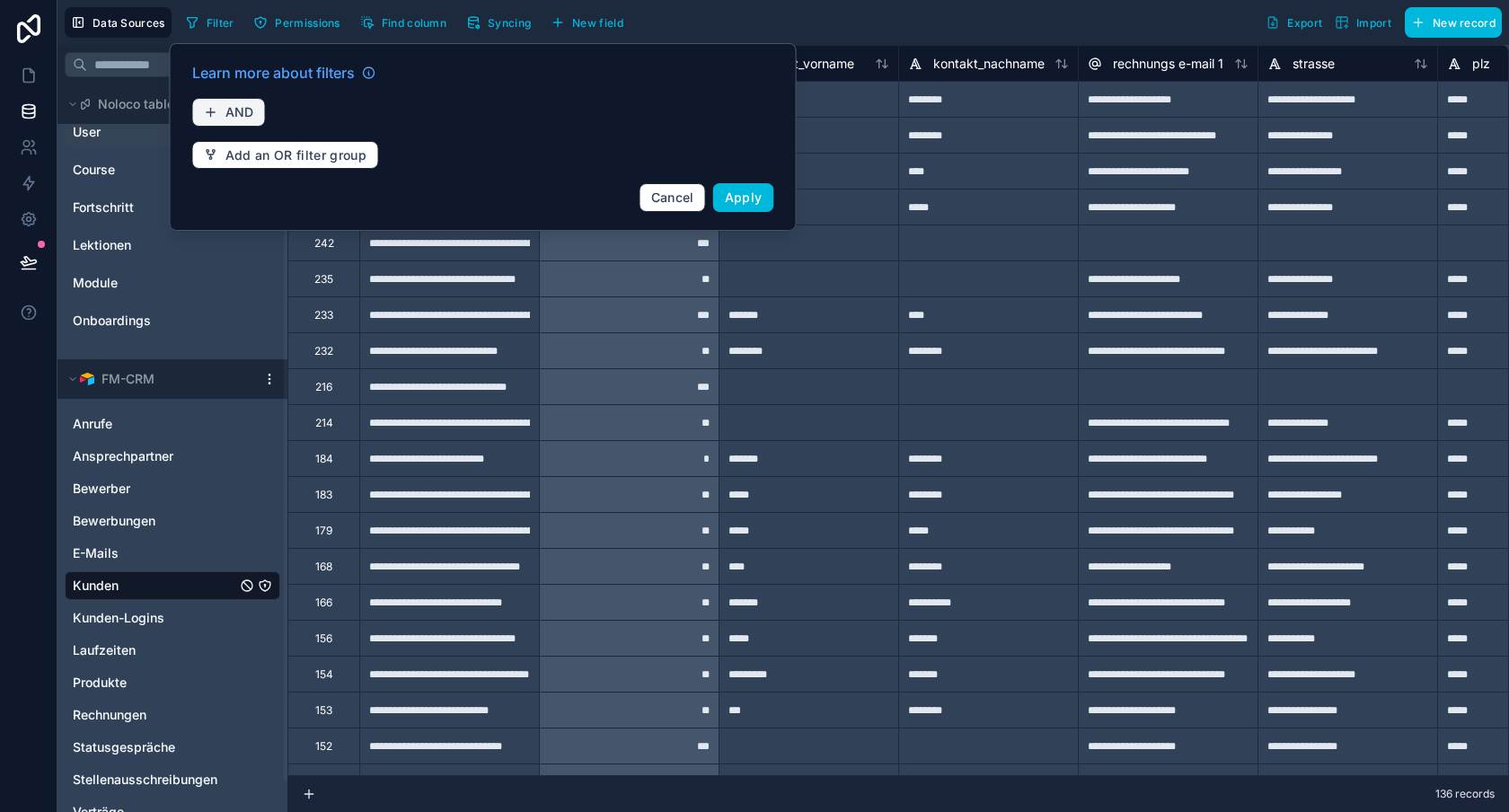
click at [239, 109] on span "AND" at bounding box center [239, 113] width 29 height 16
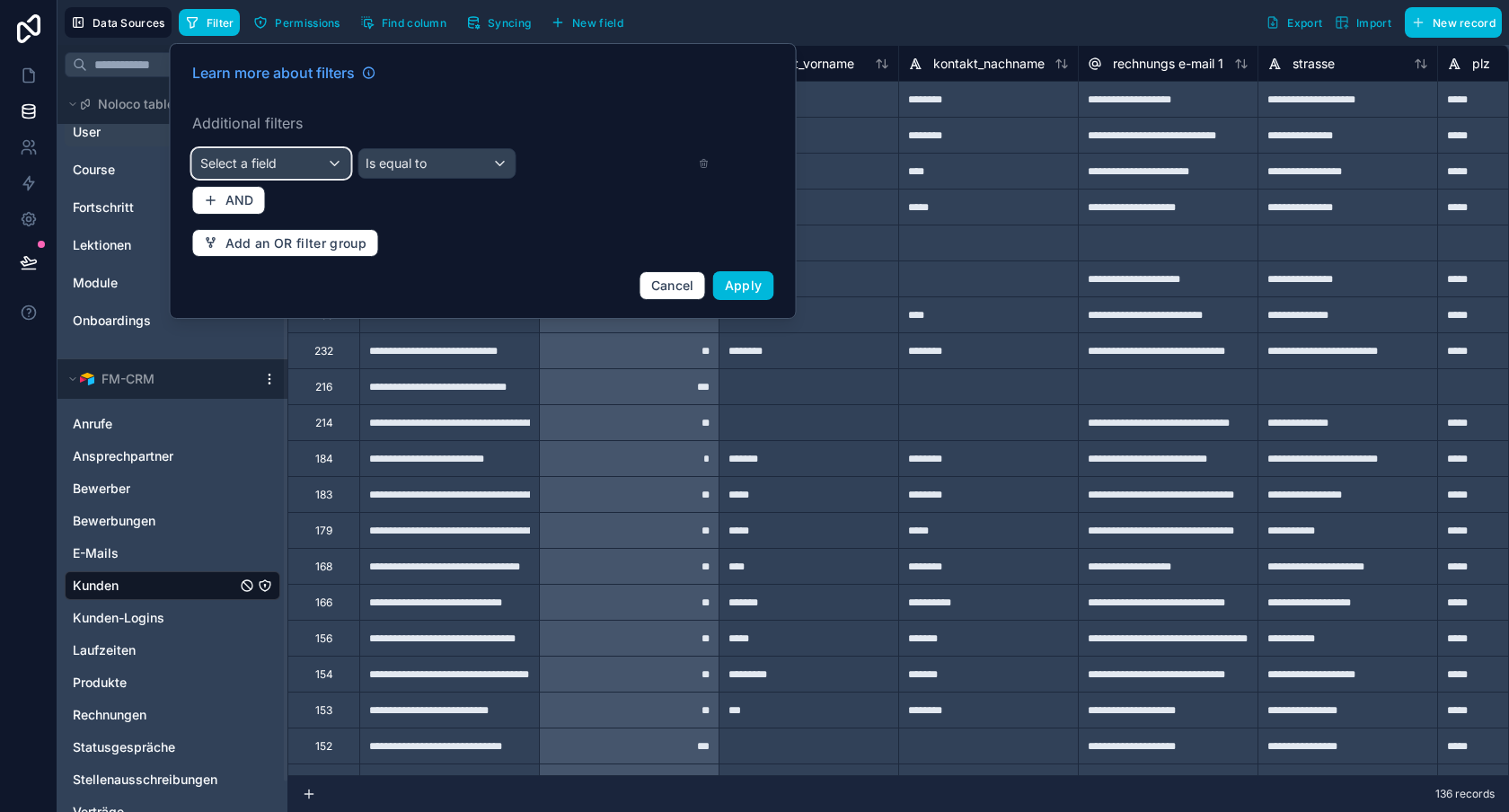
click at [312, 164] on div "Select a field" at bounding box center [272, 164] width 158 height 29
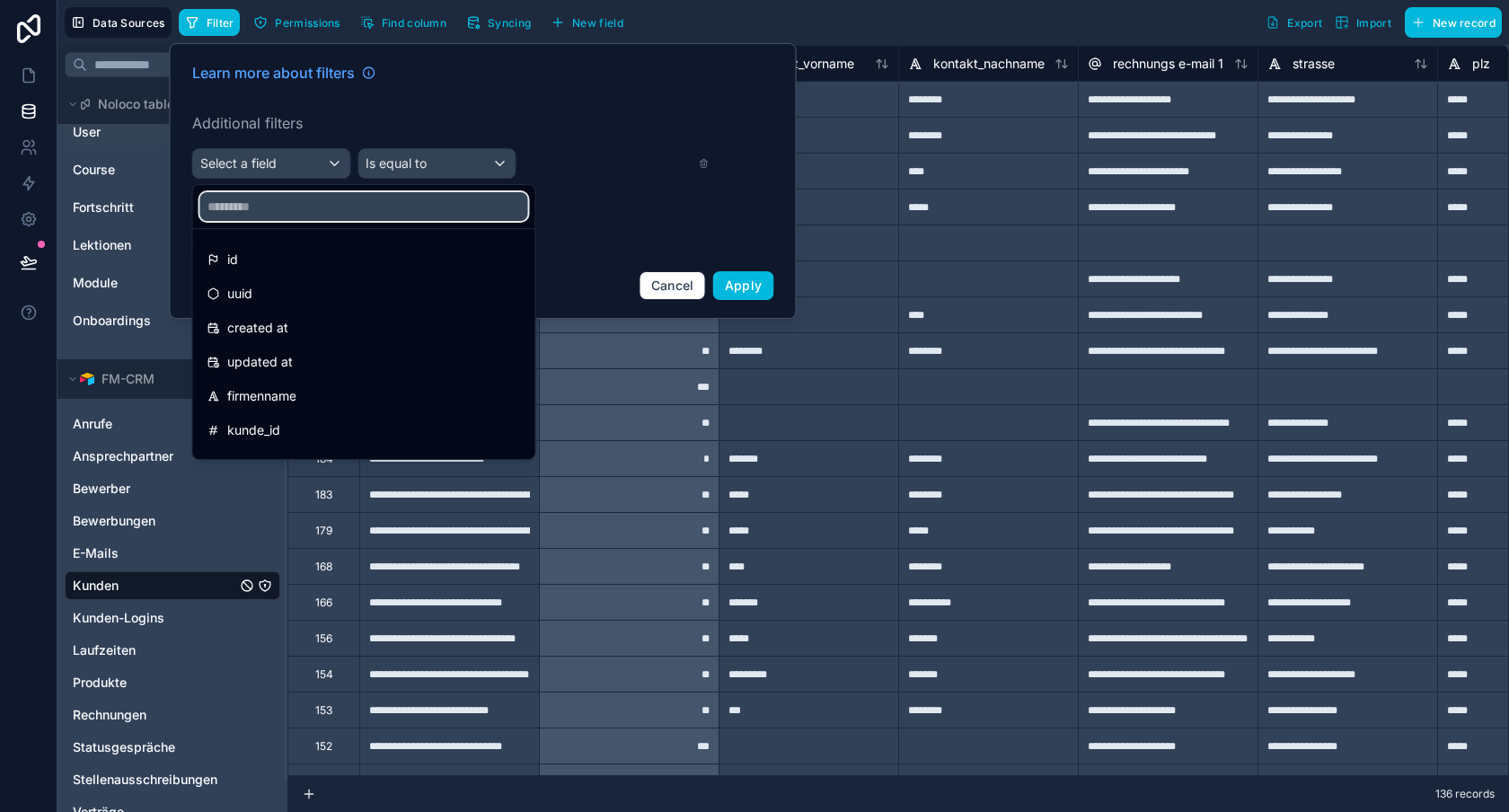
click at [290, 203] on input "text" at bounding box center [364, 207] width 328 height 29
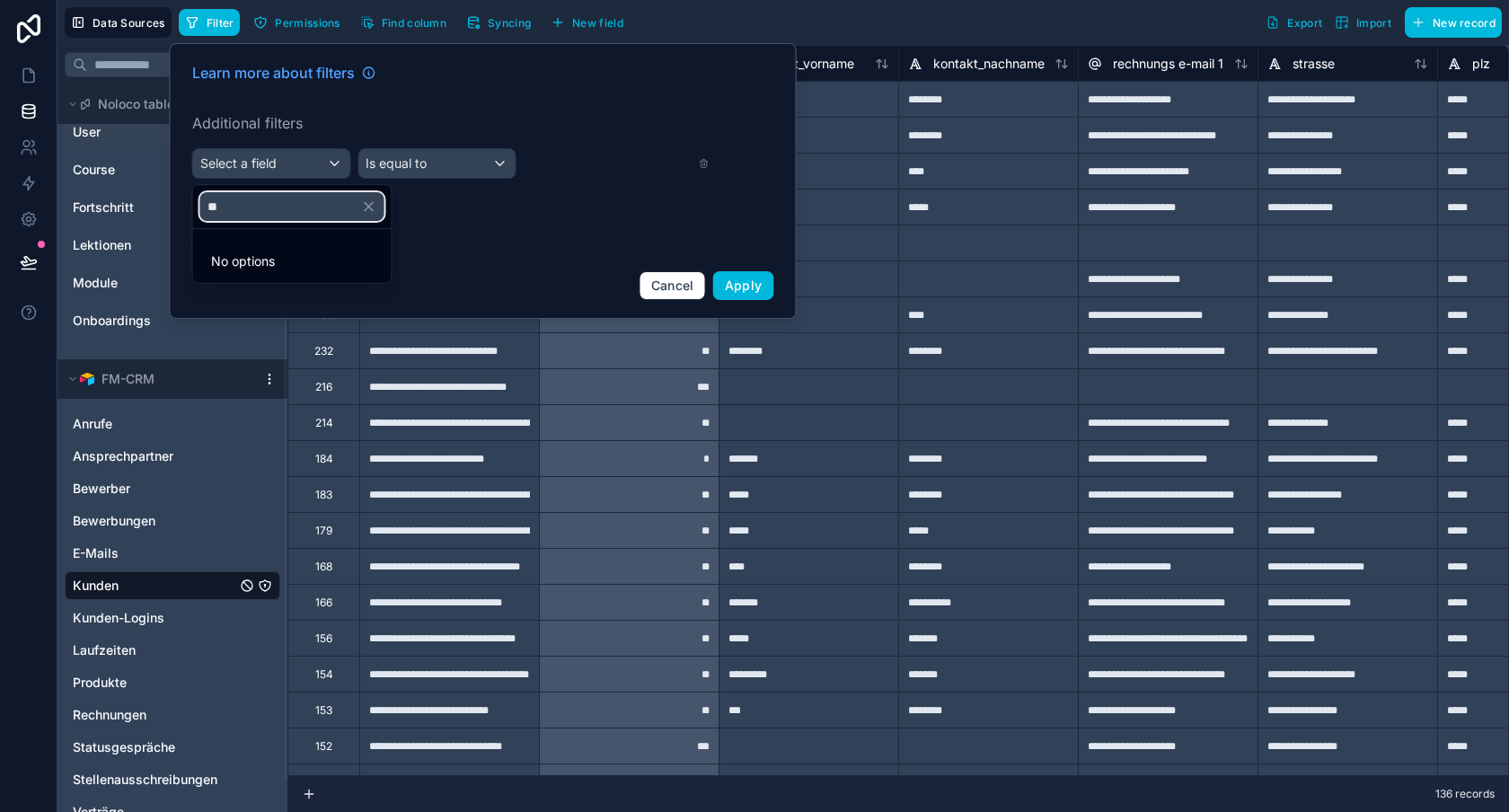
type input "*"
type input "****"
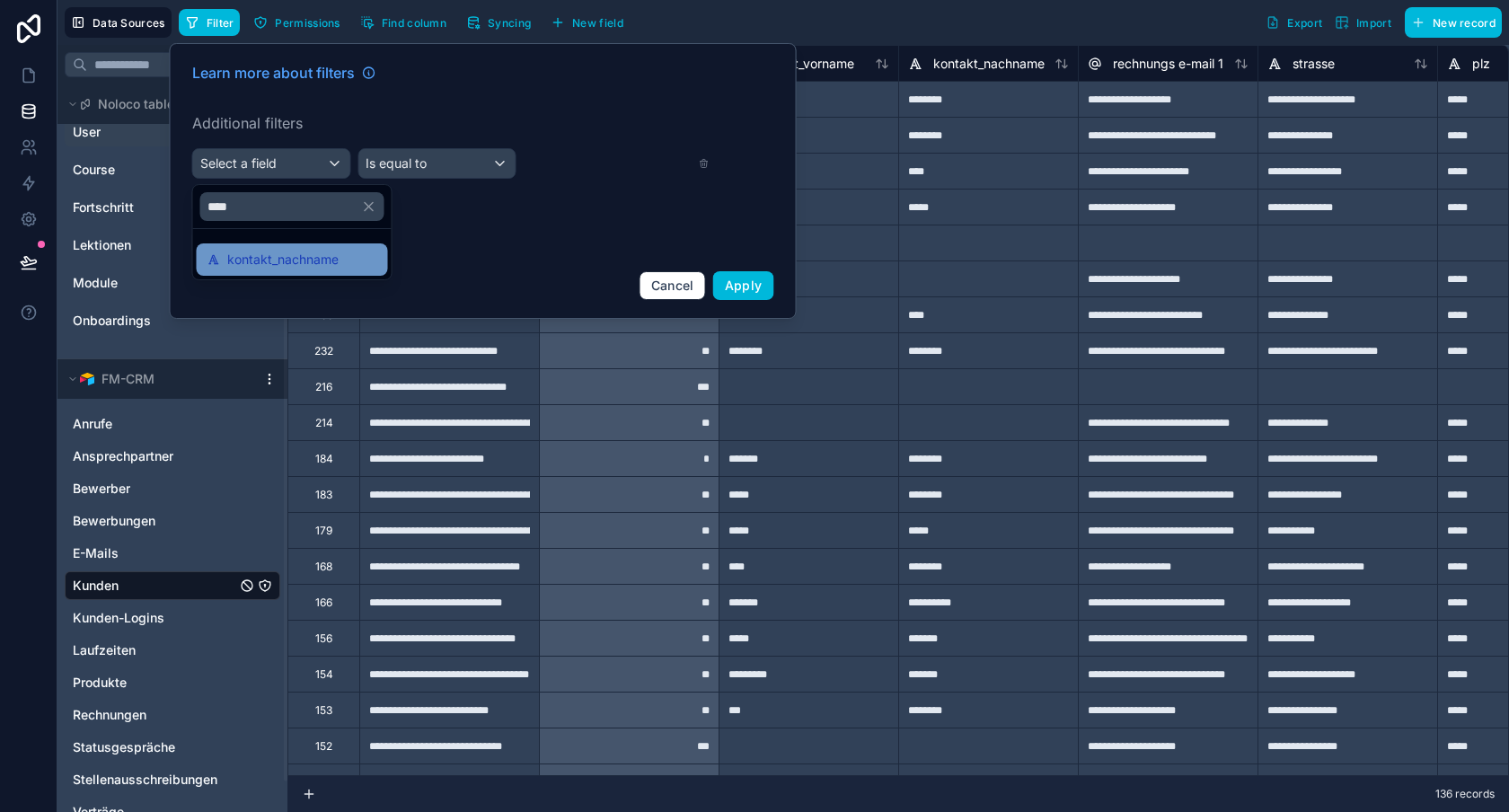
click at [339, 255] on div "kontakt_nachname" at bounding box center [292, 259] width 170 height 22
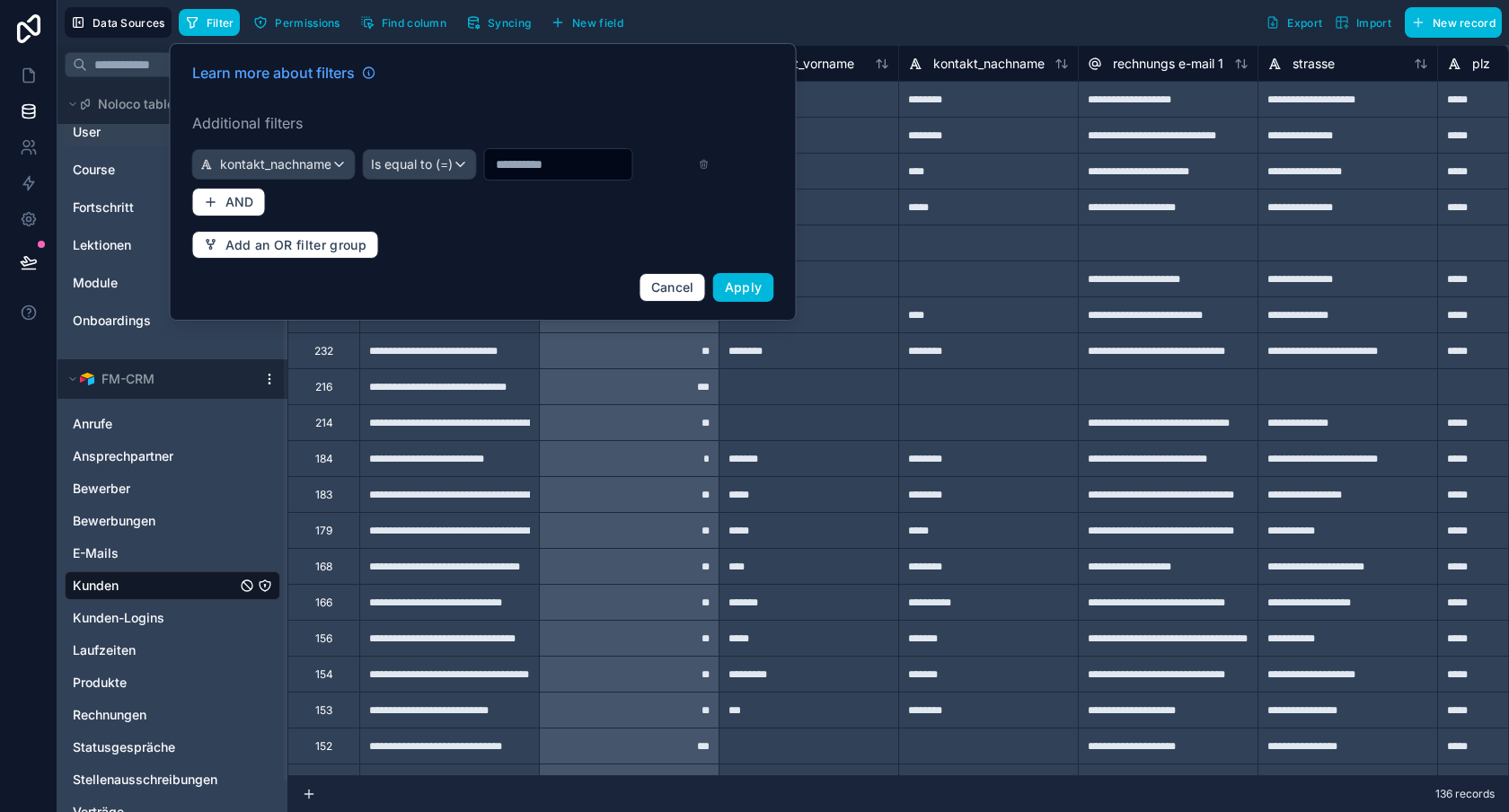
click at [534, 175] on input "text" at bounding box center [559, 165] width 148 height 25
type input "******"
click at [733, 294] on button "Apply" at bounding box center [744, 287] width 61 height 29
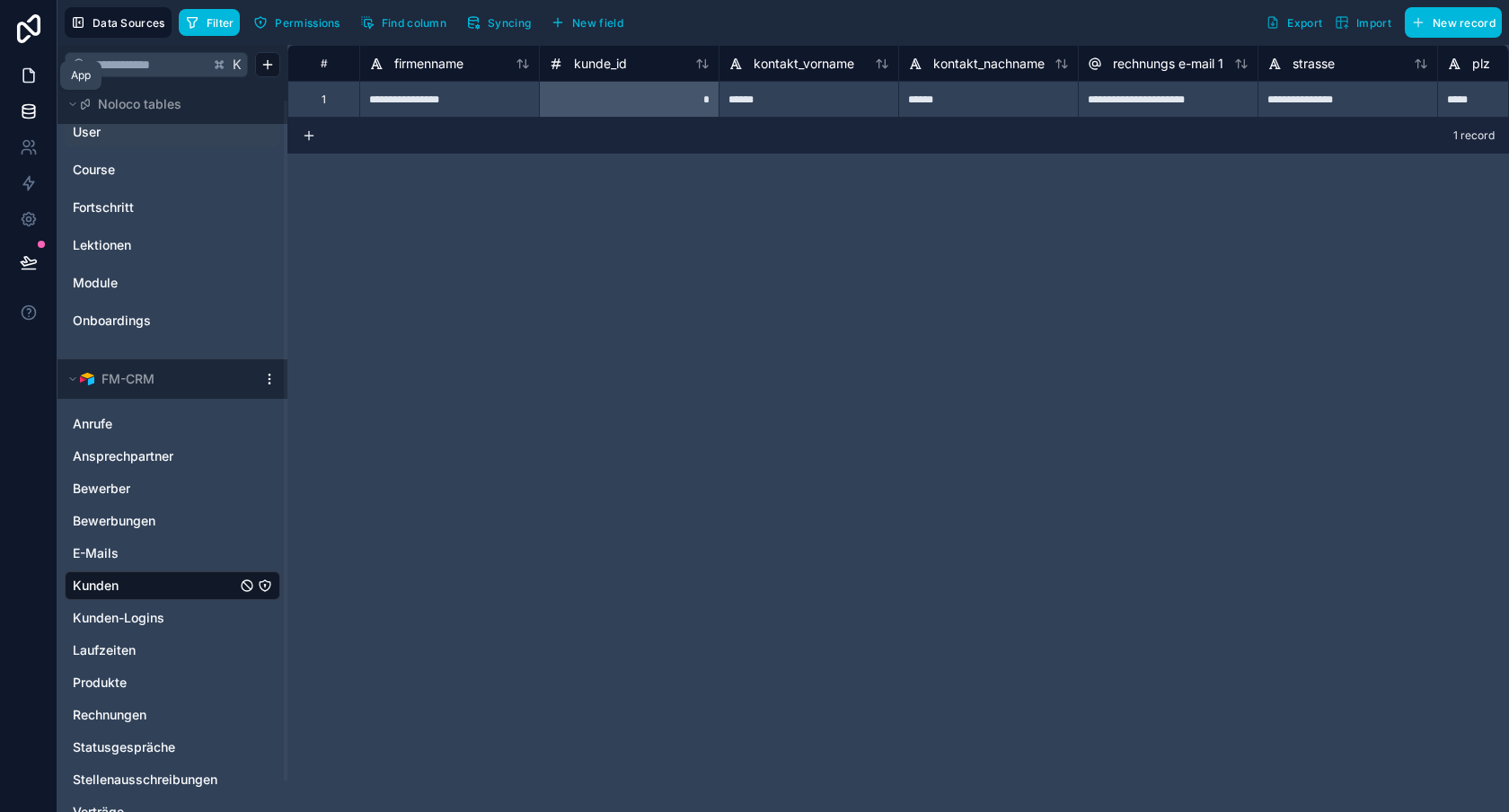
click at [42, 60] on link at bounding box center [28, 76] width 57 height 36
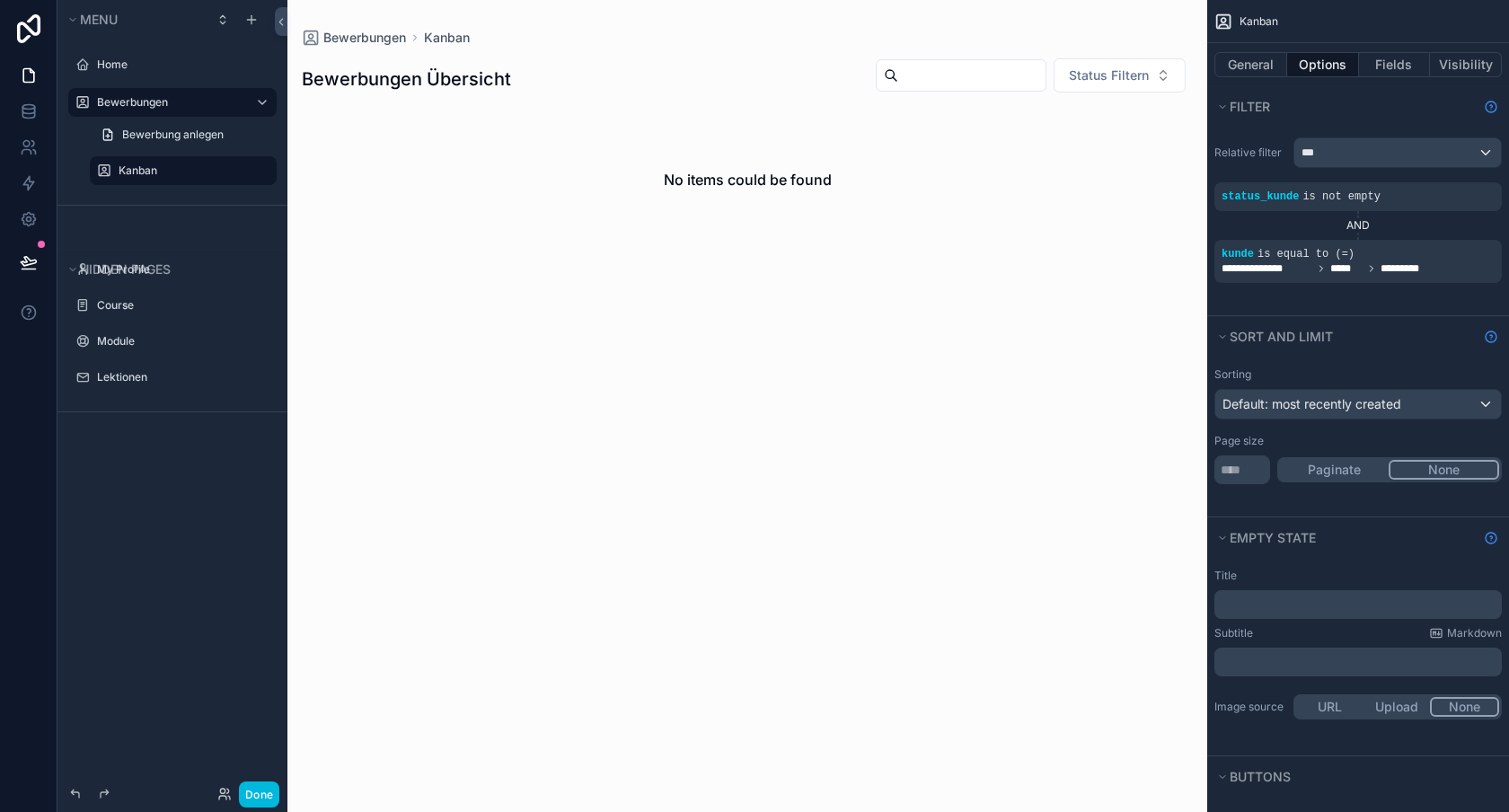
click at [223, 784] on div "Done" at bounding box center [243, 794] width 71 height 26
click at [222, 803] on div "Done" at bounding box center [243, 794] width 71 height 26
click at [222, 797] on icon at bounding box center [224, 794] width 14 height 14
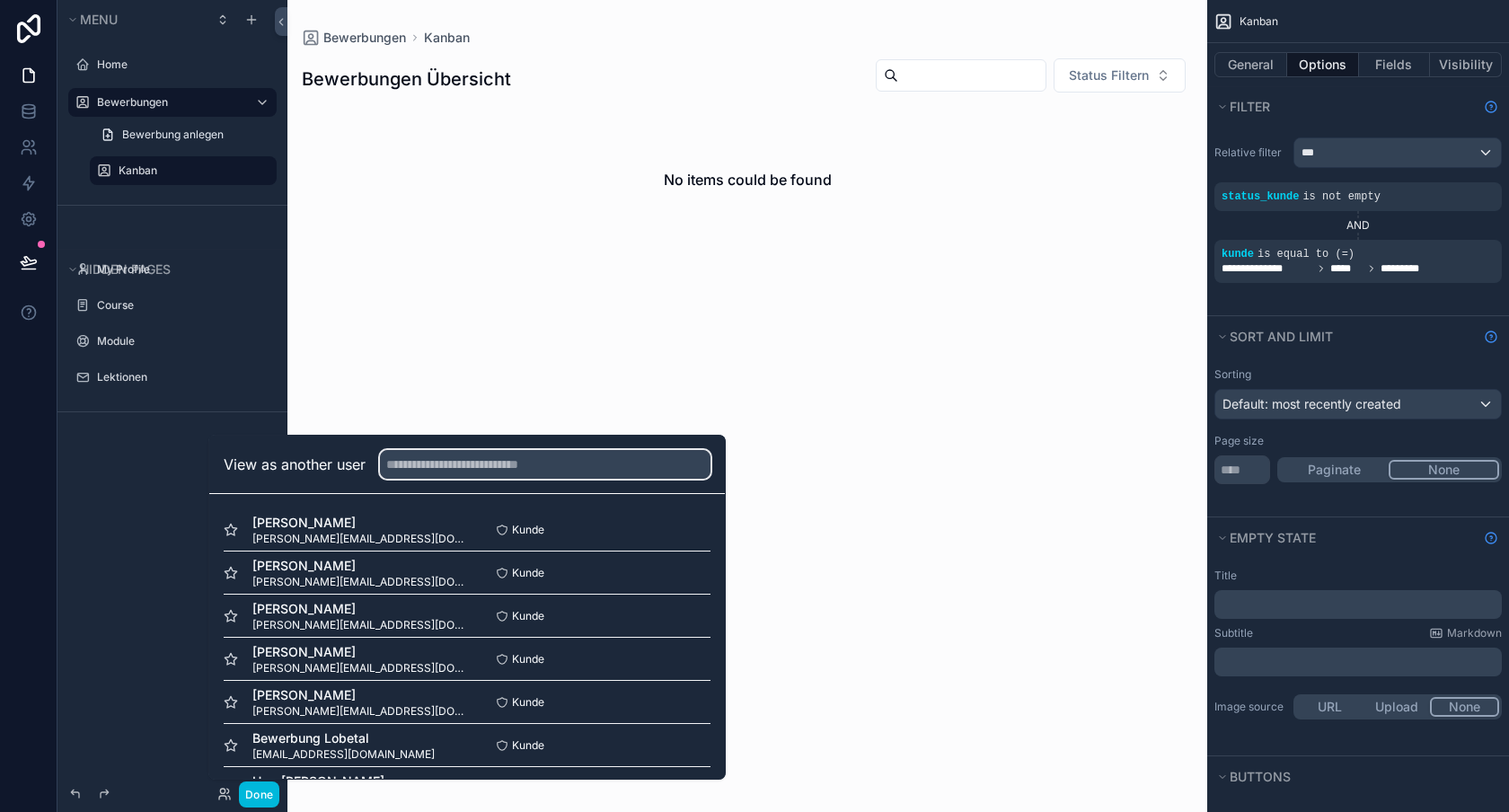
click at [585, 465] on input "text" at bounding box center [545, 465] width 330 height 29
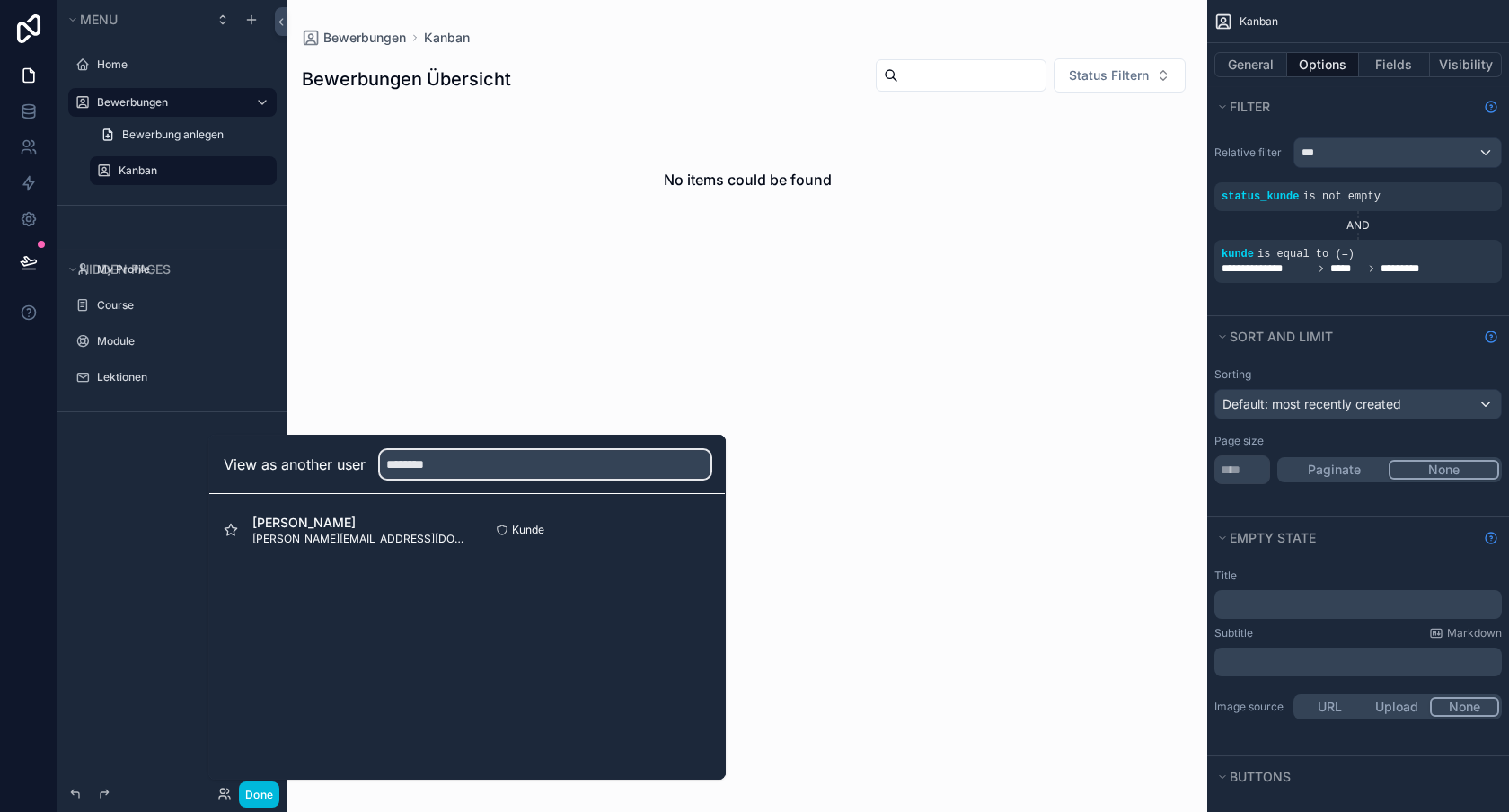
type input "********"
click at [0, 0] on button "Select" at bounding box center [0, 0] width 0 height 0
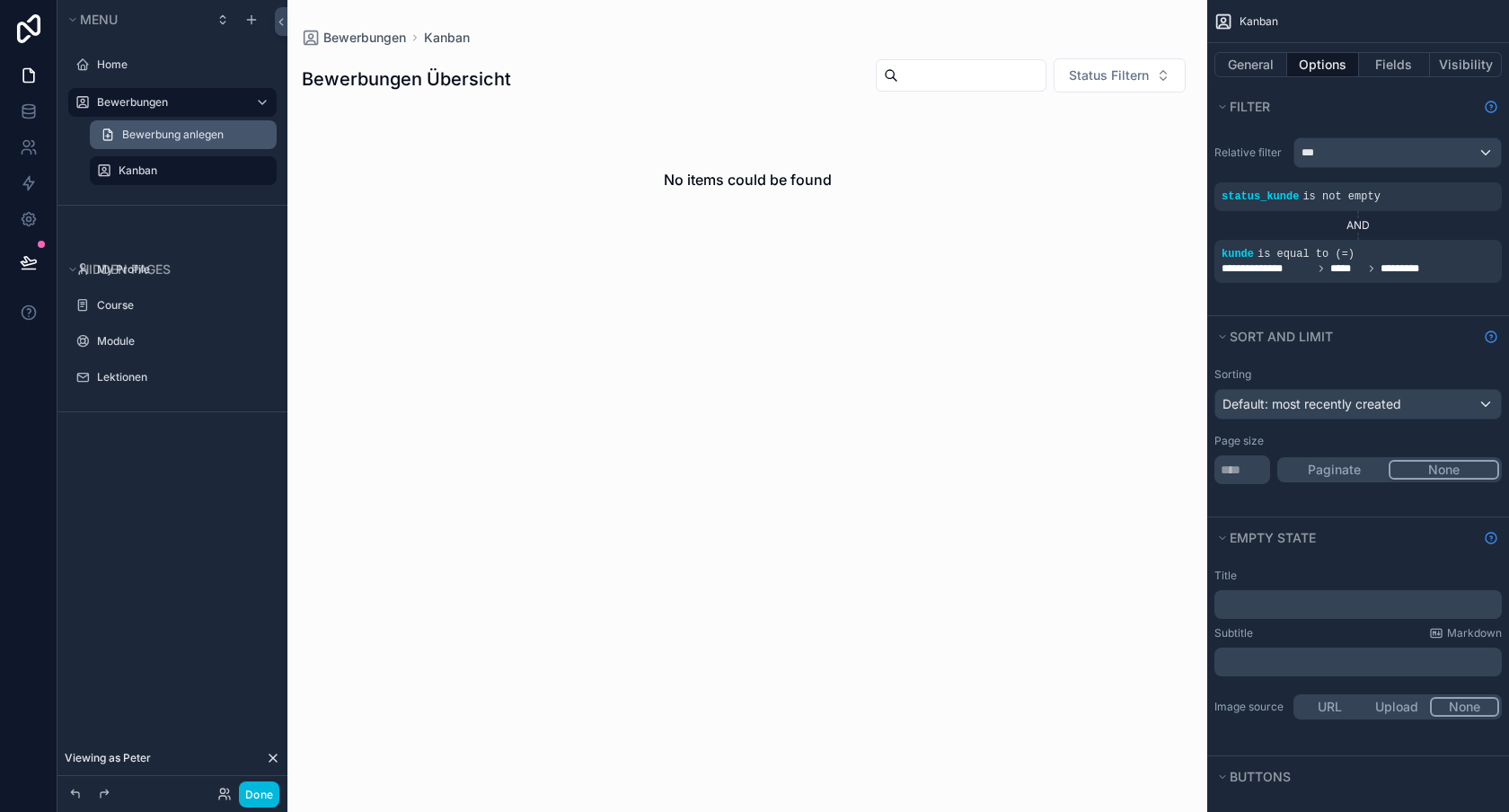
click at [176, 140] on span "Bewerbung anlegen" at bounding box center [173, 135] width 102 height 14
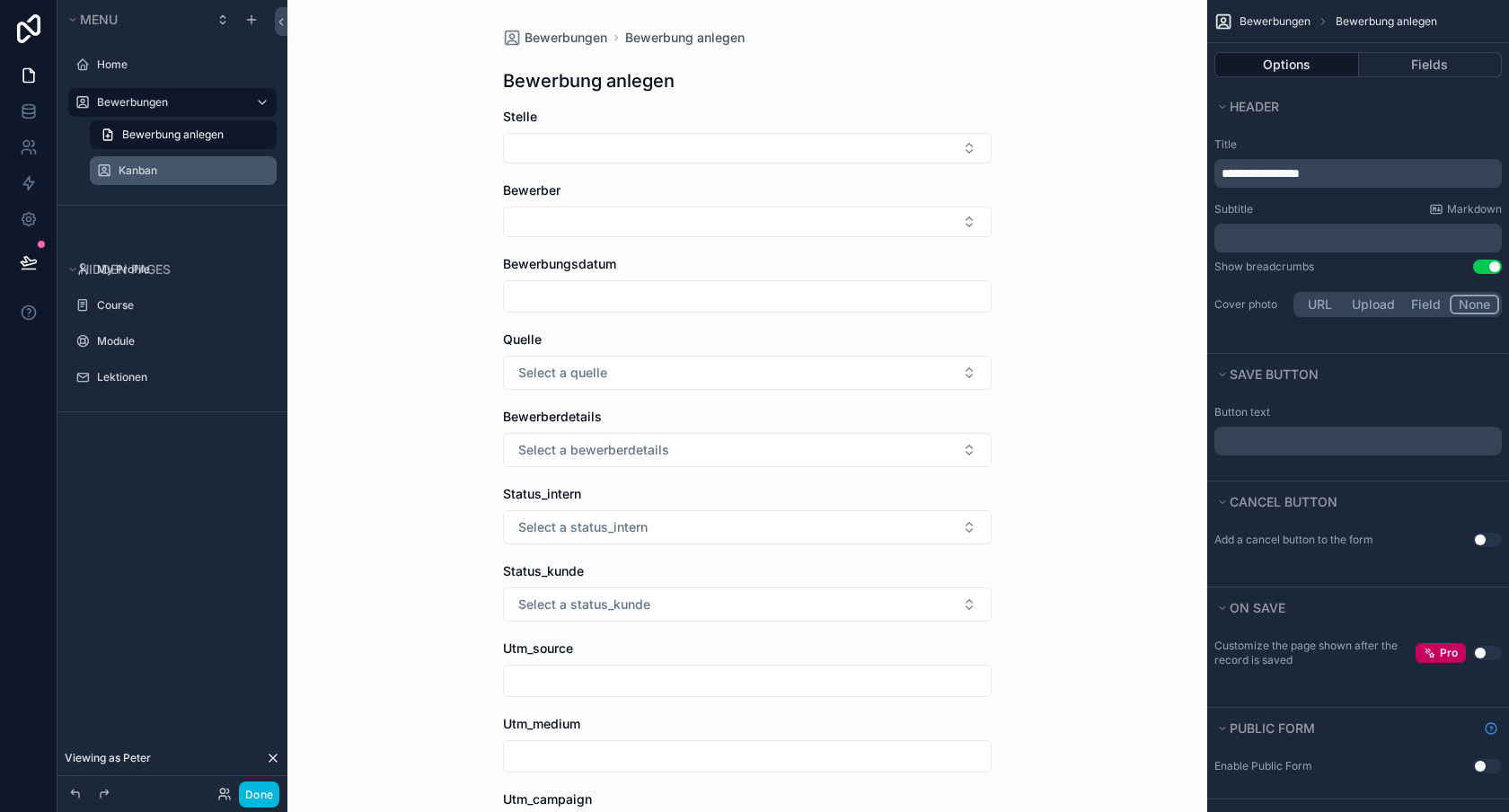
click at [174, 178] on div "Kanban" at bounding box center [196, 171] width 155 height 14
click at [169, 176] on label "Kanban" at bounding box center [193, 171] width 148 height 14
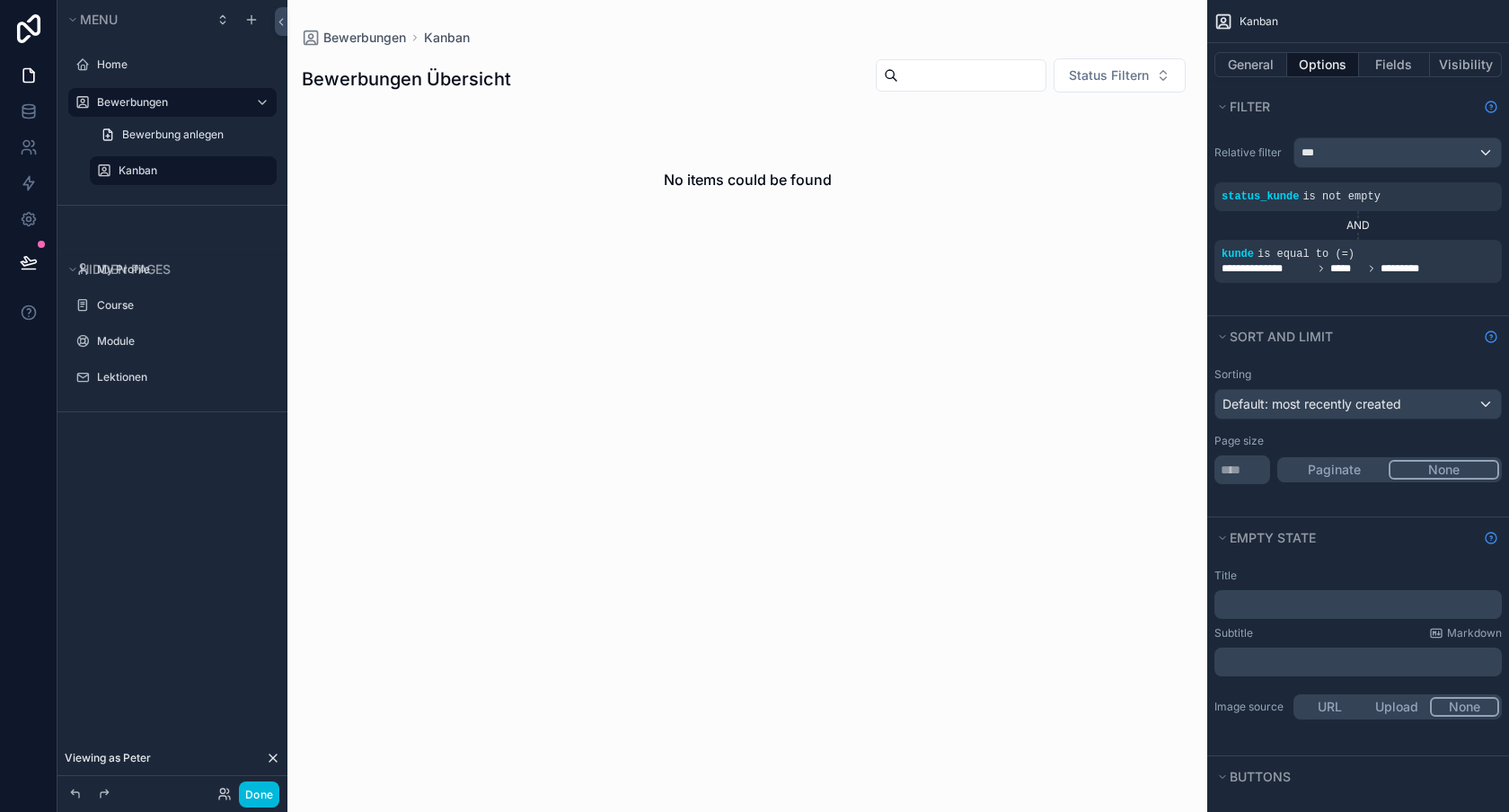
click at [550, 184] on div "scrollable content" at bounding box center [747, 406] width 920 height 812
click at [1331, 263] on span "*****" at bounding box center [1347, 268] width 32 height 14
click at [0, 0] on icon "scrollable content" at bounding box center [0, 0] width 0 height 0
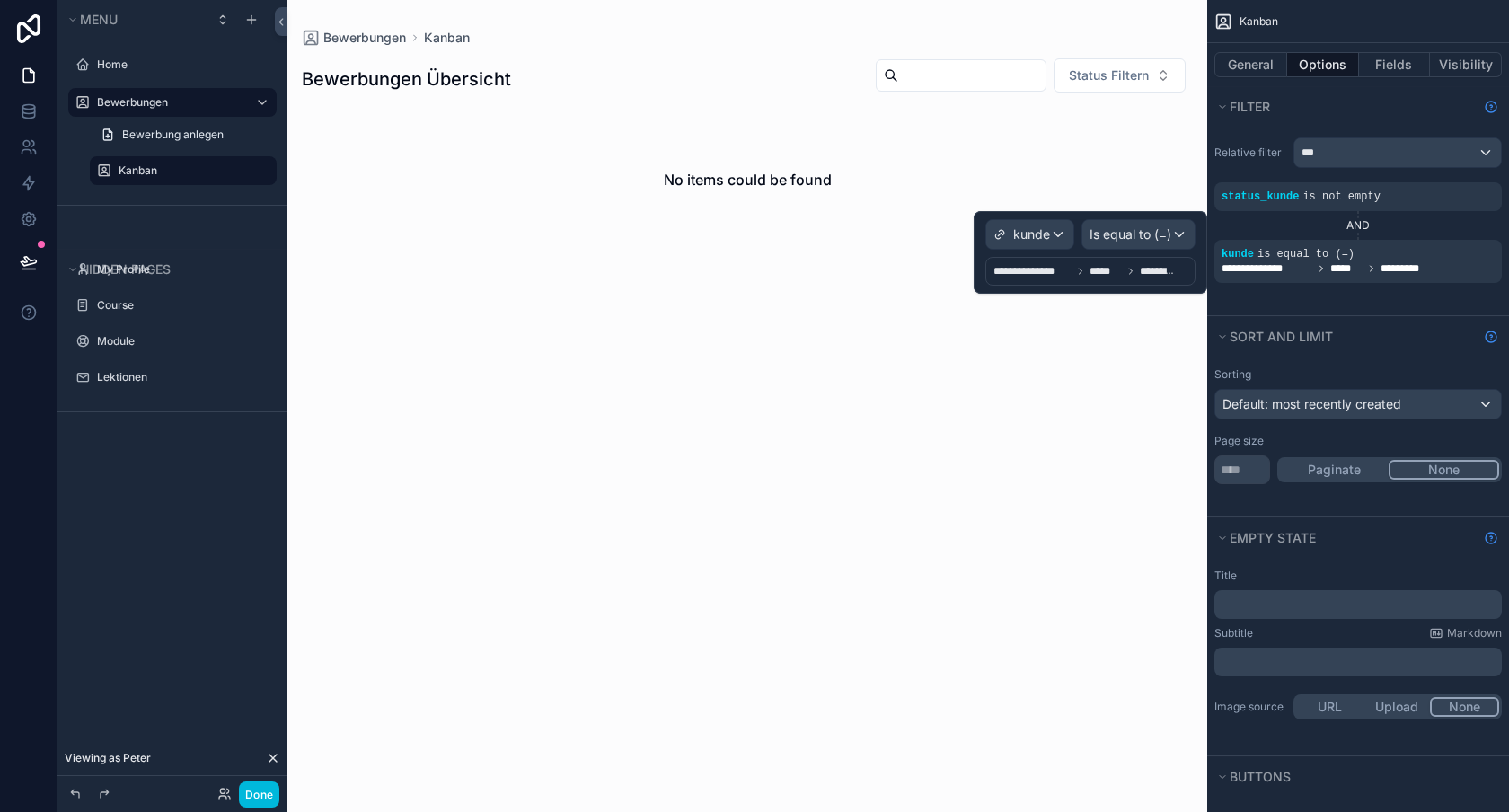
click at [1125, 269] on icon at bounding box center [1131, 271] width 11 height 11
click at [1056, 224] on div "kunde" at bounding box center [1029, 234] width 87 height 29
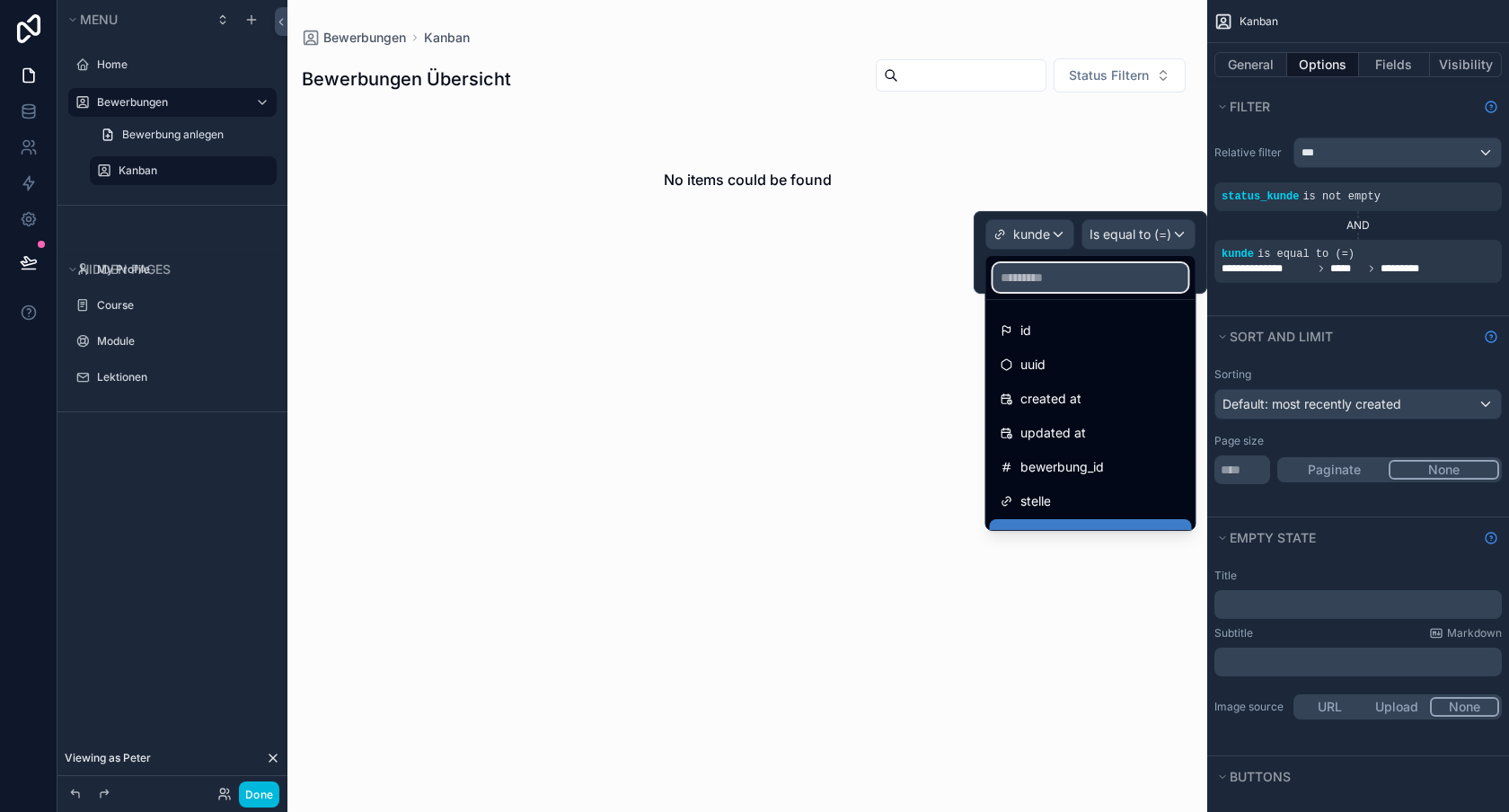
click at [1076, 275] on input "text" at bounding box center [1090, 277] width 195 height 29
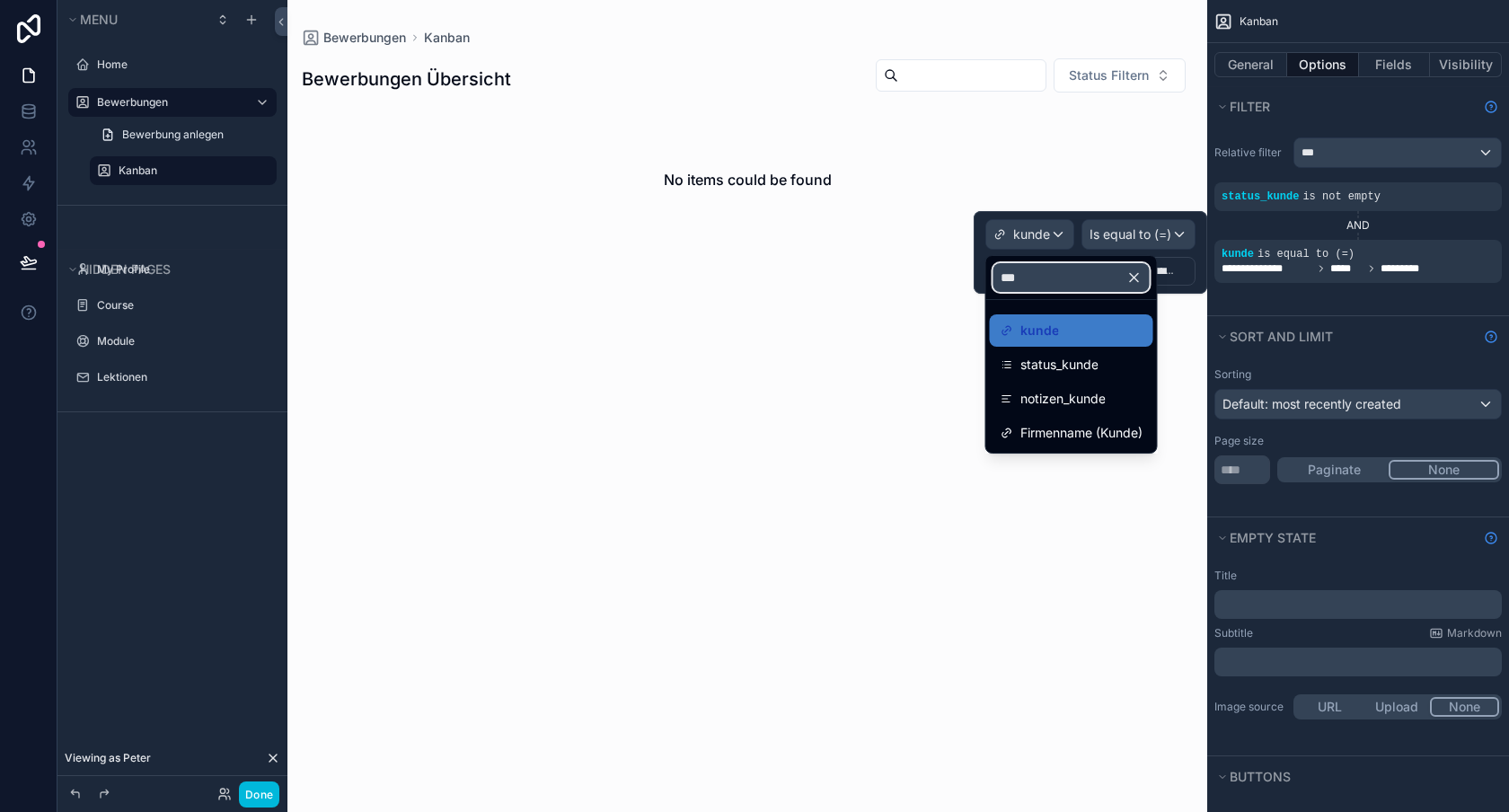
type input "***"
click at [1142, 282] on icon "button" at bounding box center [1134, 277] width 16 height 16
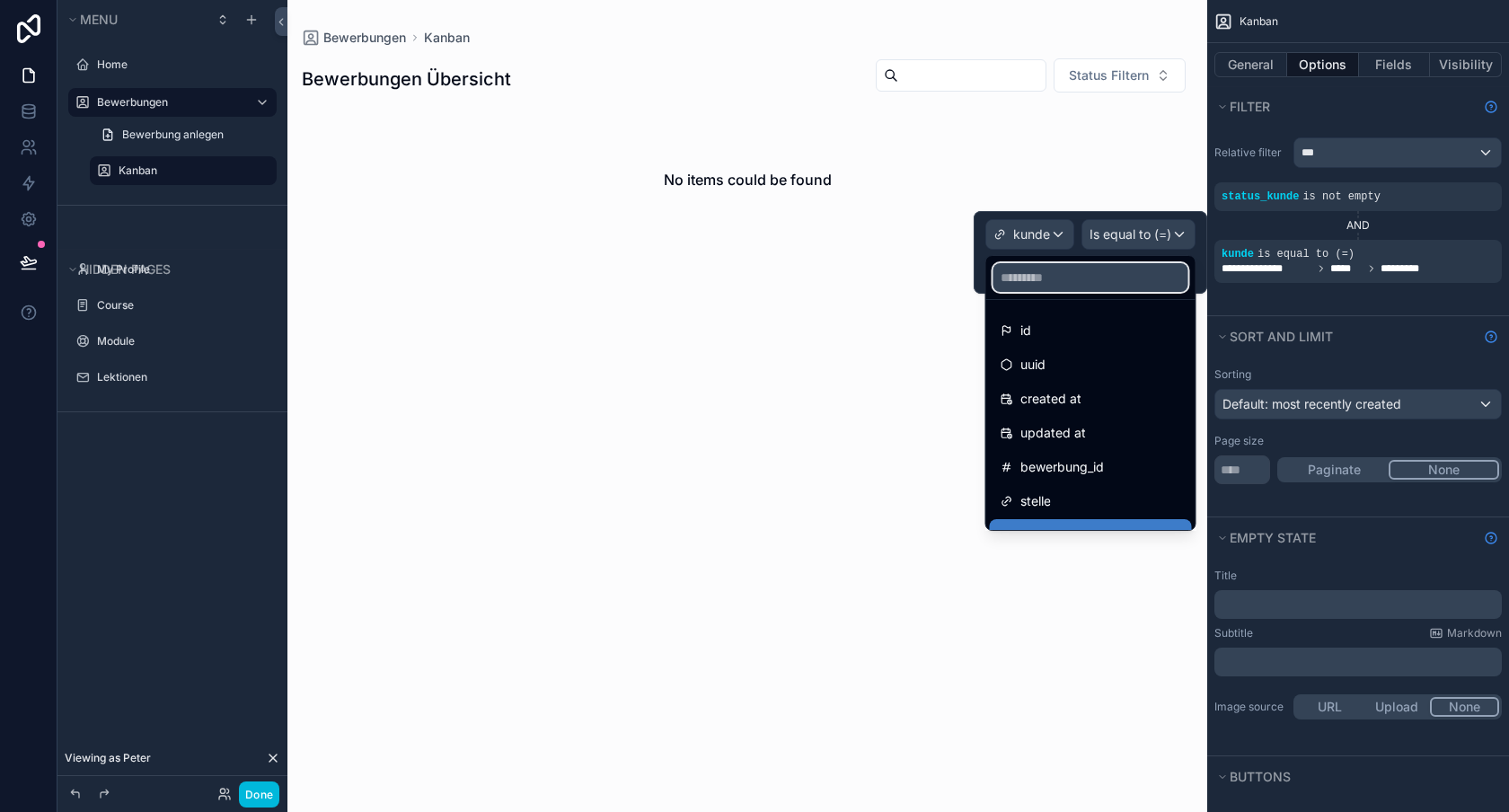
click at [1139, 278] on input "text" at bounding box center [1090, 277] width 195 height 29
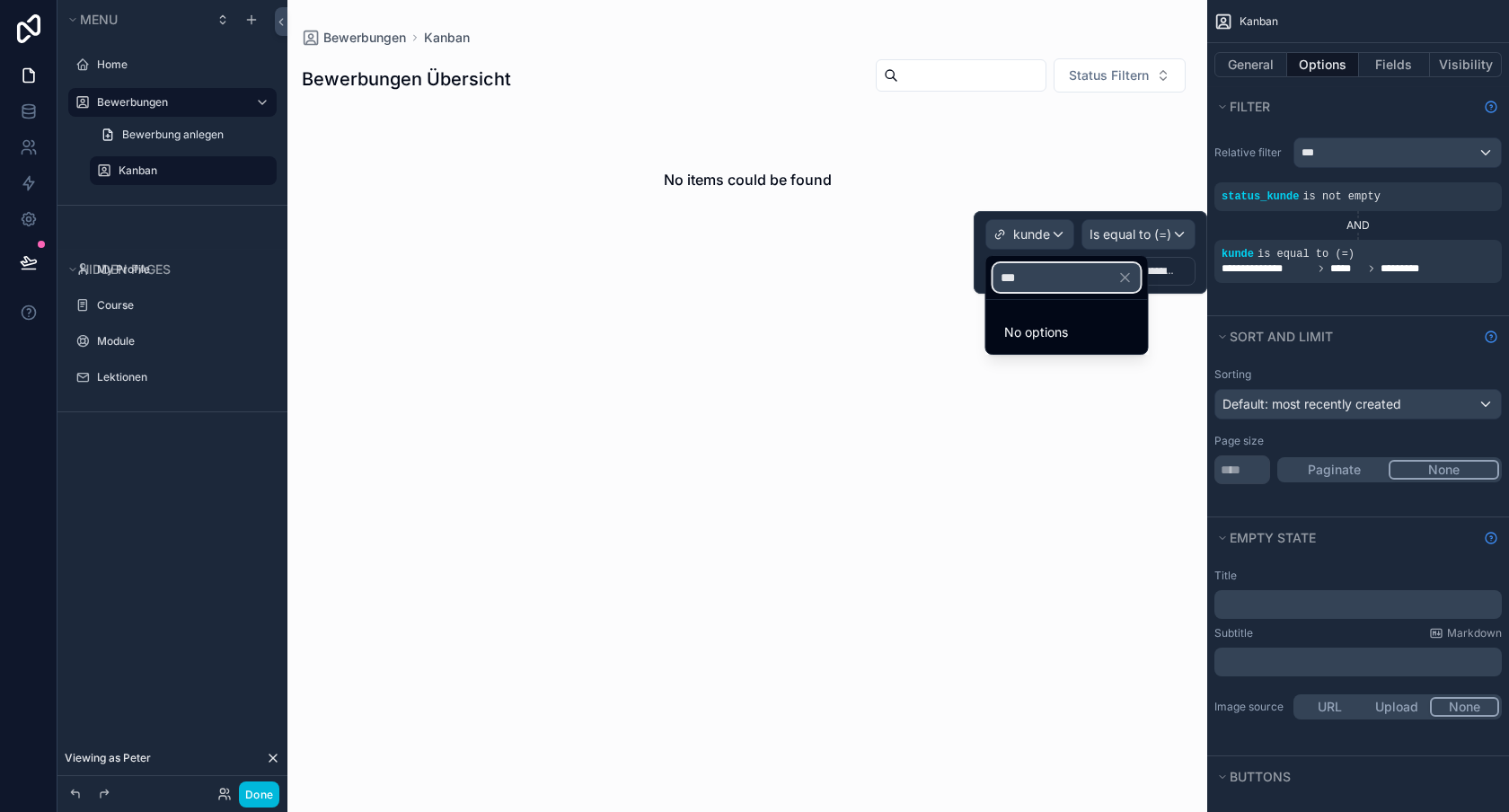
type input "****"
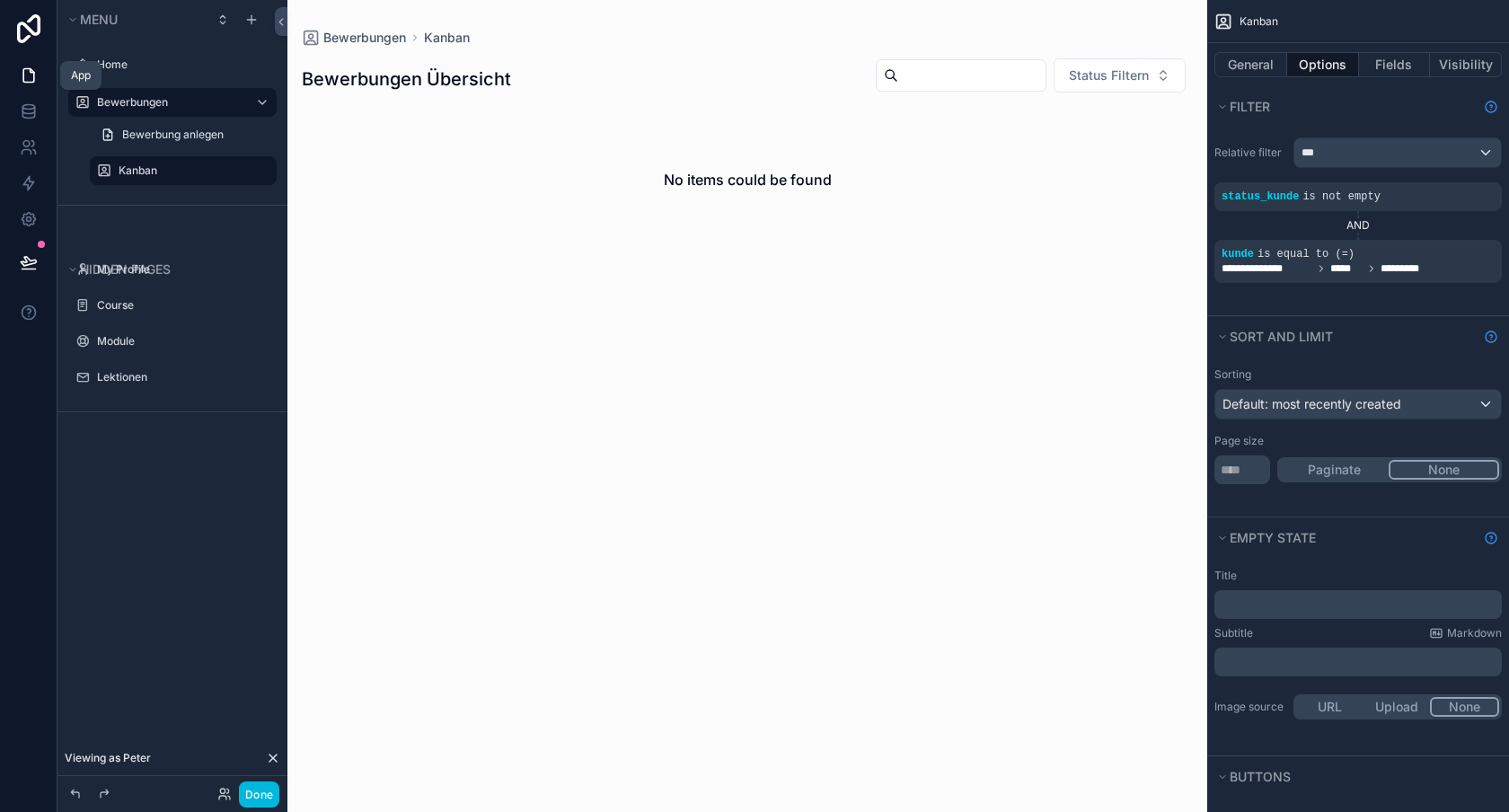
click at [18, 91] on link at bounding box center [28, 76] width 57 height 36
click at [30, 127] on link at bounding box center [28, 112] width 57 height 36
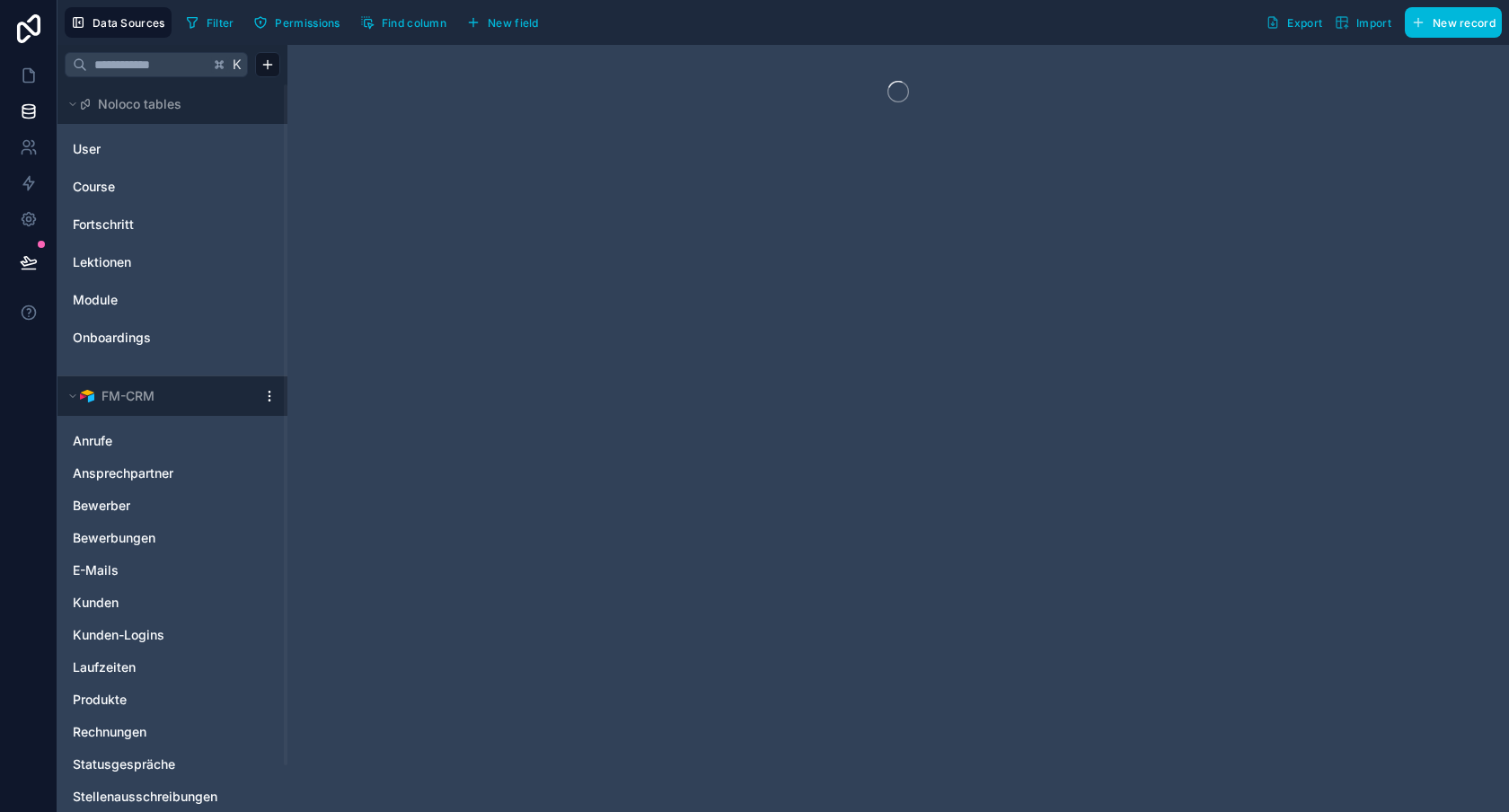
click at [116, 152] on link "User" at bounding box center [146, 149] width 146 height 18
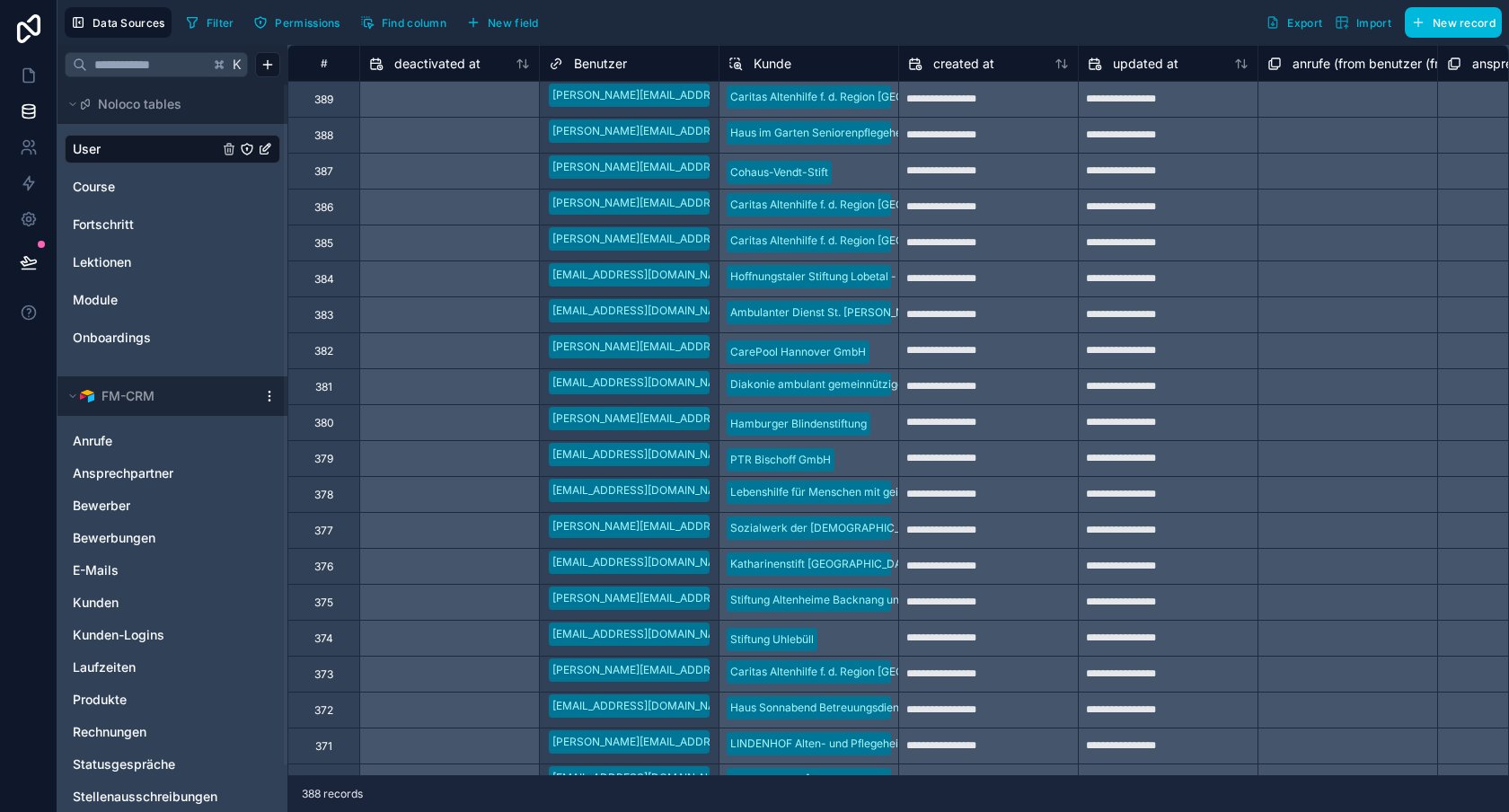
scroll to position [0, 1584]
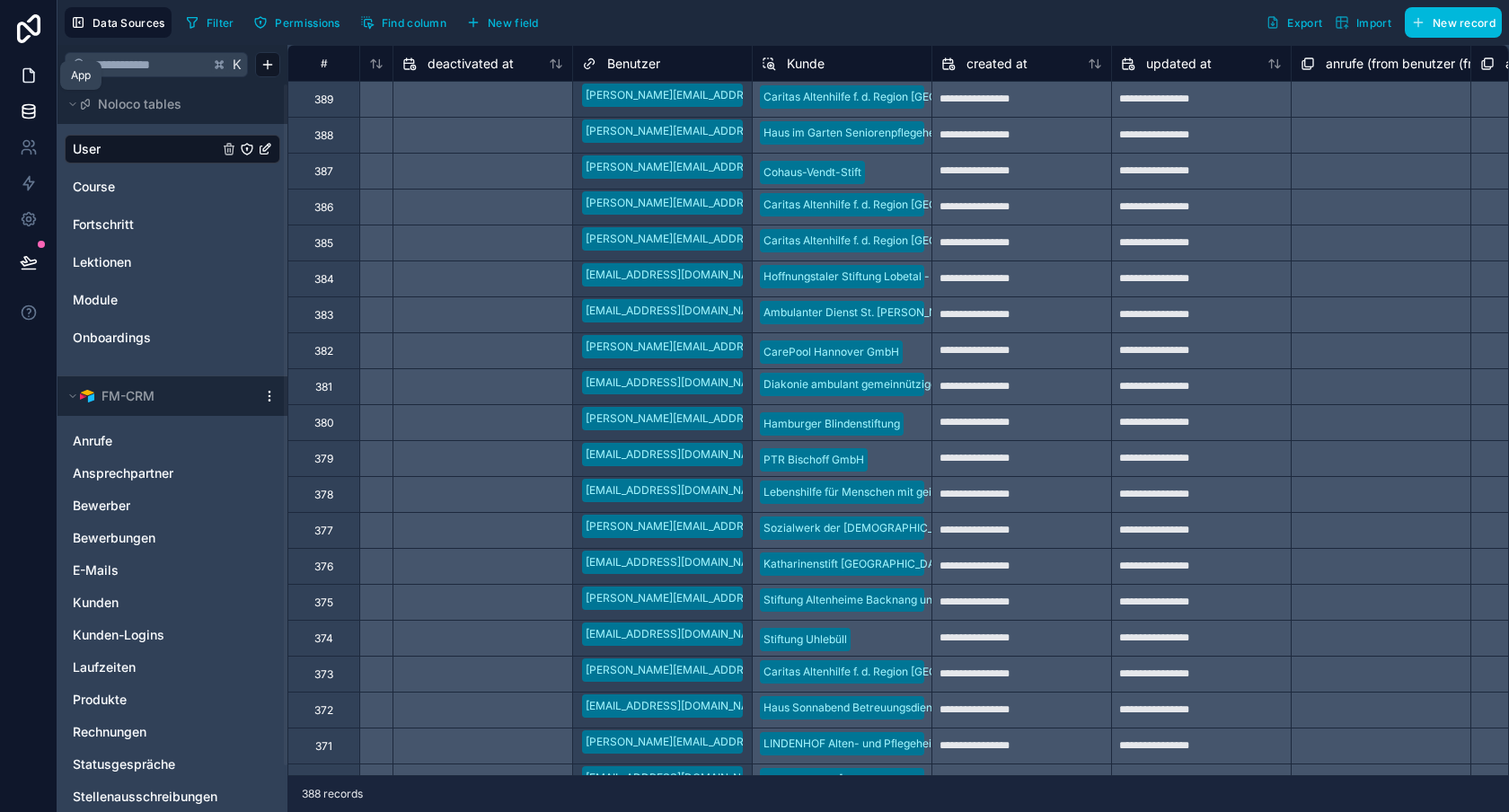
click at [27, 63] on link at bounding box center [28, 76] width 57 height 36
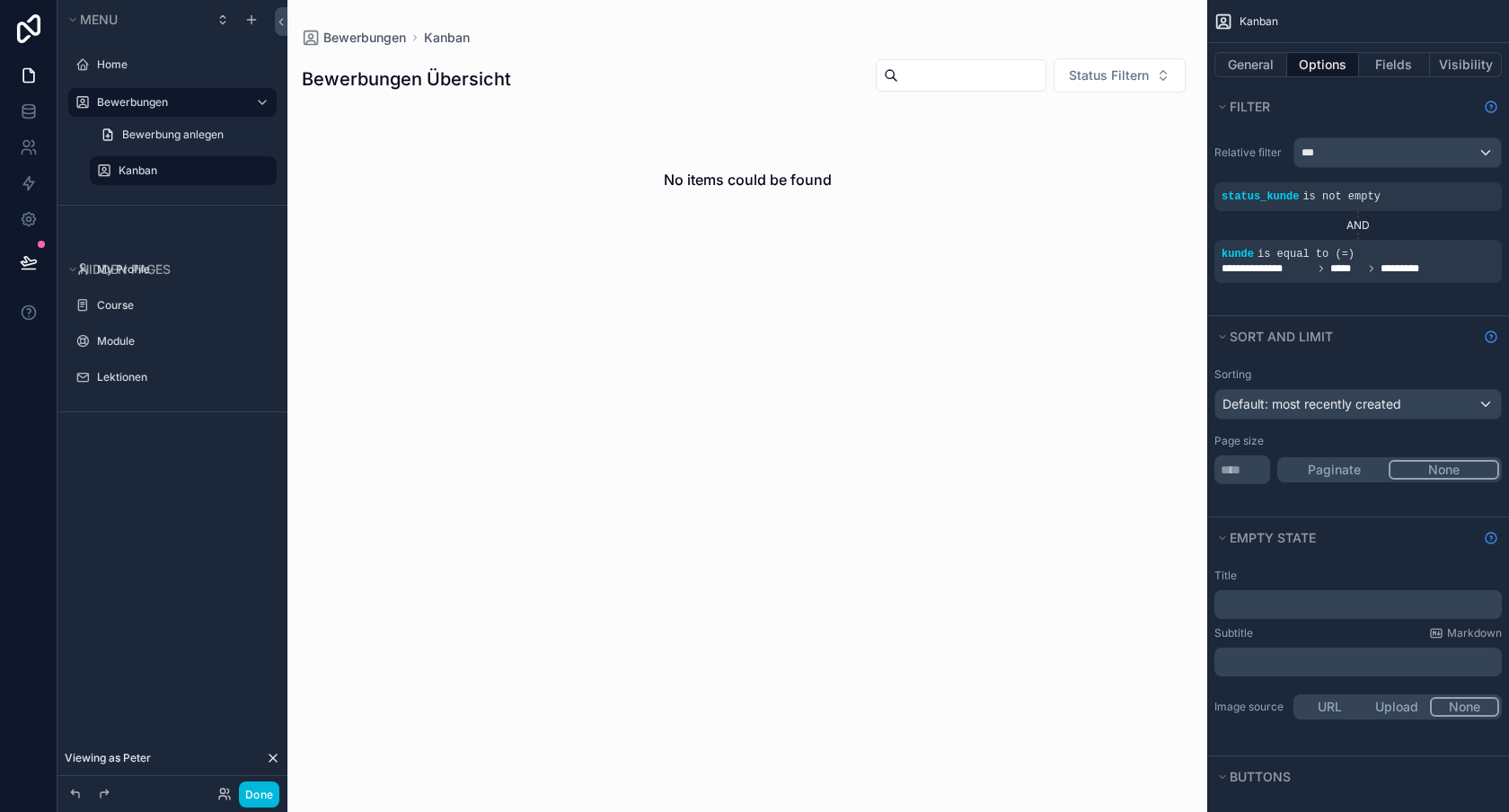
click at [0, 0] on div "scrollable content" at bounding box center [0, 0] width 0 height 0
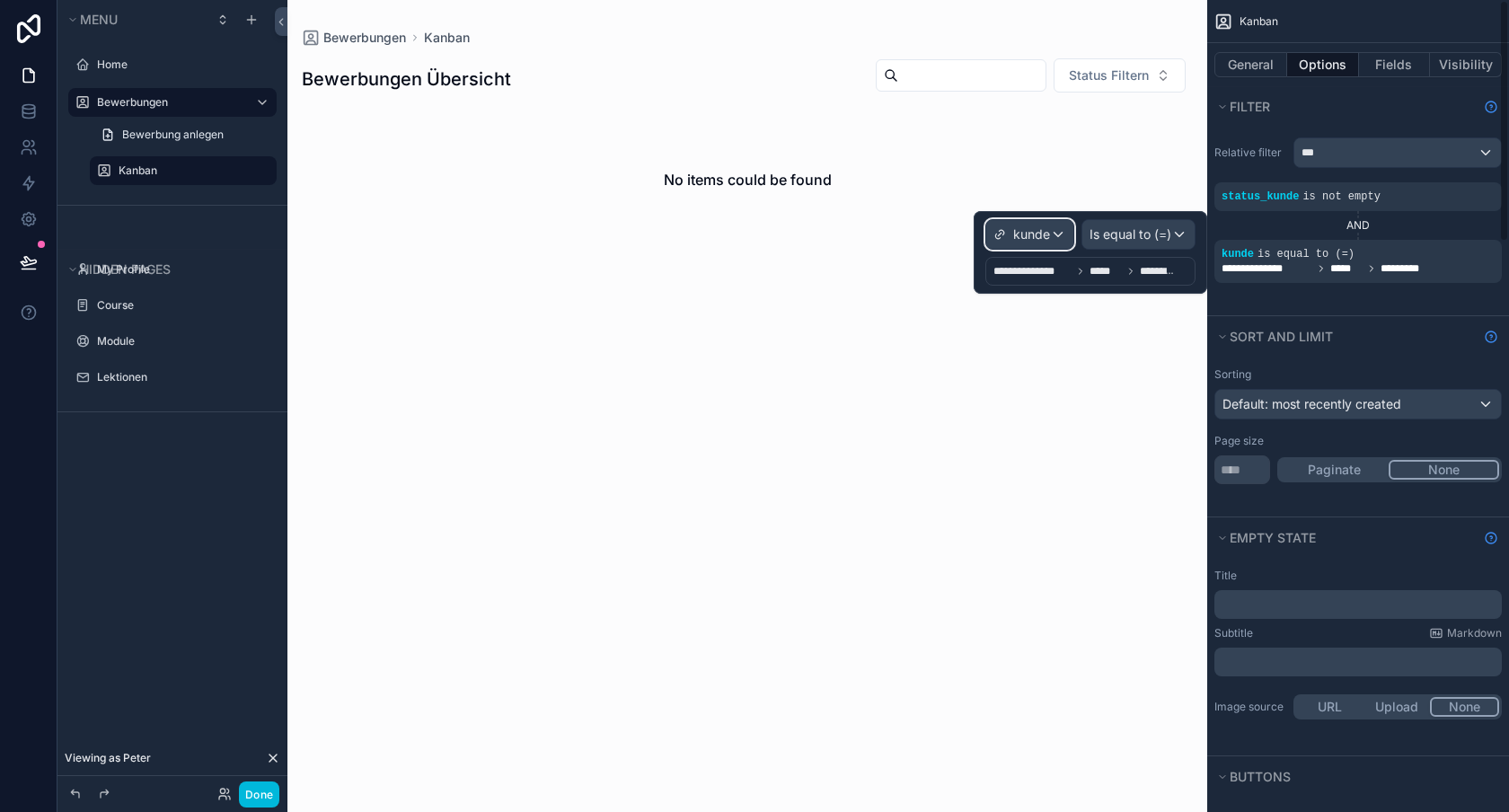
click at [1067, 226] on div "kunde" at bounding box center [1029, 234] width 87 height 29
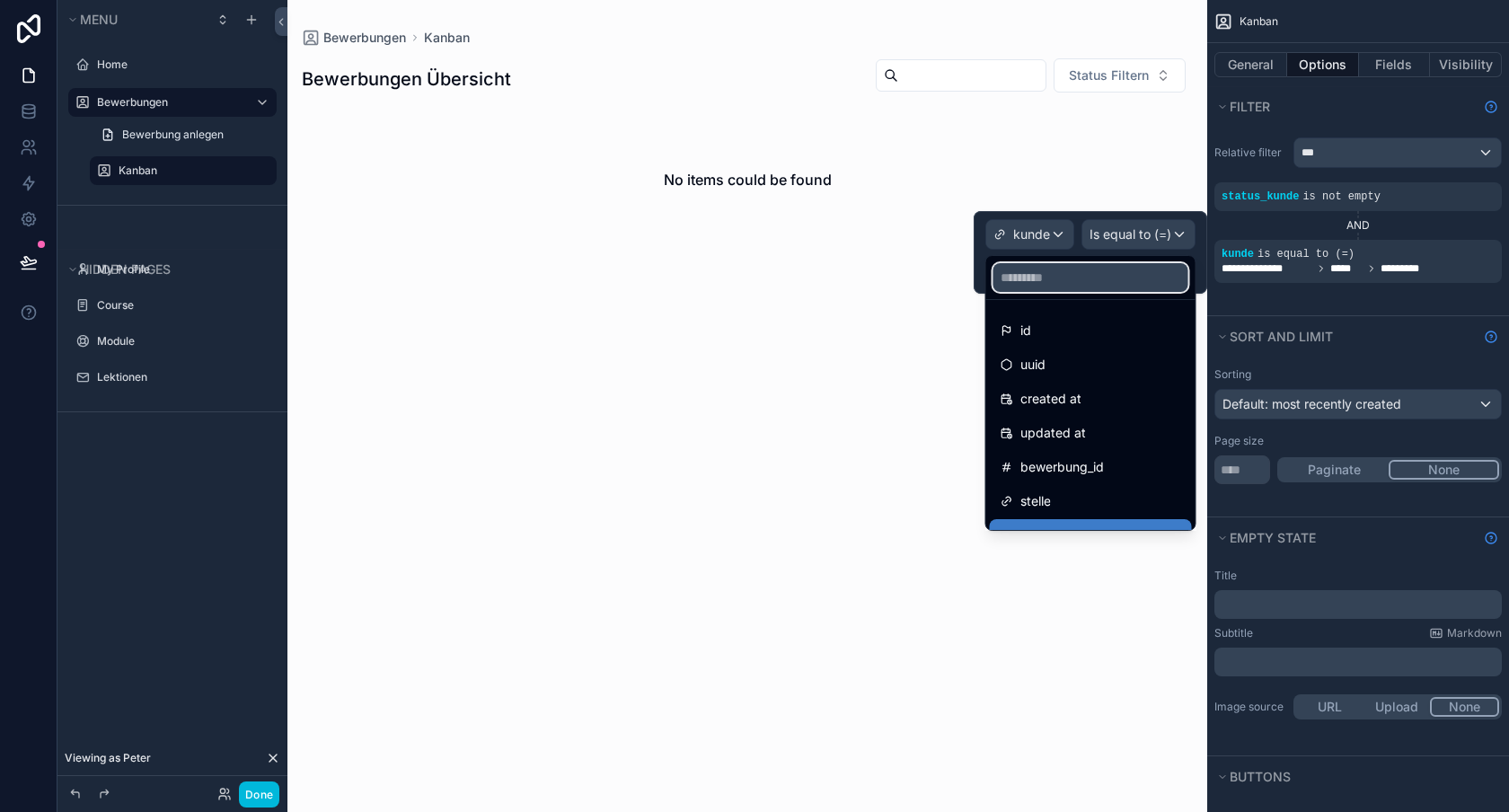
click at [1046, 268] on input "text" at bounding box center [1090, 277] width 195 height 29
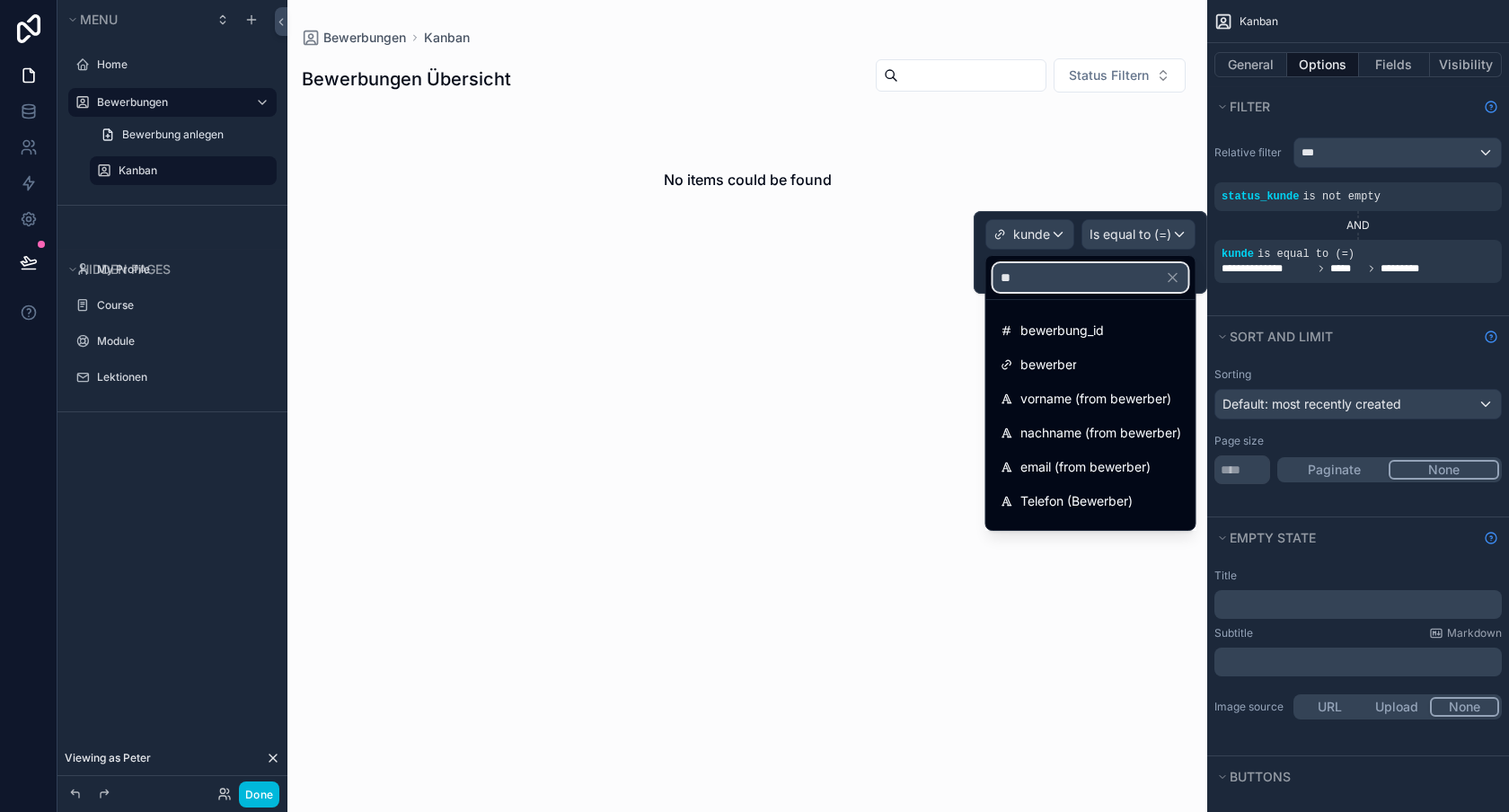
type input "*"
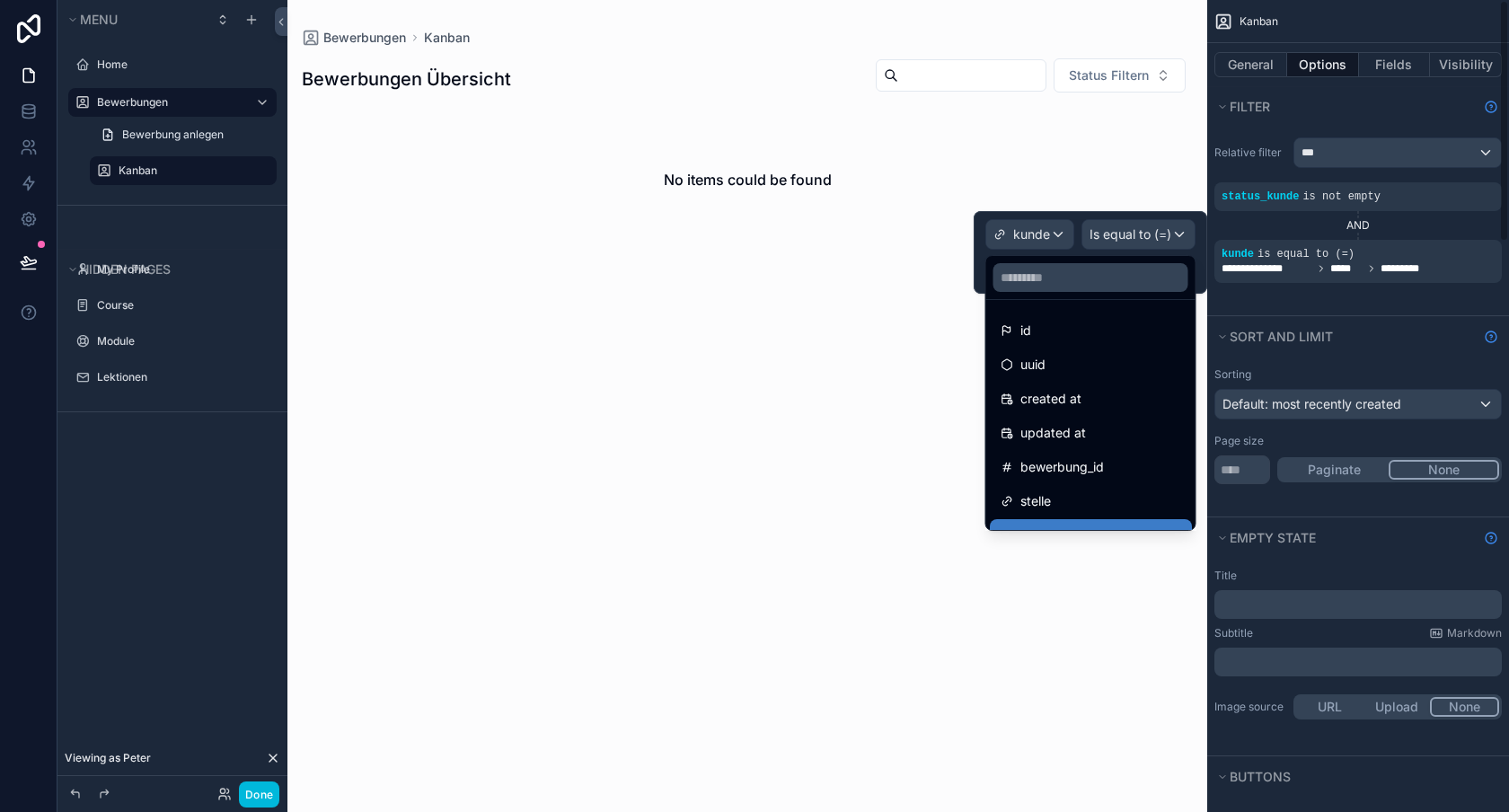
click at [1297, 299] on div "**********" at bounding box center [1358, 221] width 302 height 189
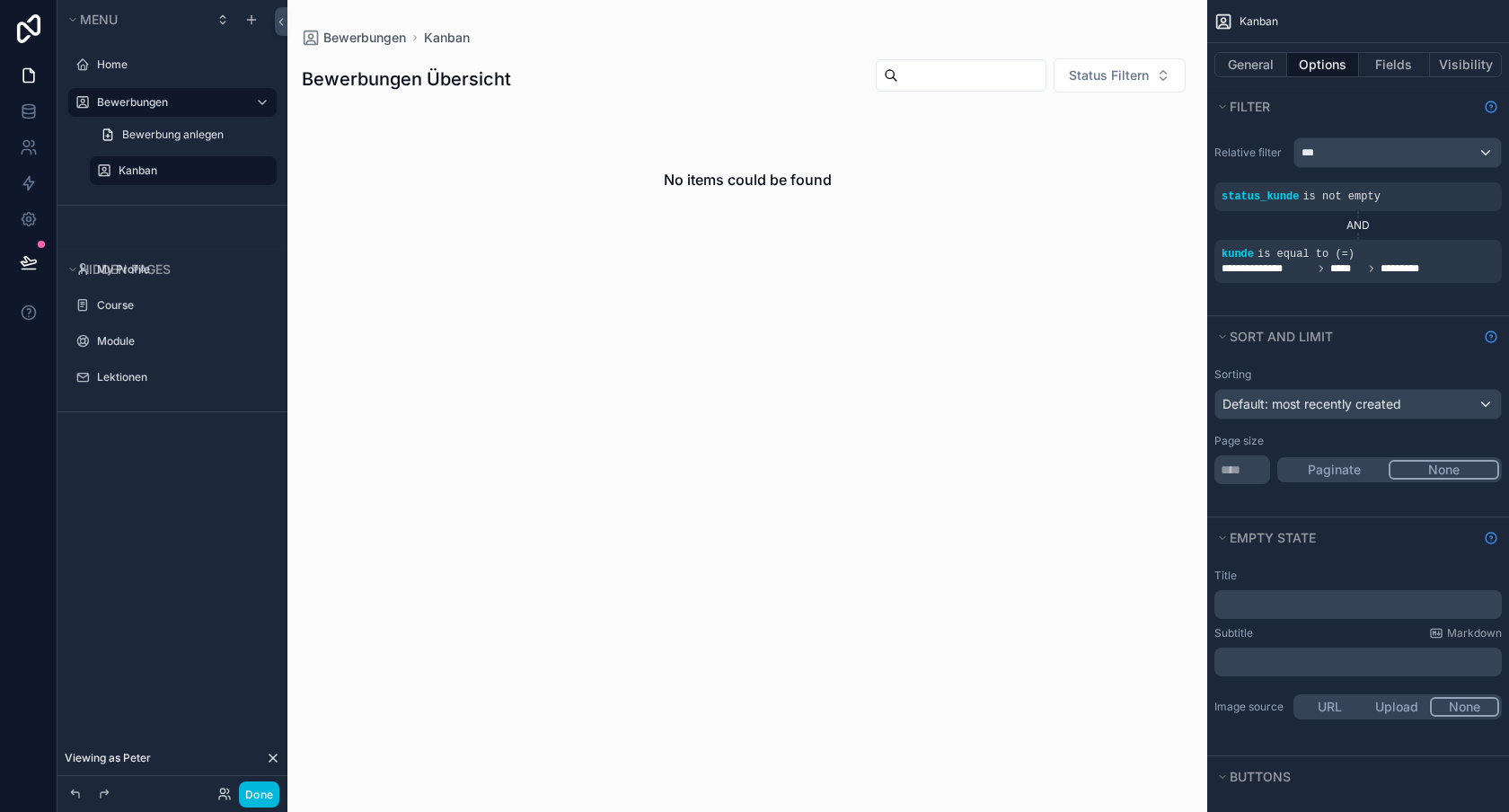
click at [1331, 261] on span "*****" at bounding box center [1347, 268] width 32 height 14
click at [0, 0] on div "scrollable content" at bounding box center [0, 0] width 0 height 0
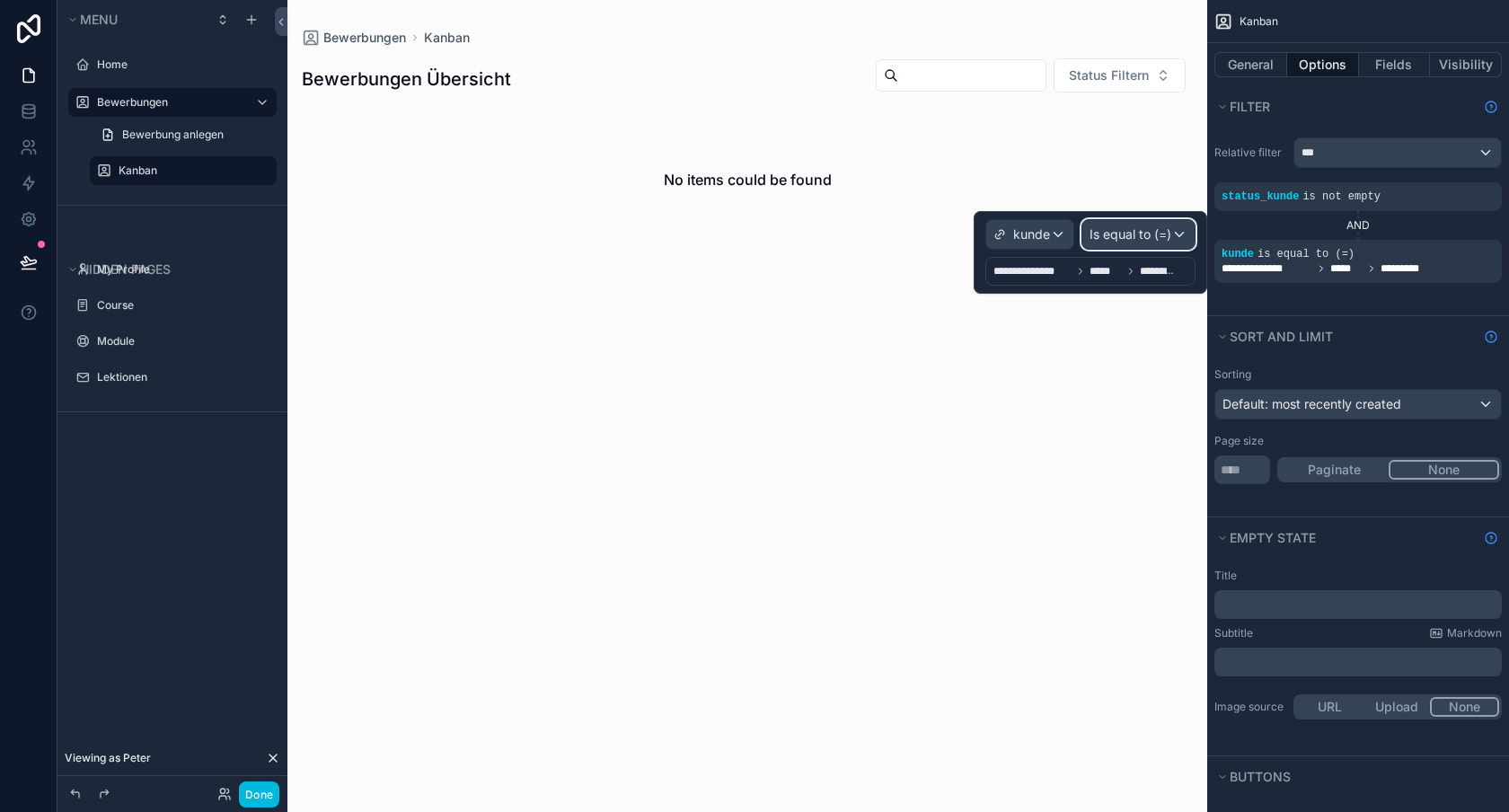
click at [1109, 230] on span "Is equal to (=)" at bounding box center [1130, 234] width 82 height 18
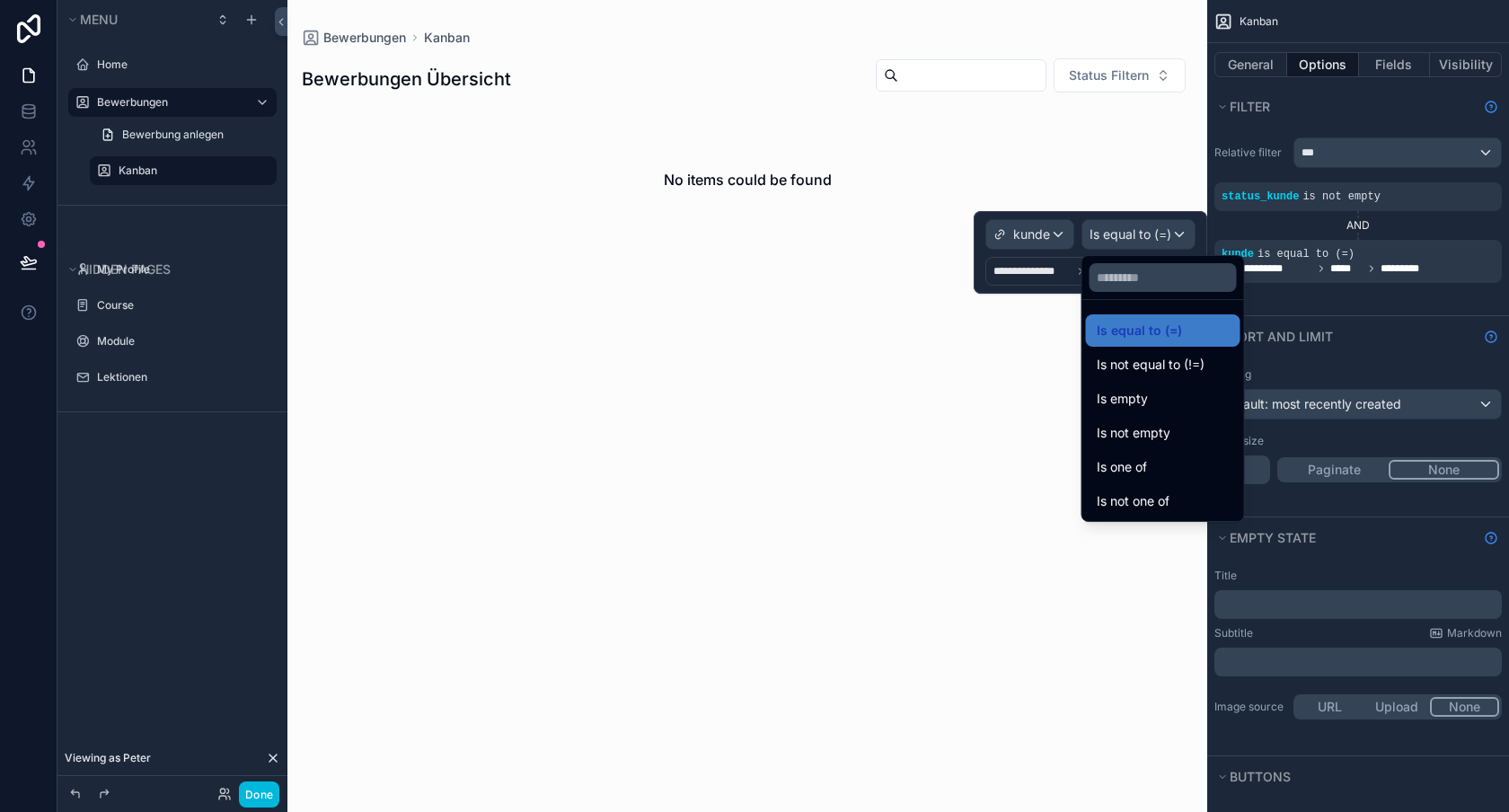
click at [1110, 230] on div at bounding box center [1090, 252] width 233 height 83
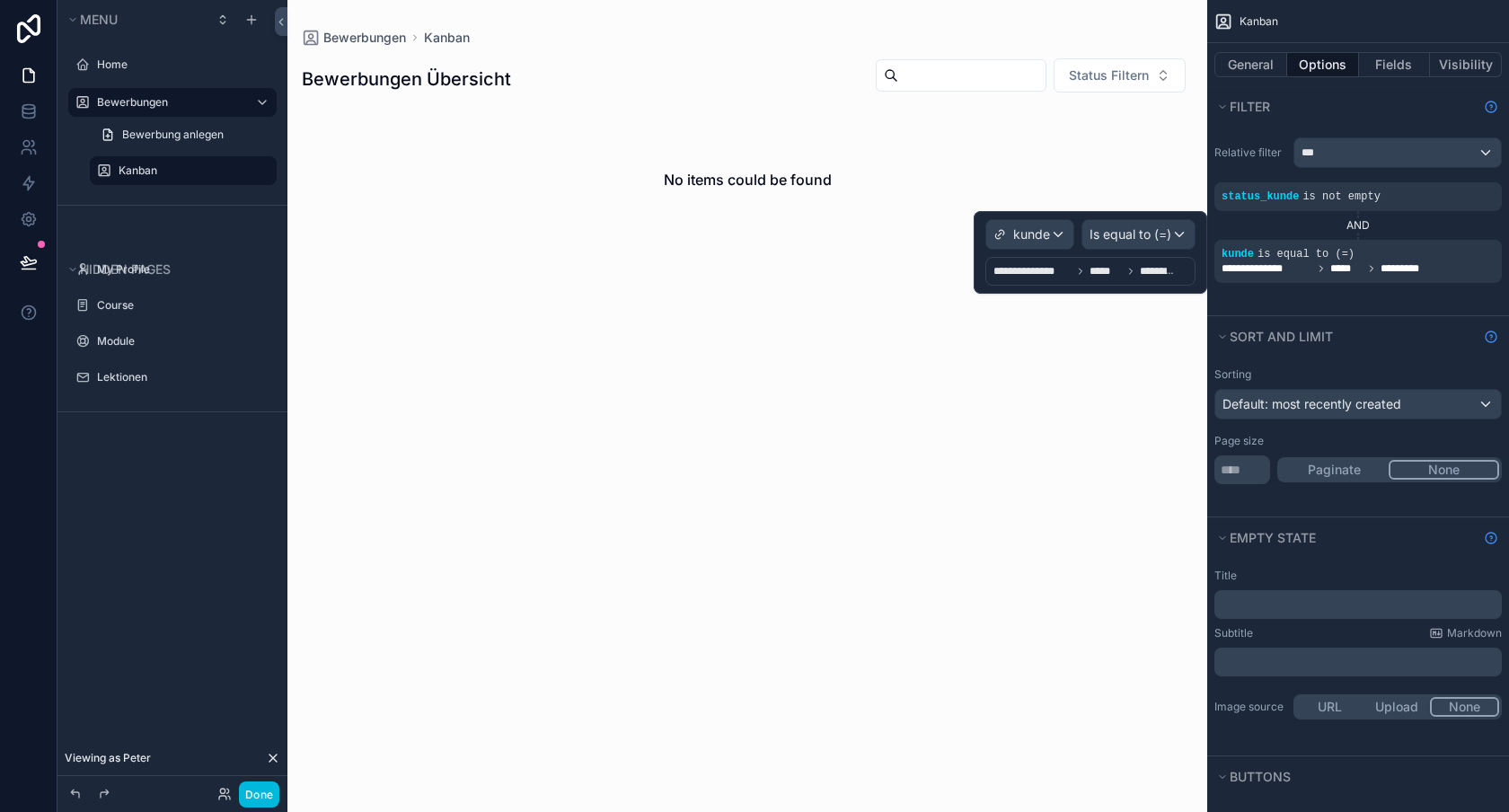
click at [1090, 270] on span "*****" at bounding box center [1106, 271] width 32 height 14
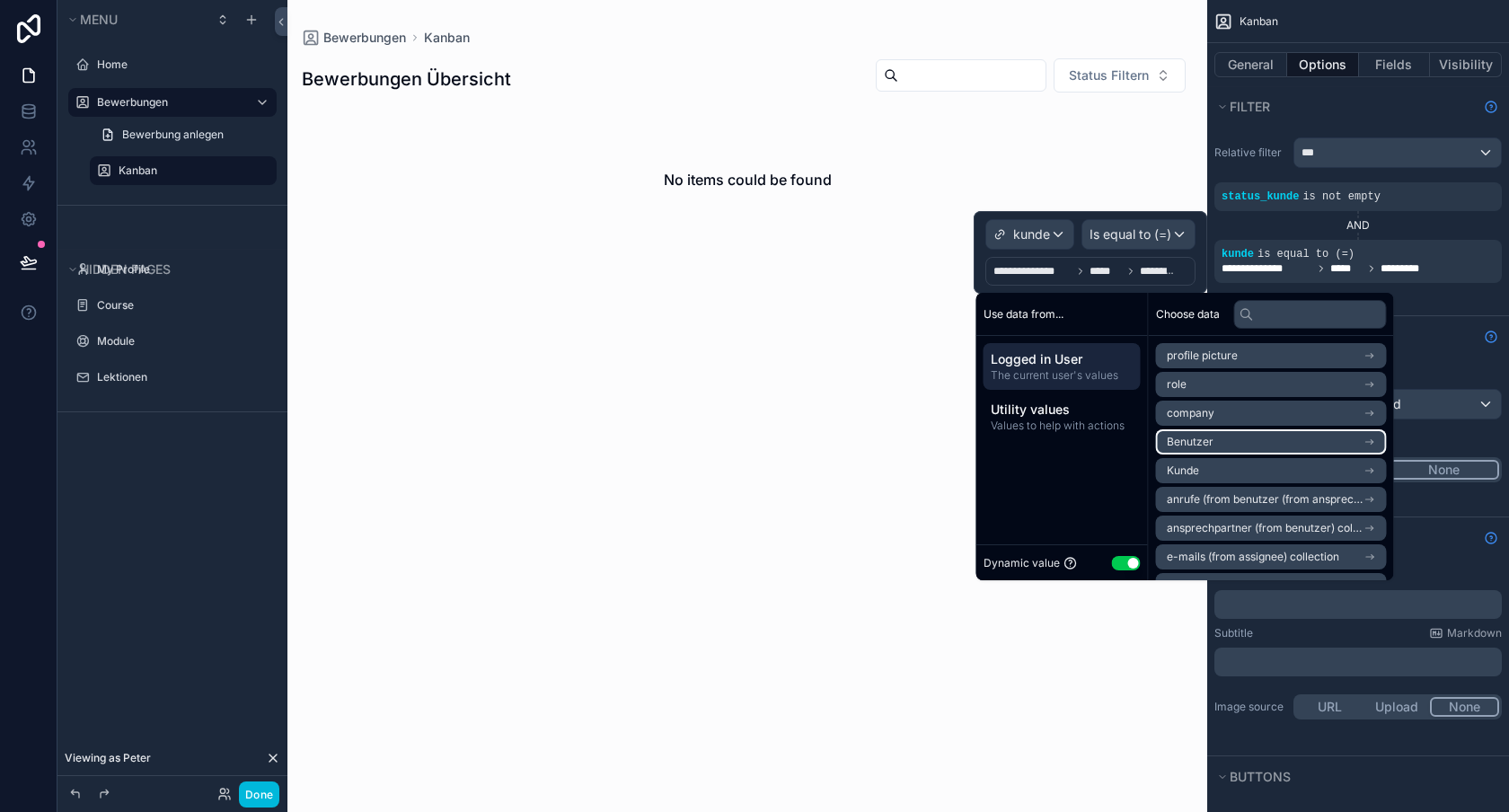
click at [1259, 448] on li "Benutzer" at bounding box center [1271, 442] width 230 height 25
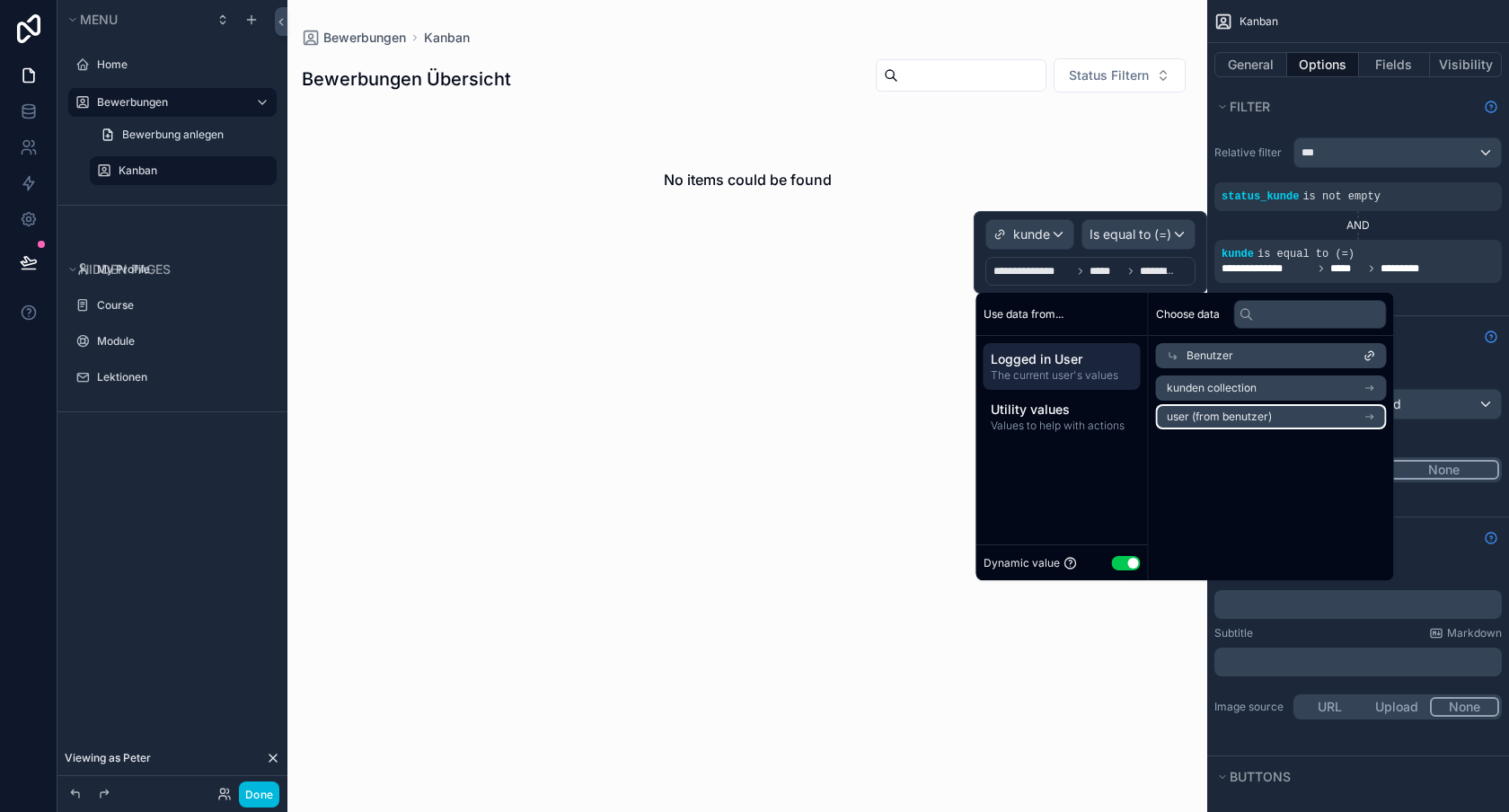
click at [1270, 417] on span "user (from benutzer)" at bounding box center [1219, 417] width 105 height 14
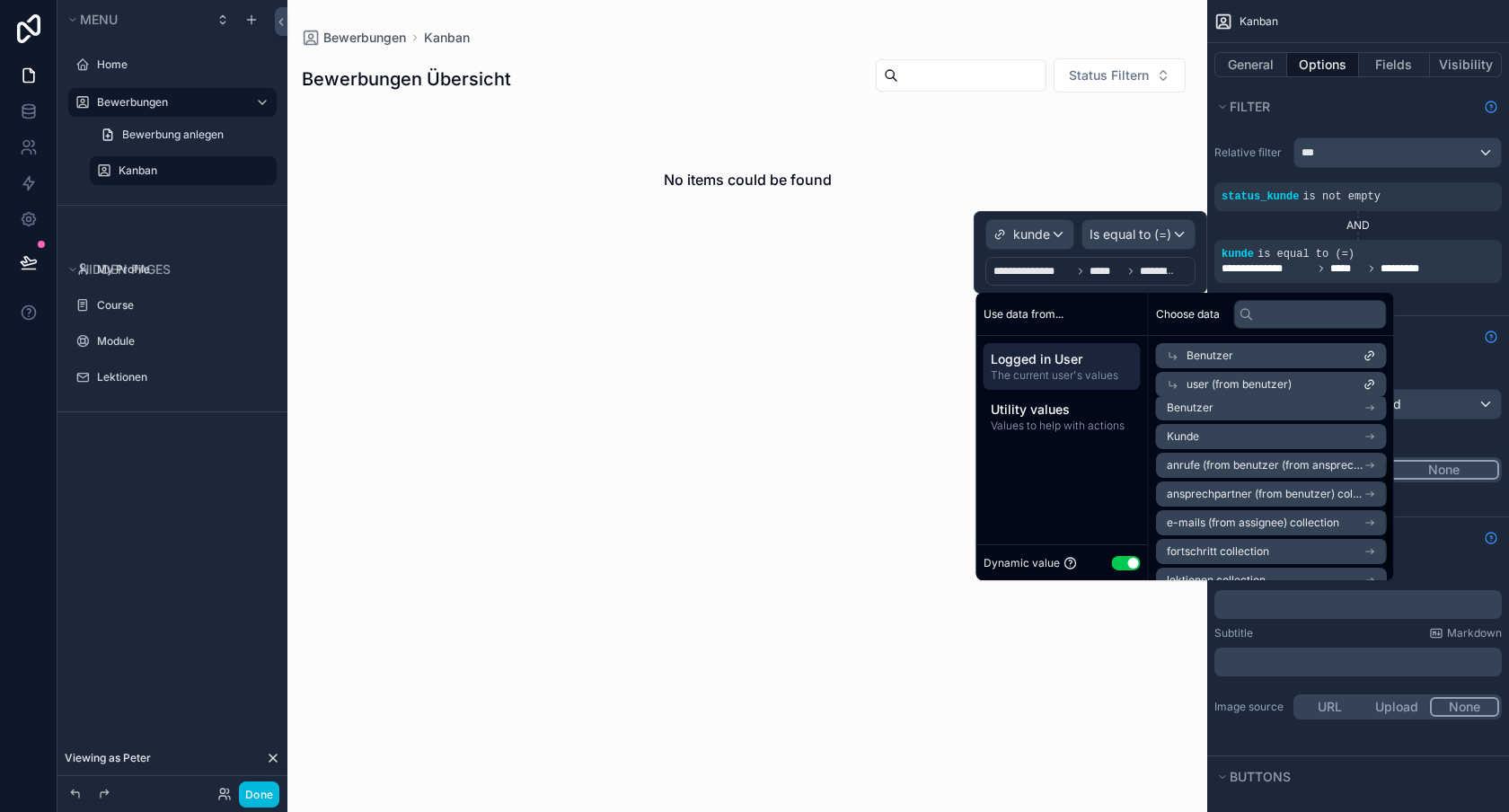
scroll to position [115, 0]
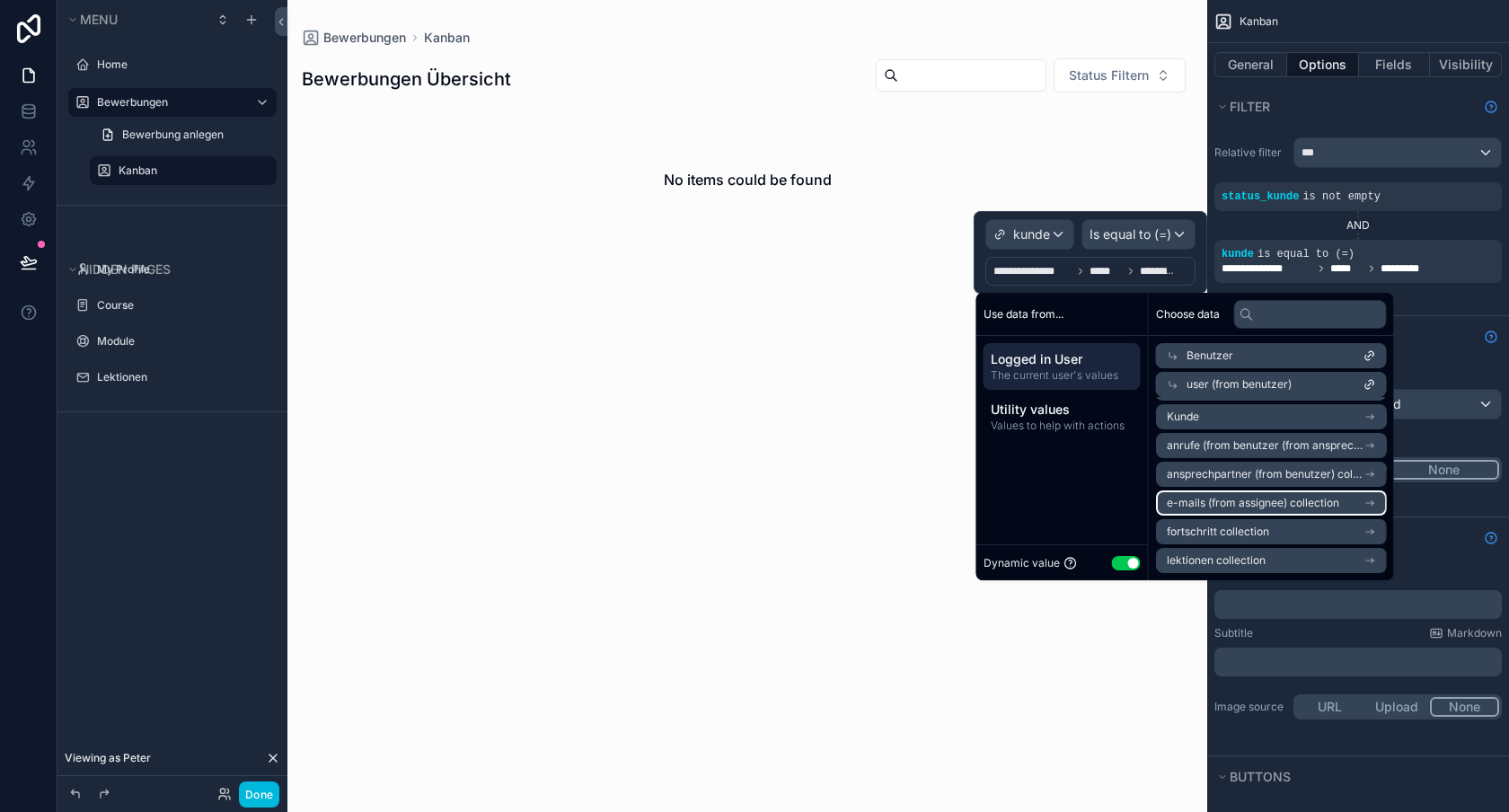
click at [1250, 508] on span "e-mails (from assignee) collection" at bounding box center [1253, 503] width 173 height 14
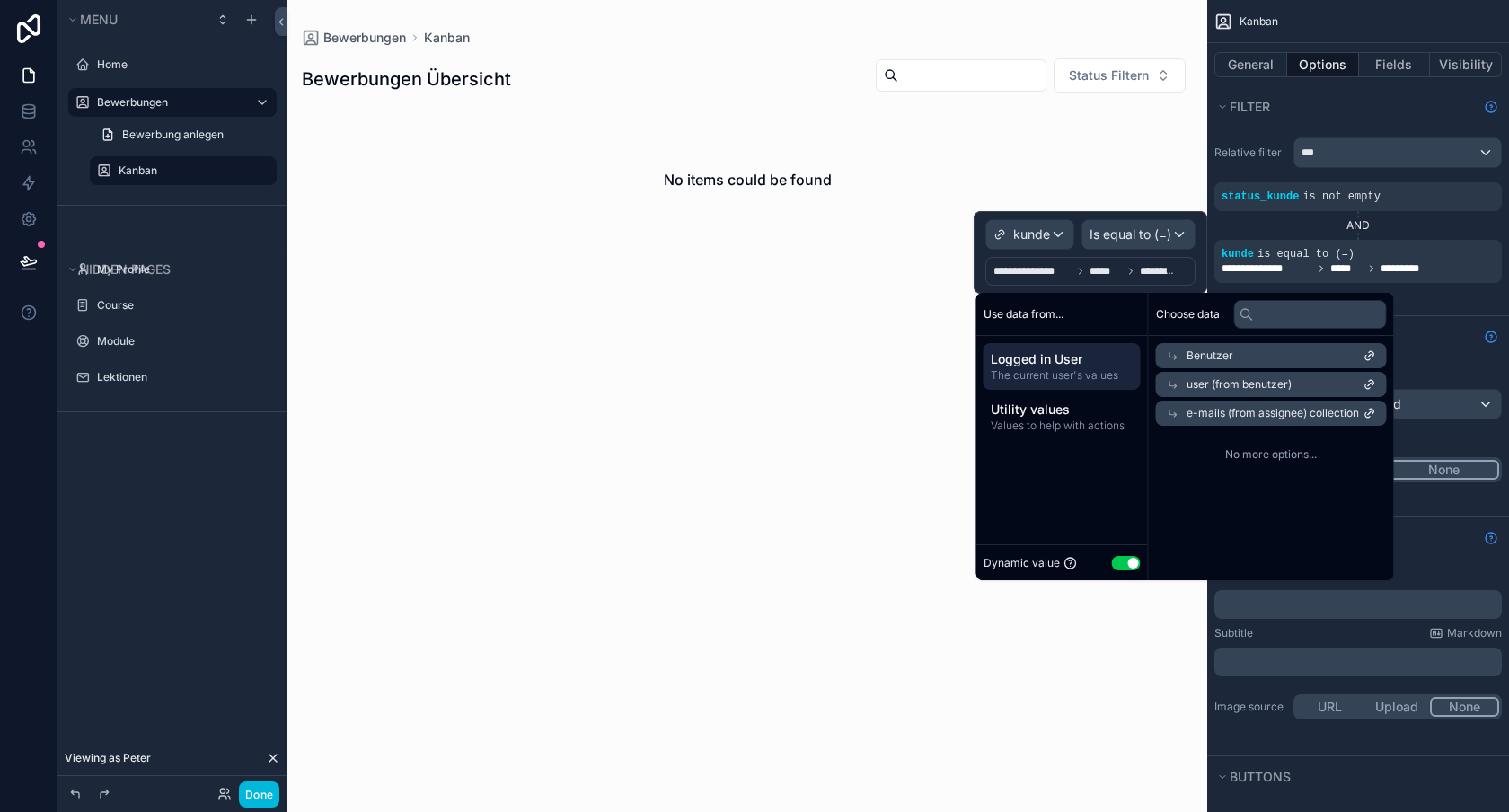
click at [1239, 354] on div "Benutzer" at bounding box center [1271, 356] width 230 height 25
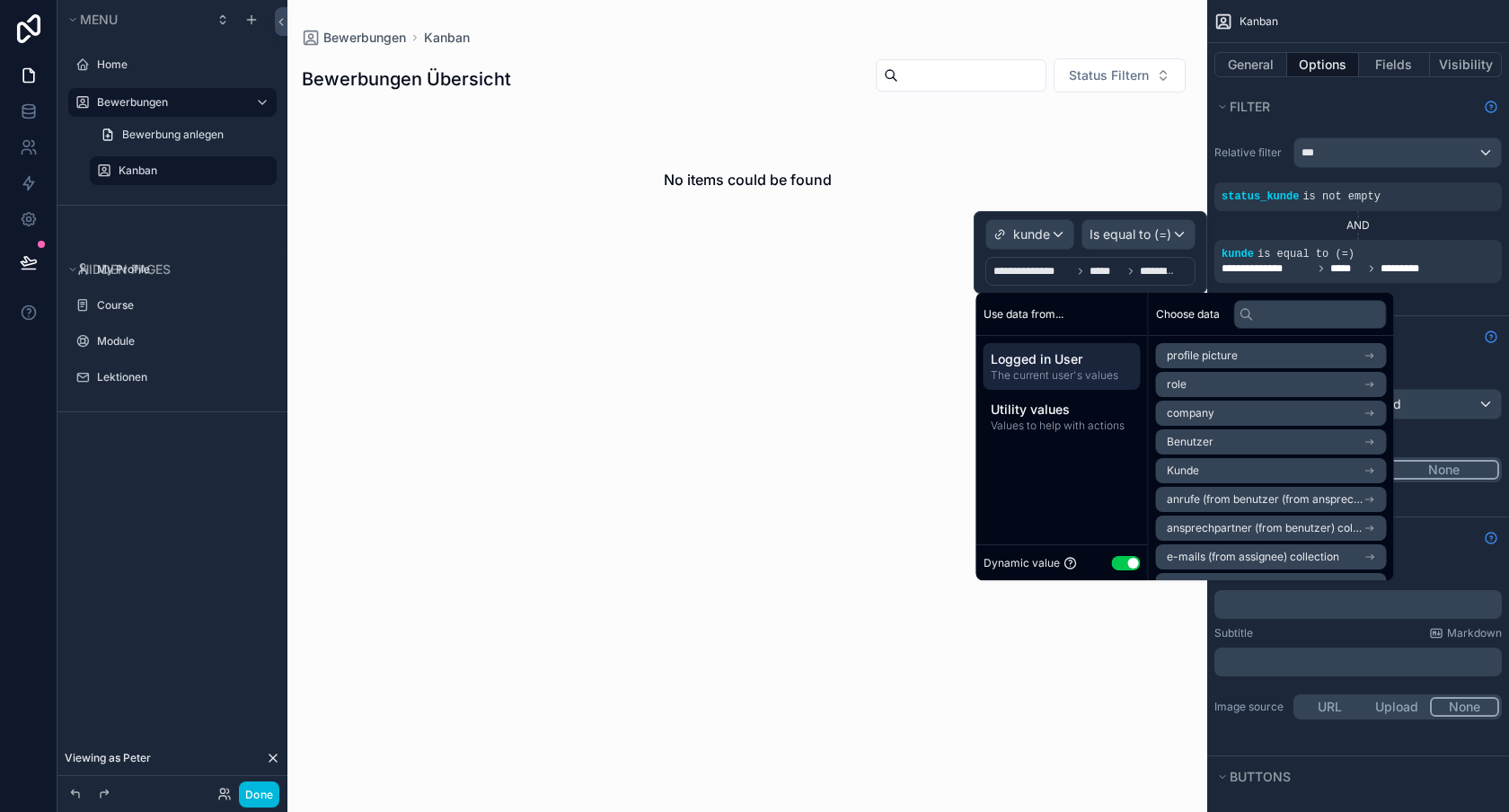
click at [1102, 156] on div "No items could be found" at bounding box center [747, 180] width 891 height 137
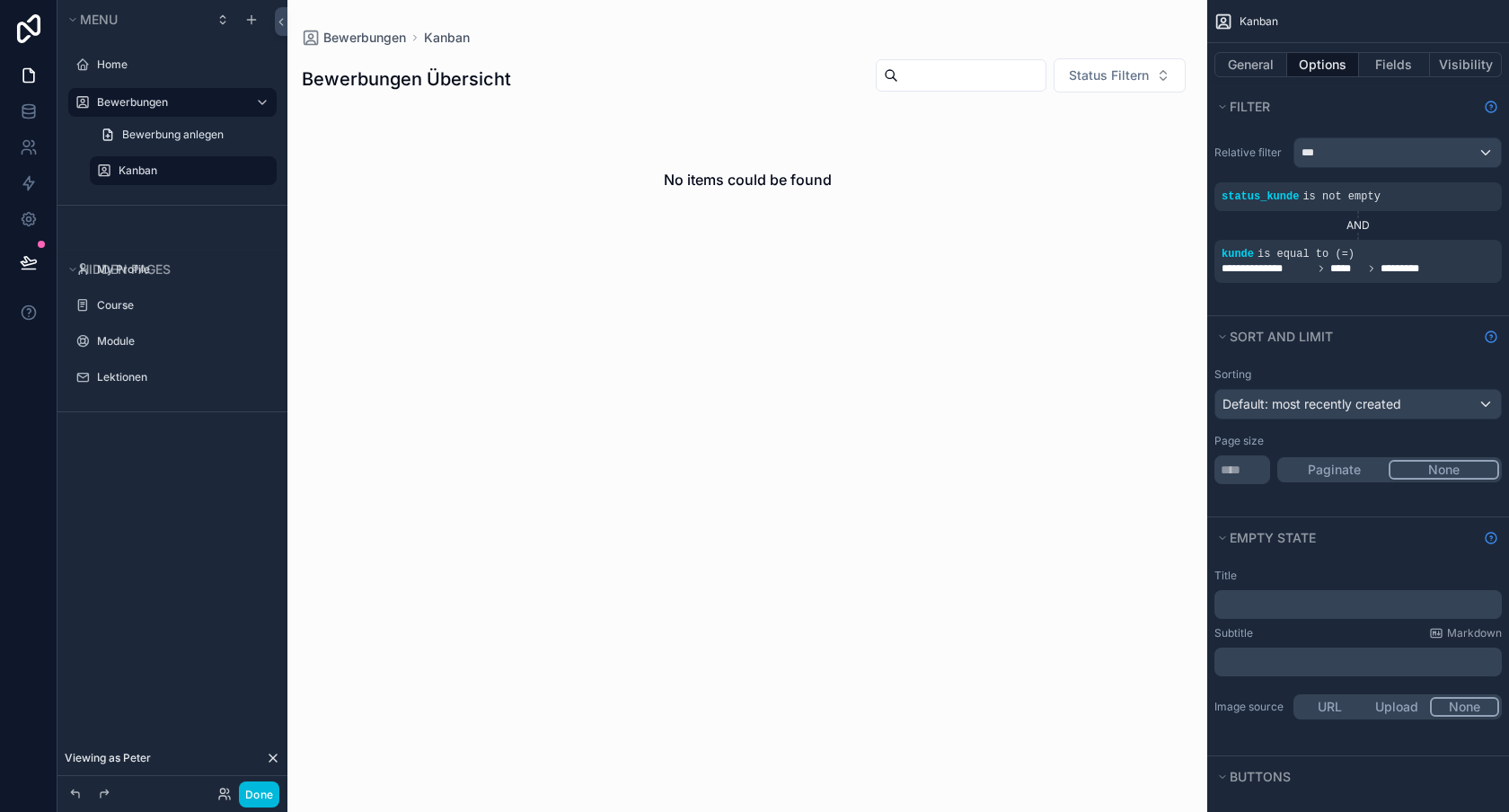
click at [0, 0] on div "scrollable content" at bounding box center [0, 0] width 0 height 0
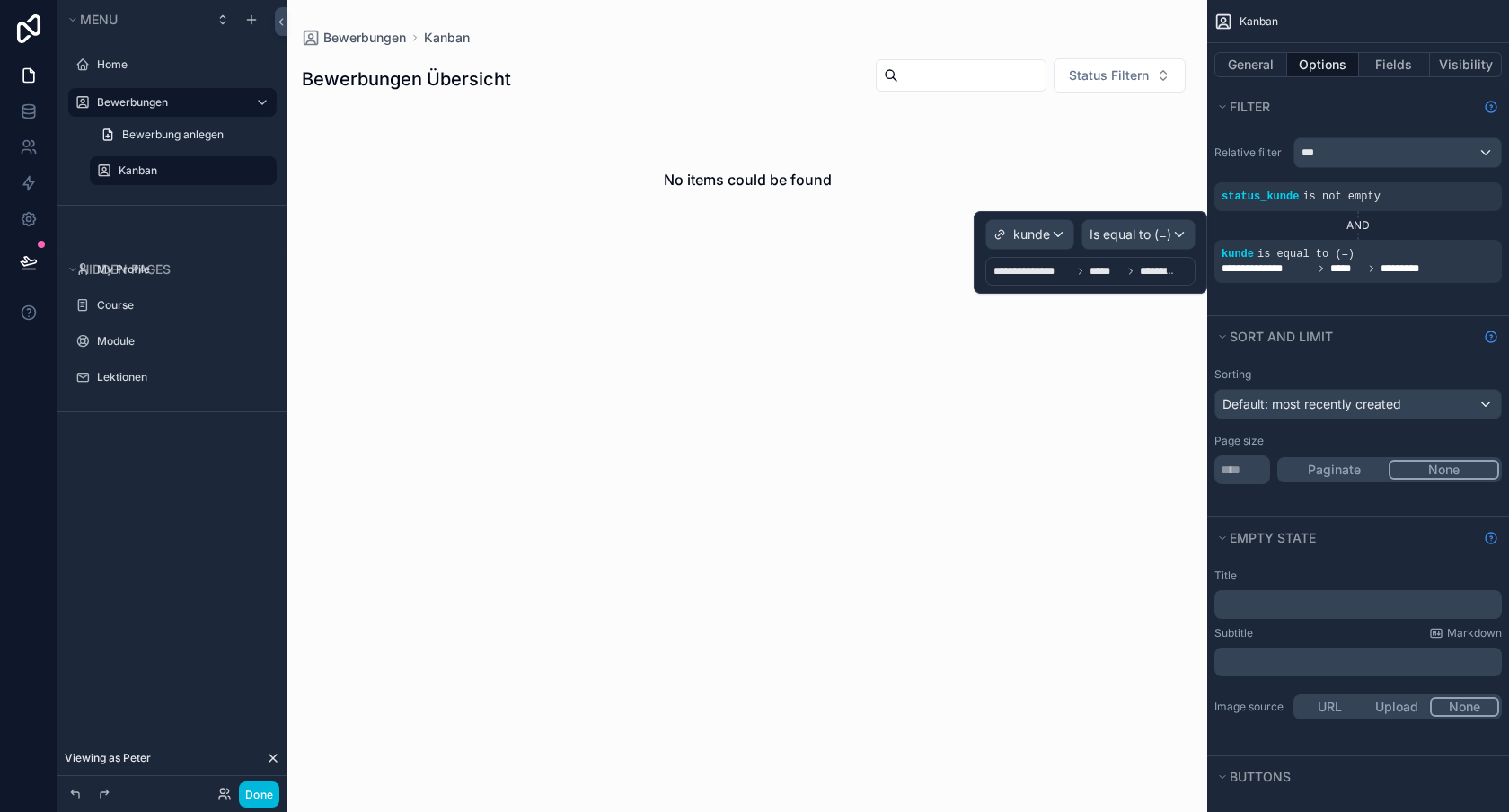
click at [1152, 279] on div "**********" at bounding box center [1083, 271] width 181 height 22
click at [1155, 264] on span "*********" at bounding box center [1157, 271] width 34 height 14
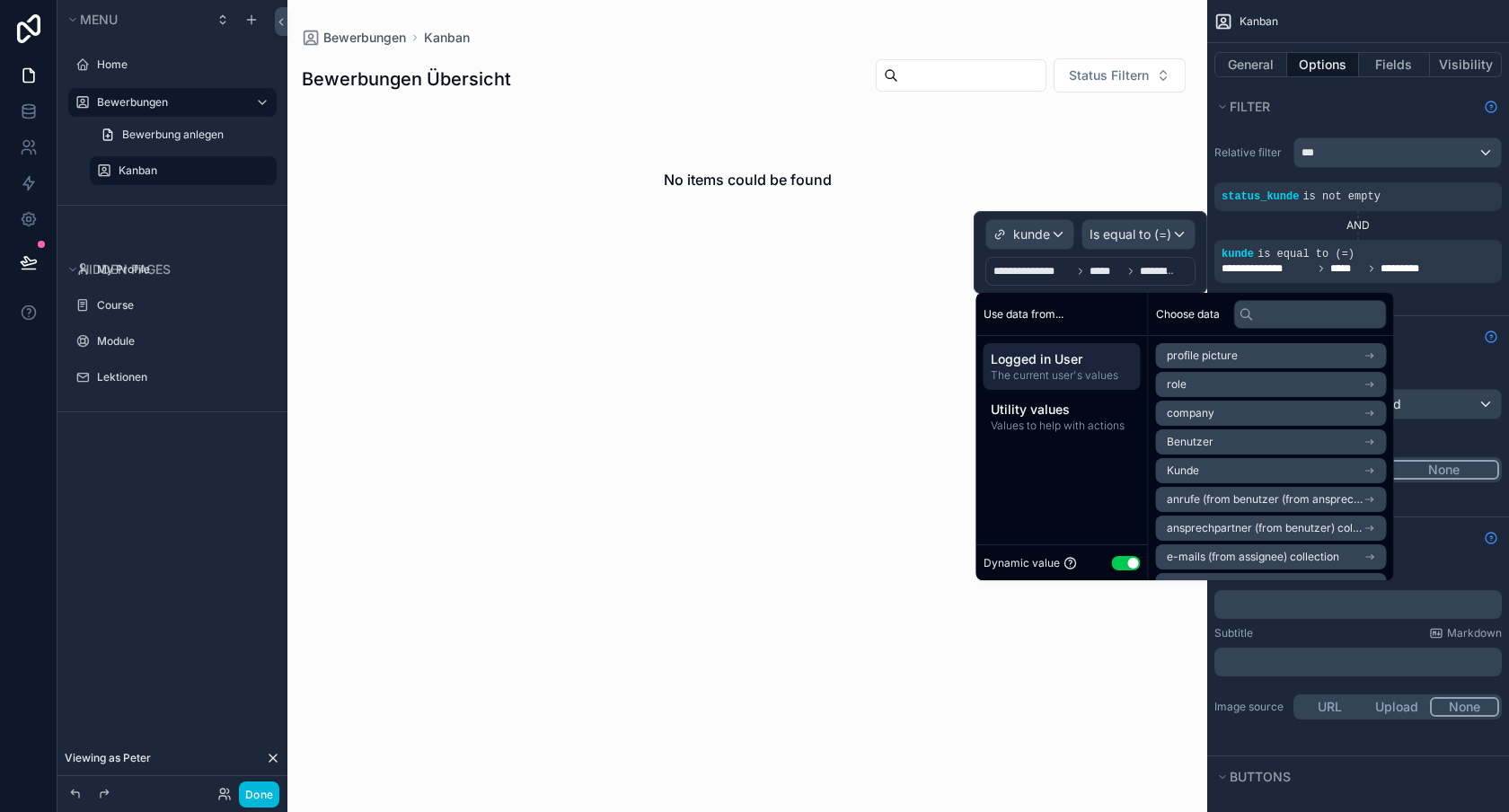
click at [1155, 264] on span "*********" at bounding box center [1157, 271] width 34 height 14
click at [1159, 273] on span "*********" at bounding box center [1157, 271] width 34 height 14
click at [1109, 269] on span "*****" at bounding box center [1106, 271] width 32 height 14
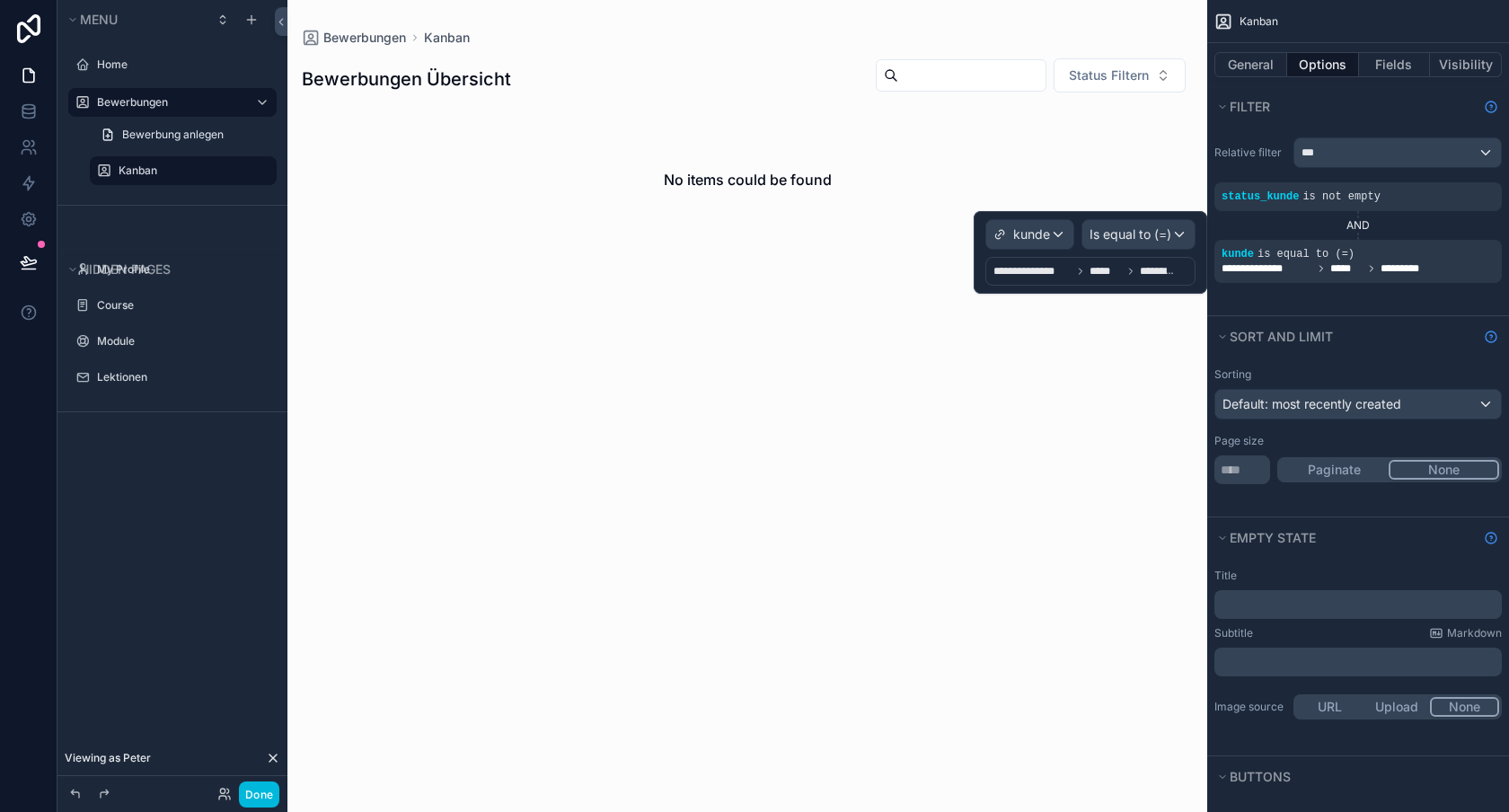
click at [1050, 270] on span "**********" at bounding box center [1032, 271] width 78 height 14
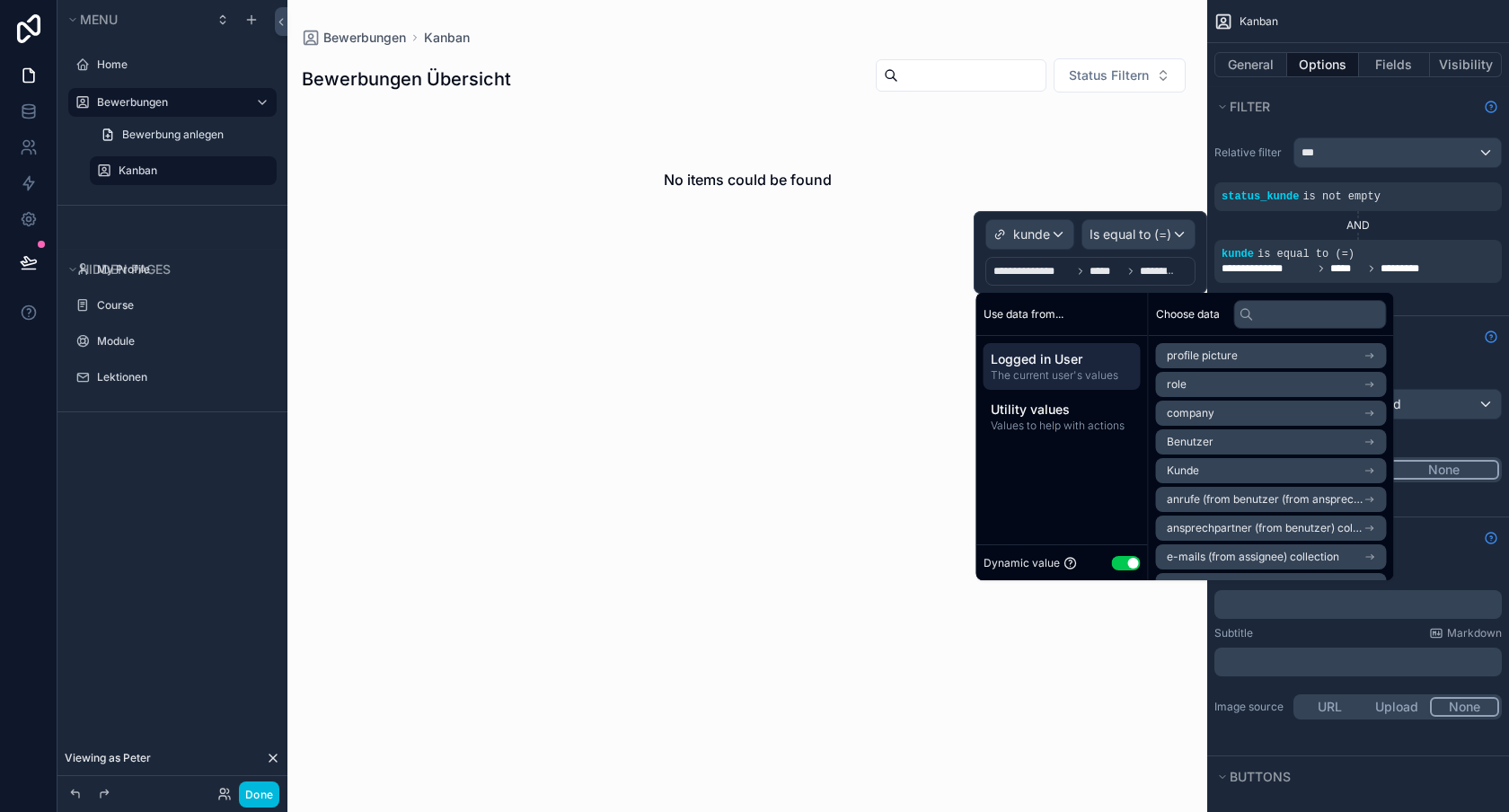
click at [1111, 269] on span "*****" at bounding box center [1106, 271] width 32 height 14
click at [1153, 268] on span "*********" at bounding box center [1157, 271] width 34 height 14
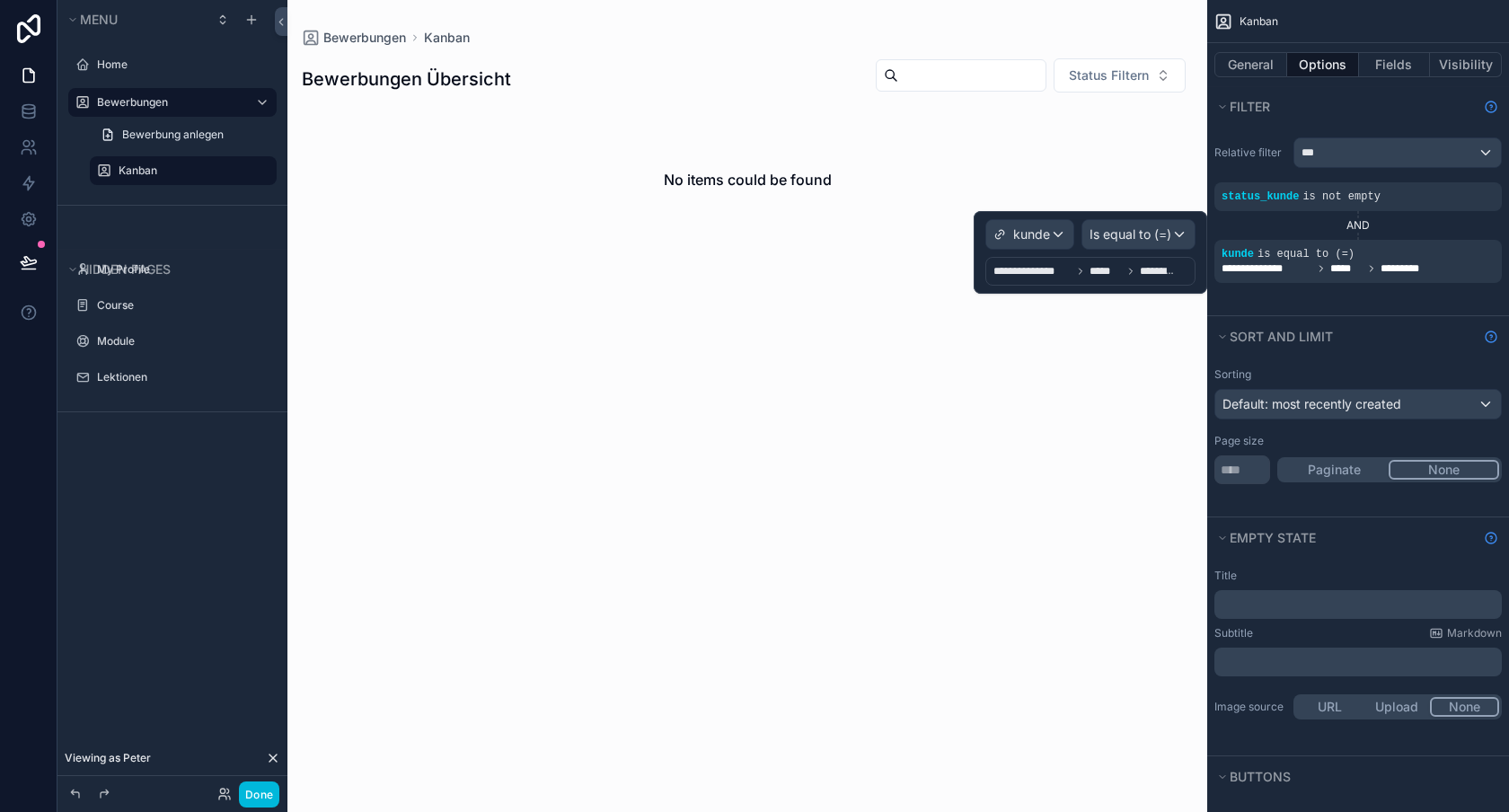
click at [1153, 268] on span "*********" at bounding box center [1157, 271] width 34 height 14
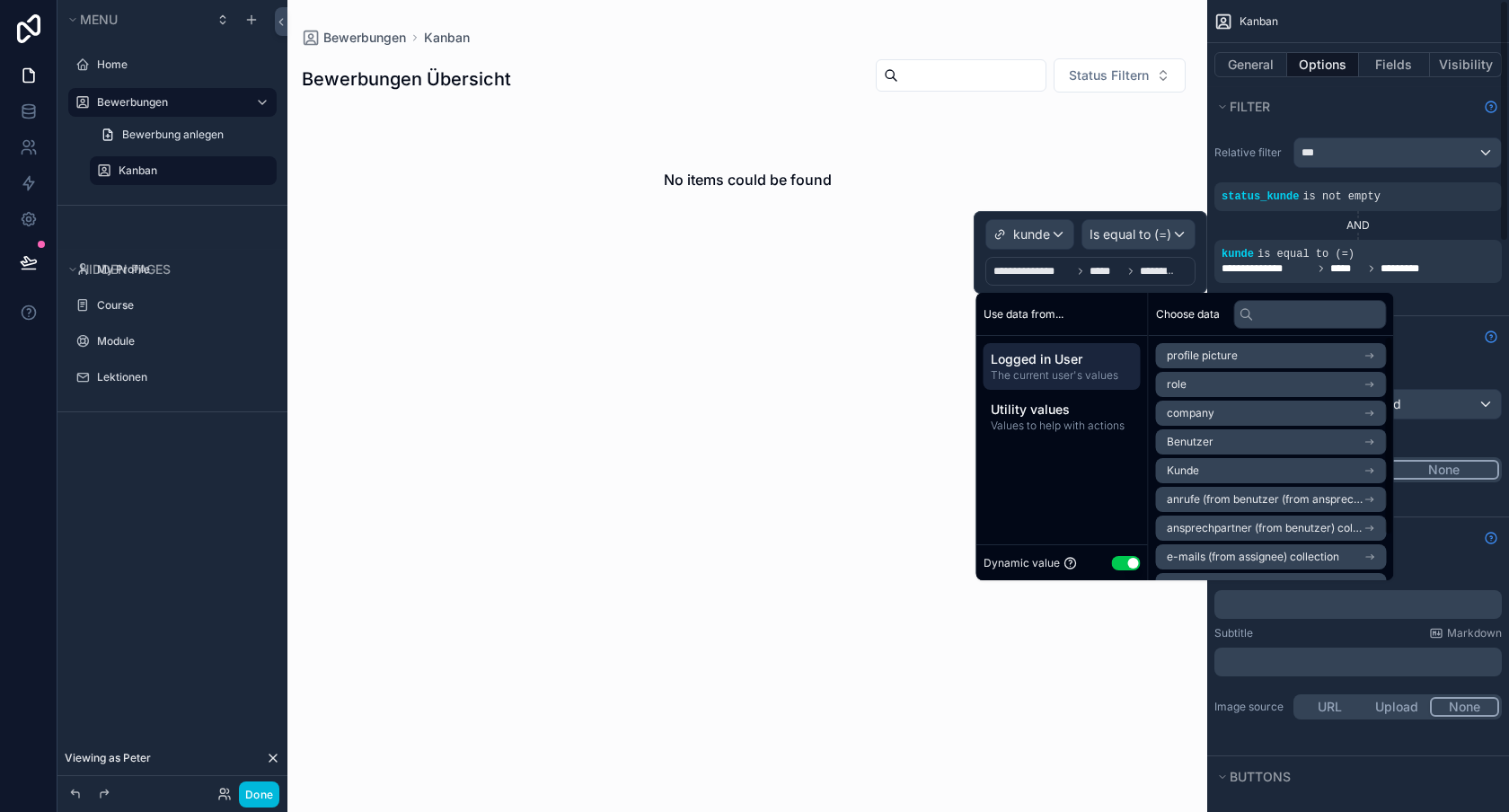
click at [828, 421] on div "No items could be found" at bounding box center [747, 451] width 920 height 679
